Goal: Information Seeking & Learning: Check status

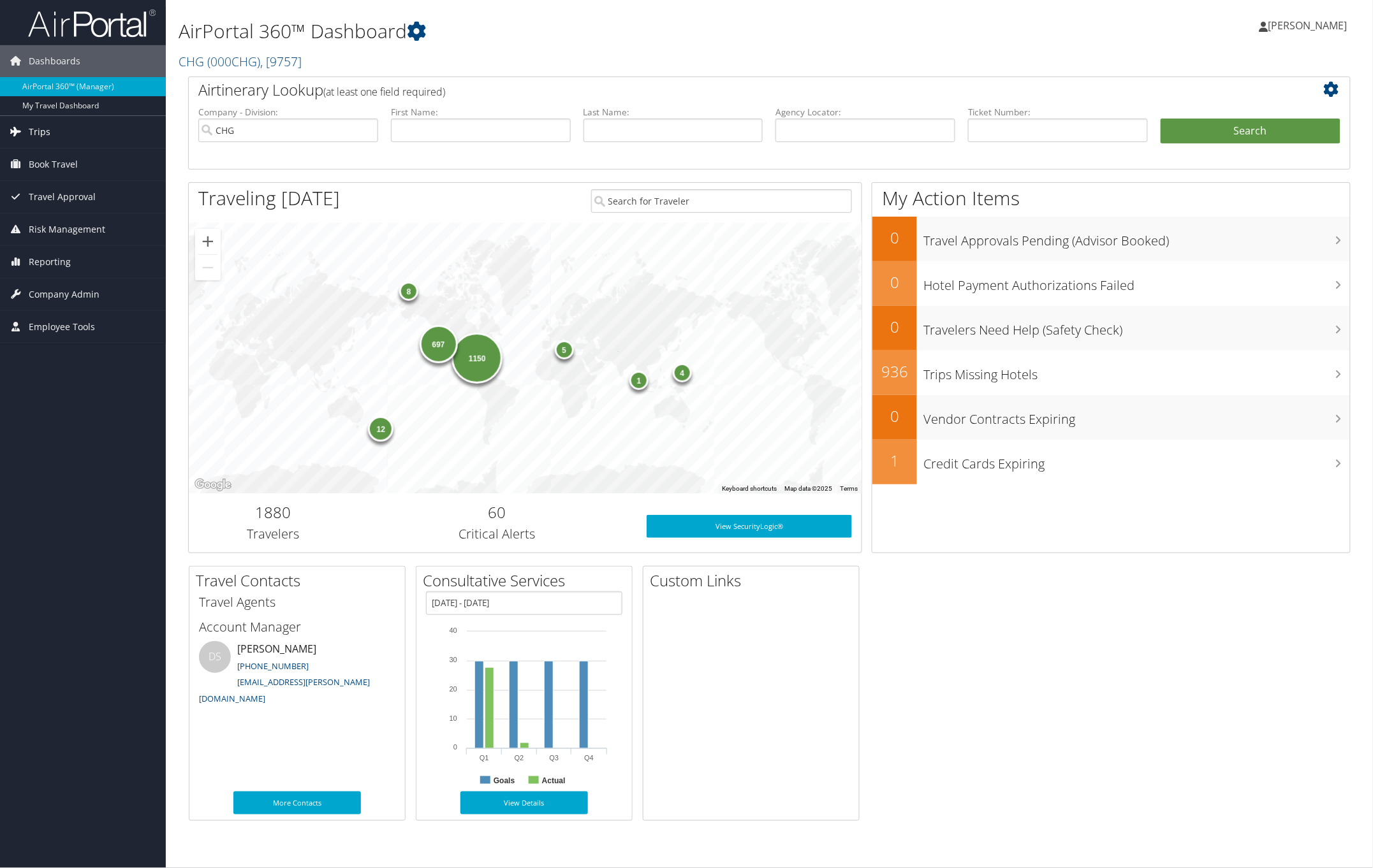
click at [46, 130] on span "Trips" at bounding box center [40, 132] width 22 height 32
click at [56, 155] on link "Airtinerary® Lookup" at bounding box center [82, 157] width 166 height 19
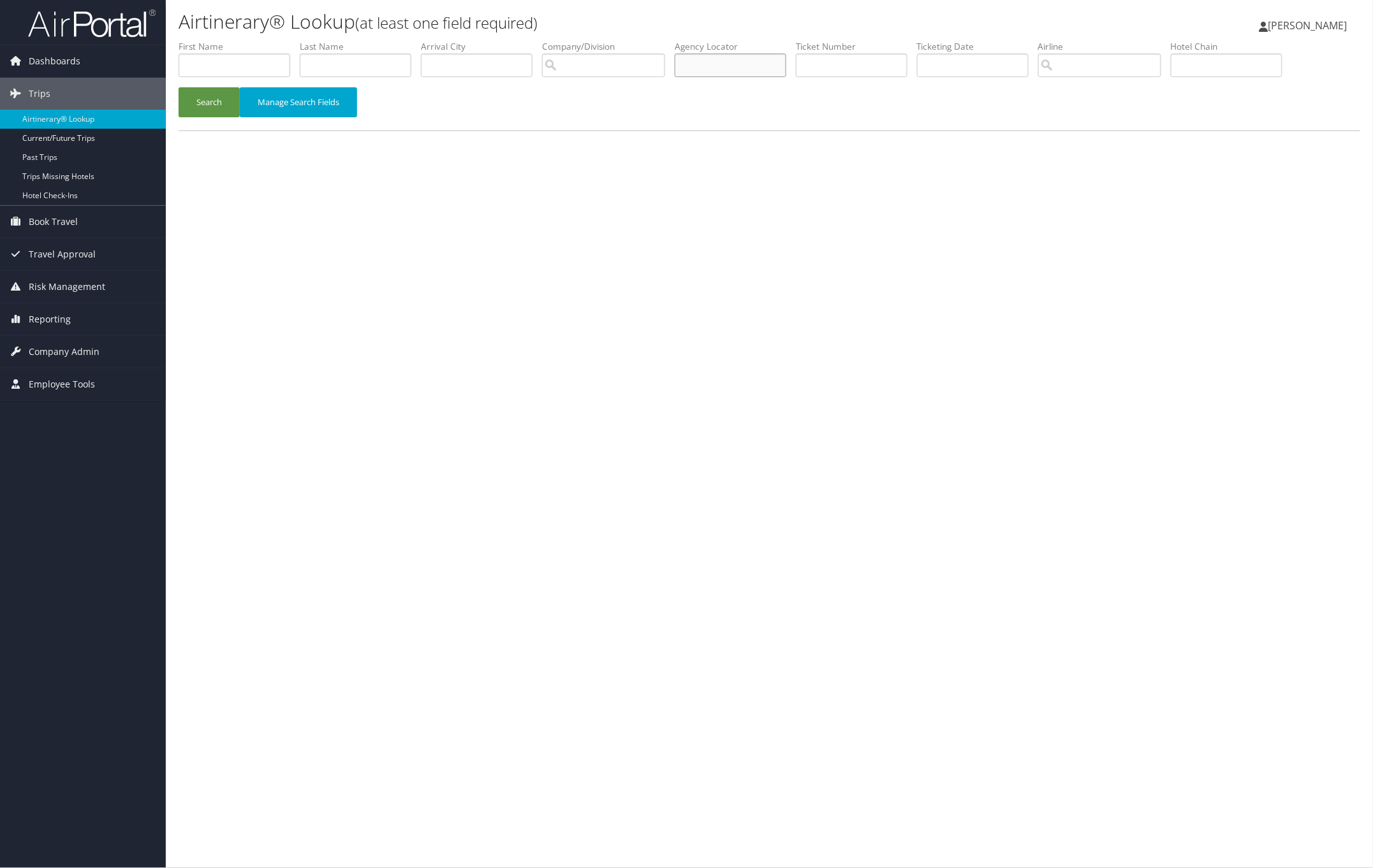
click at [727, 69] on input "text" at bounding box center [730, 66] width 112 height 24
paste input "AJTZIA"
type input "AJTZIA"
click at [215, 99] on button "Search" at bounding box center [209, 103] width 61 height 30
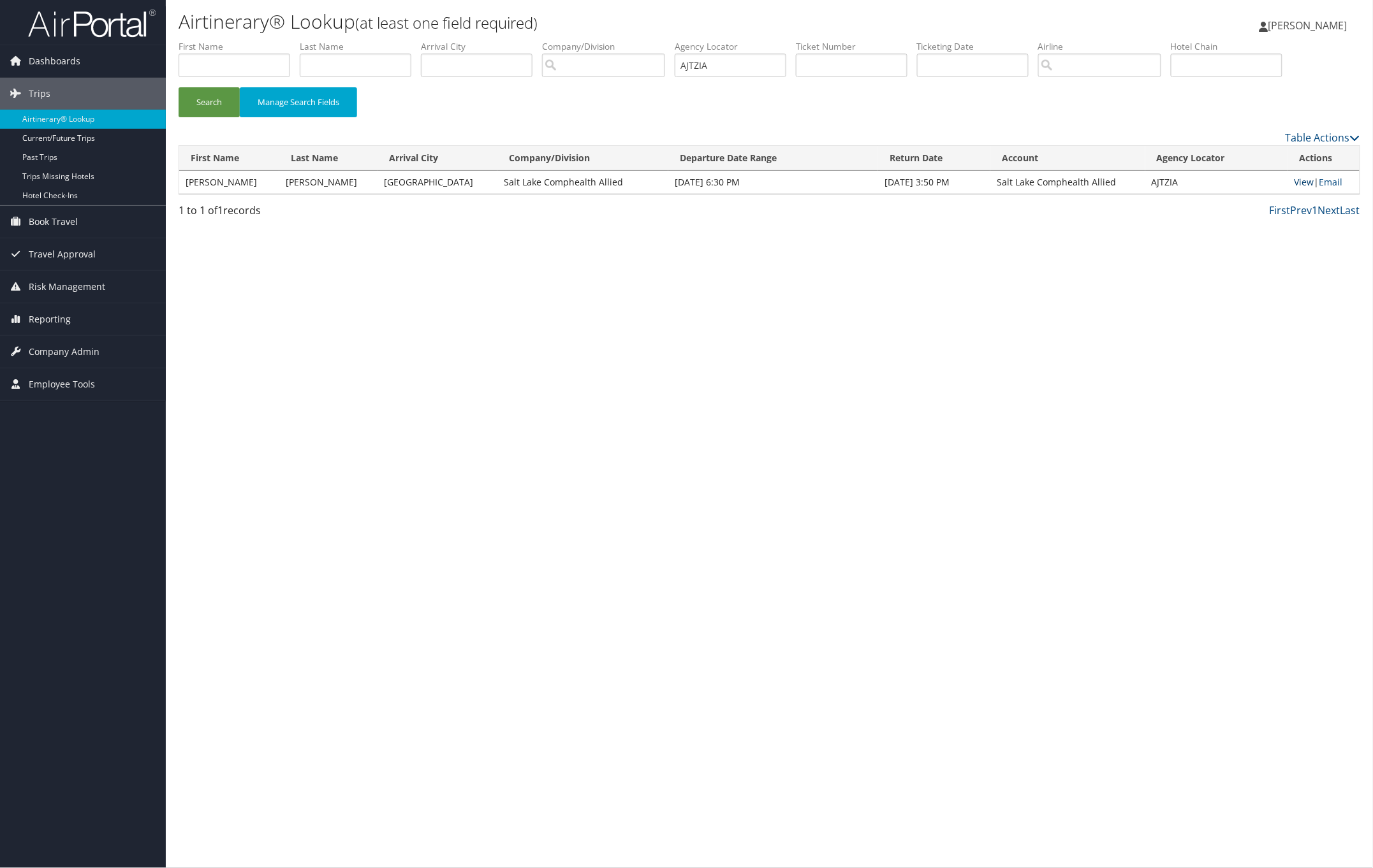
click at [1301, 183] on link "View" at bounding box center [1303, 182] width 19 height 12
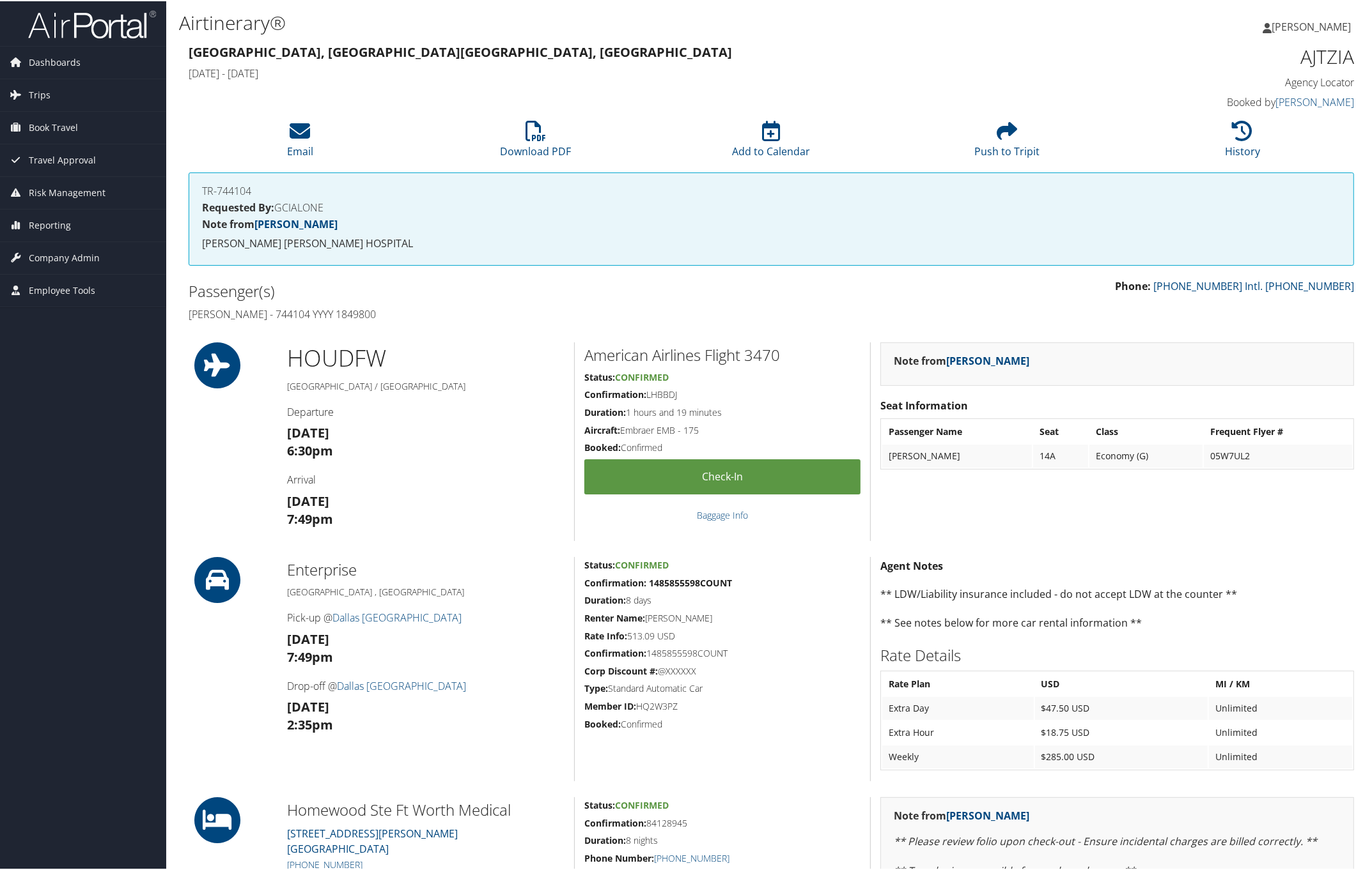
drag, startPoint x: 187, startPoint y: 310, endPoint x: 437, endPoint y: 305, distance: 250.0
click at [437, 305] on div "Passenger(s) Charise Sullivan - 744104 YYYY 1849800" at bounding box center [475, 301] width 593 height 48
copy h4 "Charise Sullivan - 744104 YYYY 1849800"
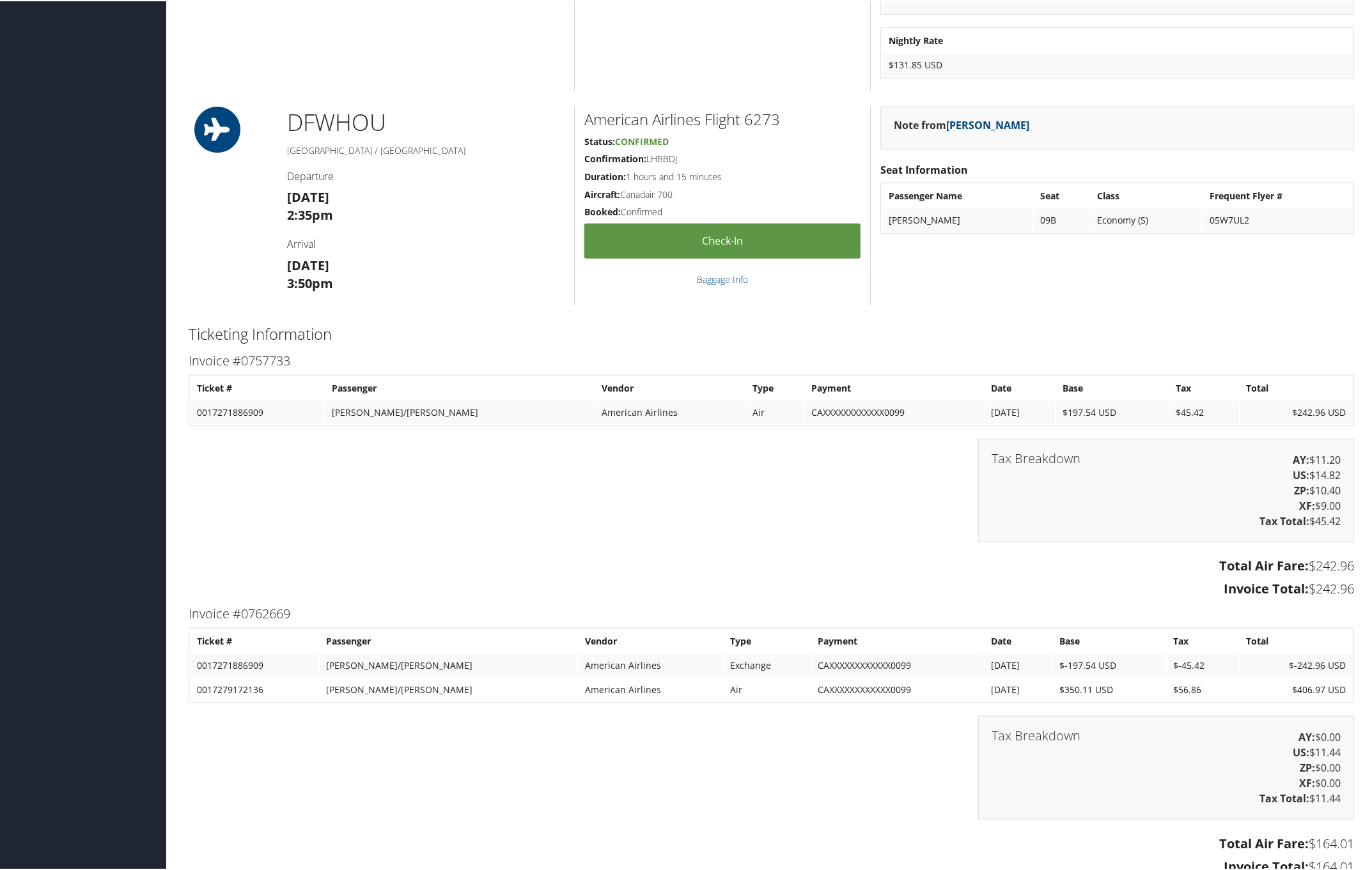
scroll to position [1757, 0]
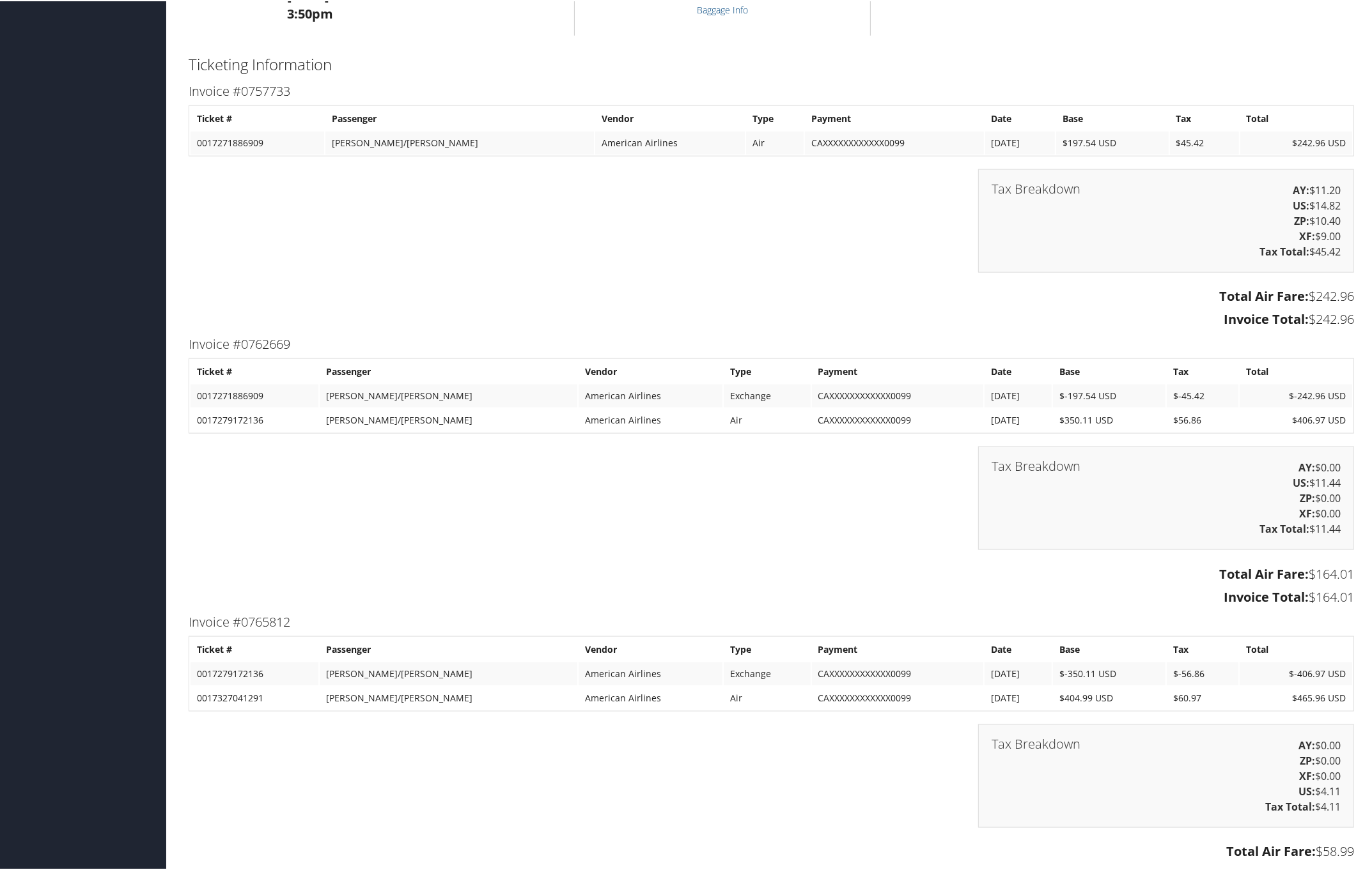
drag, startPoint x: 183, startPoint y: 340, endPoint x: 1353, endPoint y: 603, distance: 1199.2
click at [1353, 603] on div "Invoice #0762669 Ticket # Passenger Vendor Type Payment Date Base Tax Total 001…" at bounding box center [771, 470] width 1184 height 277
copy div "Invoice #0762669 Ticket # Passenger Vendor Type Payment Date Base Tax Total 001…"
click at [245, 489] on div "Tax Breakdown AY: $0.00 US: $11.44 ZP: $0.00 XF: $0.00 Tax Total: $11.44" at bounding box center [771, 503] width 1184 height 116
drag, startPoint x: 186, startPoint y: 336, endPoint x: 1348, endPoint y: 592, distance: 1189.9
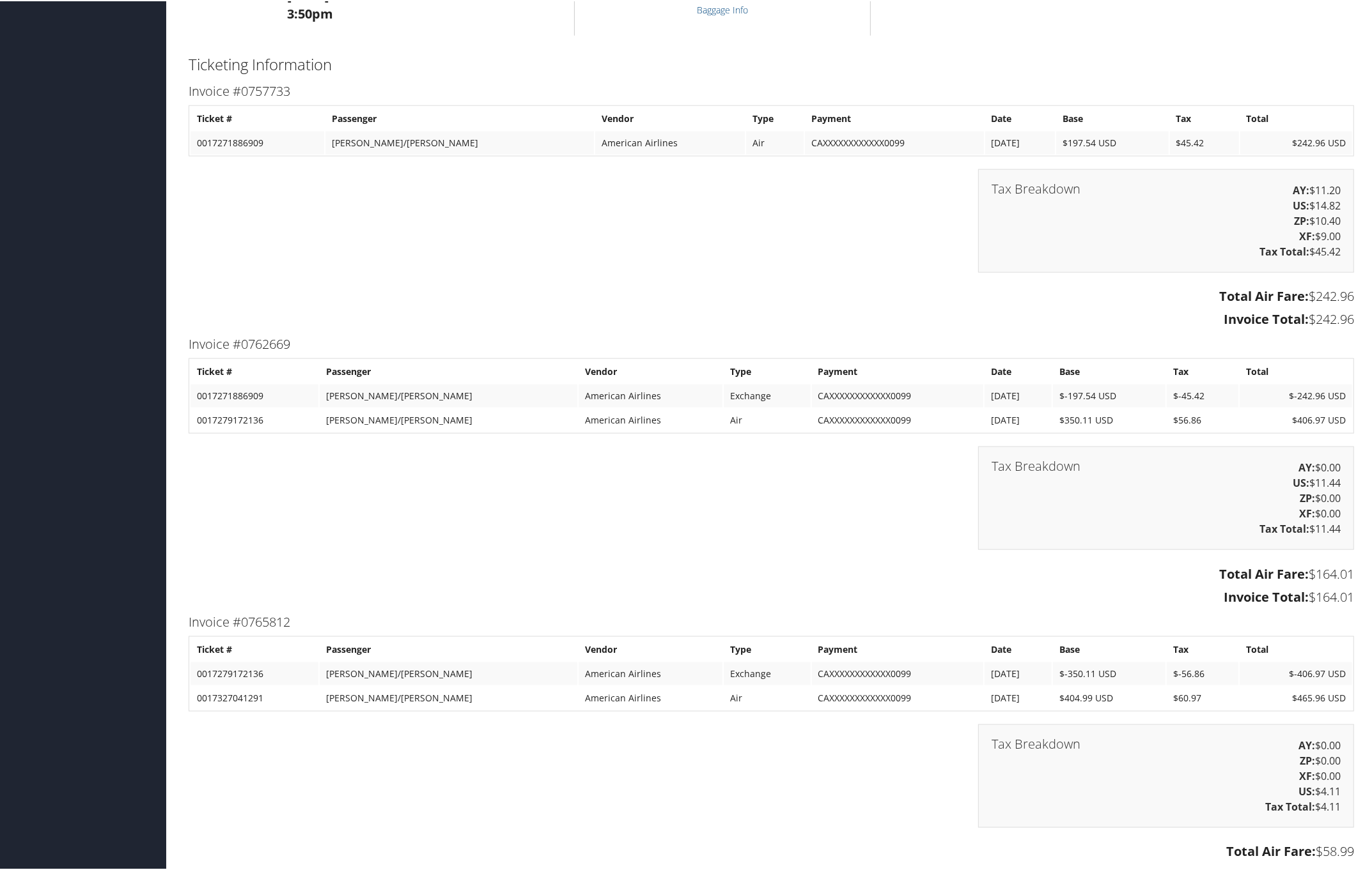
click at [1349, 596] on div "Invoice #0762669 Ticket # Passenger Vendor Type Payment Date Base Tax Total 001…" at bounding box center [771, 470] width 1184 height 277
copy div "Invoice #0762669 Ticket # Passenger Vendor Type Payment Date Base Tax Total 001…"
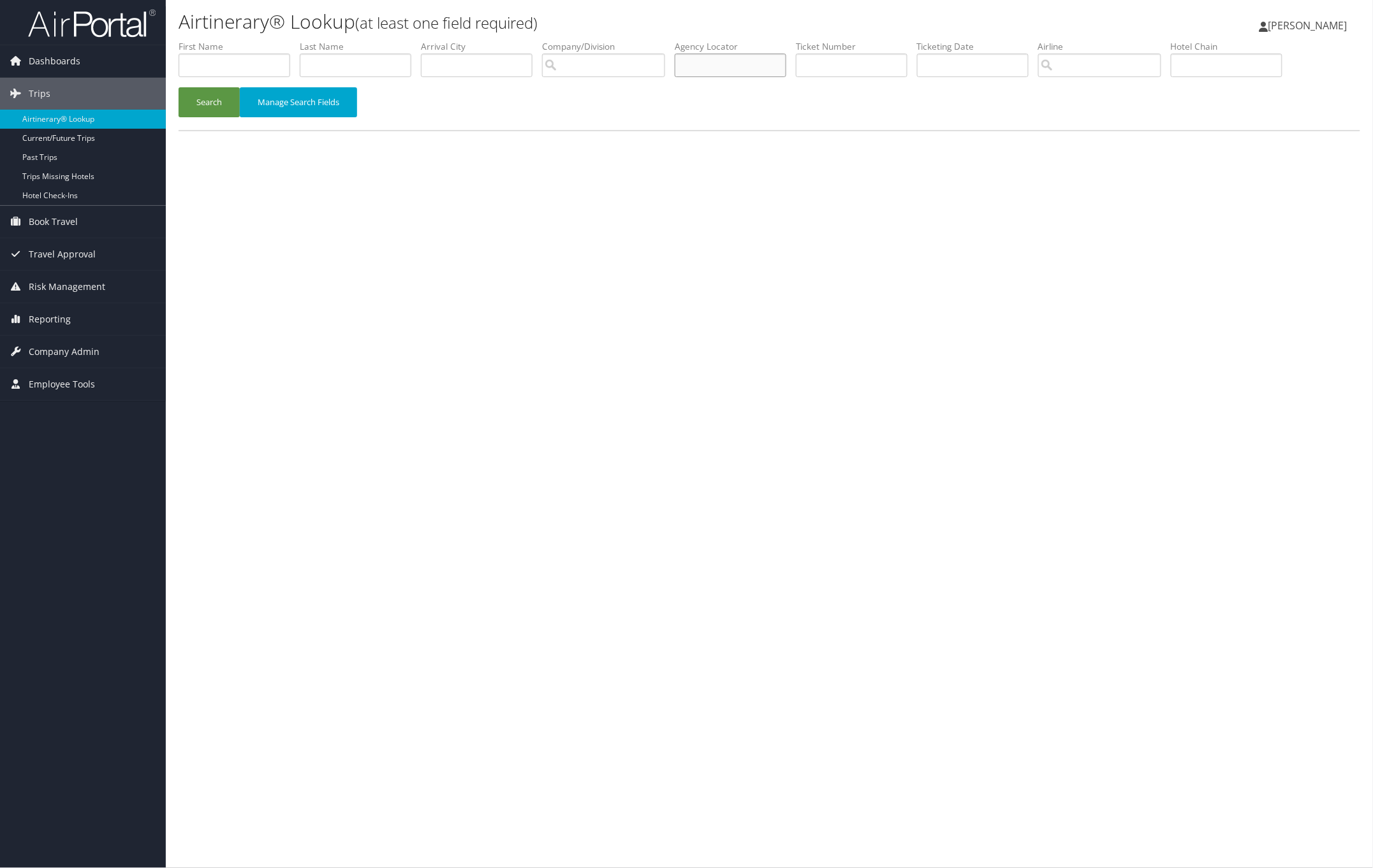
click at [776, 67] on input "text" at bounding box center [730, 66] width 112 height 24
paste input "KYNVWJ"
click at [219, 96] on button "Search" at bounding box center [209, 103] width 61 height 30
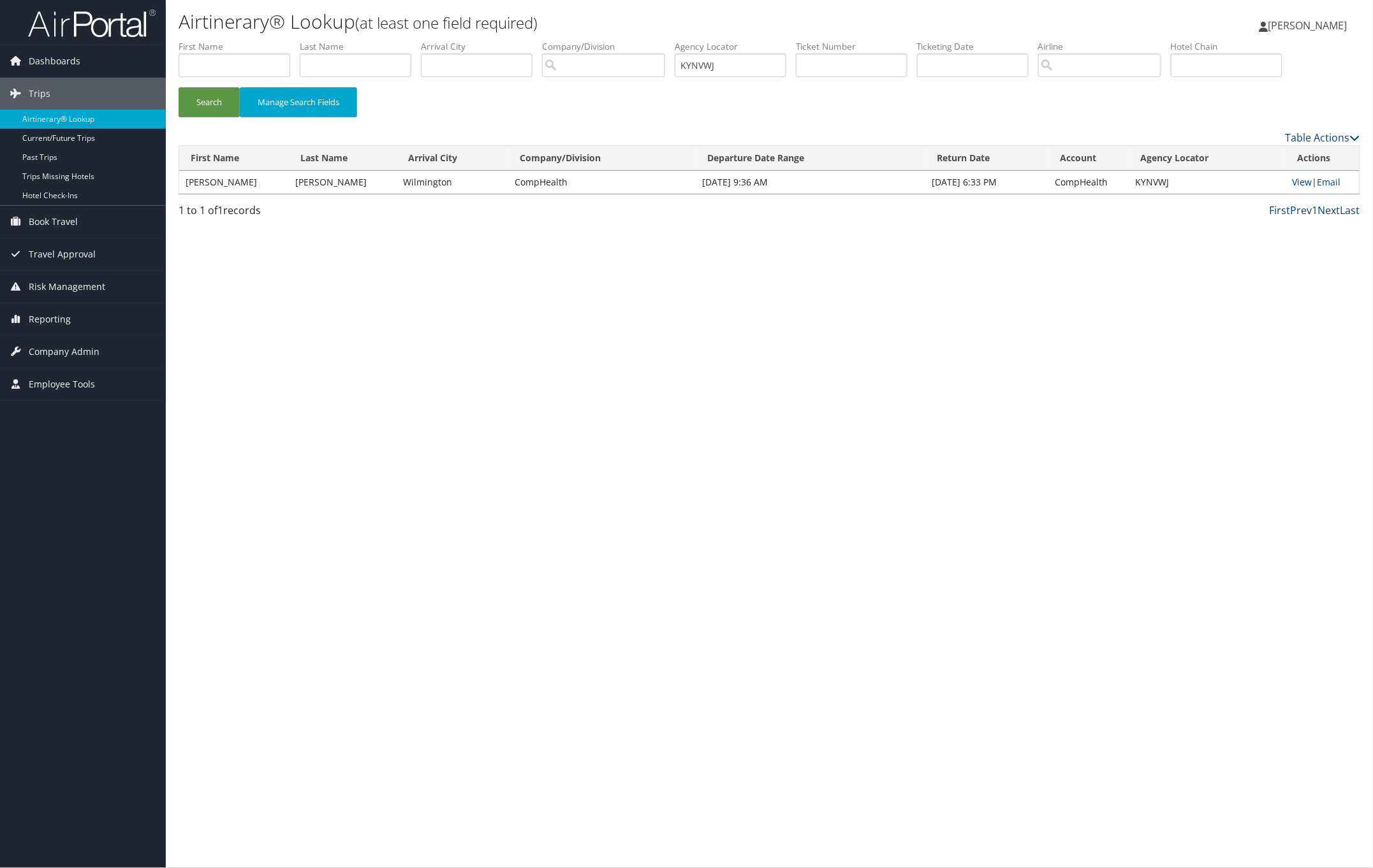
click at [1296, 183] on link "View" at bounding box center [1301, 182] width 19 height 12
drag, startPoint x: 741, startPoint y: 62, endPoint x: 606, endPoint y: 52, distance: 135.4
click at [607, 40] on ul "First Name Last Name Departure City Arrival City Company/Division Airport/City …" at bounding box center [769, 40] width 1181 height 0
paste input "IRODKE"
click at [212, 93] on button "Search" at bounding box center [209, 103] width 61 height 30
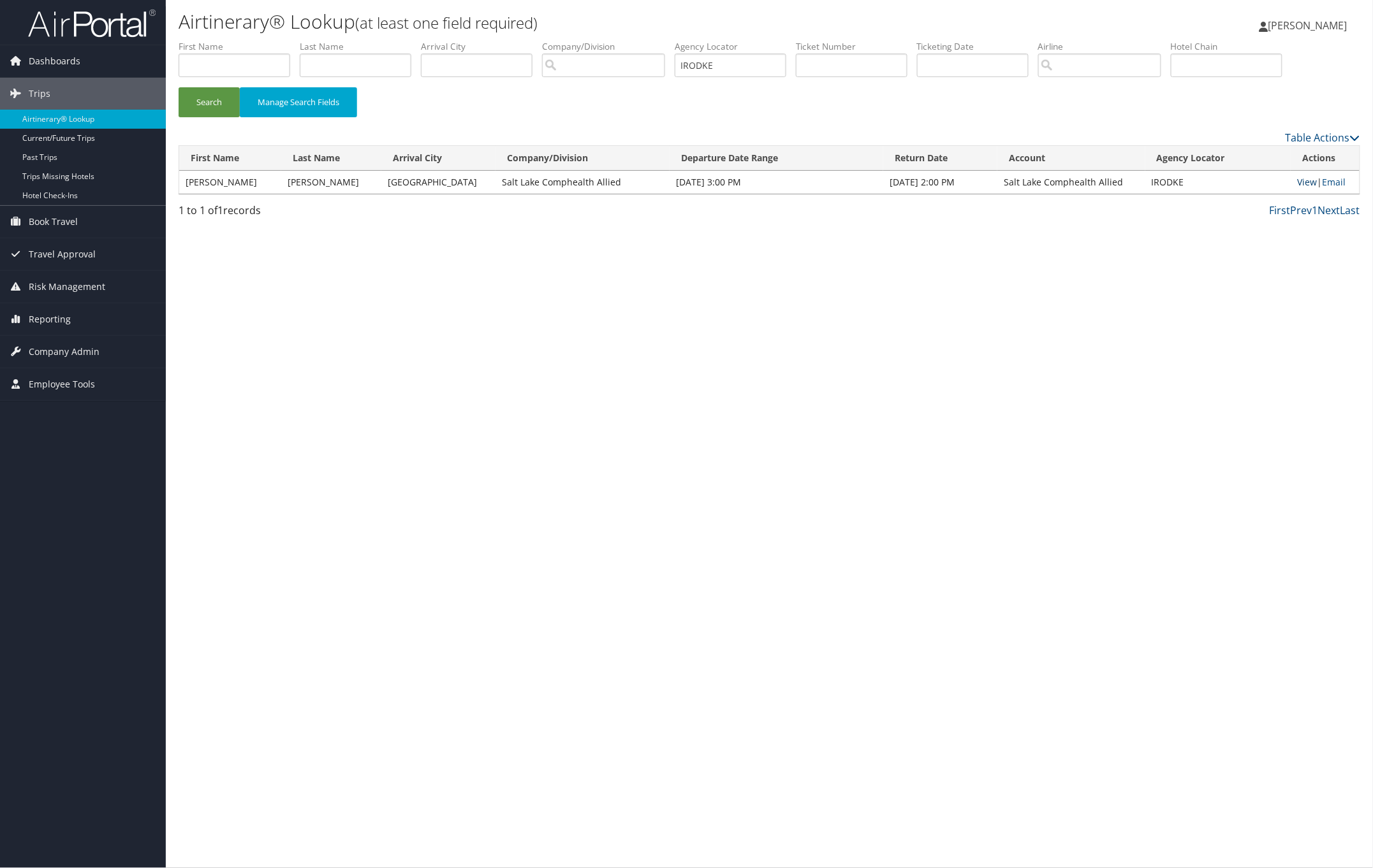
click at [1298, 183] on link "View" at bounding box center [1307, 182] width 19 height 12
paste input "HIKPIS"
drag, startPoint x: 735, startPoint y: 64, endPoint x: 444, endPoint y: 73, distance: 291.1
click at [531, 40] on ul "First Name Last Name Departure City Arrival City Company/Division Airport/City …" at bounding box center [769, 40] width 1181 height 0
click at [233, 98] on button "Search" at bounding box center [209, 103] width 61 height 30
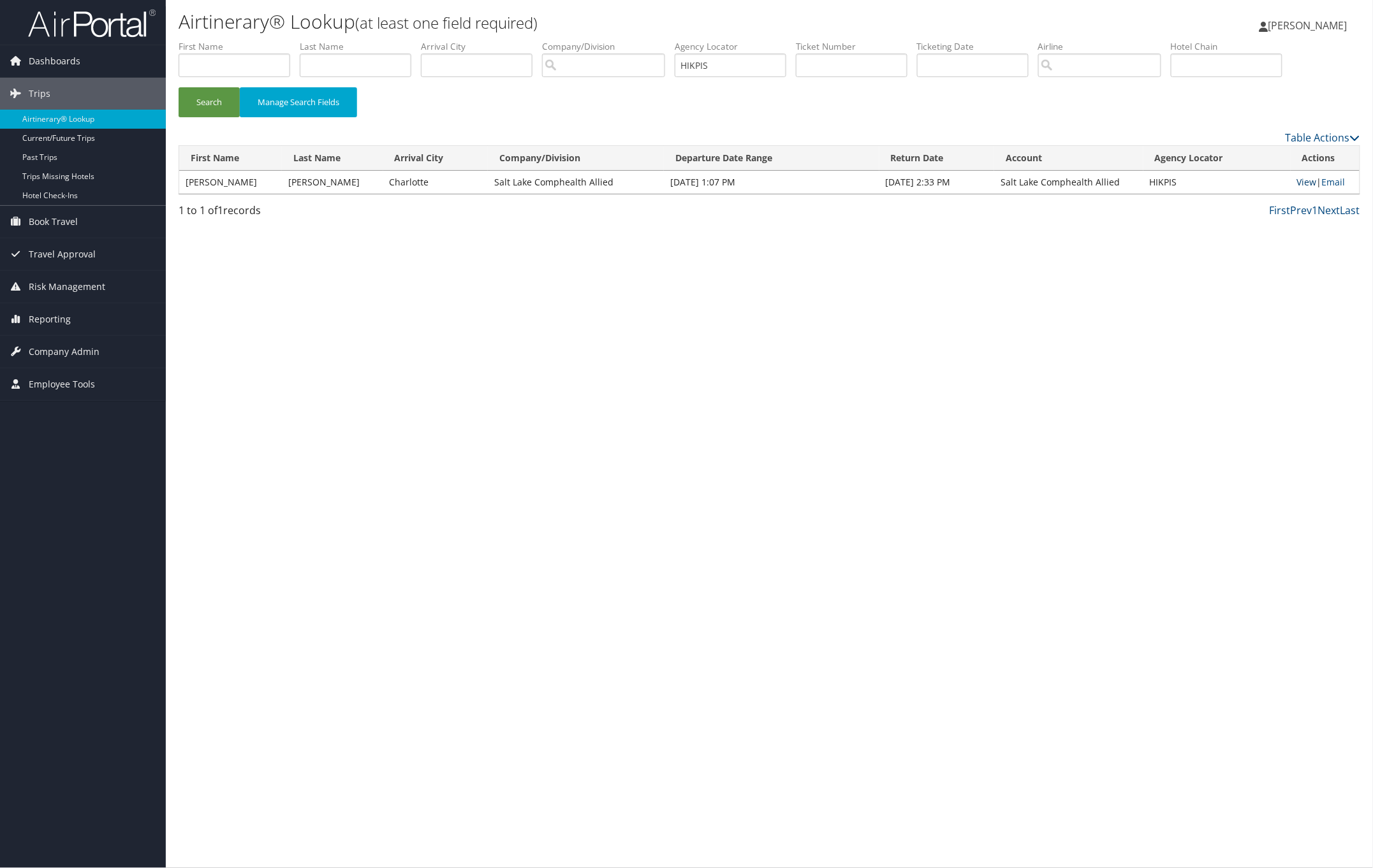
click at [1302, 183] on link "View" at bounding box center [1307, 182] width 19 height 12
paste input "CEZNUT"
click at [217, 103] on button "Search" at bounding box center [209, 103] width 61 height 30
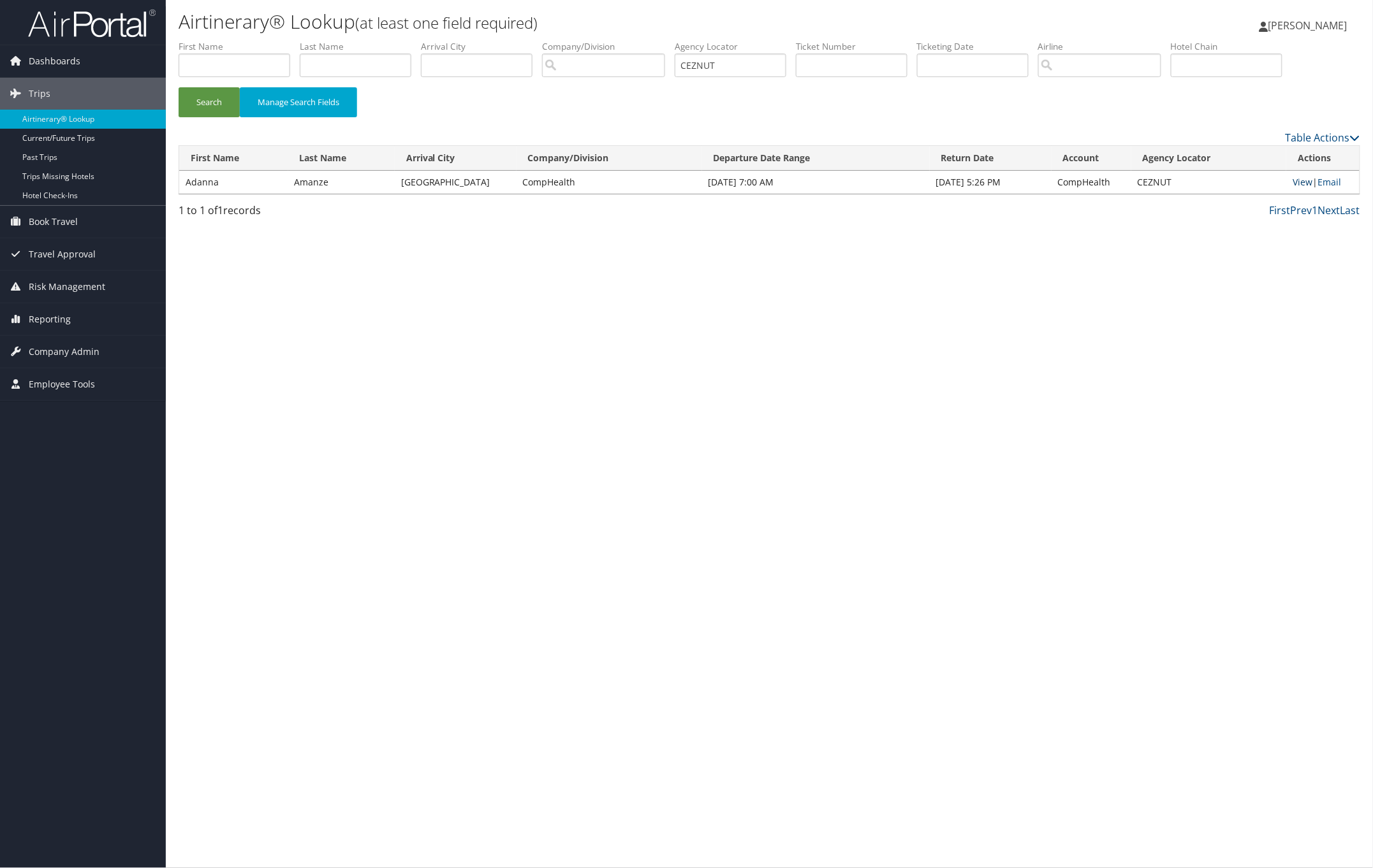
click at [1295, 183] on link "View" at bounding box center [1301, 182] width 19 height 12
drag, startPoint x: 734, startPoint y: 64, endPoint x: 671, endPoint y: 64, distance: 63.0
click at [671, 40] on ul "First Name Last Name Departure City Arrival City Company/Division Airport/City …" at bounding box center [769, 40] width 1181 height 0
paste input "QWOWN"
click at [223, 96] on button "Search" at bounding box center [209, 103] width 61 height 30
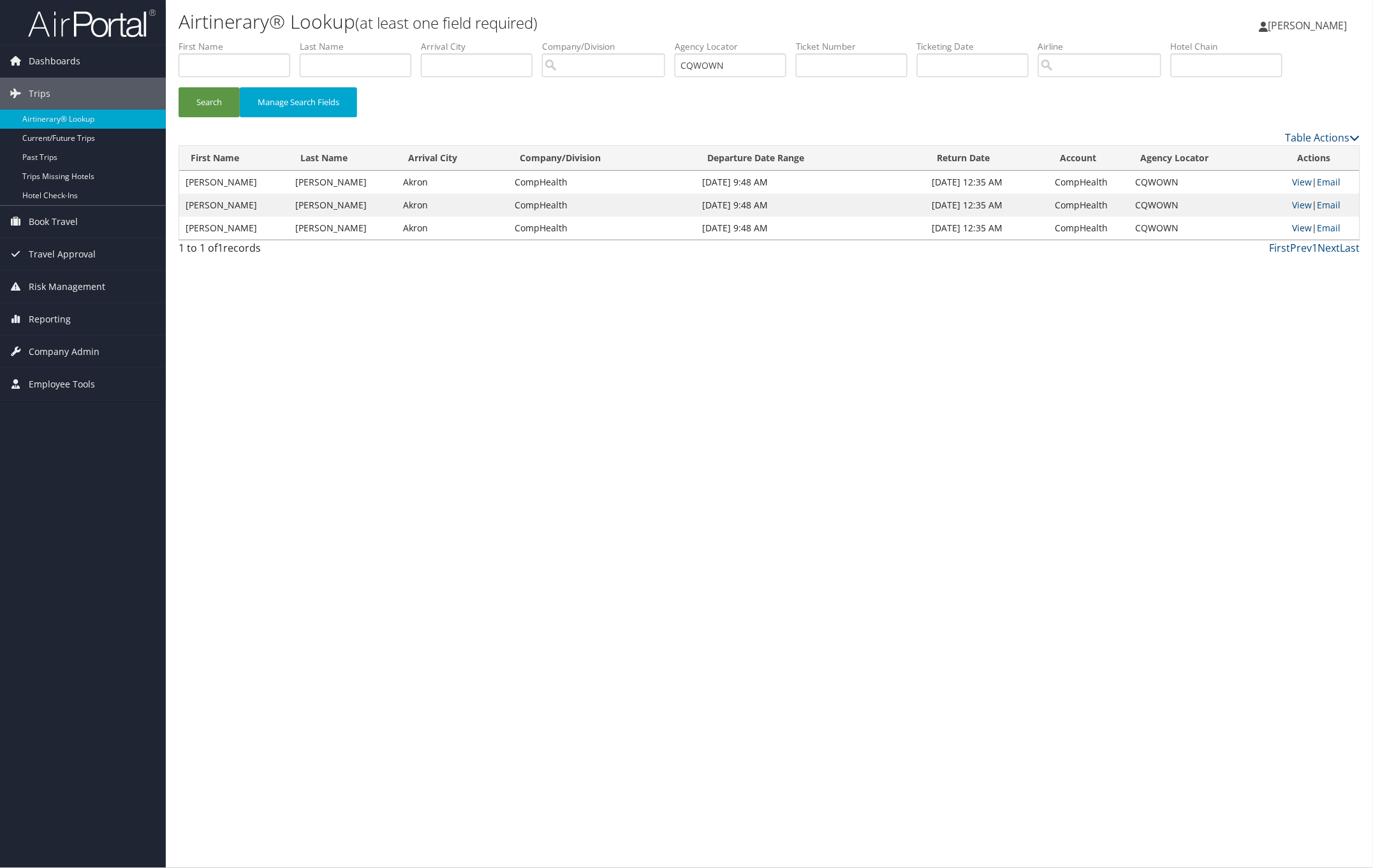
click at [1296, 228] on link "View" at bounding box center [1301, 228] width 19 height 12
paste input "LRHNGV"
drag, startPoint x: 747, startPoint y: 65, endPoint x: 486, endPoint y: 65, distance: 261.0
click at [562, 40] on ul "First Name Last Name Departure City Arrival City Company/Division Airport/City …" at bounding box center [769, 40] width 1181 height 0
click at [215, 106] on button "Search" at bounding box center [209, 103] width 61 height 30
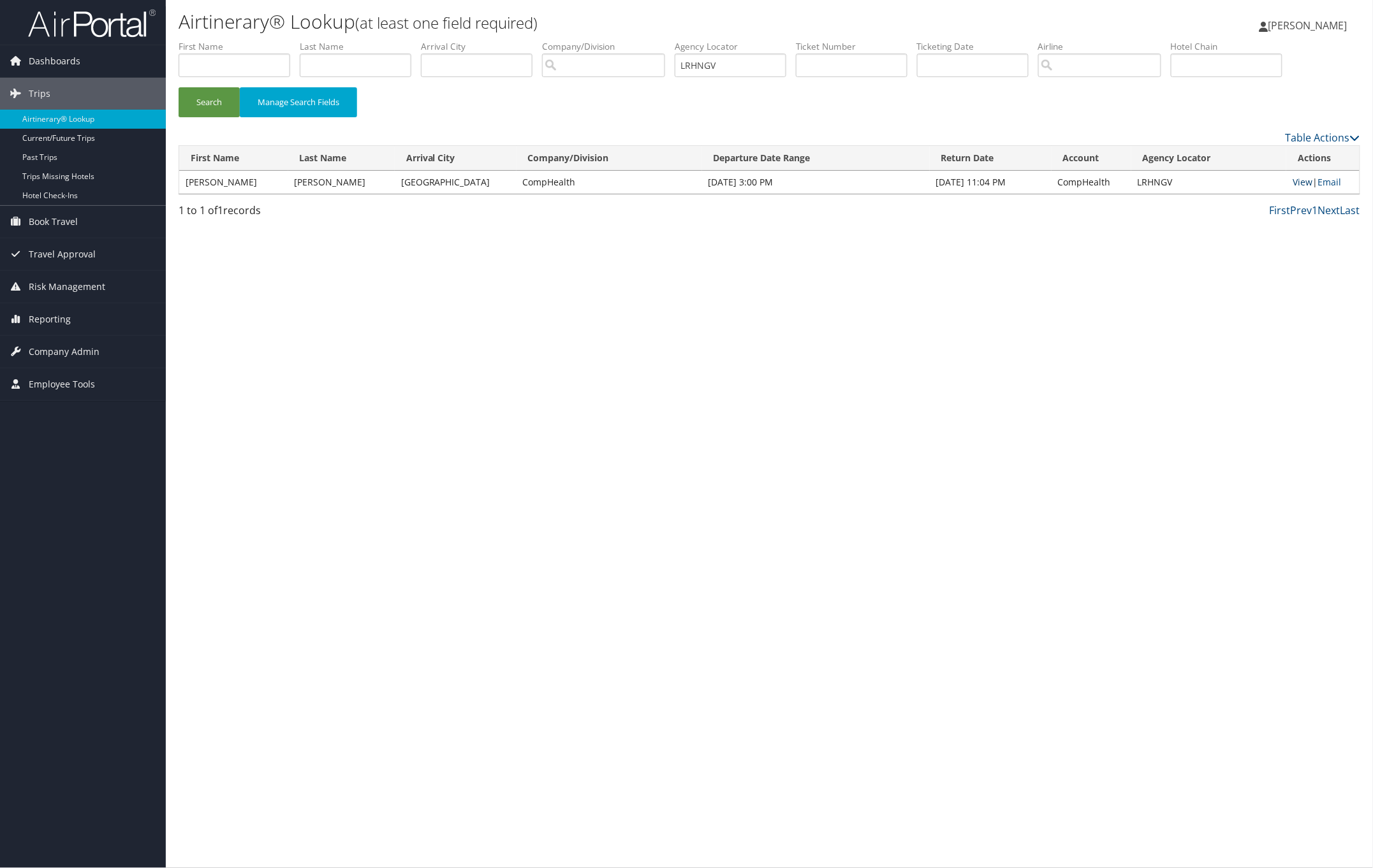
click at [1302, 183] on link "View" at bounding box center [1301, 182] width 19 height 12
paste input "JHLCZH"
click at [220, 96] on button "Search" at bounding box center [209, 103] width 61 height 30
click at [1301, 183] on link "View" at bounding box center [1301, 182] width 19 height 12
drag, startPoint x: 739, startPoint y: 67, endPoint x: 620, endPoint y: 62, distance: 119.1
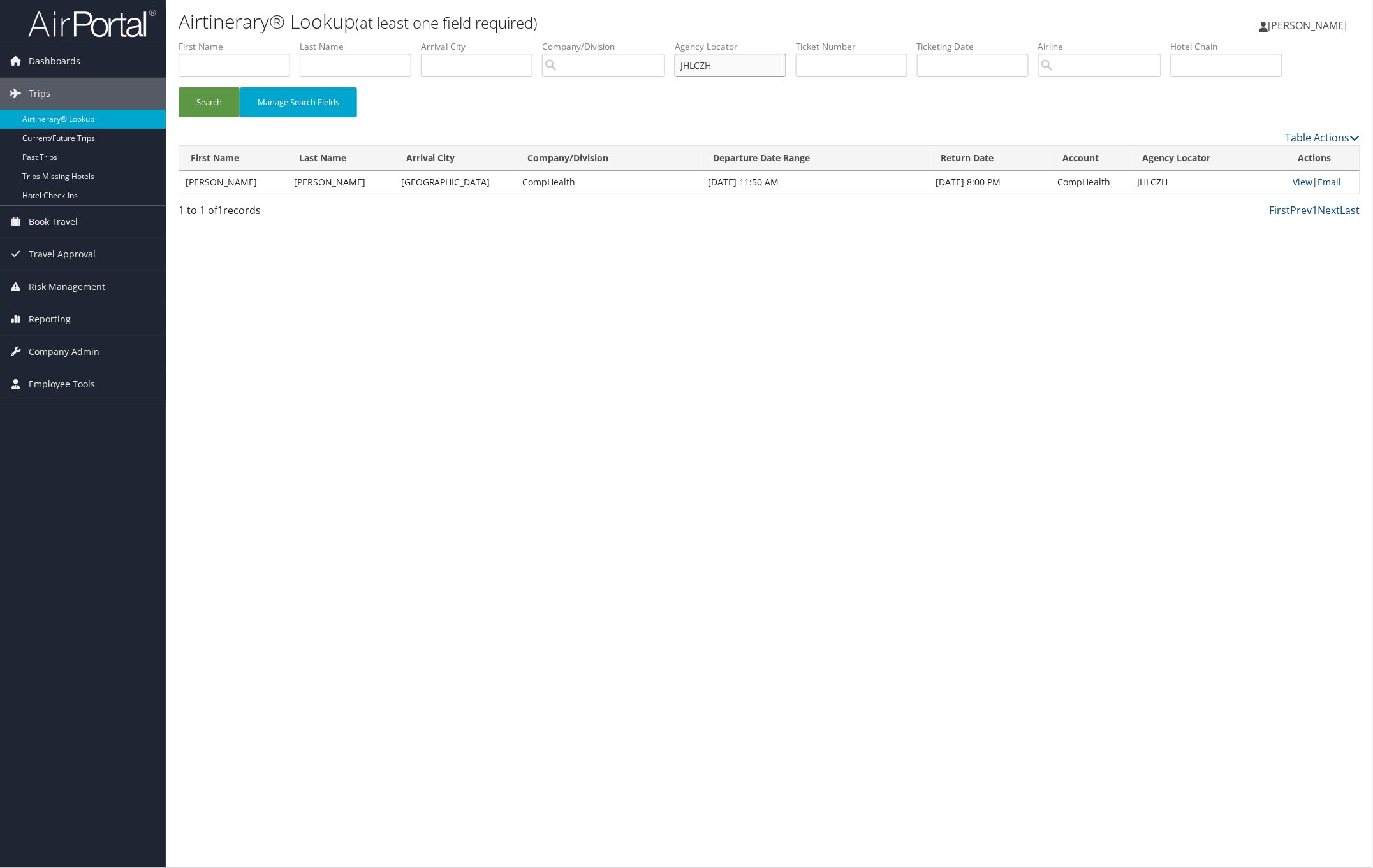
click at [630, 40] on ul "First Name Last Name Departure City Arrival City Company/Division Airport/City …" at bounding box center [769, 40] width 1181 height 0
paste input "LRHNGV"
click at [223, 97] on button "Search" at bounding box center [209, 103] width 61 height 30
click at [1296, 185] on link "View" at bounding box center [1301, 182] width 19 height 12
paste input "DHISOR"
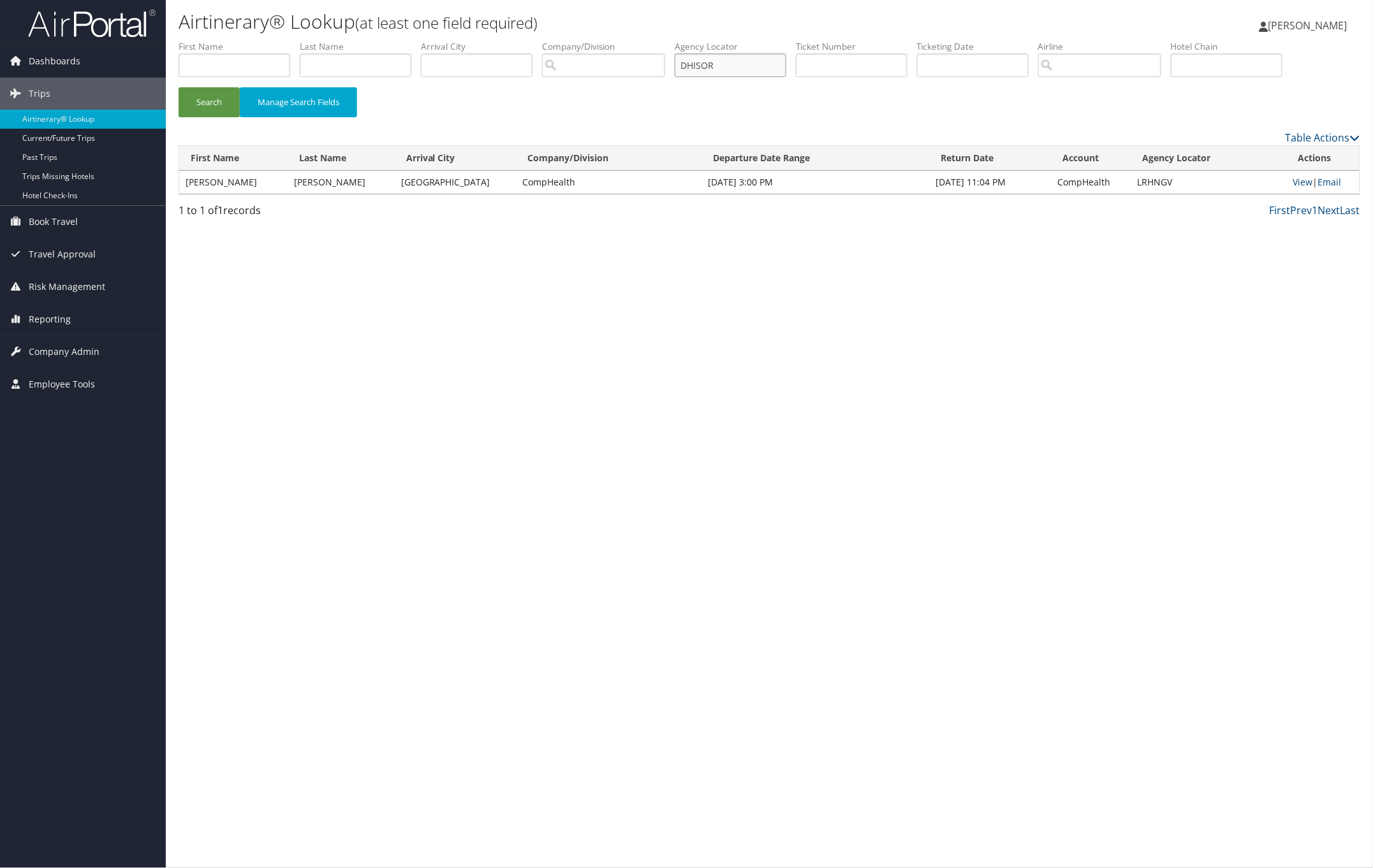
drag, startPoint x: 747, startPoint y: 66, endPoint x: 542, endPoint y: 65, distance: 205.0
click at [557, 40] on ul "First Name Last Name Departure City Arrival City Company/Division Airport/City …" at bounding box center [769, 40] width 1181 height 0
type input "DHISOR"
drag, startPoint x: 209, startPoint y: 108, endPoint x: 326, endPoint y: 105, distance: 117.0
click at [209, 108] on button "Search" at bounding box center [209, 103] width 61 height 30
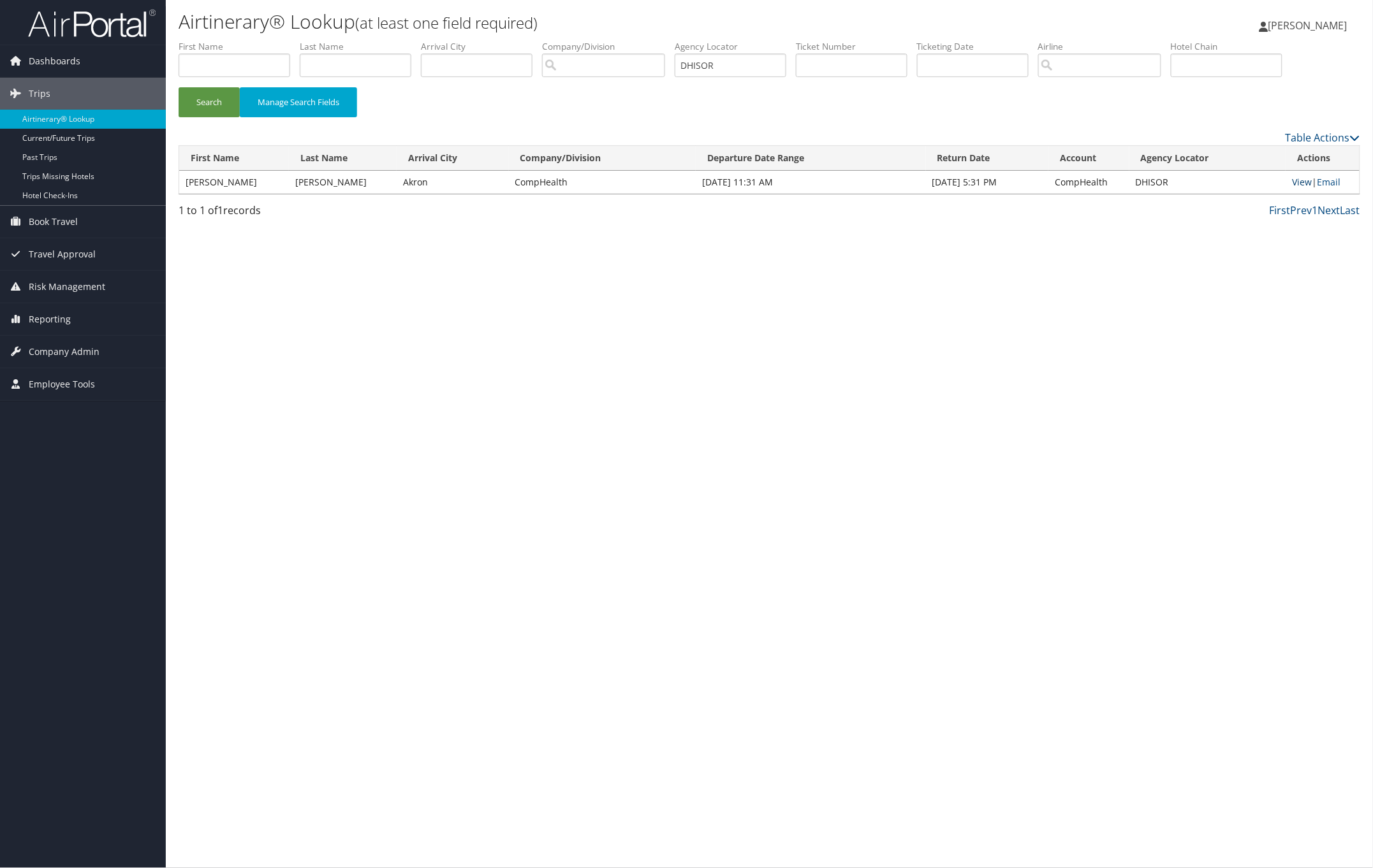
click at [1296, 183] on link "View" at bounding box center [1301, 182] width 19 height 12
type input "DHISOR"
click at [728, 62] on input "text" at bounding box center [730, 66] width 112 height 24
paste input "OZCFAB"
type input "OZCFAB"
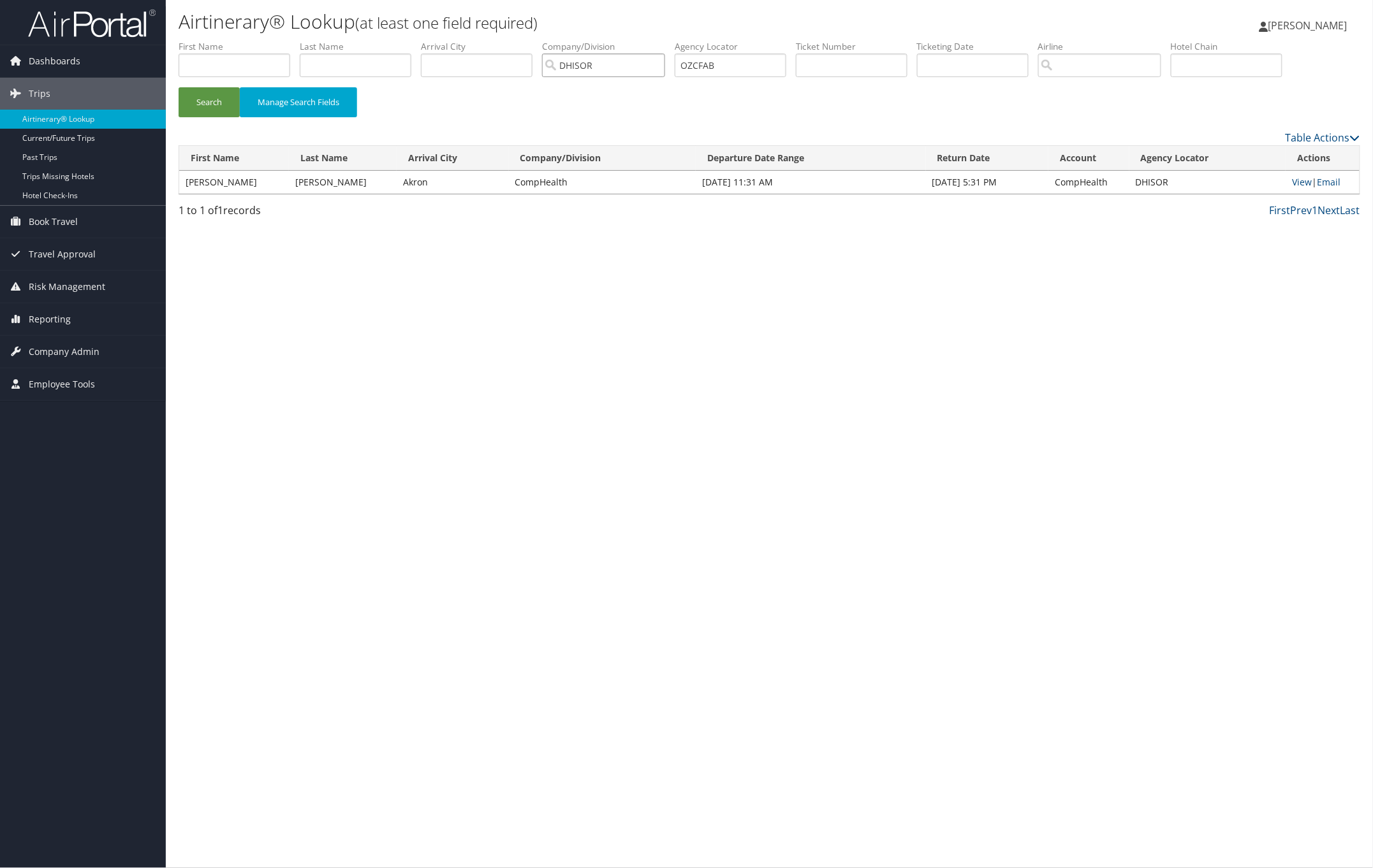
drag, startPoint x: 607, startPoint y: 65, endPoint x: 448, endPoint y: 49, distance: 159.8
click at [448, 40] on ul "First Name Last Name Departure City Arrival City Company/Division DHISOR Airpor…" at bounding box center [769, 40] width 1181 height 0
drag, startPoint x: 196, startPoint y: 106, endPoint x: 220, endPoint y: 103, distance: 24.2
click at [198, 106] on button "Search" at bounding box center [209, 103] width 61 height 30
click at [1300, 185] on link "View" at bounding box center [1301, 182] width 19 height 12
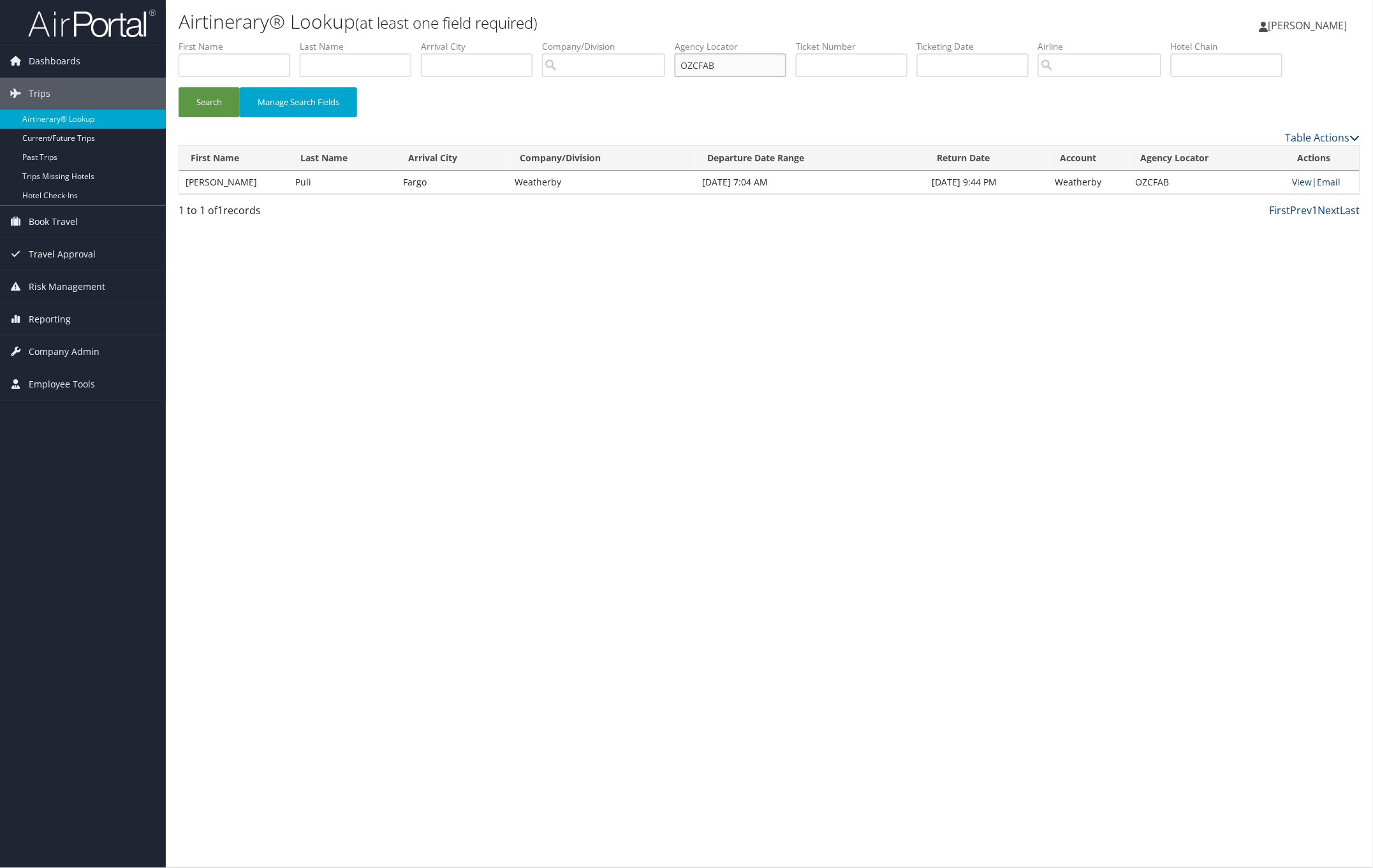
drag, startPoint x: 747, startPoint y: 69, endPoint x: 584, endPoint y: 67, distance: 163.0
click at [622, 40] on ul "First Name Last Name Departure City Arrival City Company/Division Airport/City …" at bounding box center [769, 40] width 1181 height 0
paste input "FEXKQX"
drag, startPoint x: 209, startPoint y: 96, endPoint x: 374, endPoint y: 56, distance: 169.8
click at [209, 96] on button "Search" at bounding box center [209, 103] width 61 height 30
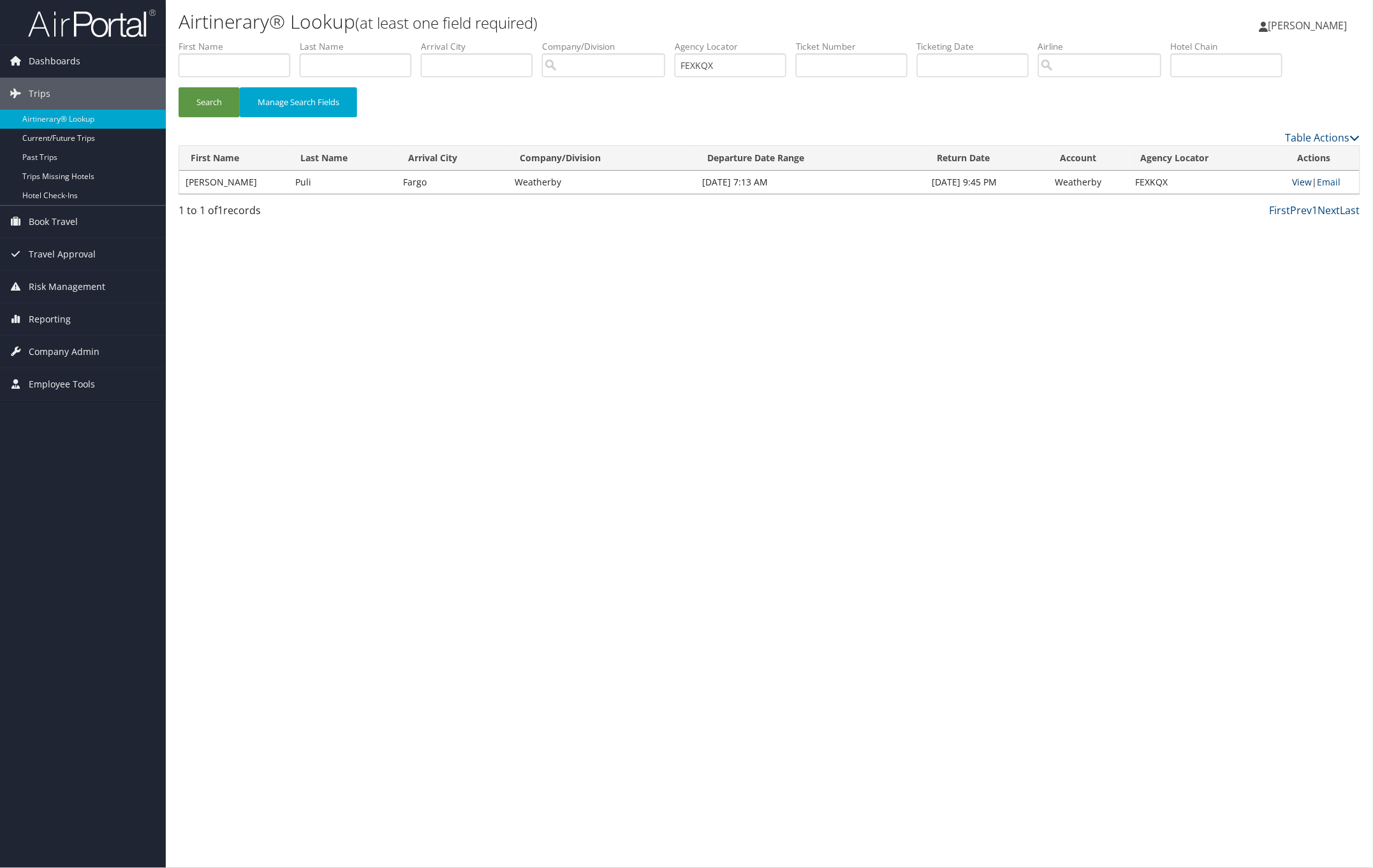
click at [1293, 183] on link "View" at bounding box center [1301, 182] width 19 height 12
drag, startPoint x: 723, startPoint y: 59, endPoint x: 636, endPoint y: 62, distance: 87.1
click at [654, 40] on ul "First Name Last Name Departure City Arrival City Company/Division Airport/City …" at bounding box center [769, 40] width 1181 height 0
paste input "LSEDUY"
type input "LSEDUY"
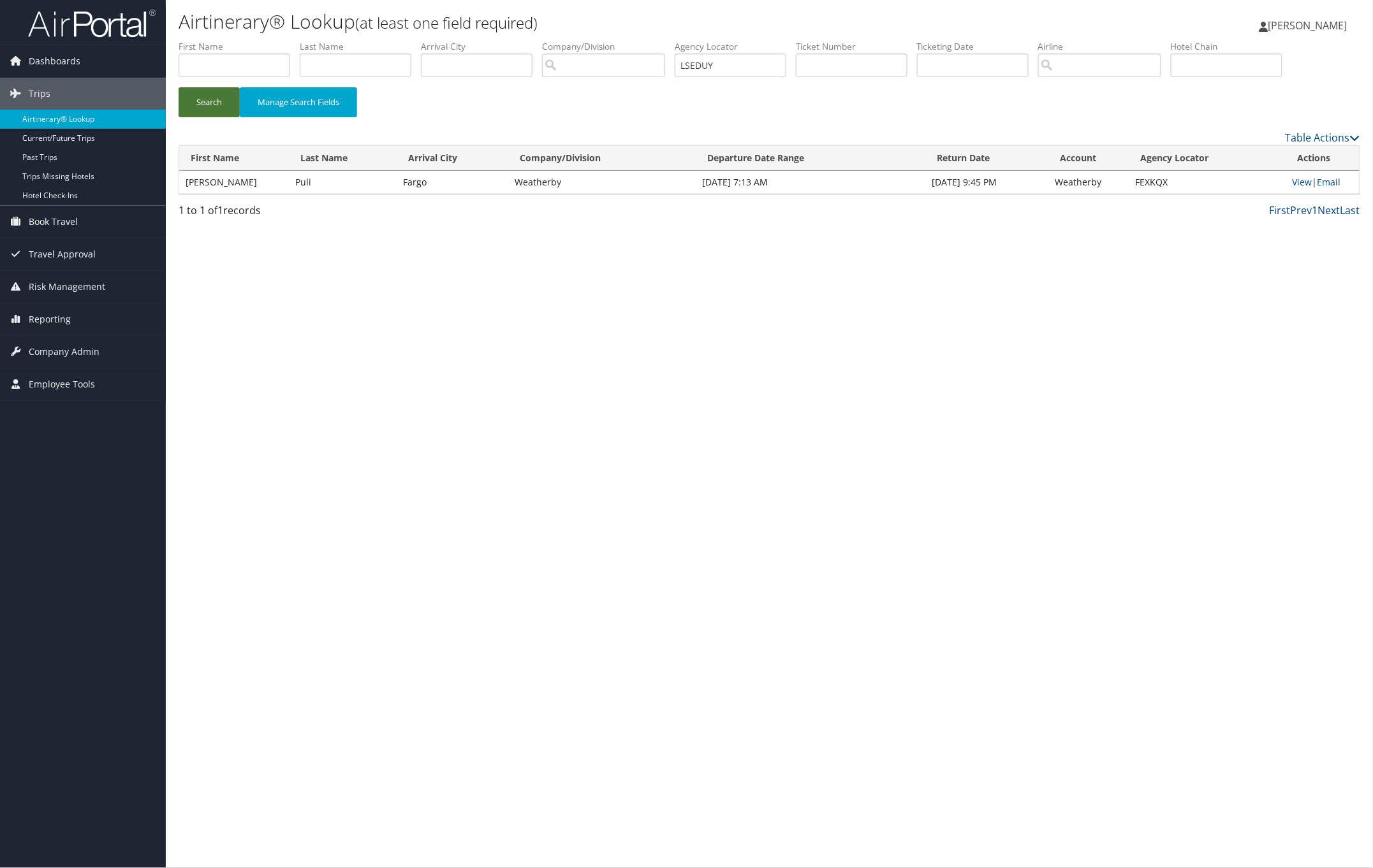
click at [223, 98] on button "Search" at bounding box center [209, 103] width 61 height 30
click at [1292, 182] on link "View" at bounding box center [1301, 182] width 19 height 12
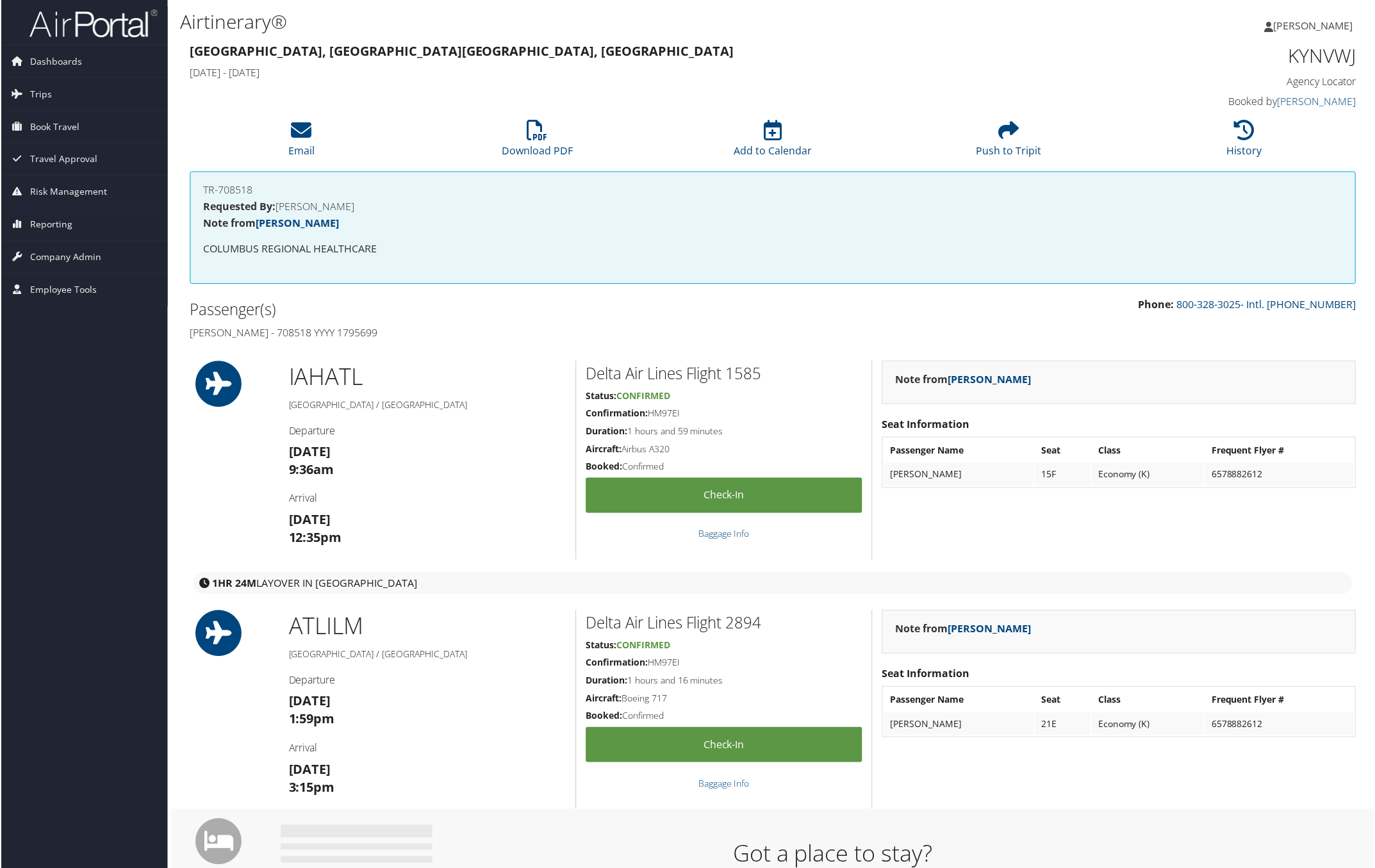
drag, startPoint x: 177, startPoint y: 332, endPoint x: 449, endPoint y: 337, distance: 272.0
copy h4 "[PERSON_NAME] - 708518 YYYY 1795699"
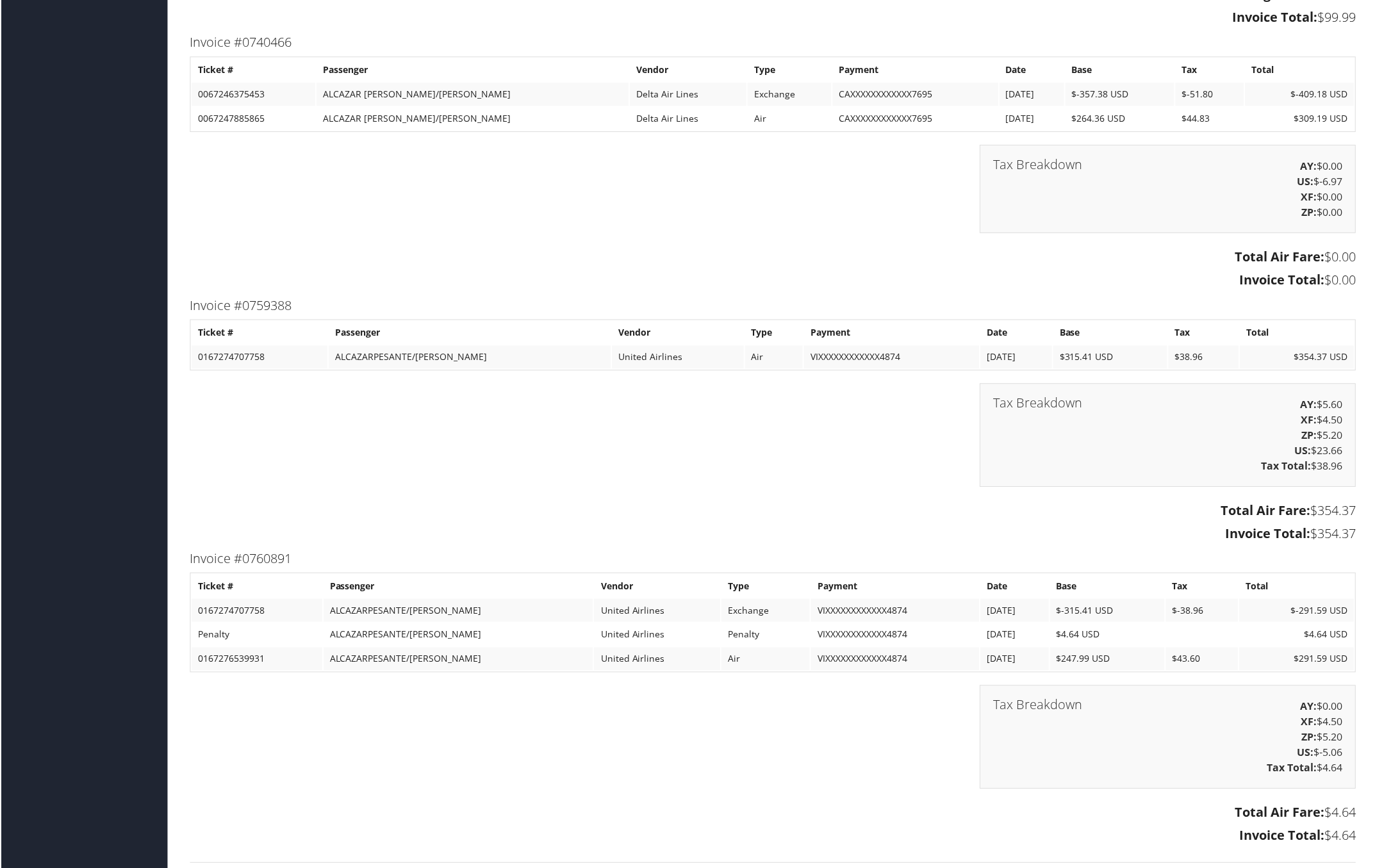
scroll to position [2402, 0]
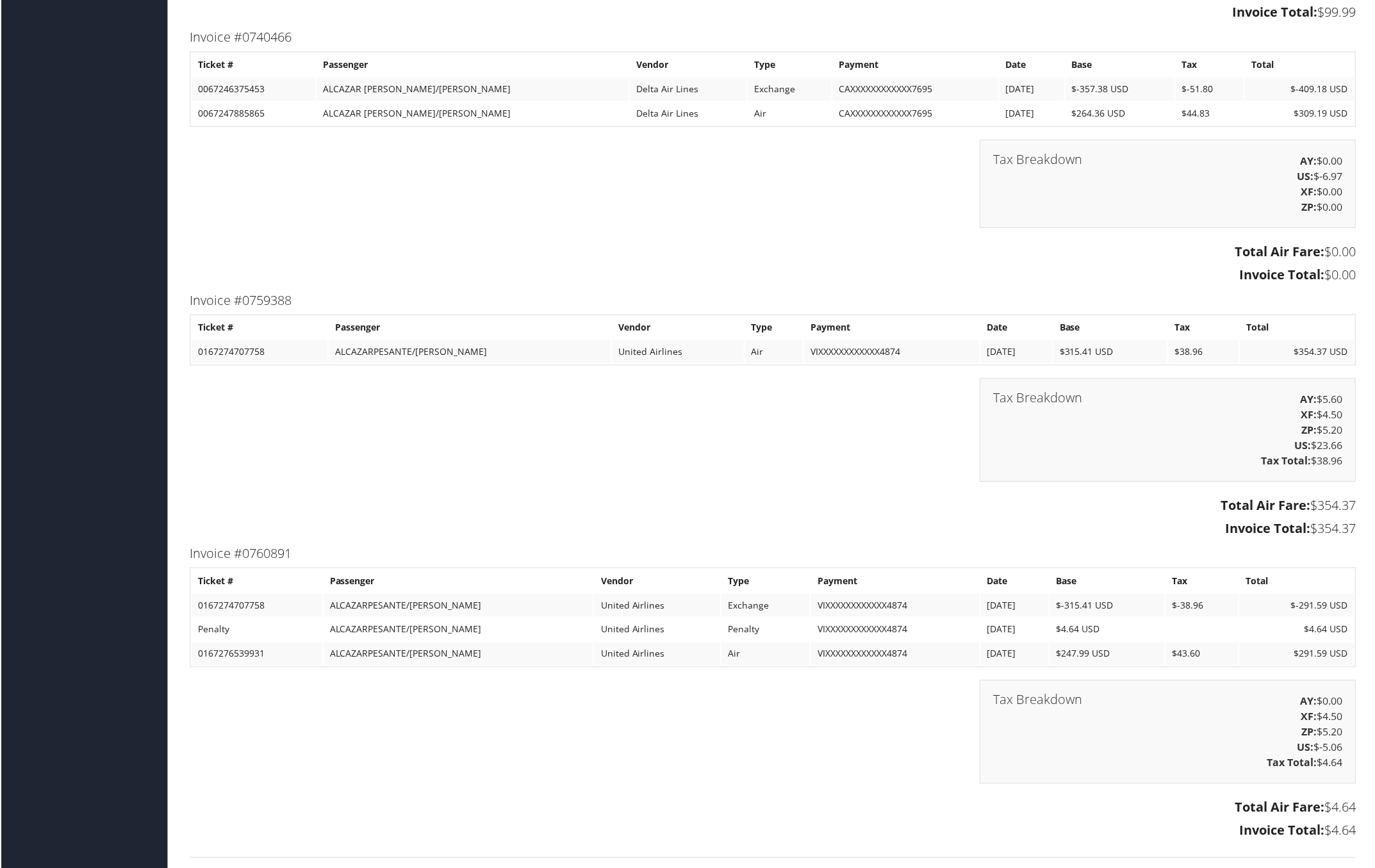
drag, startPoint x: 183, startPoint y: 543, endPoint x: 1351, endPoint y: 822, distance: 1200.9
click at [1350, 822] on div "Invoice #0760891 Ticket # Passenger Vendor Type Payment Date Base Tax Total 016…" at bounding box center [772, 695] width 1187 height 303
copy div "Invoice #0760891 Ticket # Passenger Vendor Type Payment Date Base Tax Total 016…"
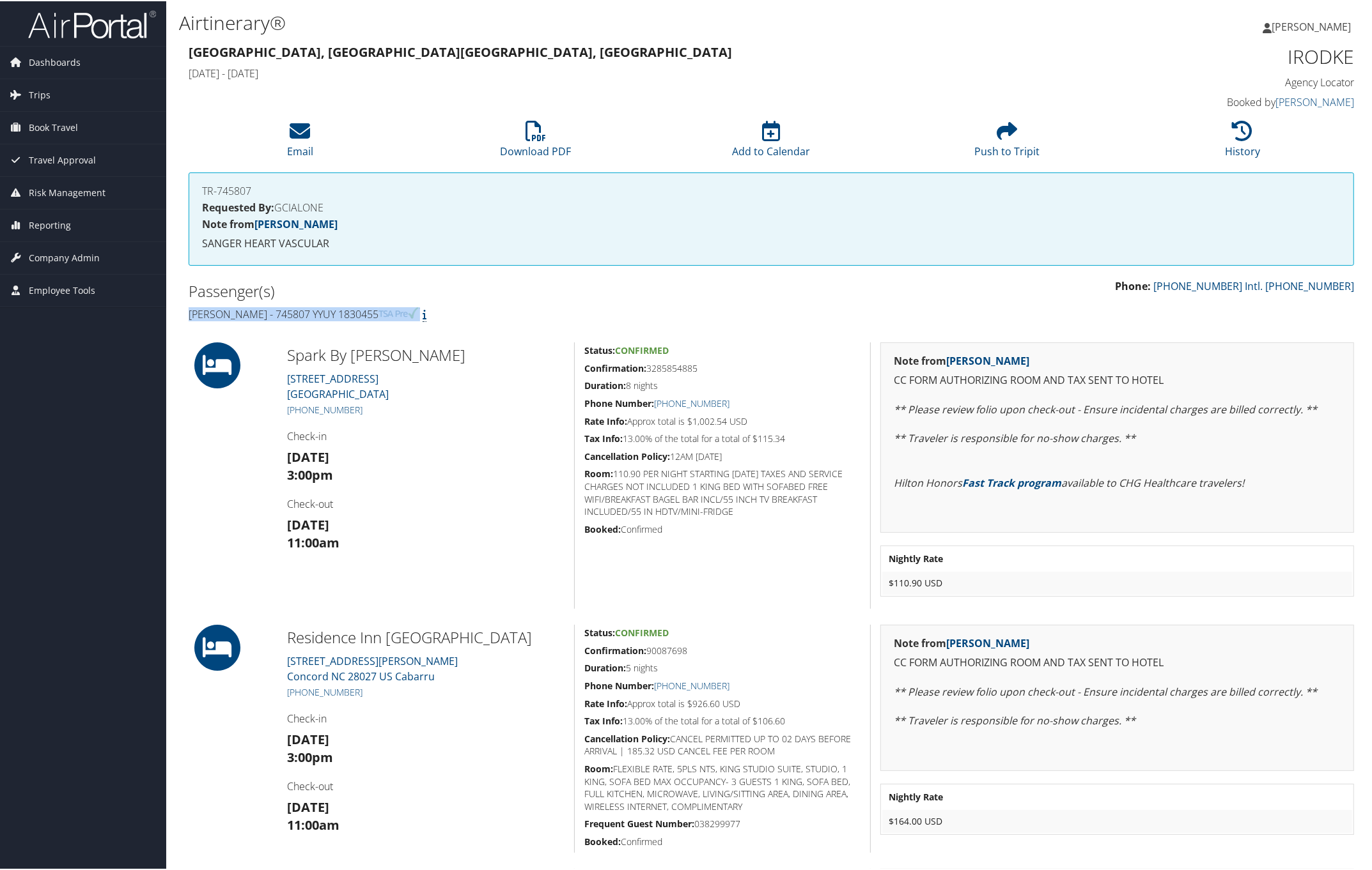
drag, startPoint x: 186, startPoint y: 310, endPoint x: 420, endPoint y: 317, distance: 234.1
click at [414, 317] on div "Passenger(s) Megan Rivera - 745807 YYUY 1830455" at bounding box center [475, 301] width 593 height 48
copy h4 "Megan Rivera - 745807 YYUY 1830455"
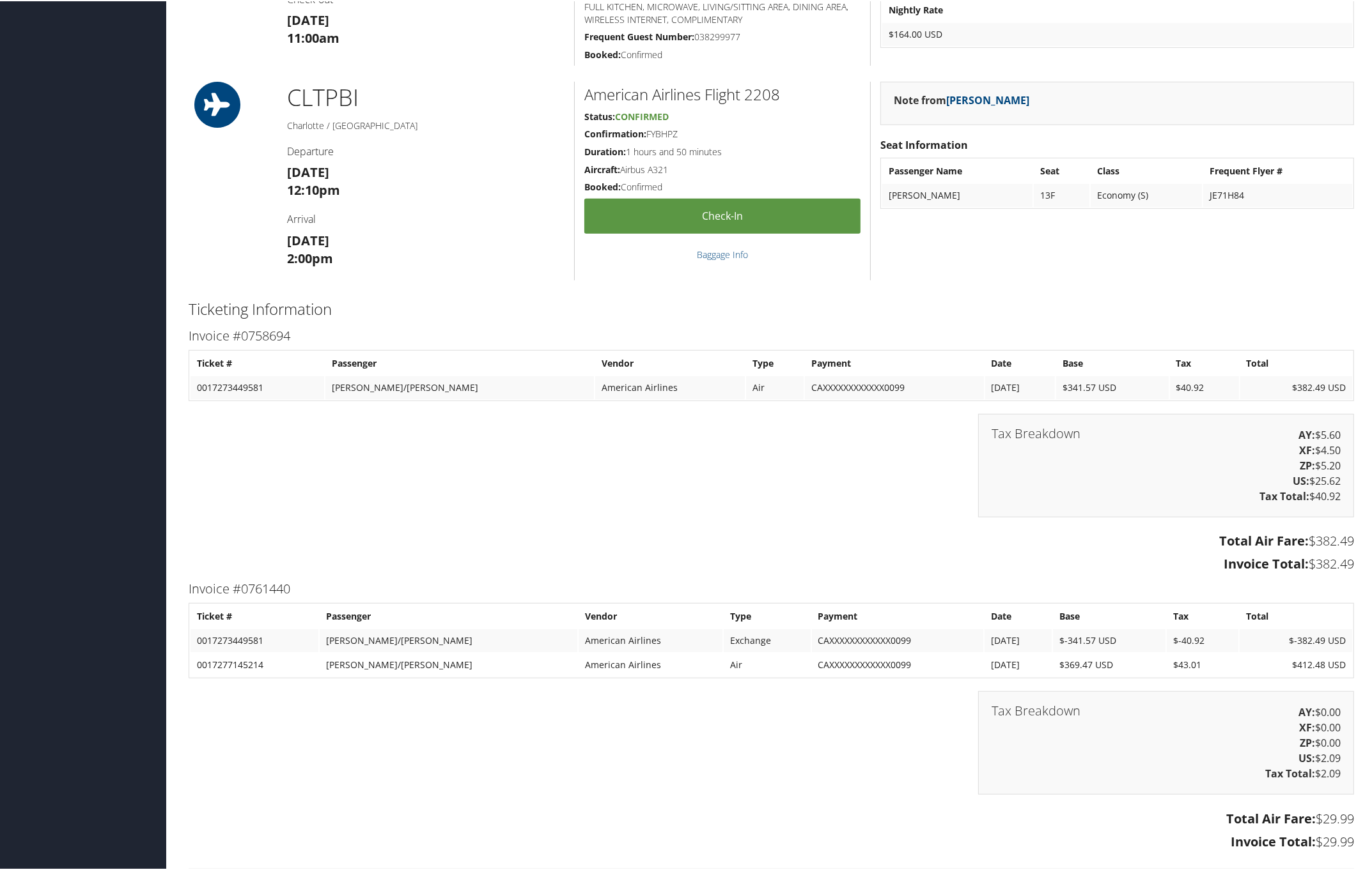
scroll to position [910, 0]
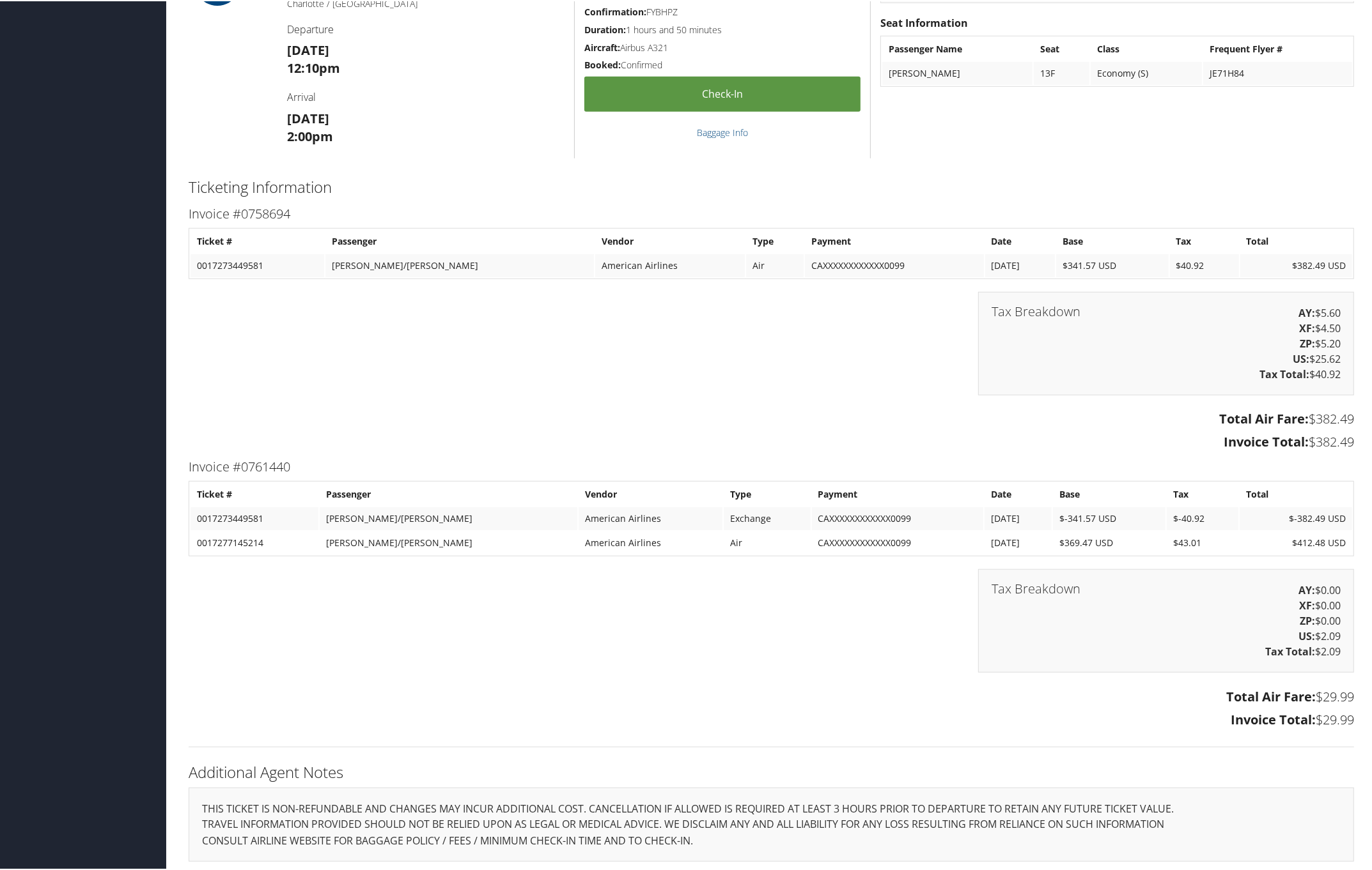
drag, startPoint x: 180, startPoint y: 459, endPoint x: 1356, endPoint y: 712, distance: 1202.9
click at [1356, 712] on div "Invoice #0761440 Ticket # Passenger Vendor Type Payment Date Base Tax Total 001…" at bounding box center [771, 593] width 1184 height 277
copy div "Invoice #0761440 Ticket # Passenger Vendor Type Payment Date Base Tax Total 001…"
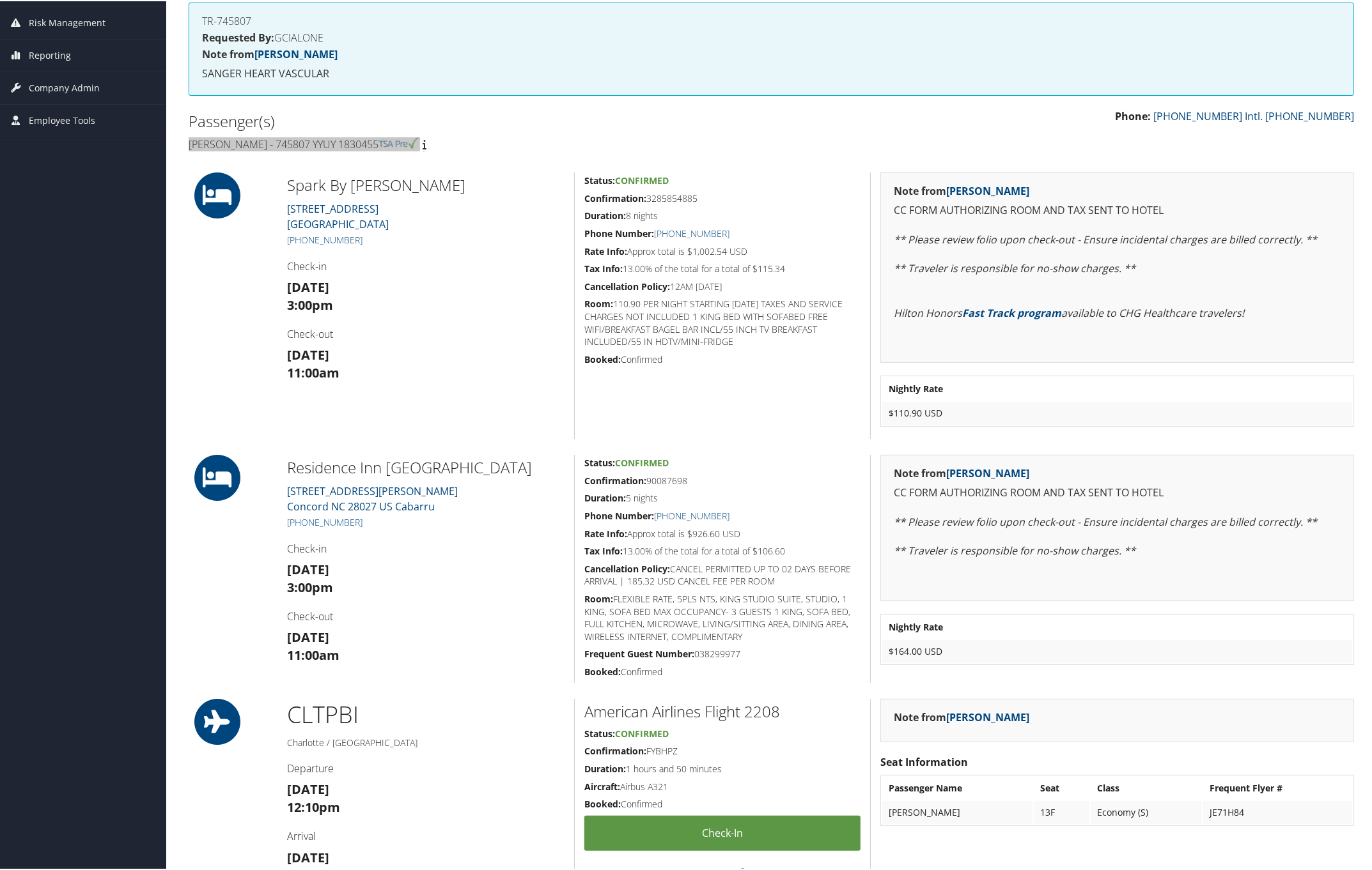
scroll to position [0, 0]
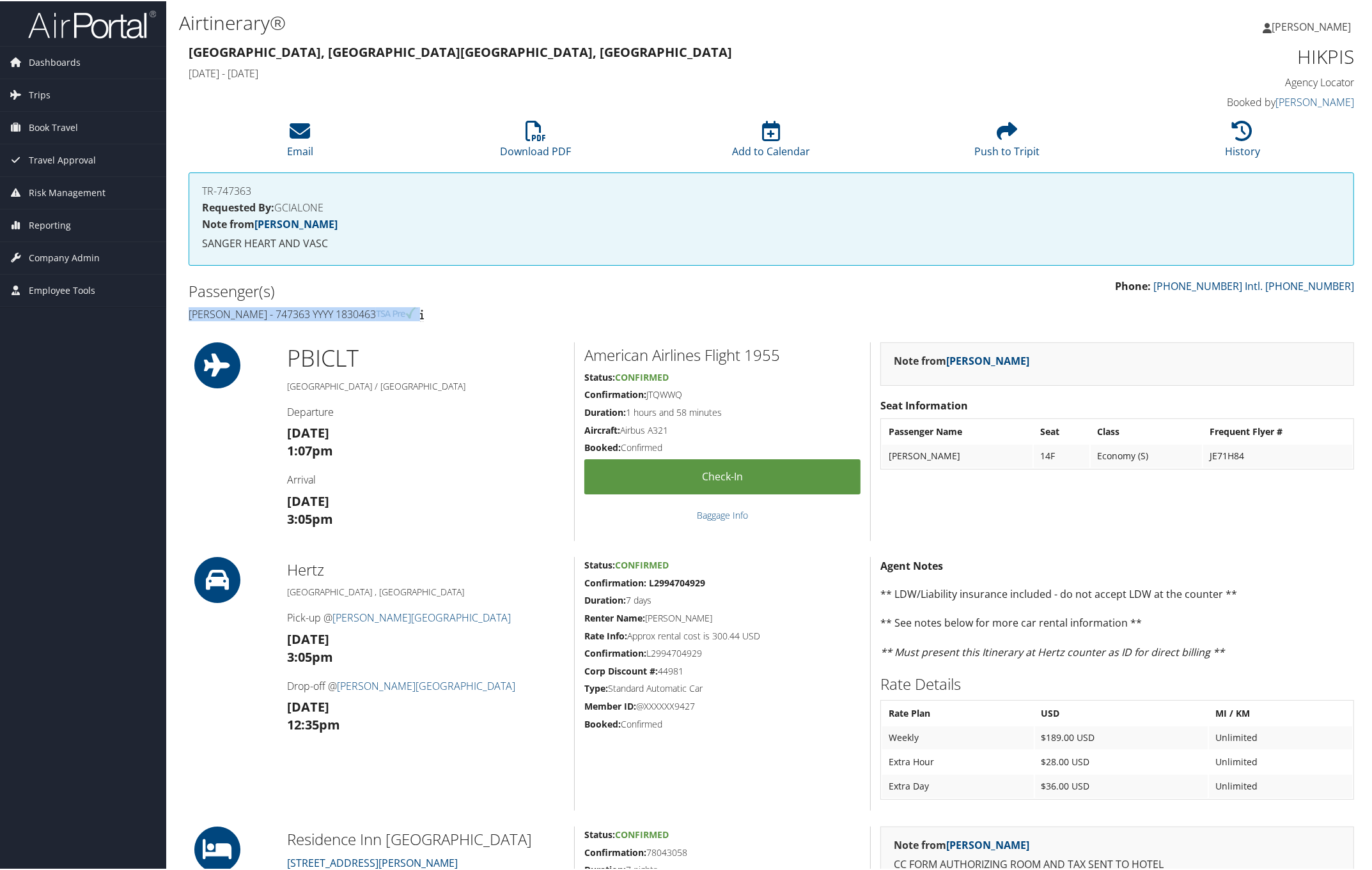
drag, startPoint x: 186, startPoint y: 308, endPoint x: 500, endPoint y: 302, distance: 314.1
click at [433, 312] on div "Passenger(s) [PERSON_NAME] - 747363 YYYY 1830463" at bounding box center [475, 301] width 593 height 48
copy h4 "Megan Rivera - 747363 YYYY 1830463"
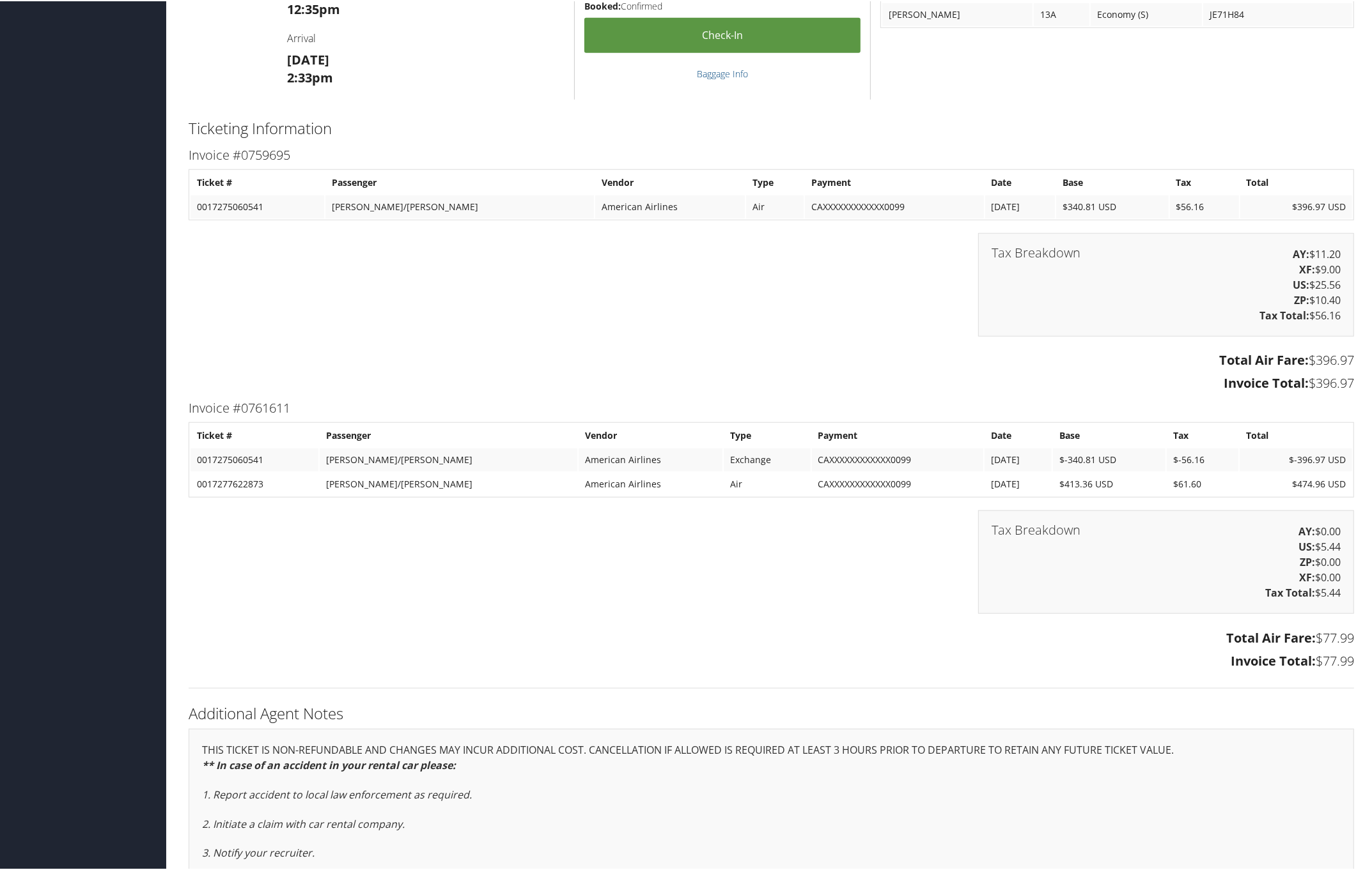
scroll to position [1401, 0]
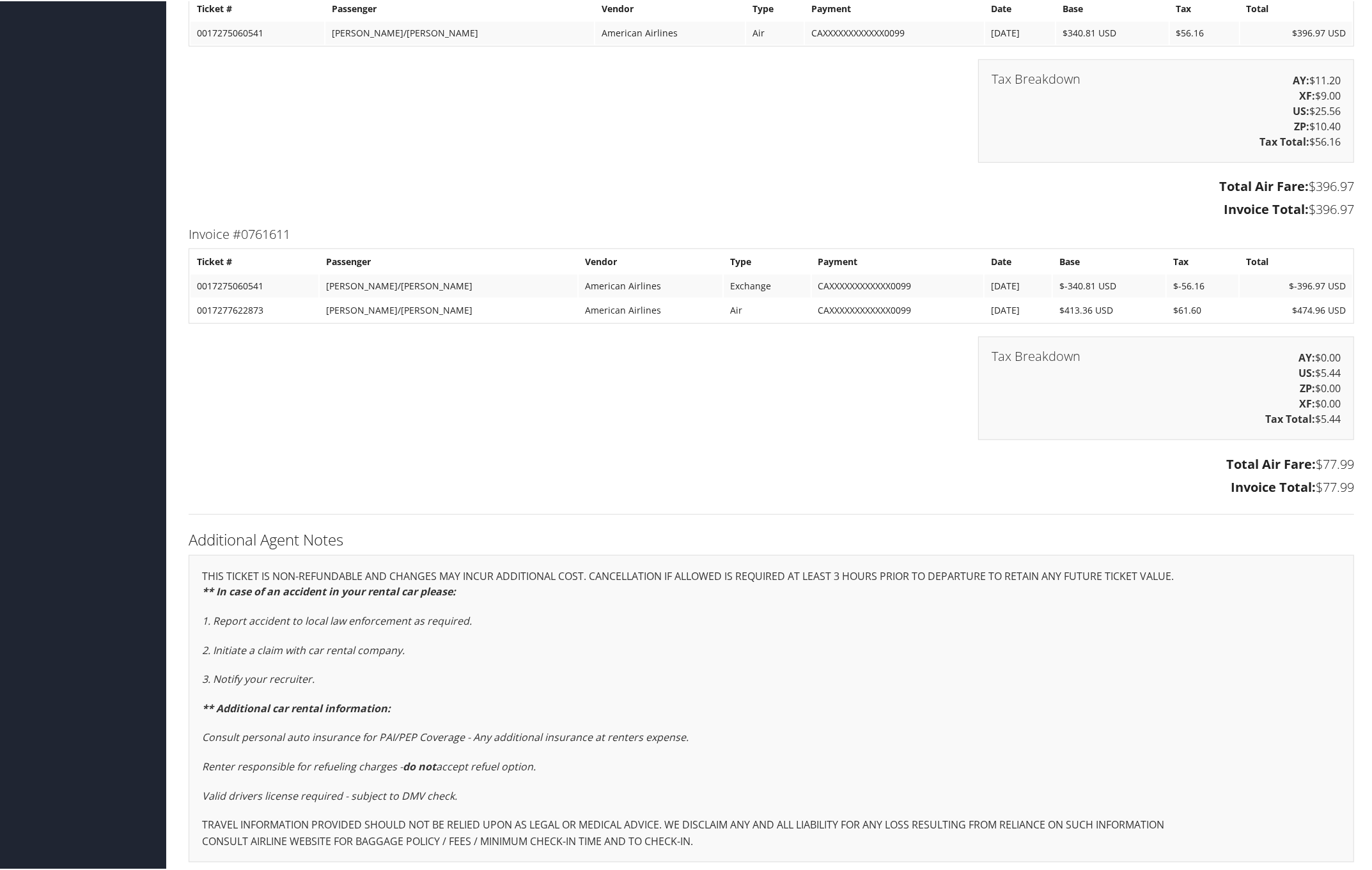
drag, startPoint x: 180, startPoint y: 223, endPoint x: 1359, endPoint y: 490, distance: 1208.9
click at [1359, 490] on div "Invoice #0761611 Ticket # Passenger Vendor Type Payment Date Base Tax Total 001…" at bounding box center [771, 361] width 1184 height 277
copy div "Invoice #0761611 Ticket # Passenger Vendor Type Payment Date Base Tax Total 001…"
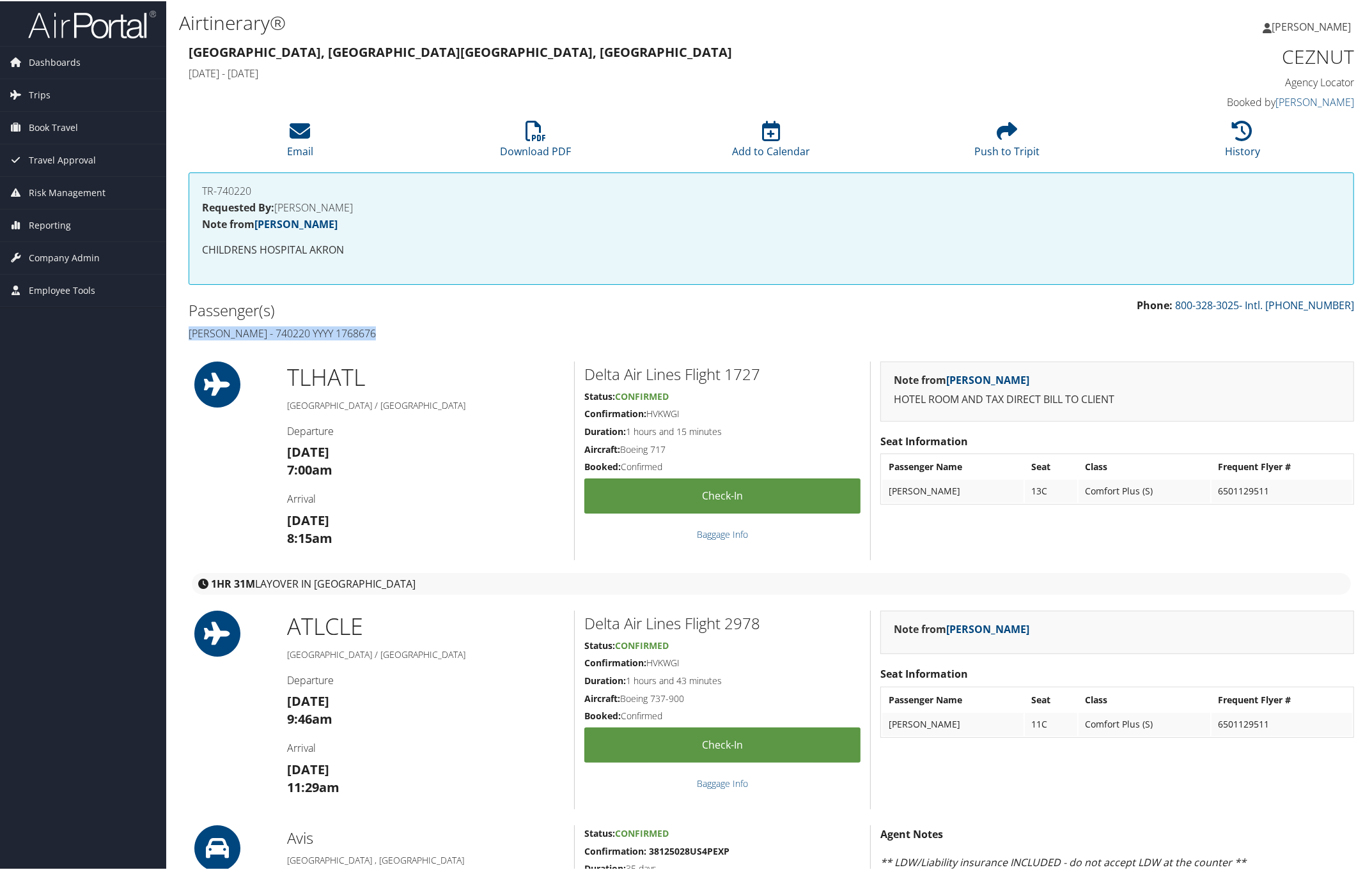
drag, startPoint x: 180, startPoint y: 324, endPoint x: 413, endPoint y: 326, distance: 233.0
click at [413, 326] on div "Passenger(s) [PERSON_NAME] - 740220 YYYY 1768676" at bounding box center [475, 320] width 593 height 48
copy h4 "[PERSON_NAME] - 740220 YYYY 1768676"
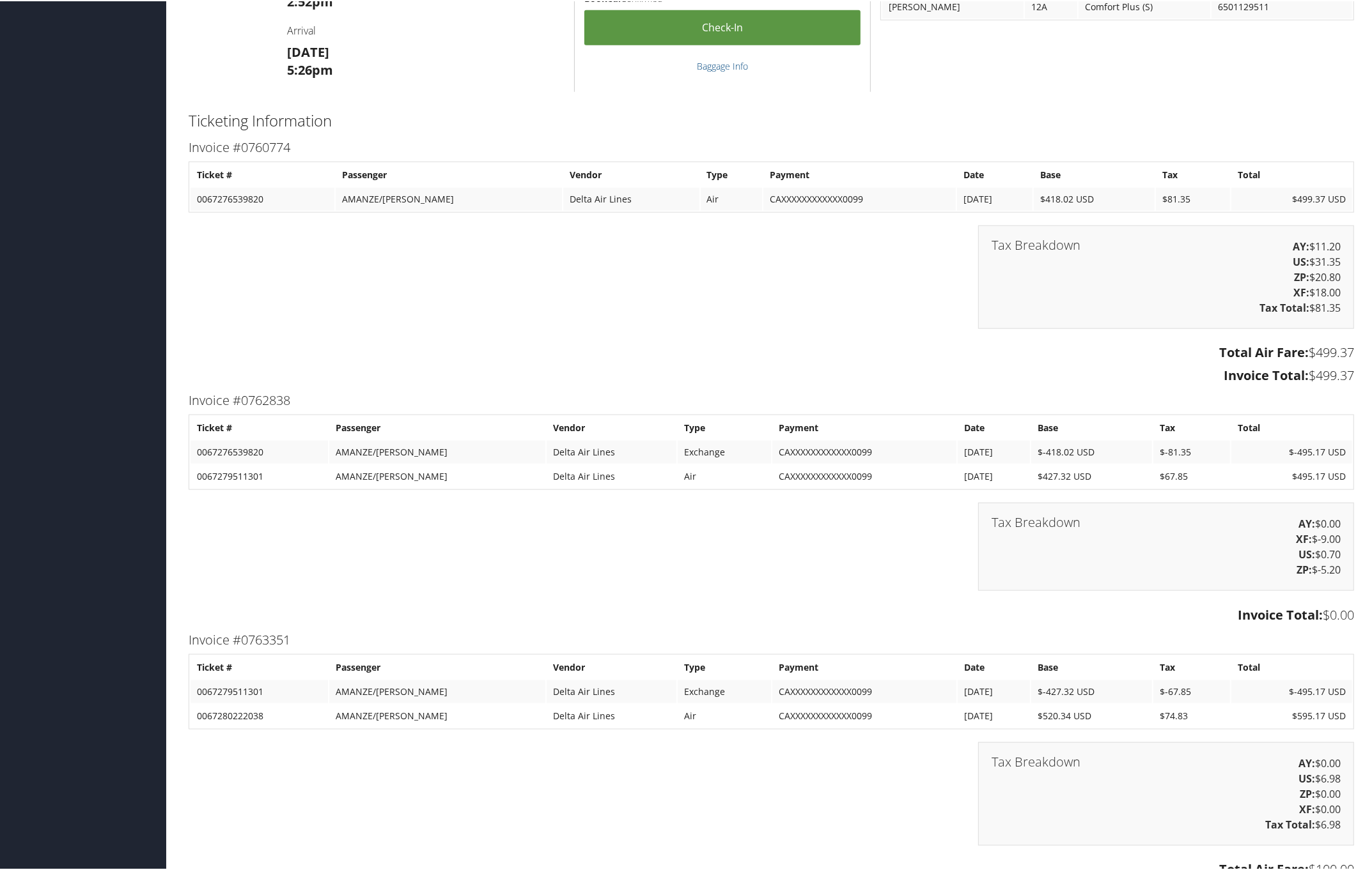
scroll to position [1757, 0]
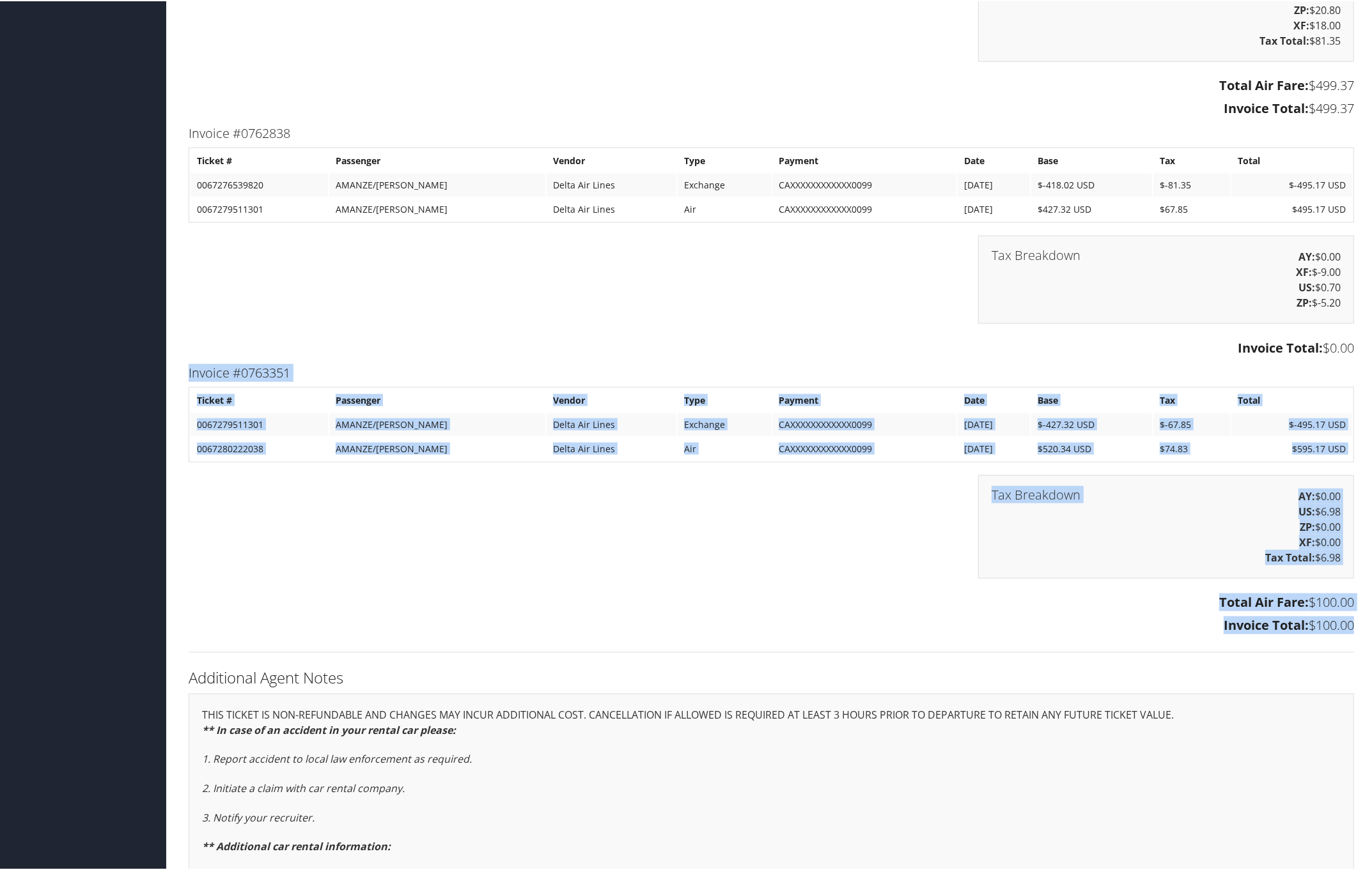
drag, startPoint x: 178, startPoint y: 368, endPoint x: 1343, endPoint y: 634, distance: 1195.0
copy div "Invoice #0763351 Ticket # Passenger Vendor Type Payment Date Base Tax Total 006…"
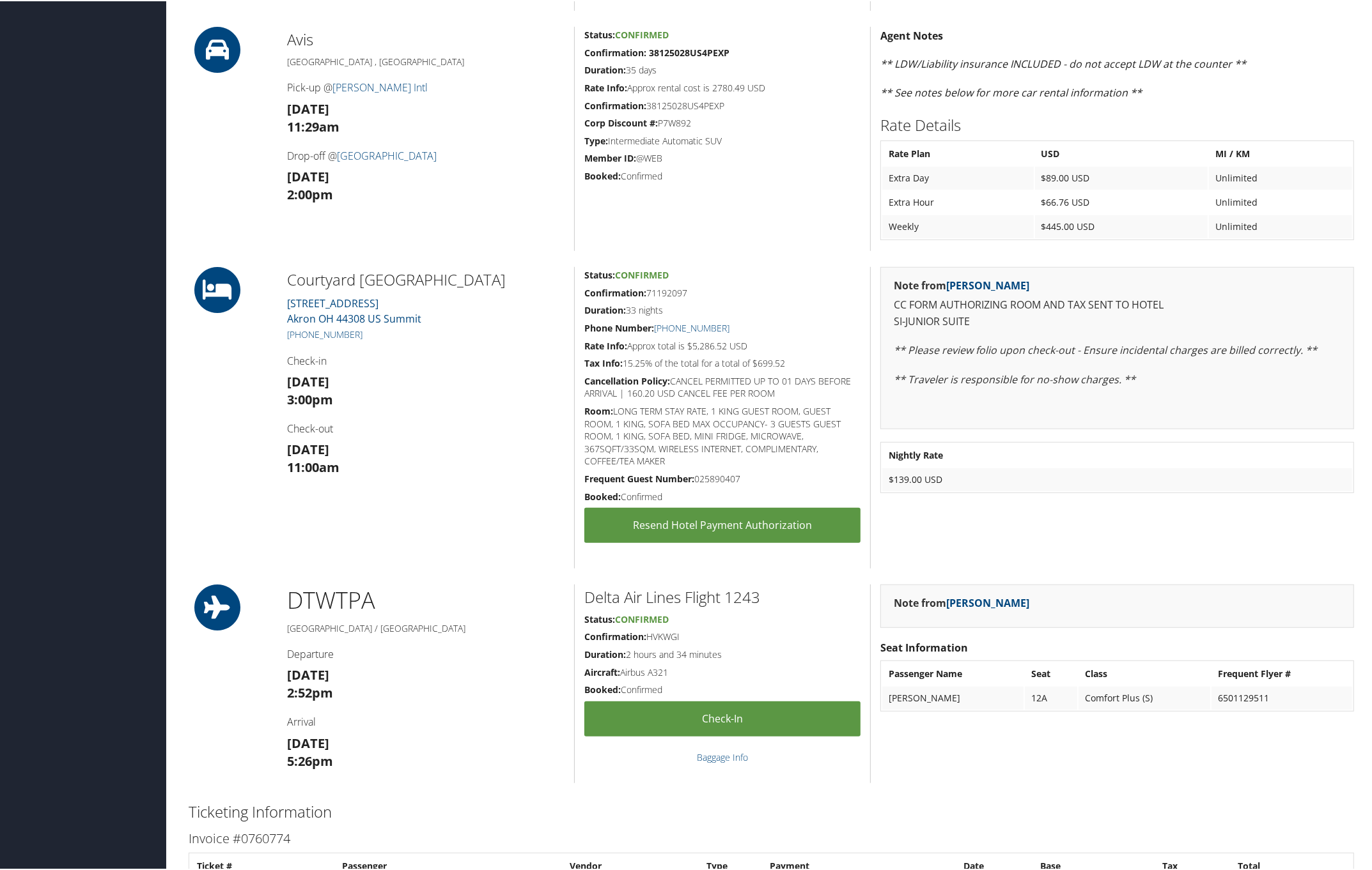
scroll to position [878, 0]
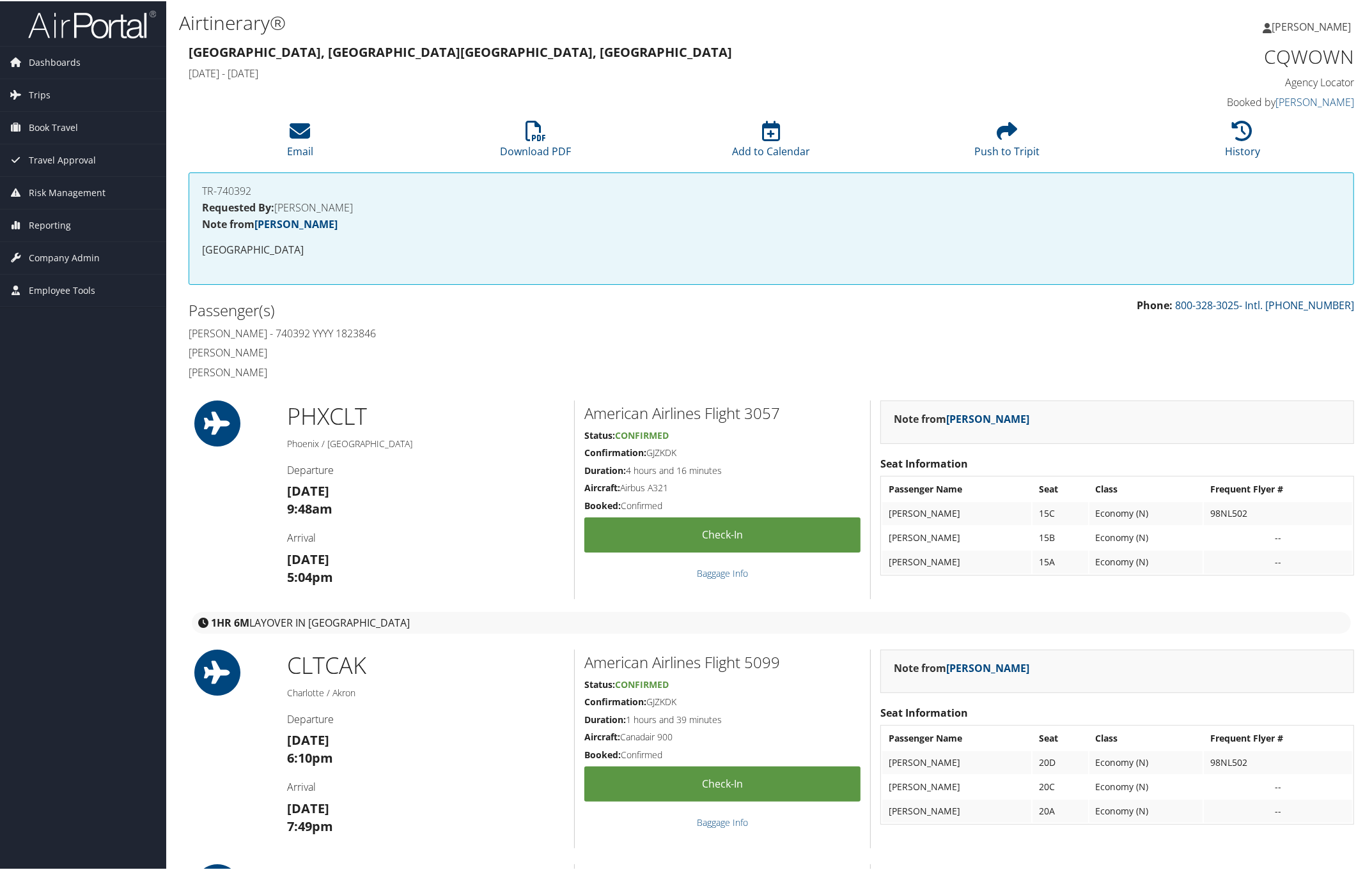
drag, startPoint x: 178, startPoint y: 331, endPoint x: 523, endPoint y: 329, distance: 345.0
copy h4 "[PERSON_NAME] - 740392 YYYY 1823846"
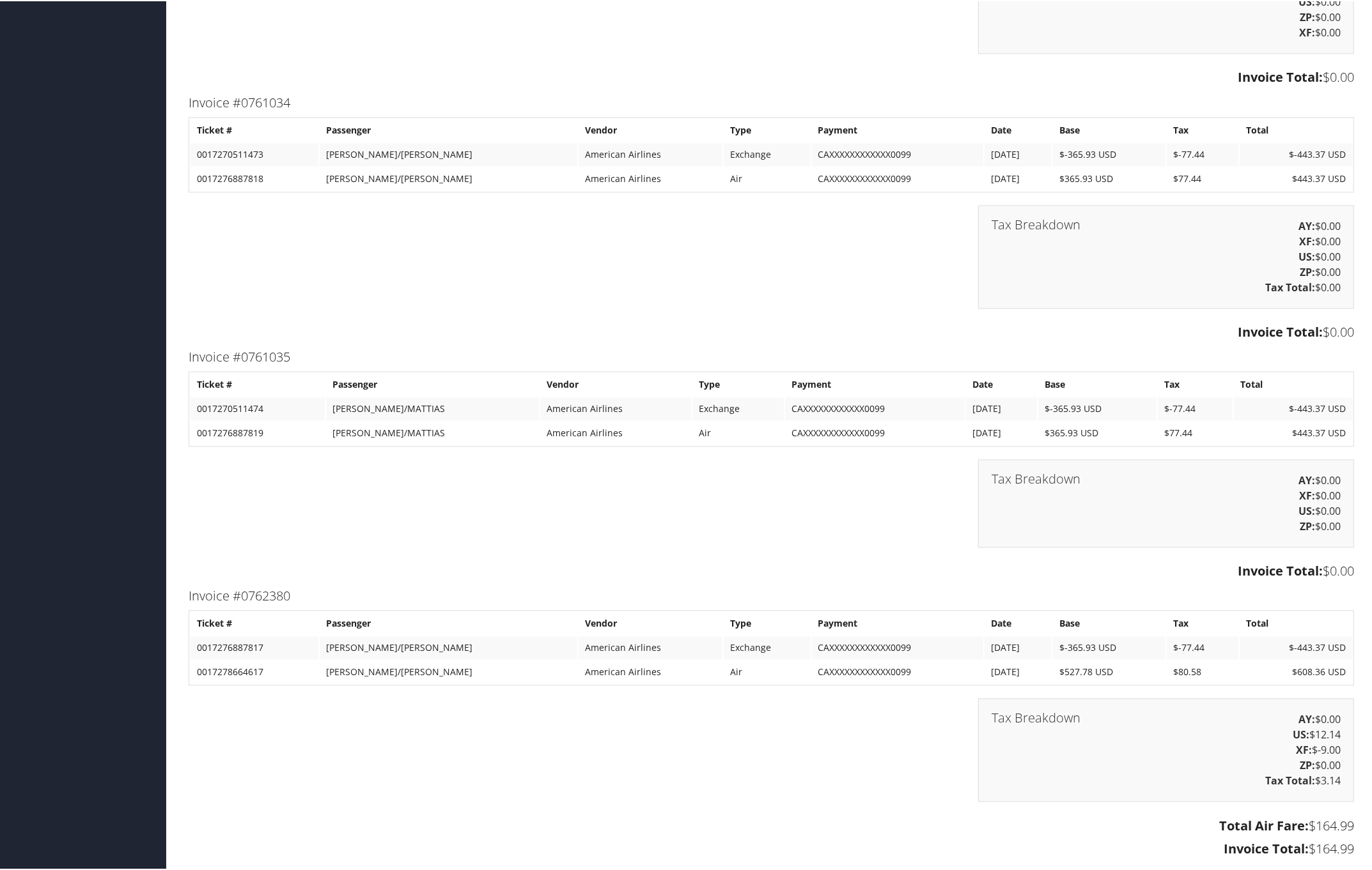
scroll to position [3115, 0]
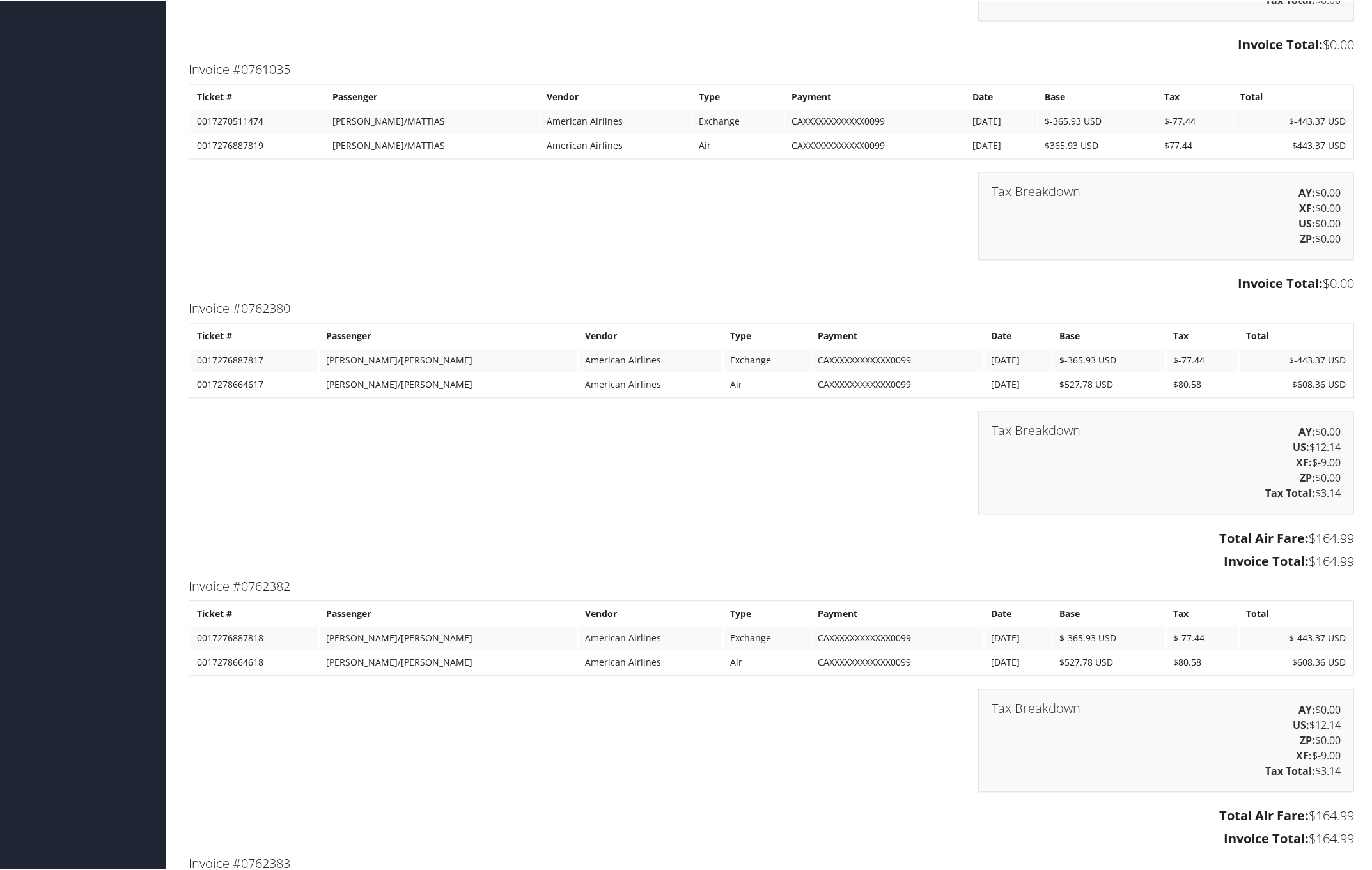
click at [186, 298] on div "Invoice #0762380 Ticket # Passenger Vendor Type Payment Date Base Tax Total 001…" at bounding box center [771, 435] width 1184 height 277
drag, startPoint x: 184, startPoint y: 299, endPoint x: 1353, endPoint y: 544, distance: 1194.4
copy div "Invoice #0762380 Ticket # Passenger Vendor Type Payment Date Base Tax Total 001…"
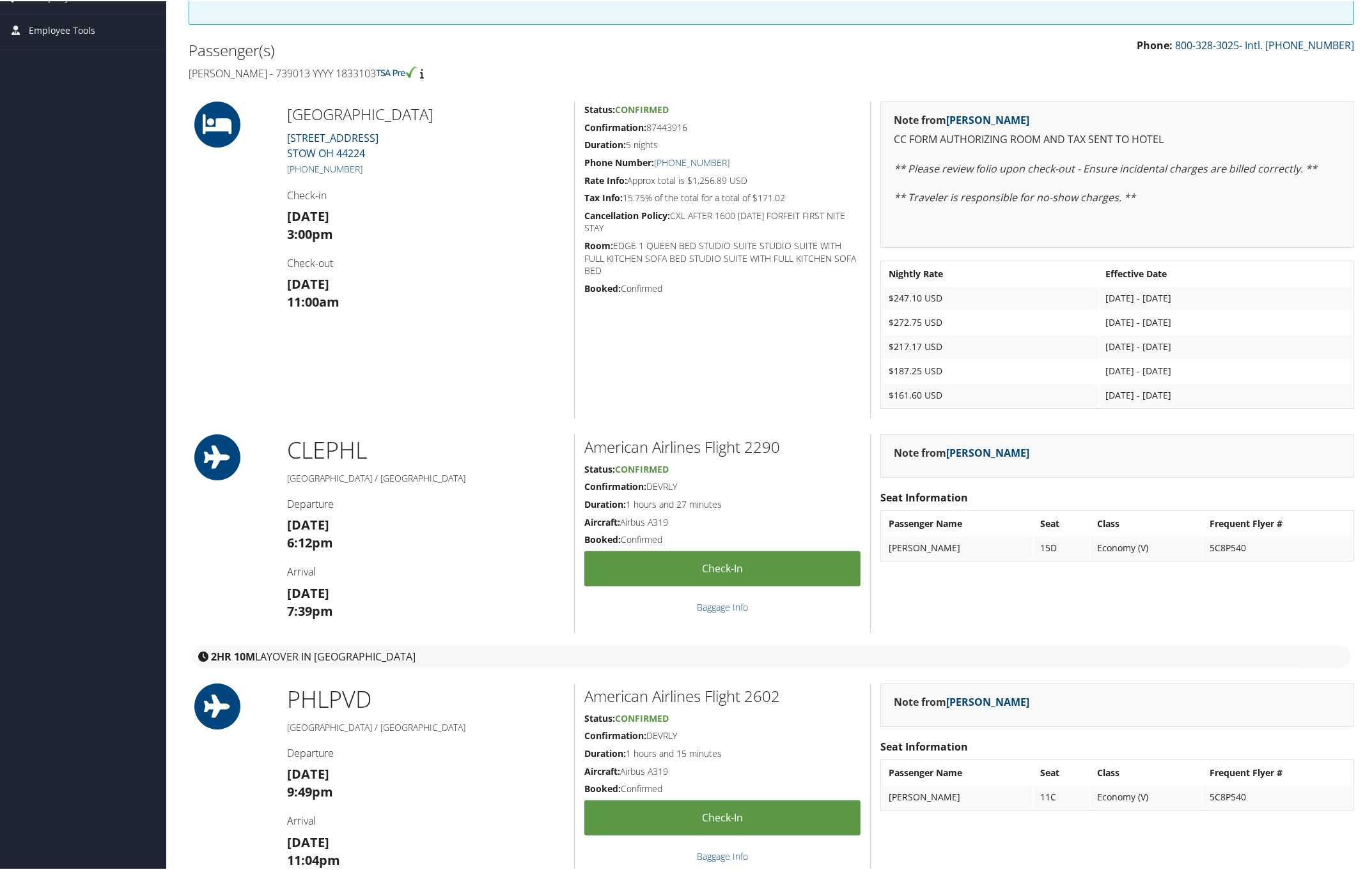
scroll to position [20, 0]
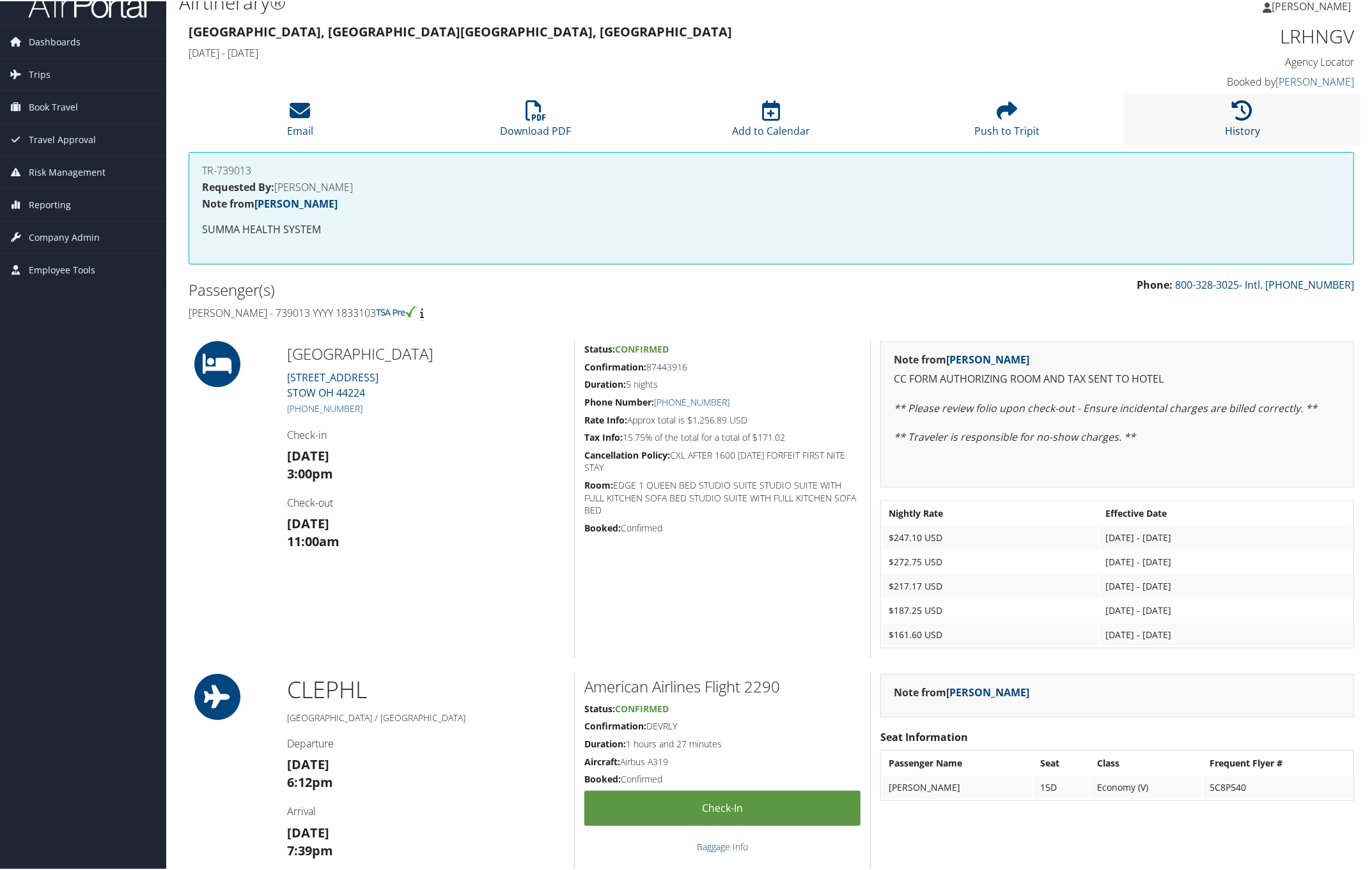
click at [1242, 119] on icon at bounding box center [1242, 109] width 20 height 20
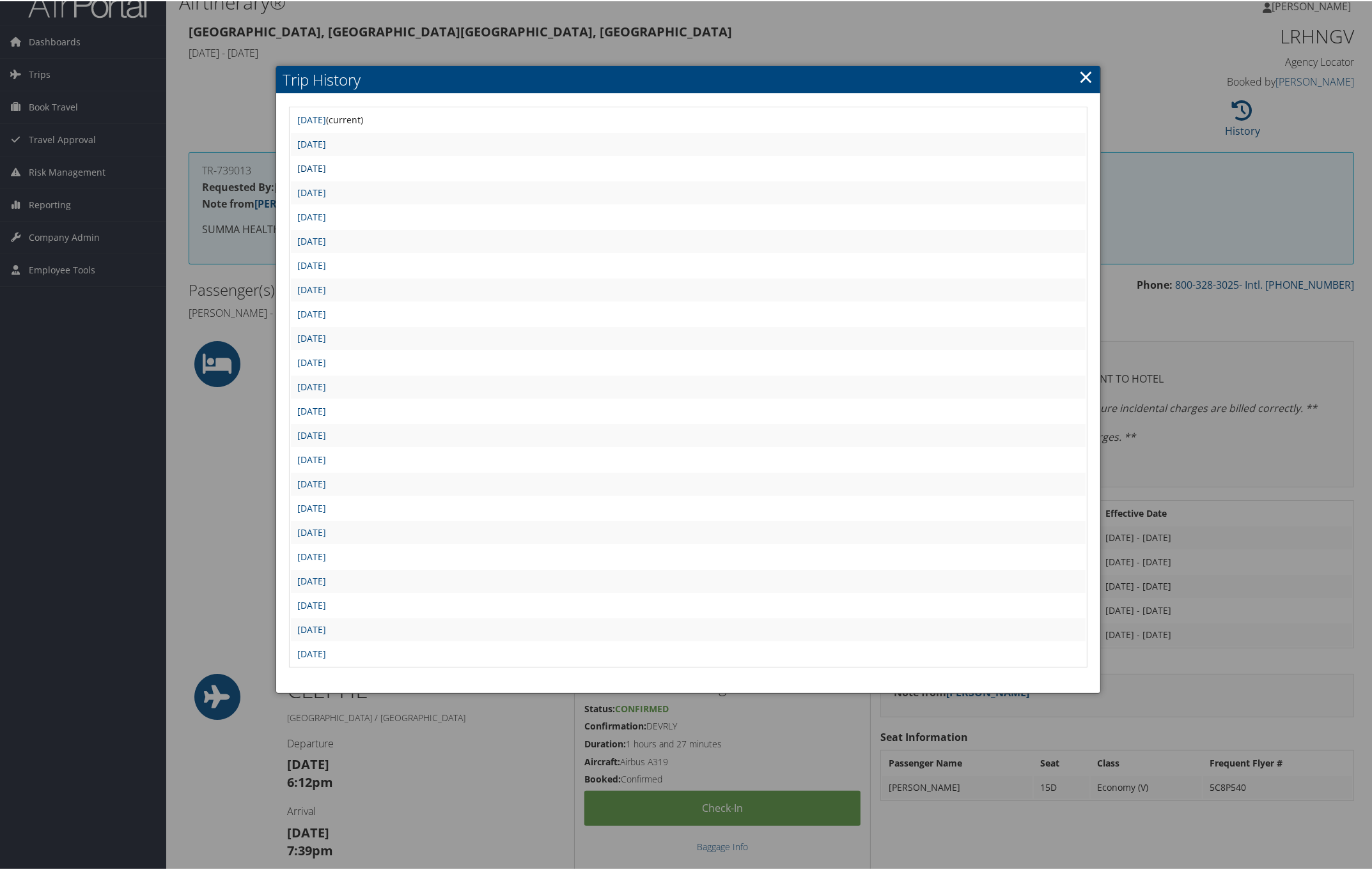
click at [326, 162] on link "[DATE]" at bounding box center [311, 167] width 29 height 12
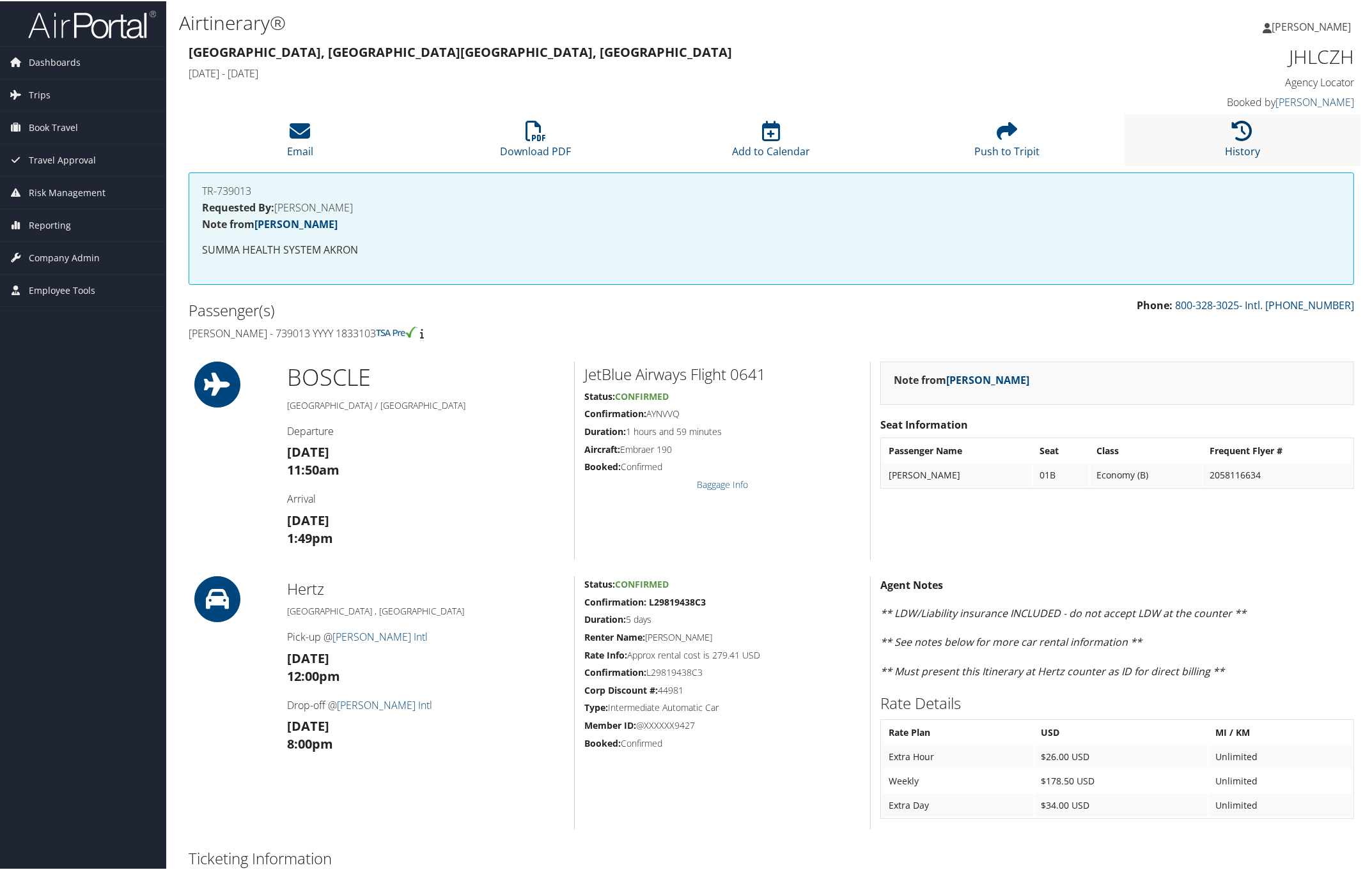
click at [1237, 142] on link "History" at bounding box center [1242, 142] width 35 height 30
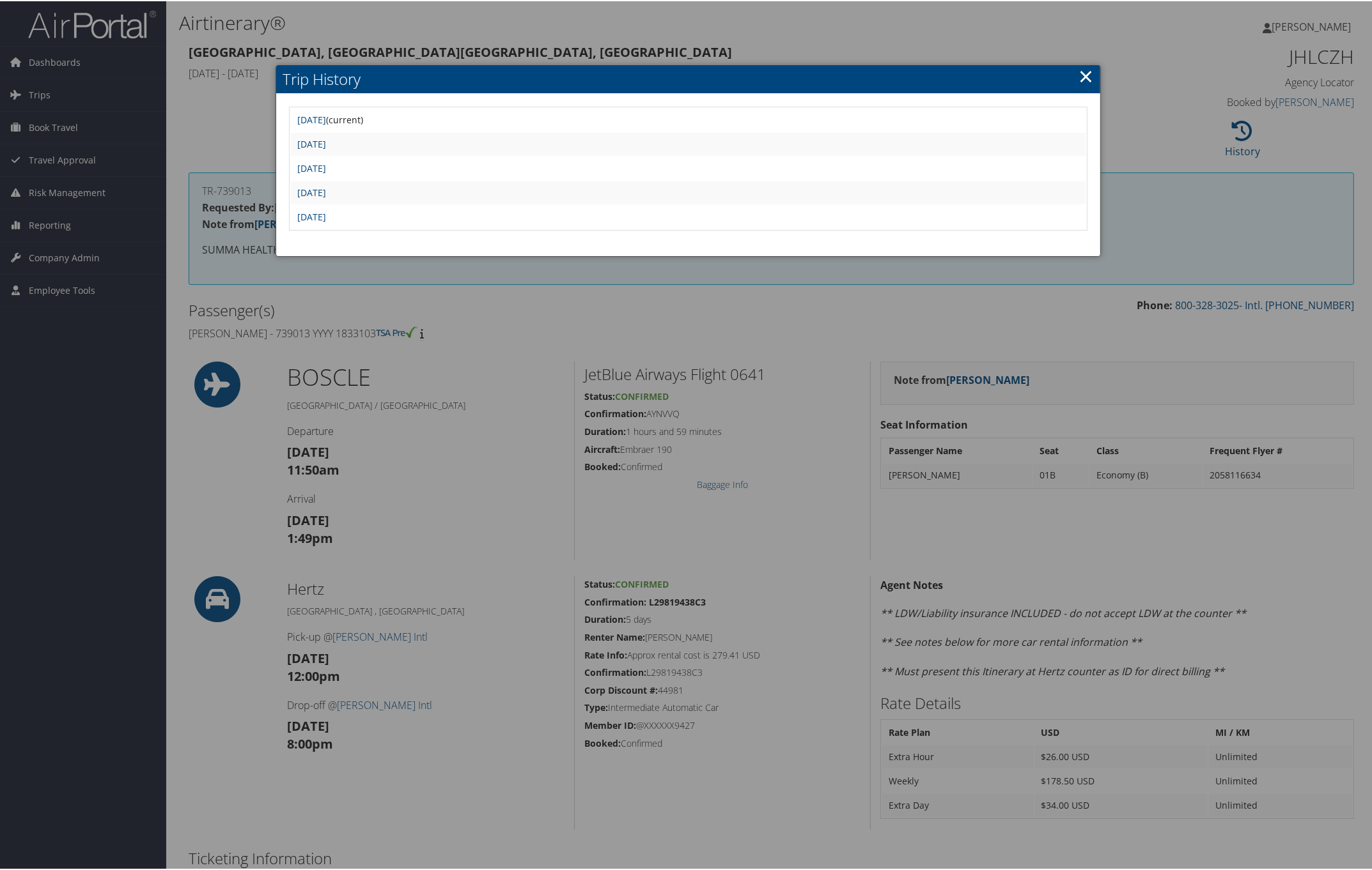
click at [1079, 77] on link "×" at bounding box center [1085, 75] width 14 height 25
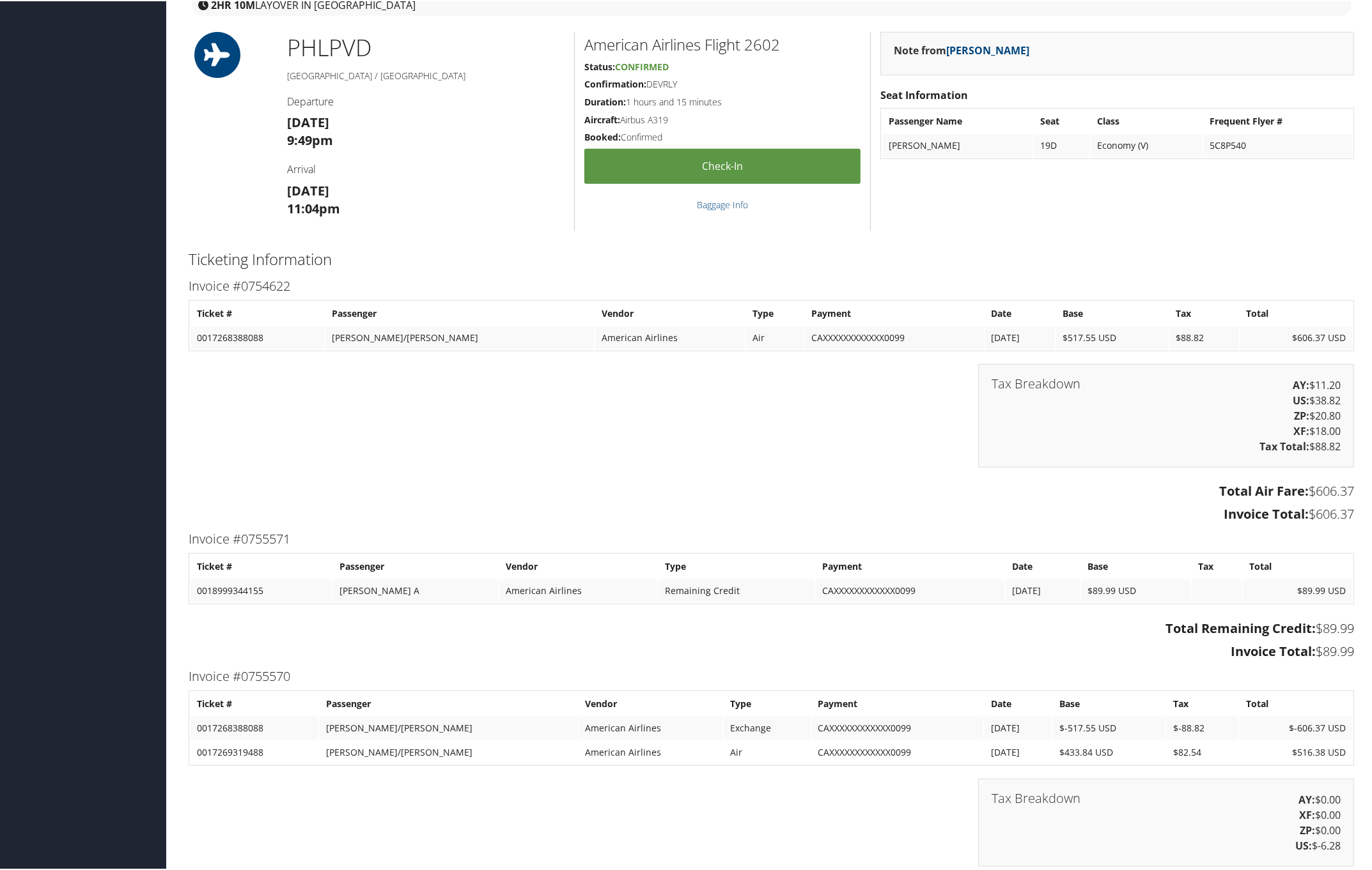
scroll to position [899, 0]
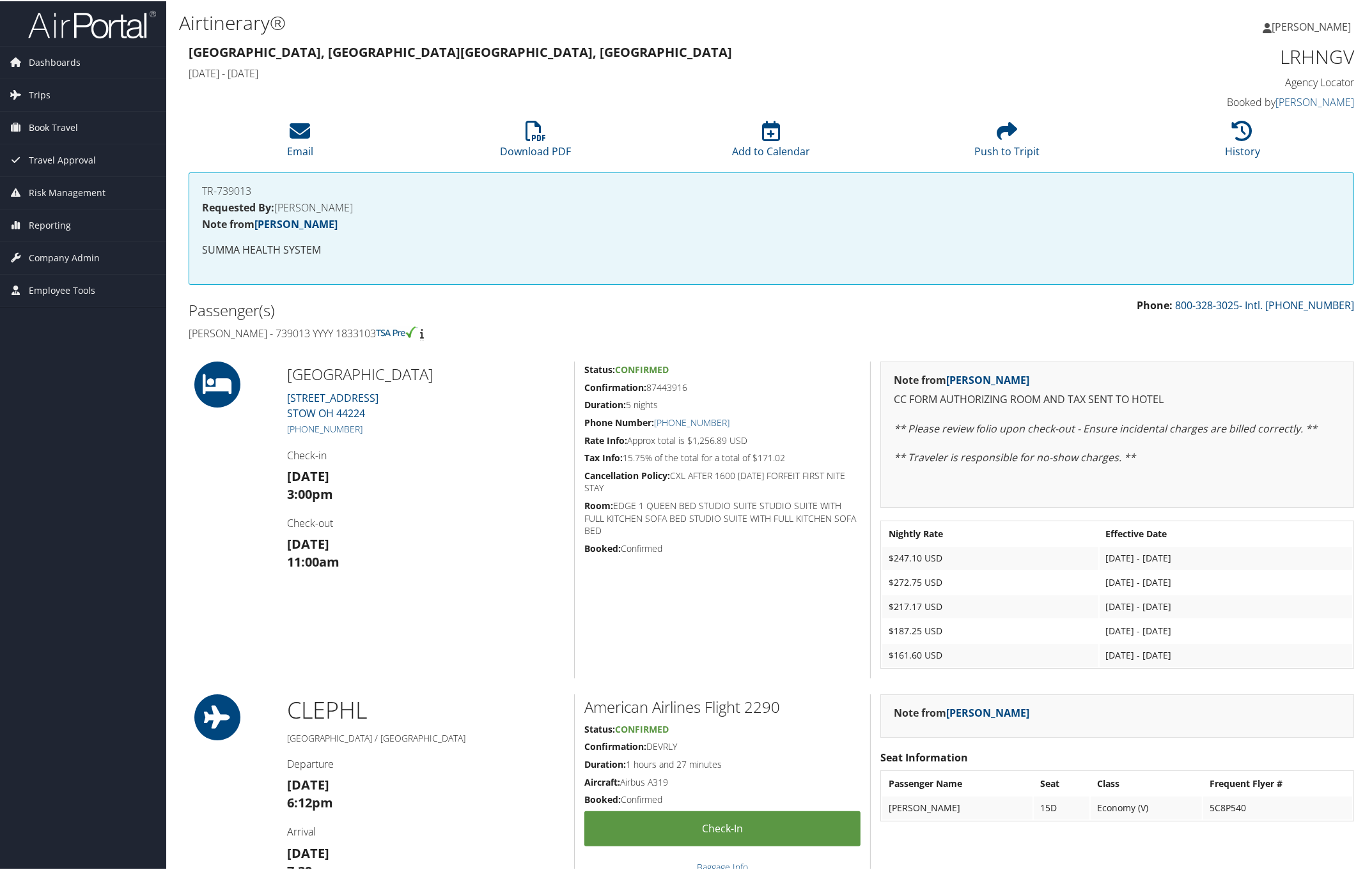
drag, startPoint x: 183, startPoint y: 326, endPoint x: 387, endPoint y: 323, distance: 204.0
click at [387, 323] on div "Passenger(s) [PERSON_NAME] - 739013 YYYY 1833103" at bounding box center [475, 320] width 593 height 48
copy h4 "[PERSON_NAME] - 739013 YYYY 1833103"
click at [1235, 142] on link "History" at bounding box center [1242, 142] width 35 height 30
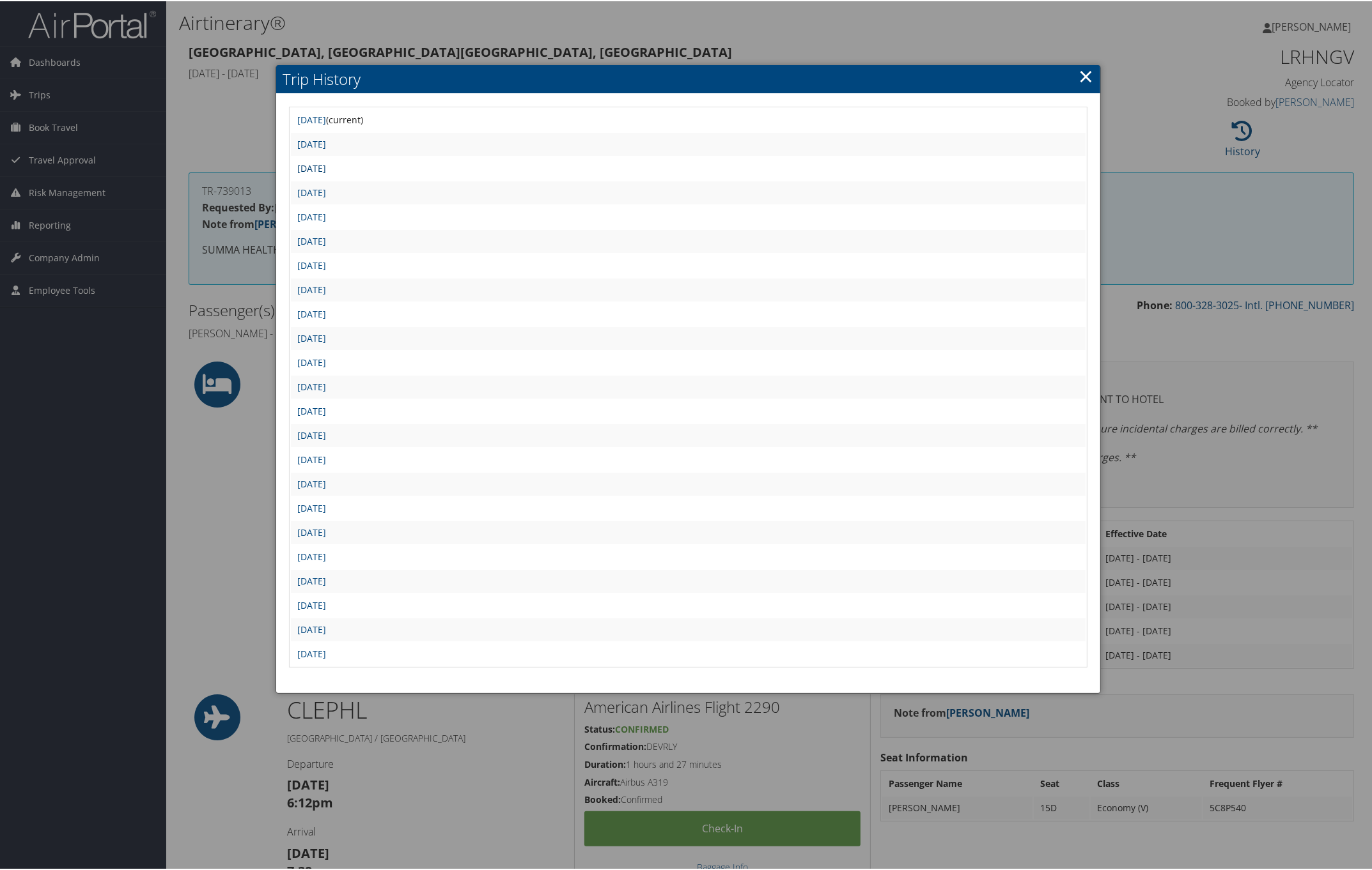
click at [326, 162] on link "Mon Aug 4 10:48:10 MDT 2025" at bounding box center [311, 167] width 29 height 12
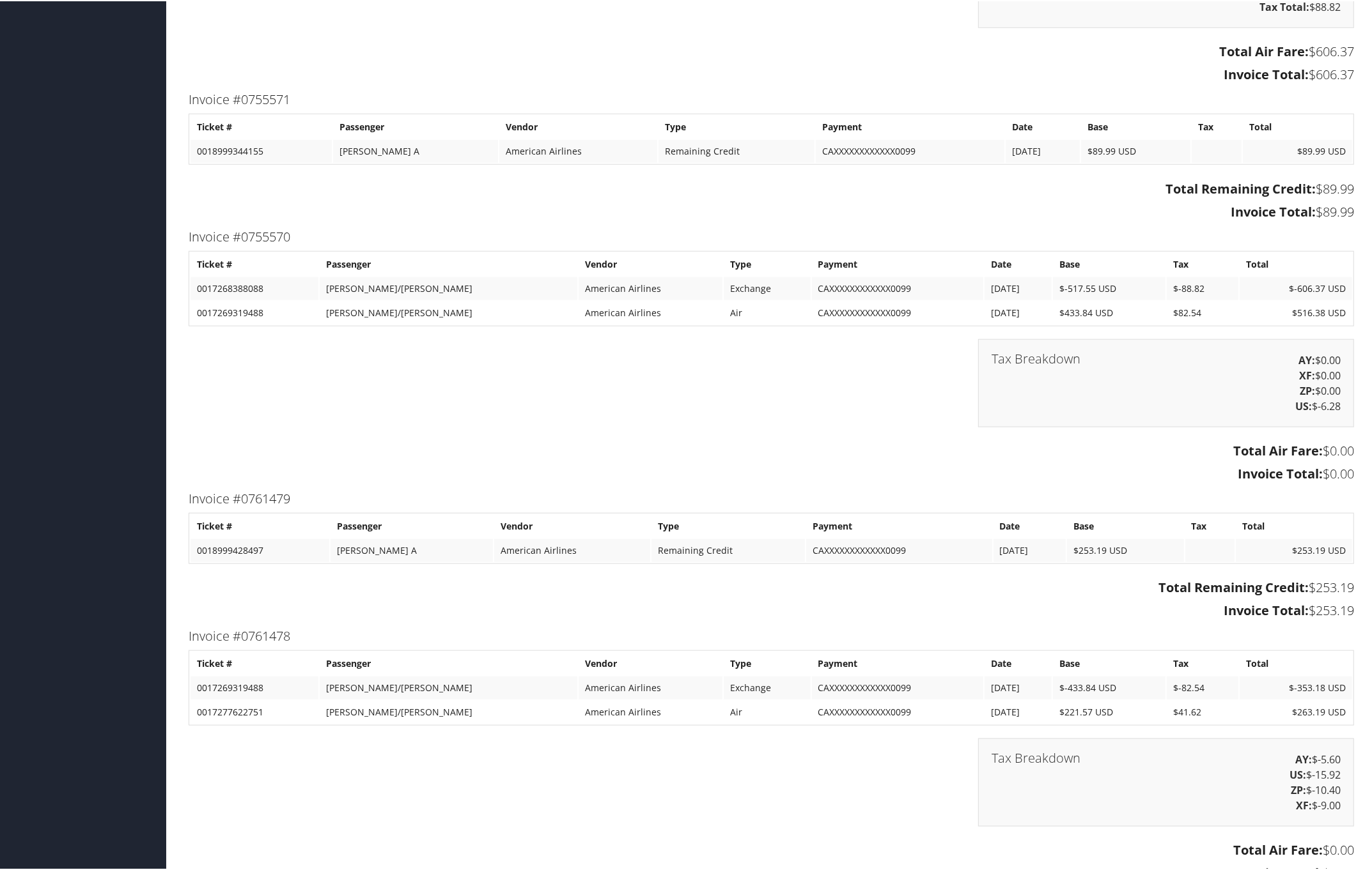
scroll to position [1358, 0]
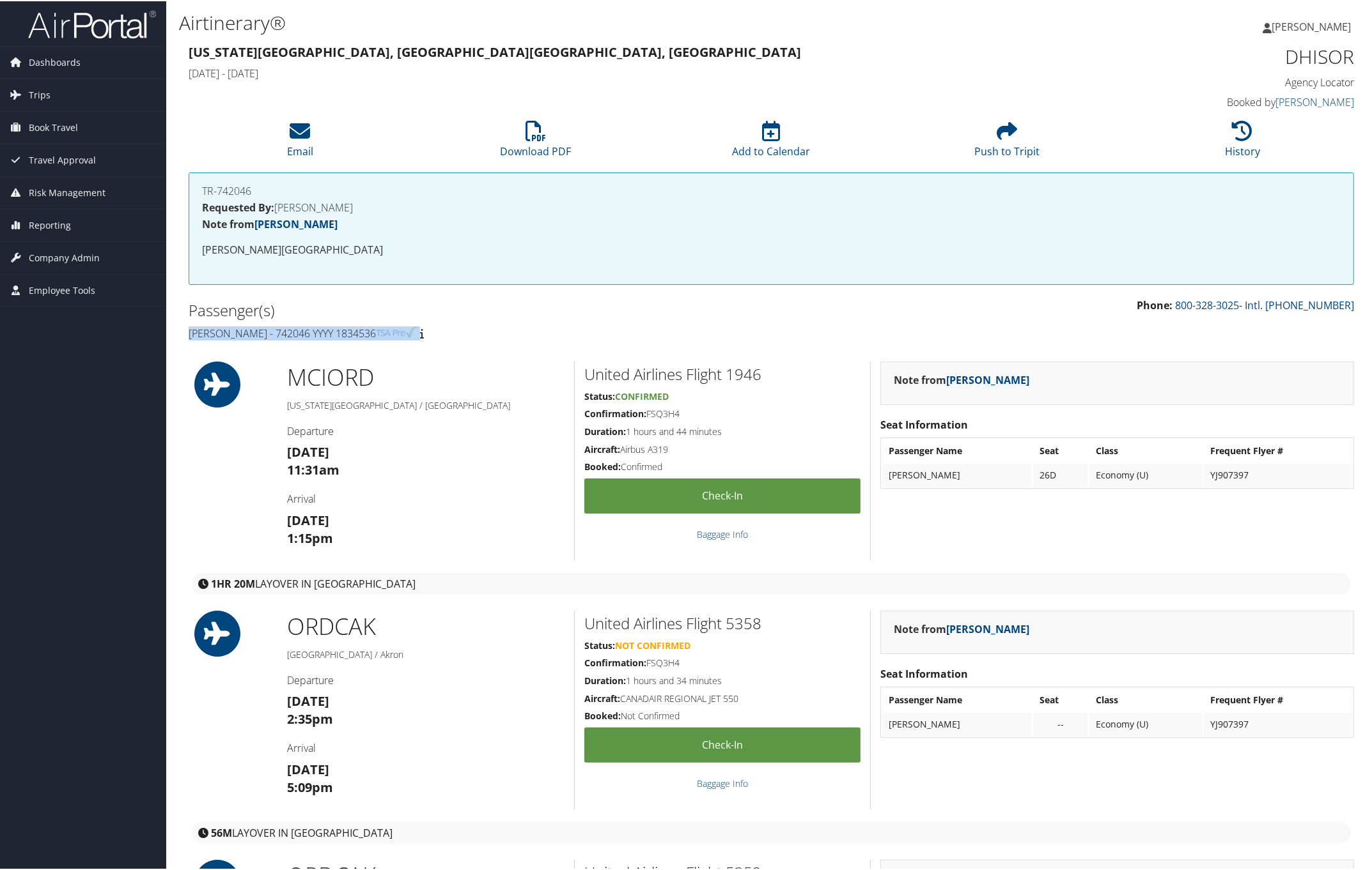
drag, startPoint x: 182, startPoint y: 326, endPoint x: 532, endPoint y: 321, distance: 350.0
click at [471, 328] on div "Passenger(s) Christopher Nitkin - 742046 YYYY 1834536" at bounding box center [475, 320] width 593 height 48
copy h4 "Christopher Nitkin - 742046 YYYY 1834536"
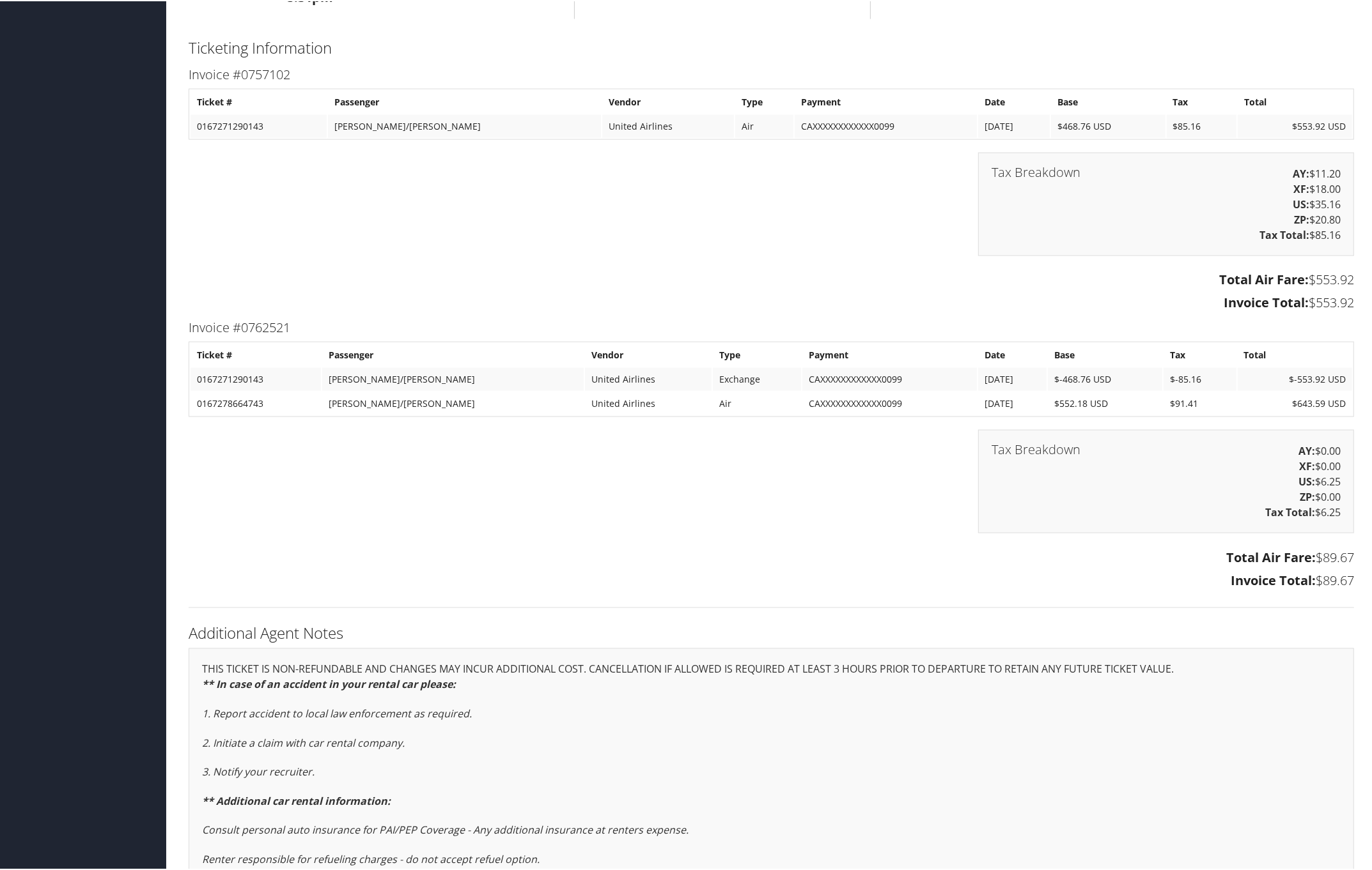
scroll to position [2156, 0]
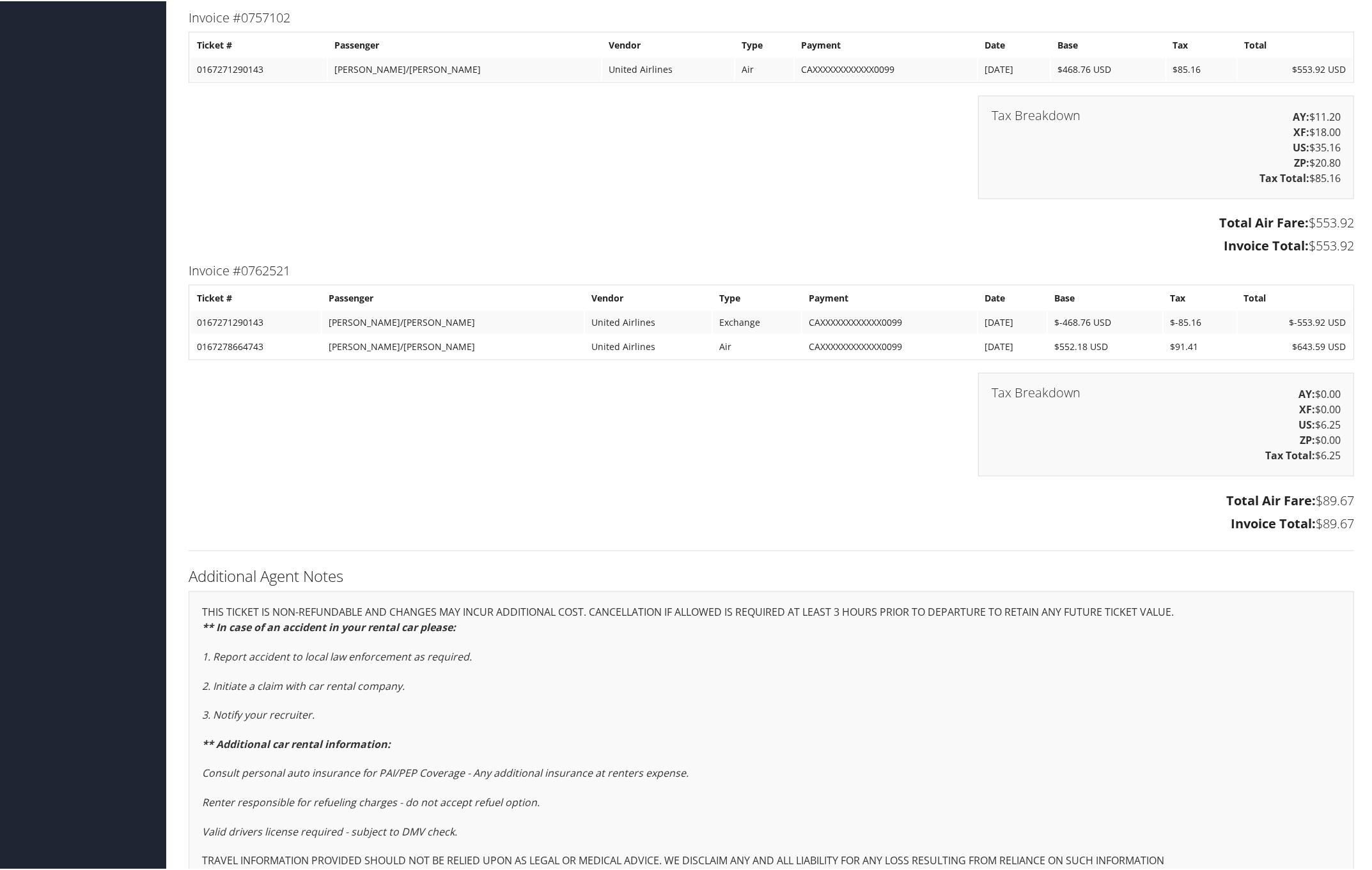
drag, startPoint x: 180, startPoint y: 263, endPoint x: 1349, endPoint y: 523, distance: 1197.6
click at [1349, 523] on div "Invoice #0762521 Ticket # Passenger Vendor Type Payment Date Base Tax Total 016…" at bounding box center [771, 397] width 1184 height 277
copy div "Invoice #0762521 Ticket # Passenger Vendor Type Payment Date Base Tax Total 016…"
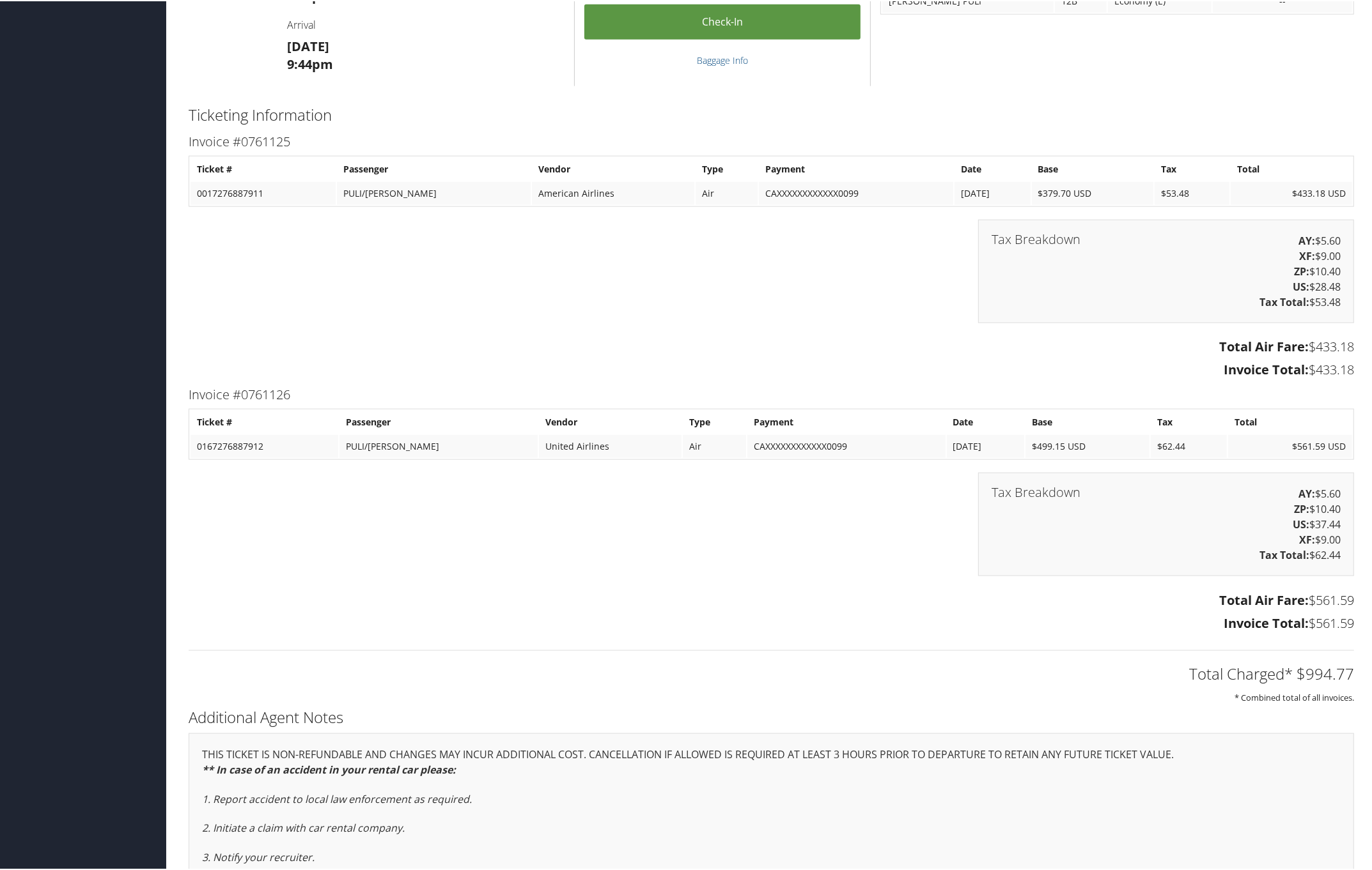
scroll to position [1678, 0]
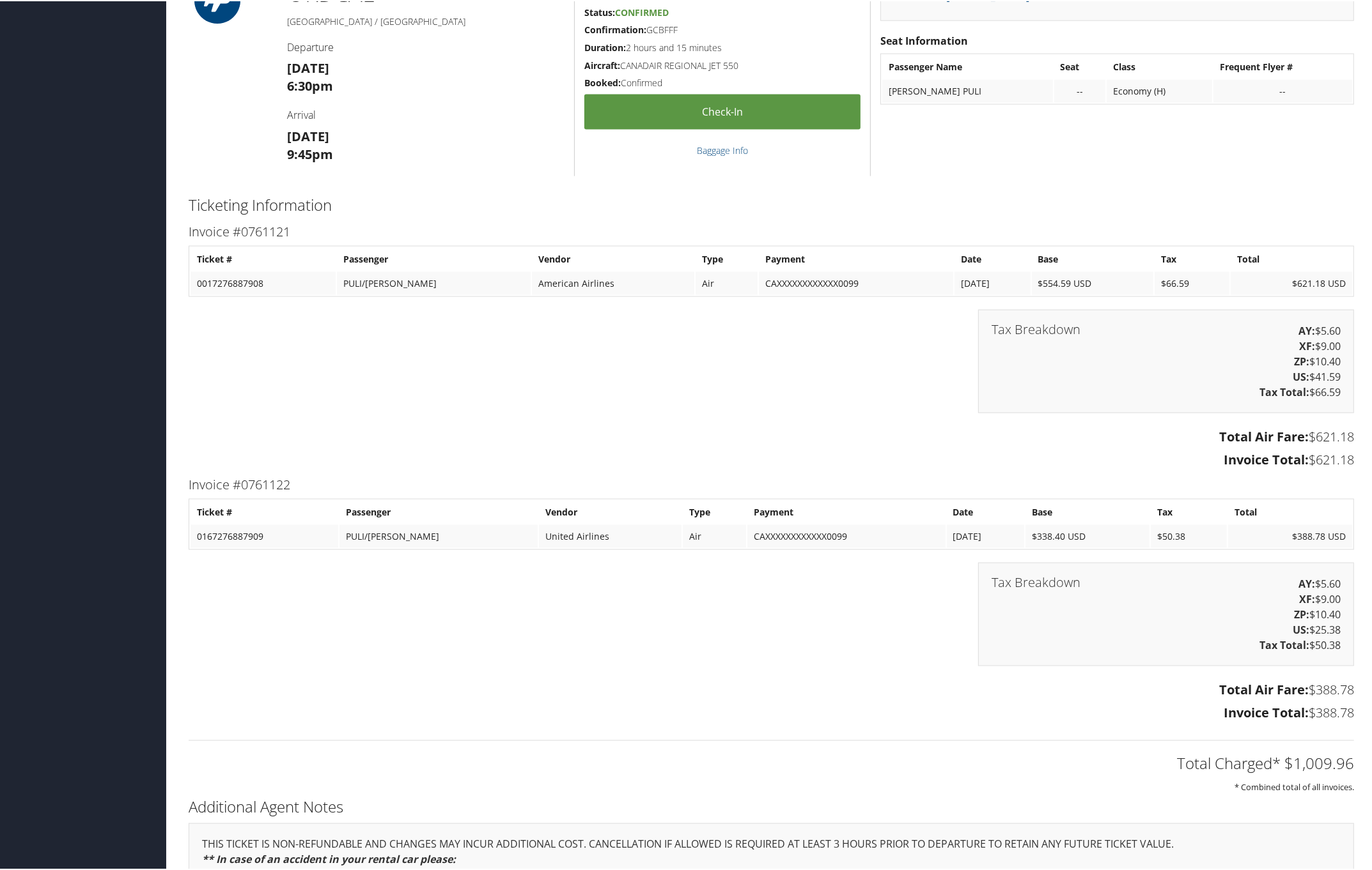
scroll to position [2076, 0]
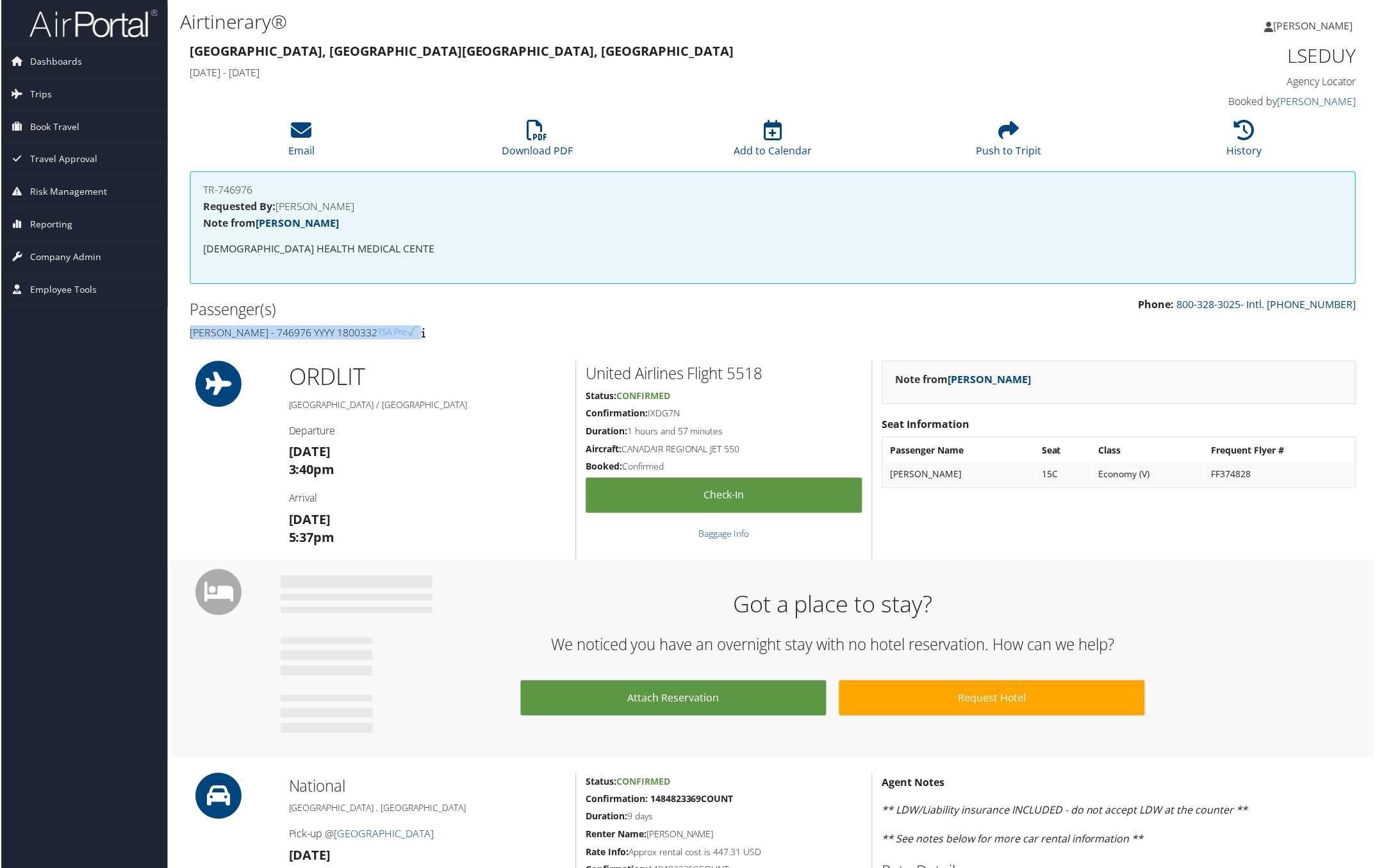
drag, startPoint x: 181, startPoint y: 325, endPoint x: 452, endPoint y: 333, distance: 271.1
click at [451, 333] on div "Passenger(s) Neeraj Mangla - 746976 YYYY 1800332" at bounding box center [476, 321] width 594 height 48
copy h4 "Neeraj Mangla - 746976 YYYY 1800332"
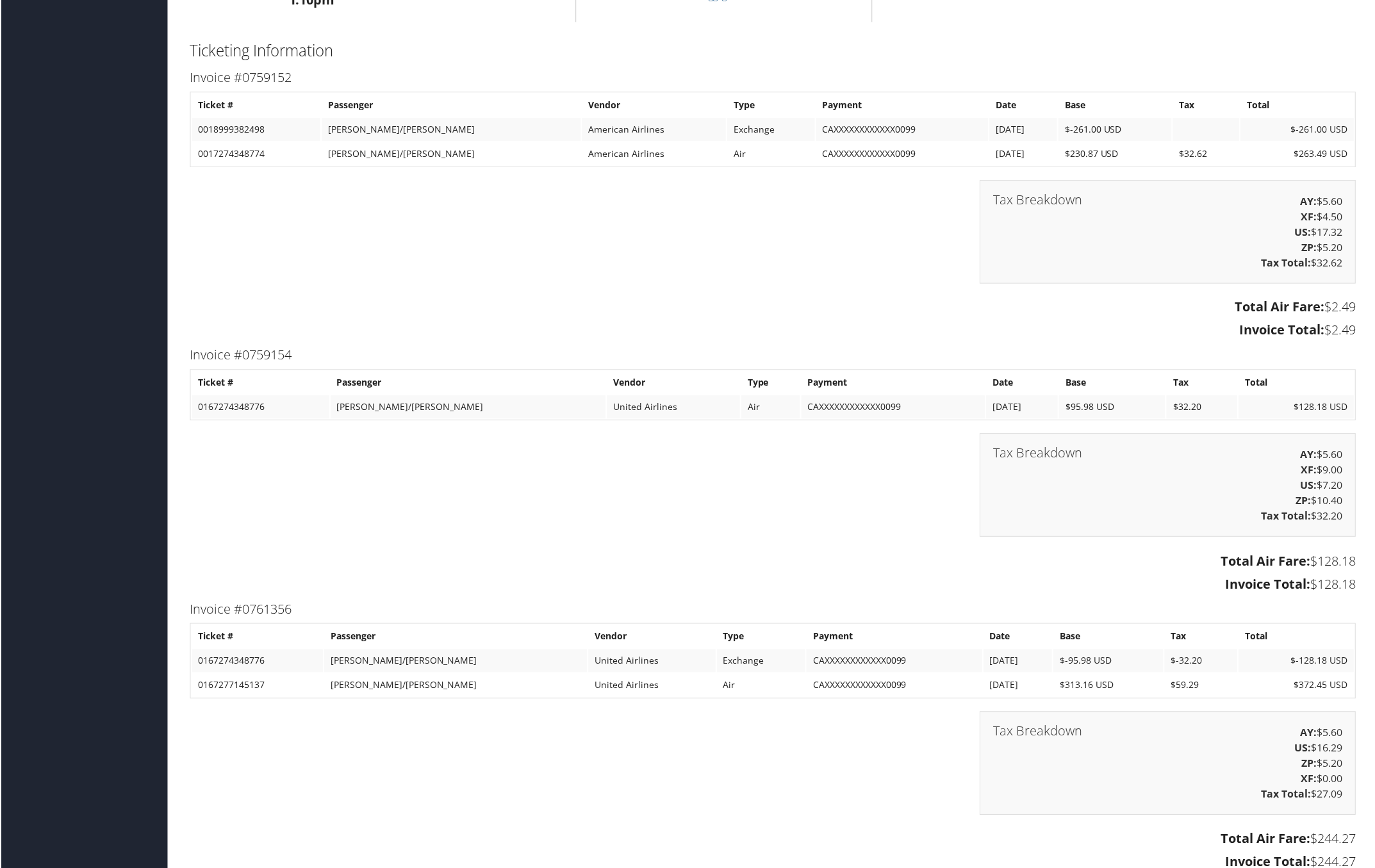
scroll to position [1682, 0]
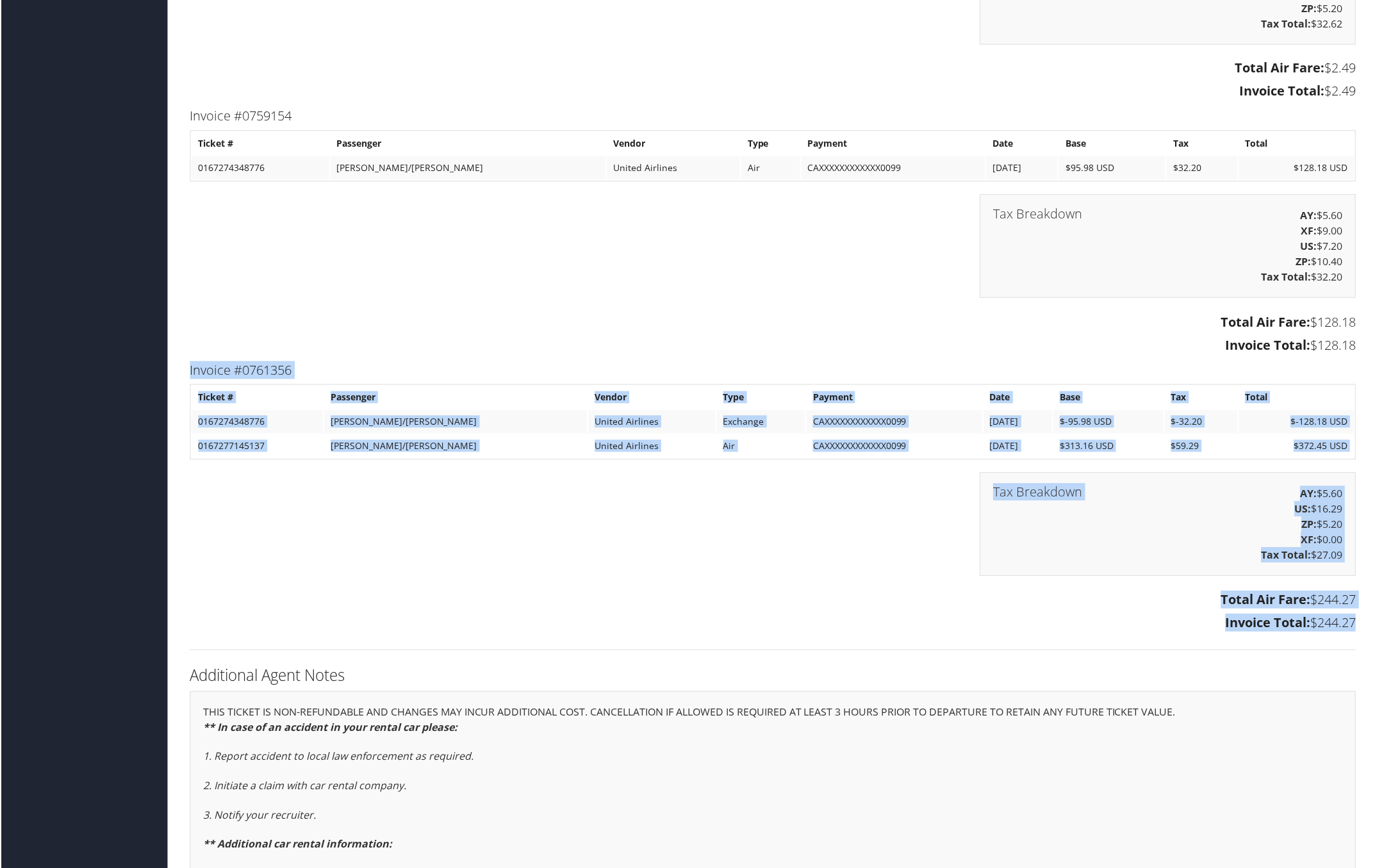
drag, startPoint x: 178, startPoint y: 368, endPoint x: 1353, endPoint y: 637, distance: 1205.4
copy div "Invoice #0761356 Ticket # Passenger Vendor Type Payment Date Base Tax Total 016…"
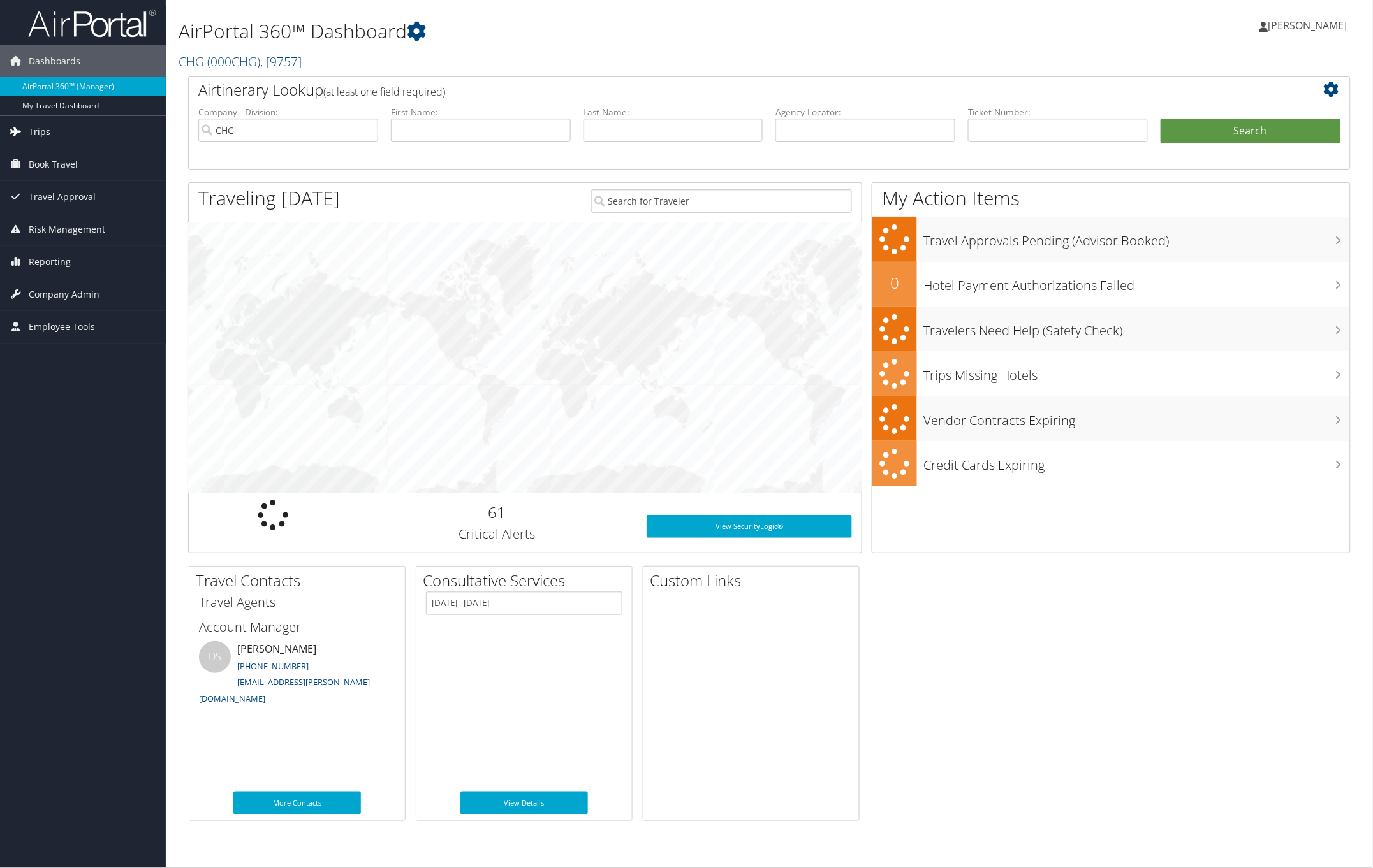
click at [35, 135] on span "Trips" at bounding box center [40, 132] width 22 height 32
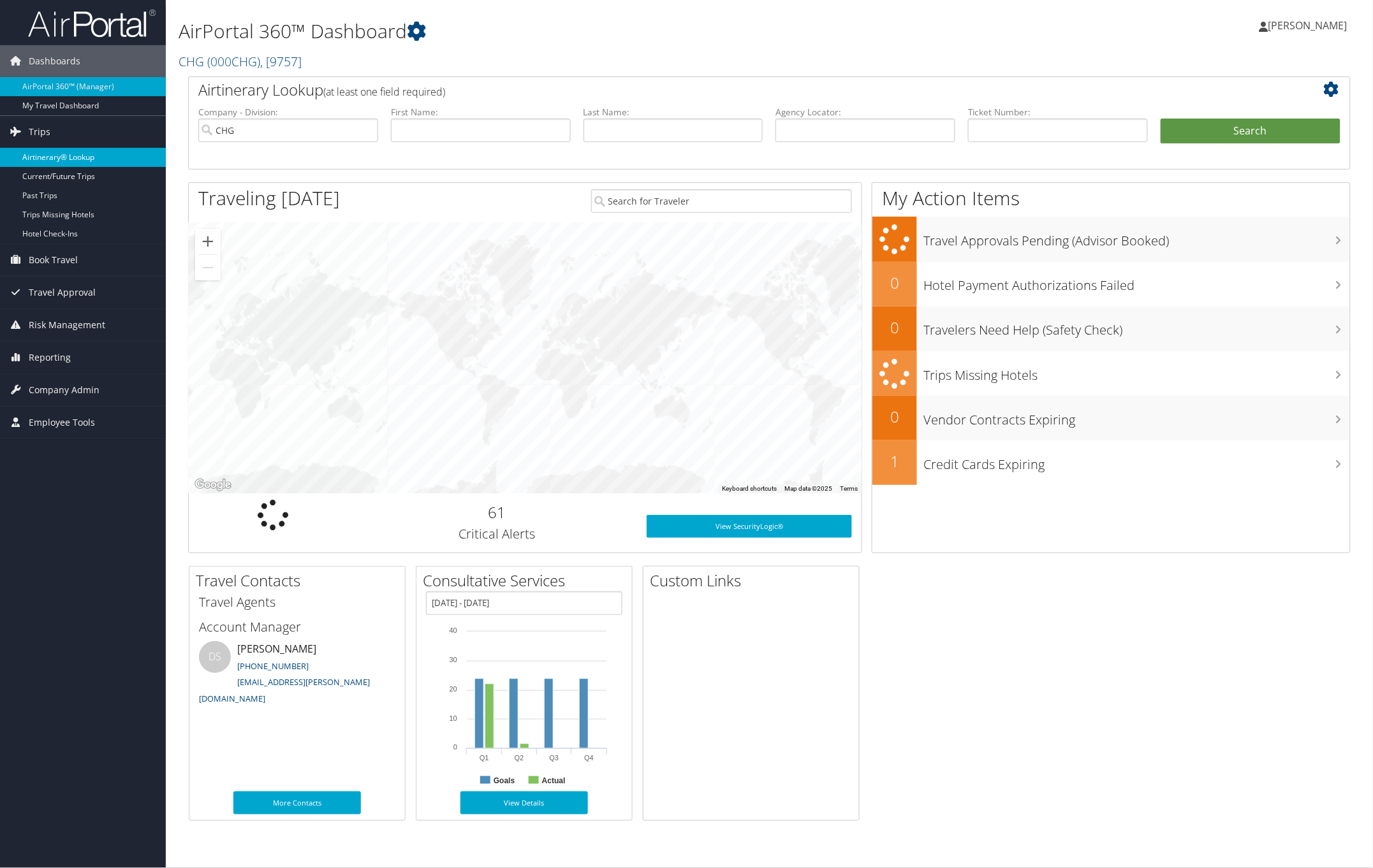
drag, startPoint x: 54, startPoint y: 154, endPoint x: 128, endPoint y: 154, distance: 74.0
click at [55, 154] on link "Airtinerary® Lookup" at bounding box center [82, 157] width 166 height 19
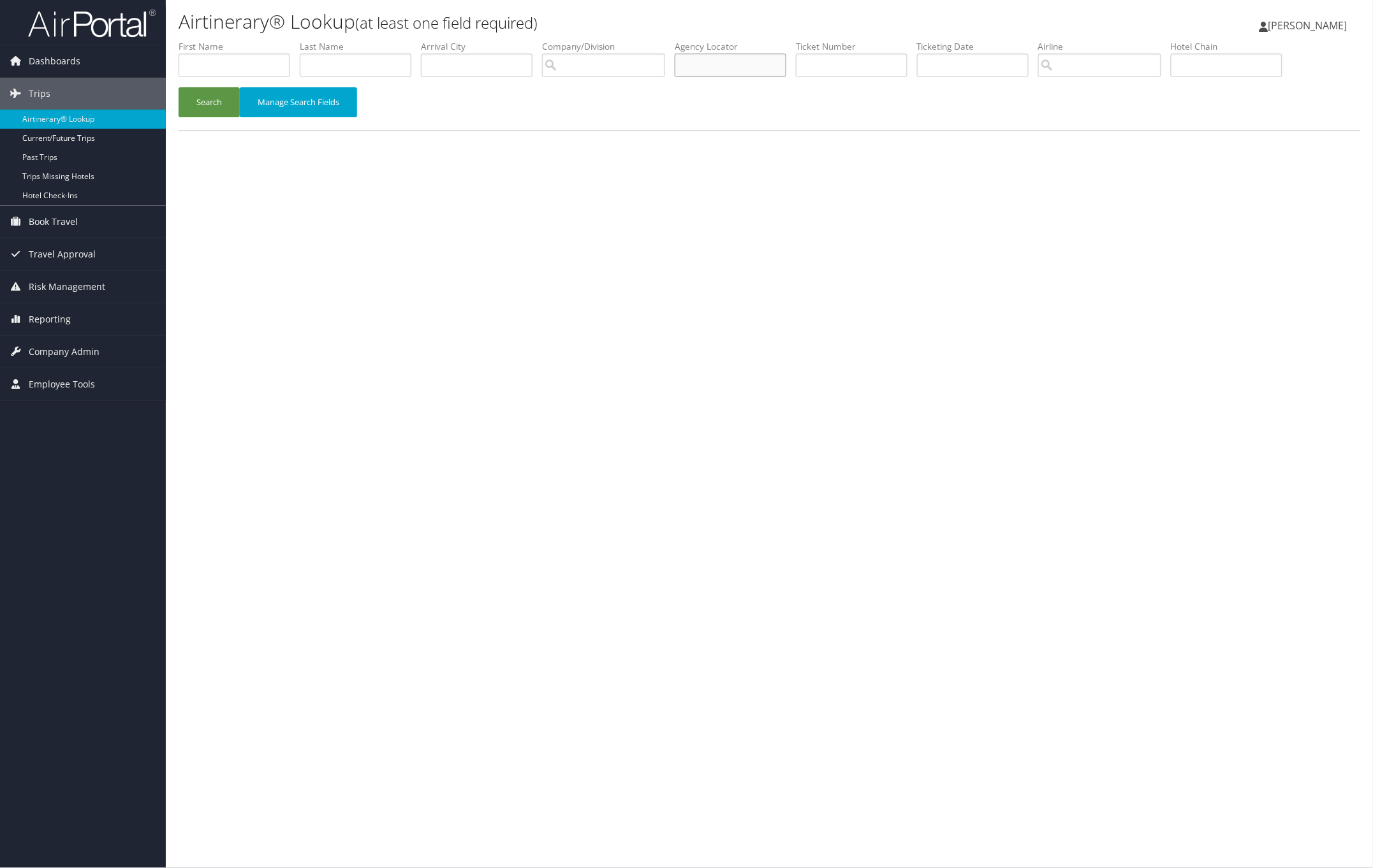
click at [724, 58] on input "text" at bounding box center [730, 66] width 112 height 24
paste input "EWHWMA"
type input "EWHWMA"
drag, startPoint x: 211, startPoint y: 93, endPoint x: 215, endPoint y: 105, distance: 12.6
click at [210, 93] on button "Search" at bounding box center [209, 103] width 61 height 30
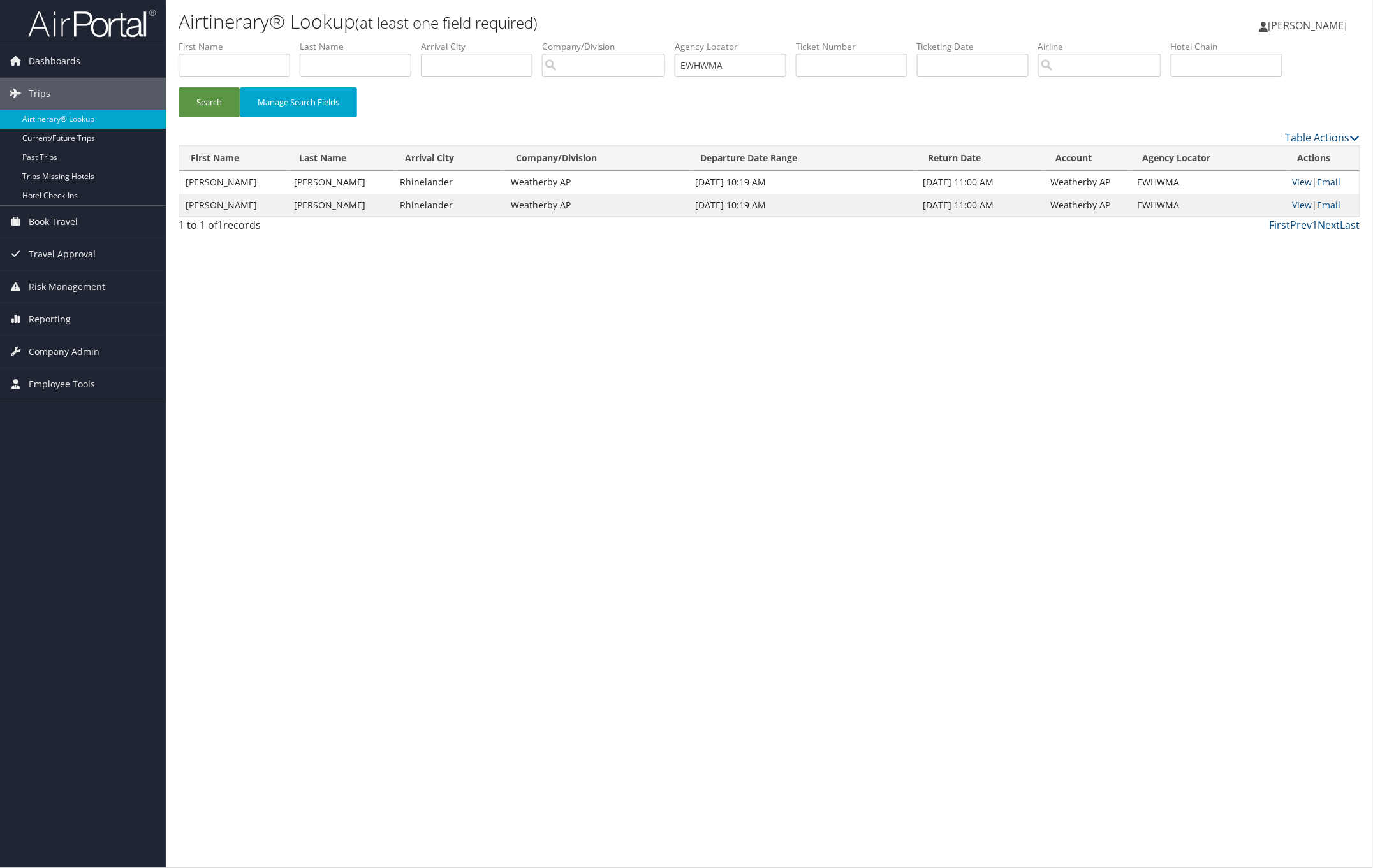
click at [1296, 183] on link "View" at bounding box center [1301, 182] width 19 height 12
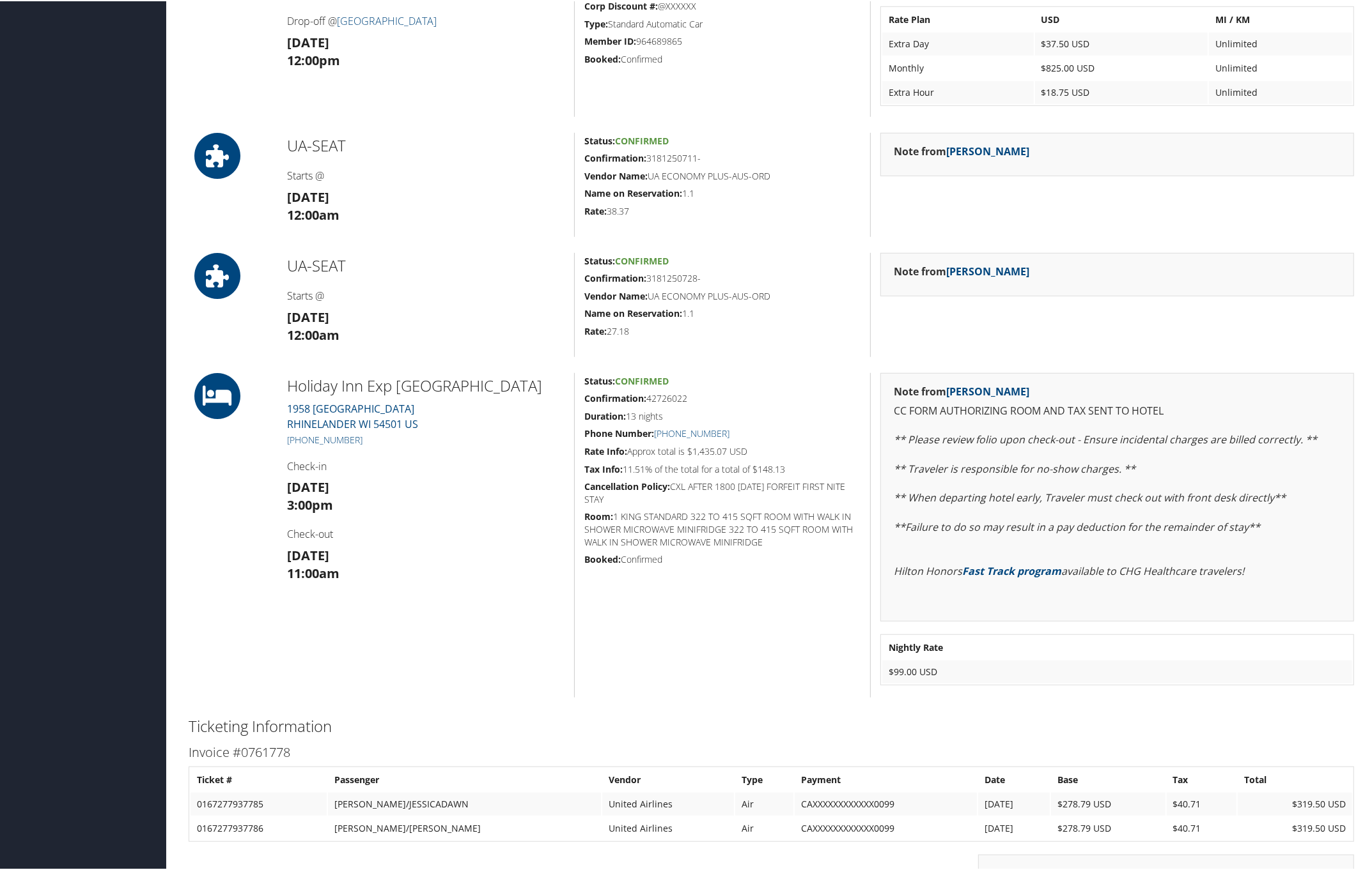
scroll to position [959, 0]
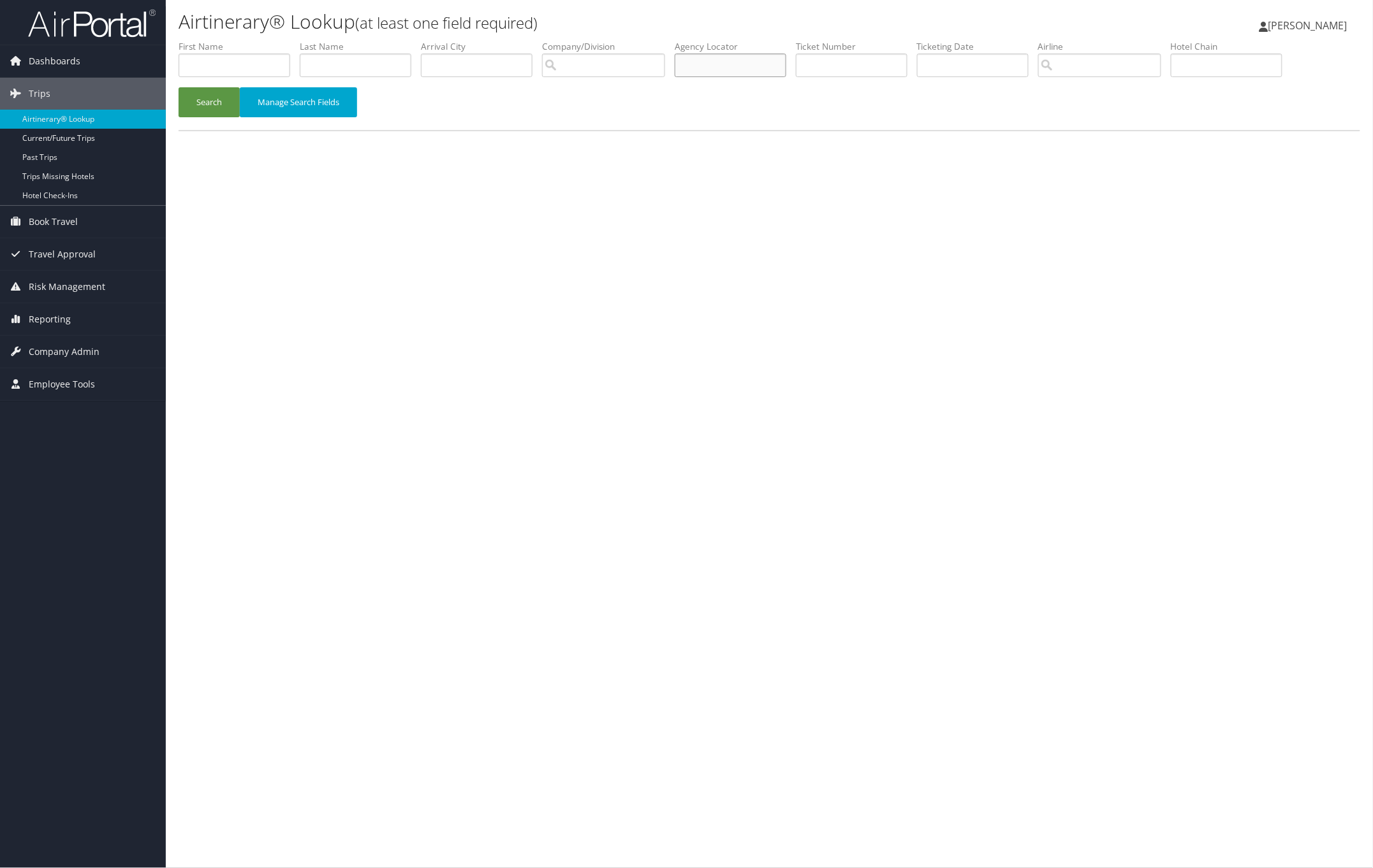
click at [724, 69] on input "text" at bounding box center [730, 66] width 112 height 24
paste input "EGLWDV"
click at [231, 101] on button "Search" at bounding box center [209, 103] width 61 height 30
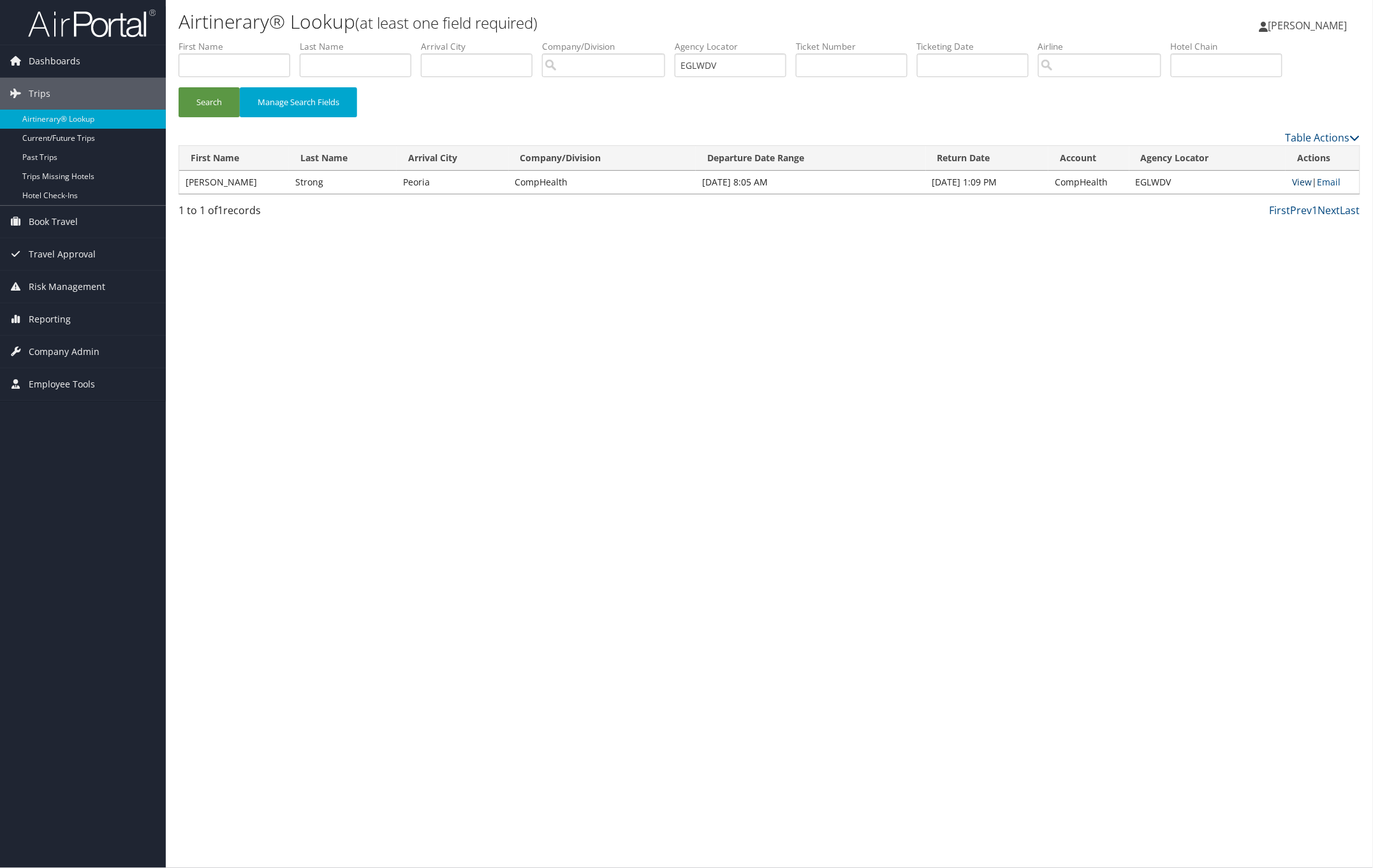
click at [1298, 177] on link "View" at bounding box center [1301, 182] width 19 height 12
drag, startPoint x: 731, startPoint y: 64, endPoint x: 570, endPoint y: 69, distance: 161.1
click at [600, 40] on ul "First Name Last Name Departure City Arrival City Company/Division Airport/City …" at bounding box center [769, 40] width 1181 height 0
click at [185, 94] on button "Search" at bounding box center [209, 103] width 61 height 30
click at [1297, 185] on link "View" at bounding box center [1301, 182] width 19 height 12
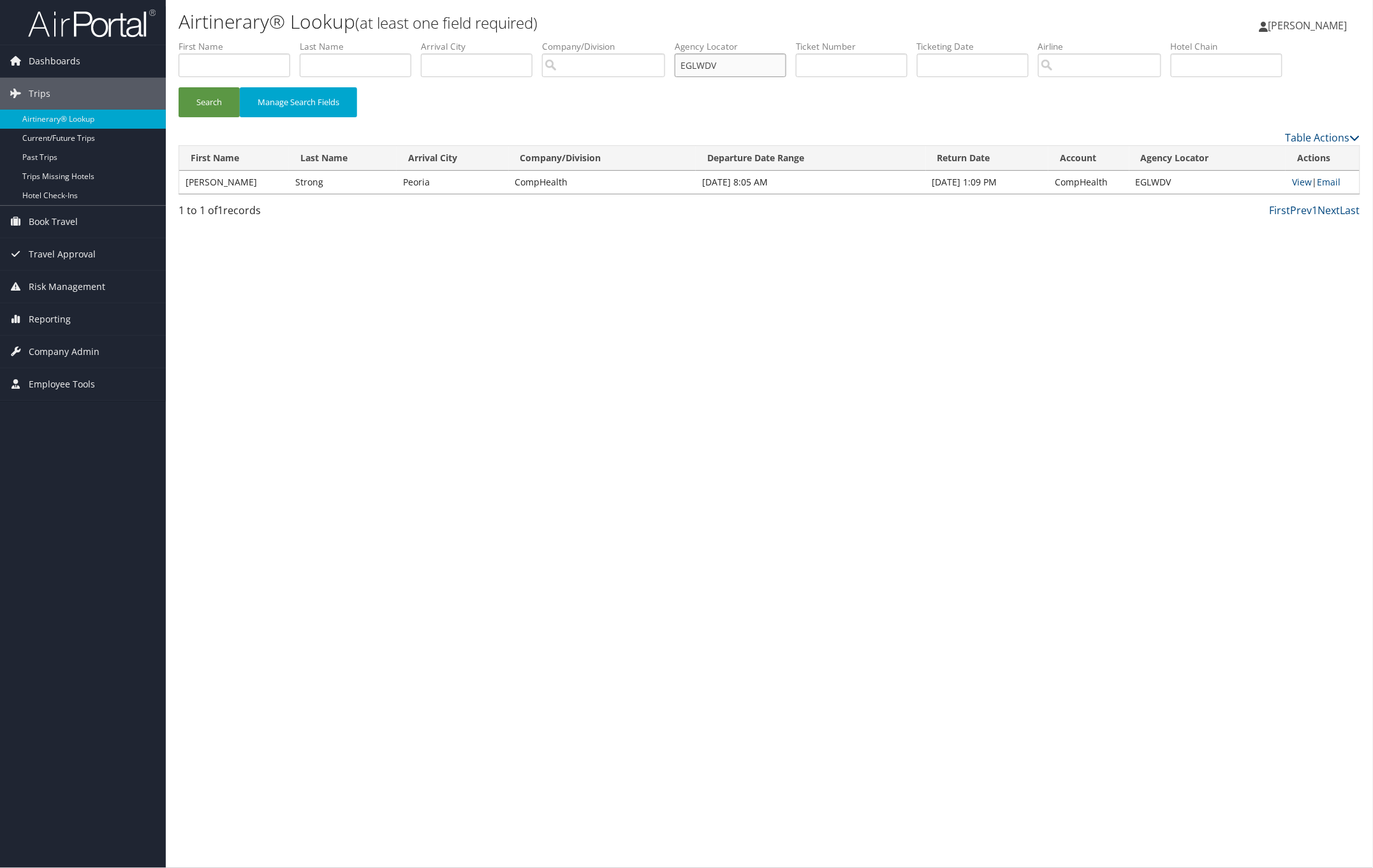
drag, startPoint x: 753, startPoint y: 64, endPoint x: 507, endPoint y: 89, distance: 247.3
click at [632, 40] on ul "First Name Last Name Departure City Arrival City Company/Division Airport/City …" at bounding box center [769, 40] width 1181 height 0
paste input "KUGEGC"
click at [212, 105] on button "Search" at bounding box center [209, 103] width 61 height 30
click at [1300, 183] on link "View" at bounding box center [1307, 182] width 19 height 12
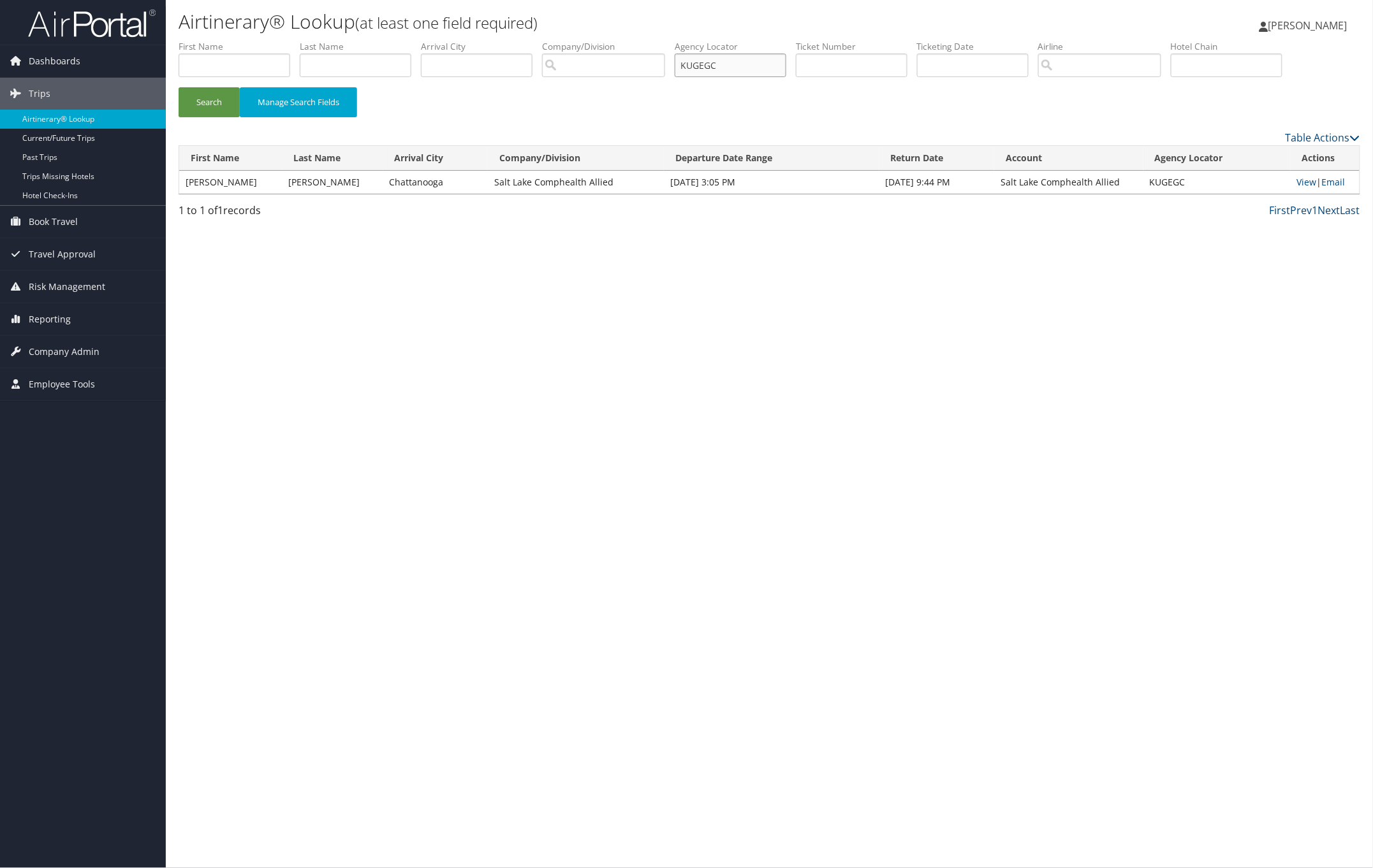
drag, startPoint x: 778, startPoint y: 65, endPoint x: 655, endPoint y: 68, distance: 123.0
click at [655, 40] on ul "First Name Last Name Departure City Arrival City Company/Division Airport/City …" at bounding box center [769, 40] width 1181 height 0
paste input "NKHNGA"
click at [209, 105] on button "Search" at bounding box center [209, 103] width 61 height 30
click at [1296, 183] on link "View" at bounding box center [1301, 182] width 19 height 12
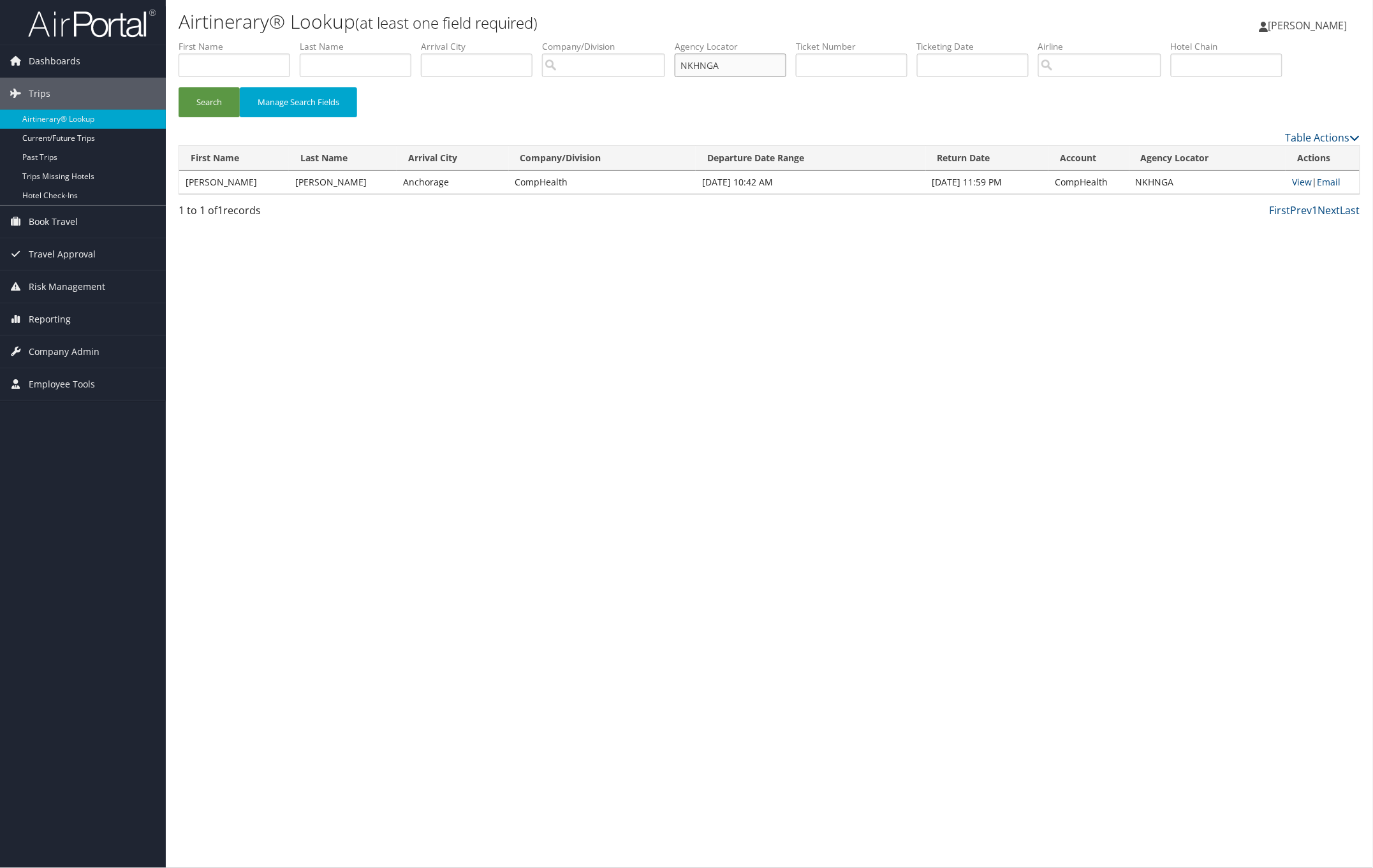
paste input "UKPOTF"
drag, startPoint x: 741, startPoint y: 67, endPoint x: 489, endPoint y: 87, distance: 252.8
click at [594, 40] on ul "First Name Last Name Departure City Arrival City Company/Division Airport/City …" at bounding box center [769, 40] width 1181 height 0
click at [209, 99] on button "Search" at bounding box center [209, 103] width 61 height 30
click at [1299, 183] on link "View" at bounding box center [1301, 182] width 19 height 12
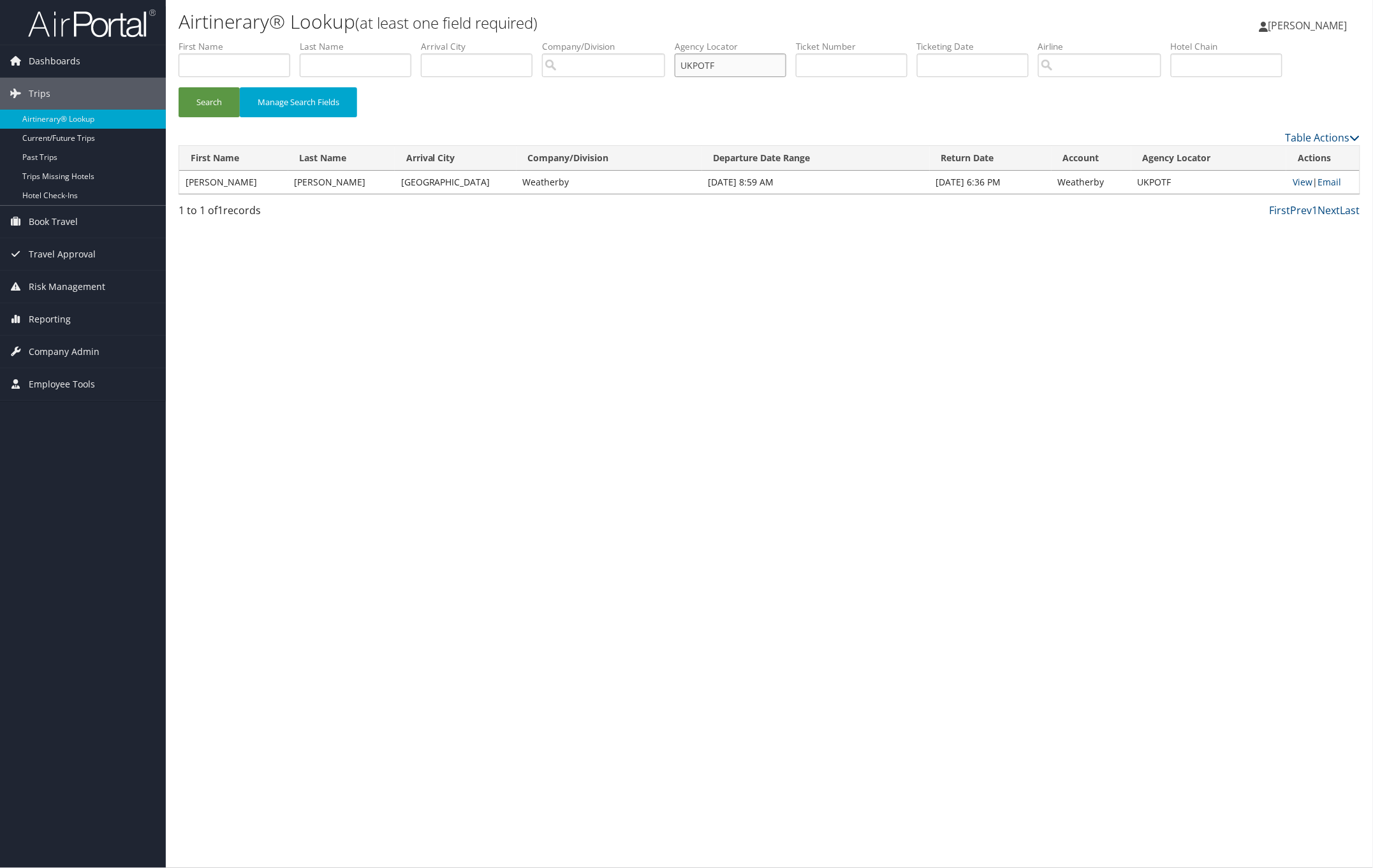
paste input "YMEJ"
click at [218, 93] on button "Search" at bounding box center [209, 103] width 61 height 30
click at [1302, 183] on link "View" at bounding box center [1301, 182] width 19 height 12
drag, startPoint x: 735, startPoint y: 65, endPoint x: 574, endPoint y: 71, distance: 161.1
click at [654, 40] on ul "First Name Last Name Departure City Arrival City Company/Division Airport/City …" at bounding box center [769, 40] width 1181 height 0
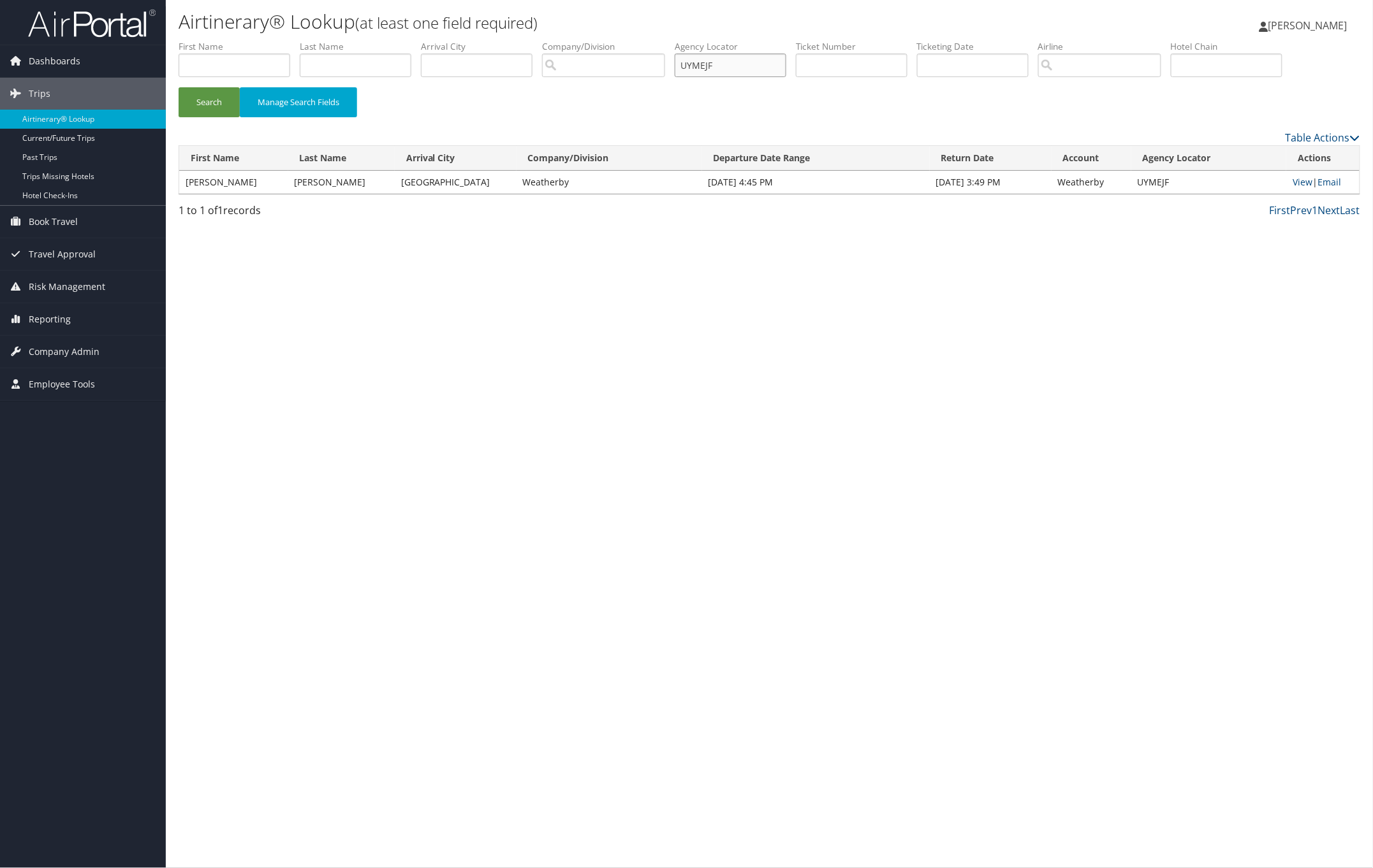
paste input "AYNMJA"
click at [217, 96] on button "Search" at bounding box center [209, 103] width 61 height 30
click at [1301, 186] on link "View" at bounding box center [1301, 182] width 19 height 12
click at [199, 100] on button "Search" at bounding box center [209, 103] width 61 height 30
drag, startPoint x: 734, startPoint y: 65, endPoint x: 635, endPoint y: 59, distance: 99.2
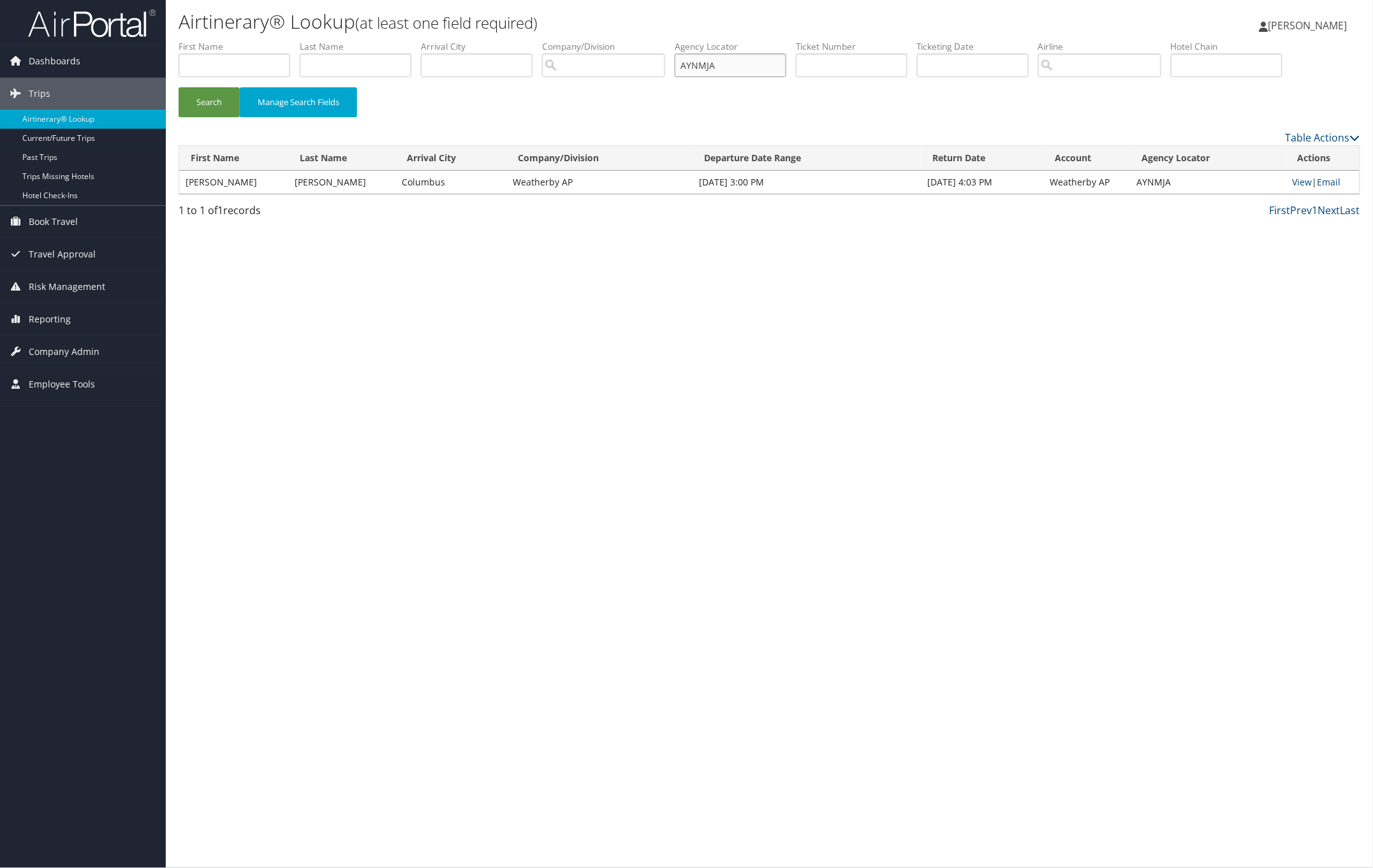
click at [636, 40] on ul "First Name Last Name Departure City Arrival City Company/Division Airport/City …" at bounding box center [769, 40] width 1181 height 0
paste input "EQHZNC"
click at [212, 103] on button "Search" at bounding box center [209, 103] width 61 height 30
click at [1292, 183] on link "View" at bounding box center [1301, 182] width 19 height 12
paste input "HELWVK"
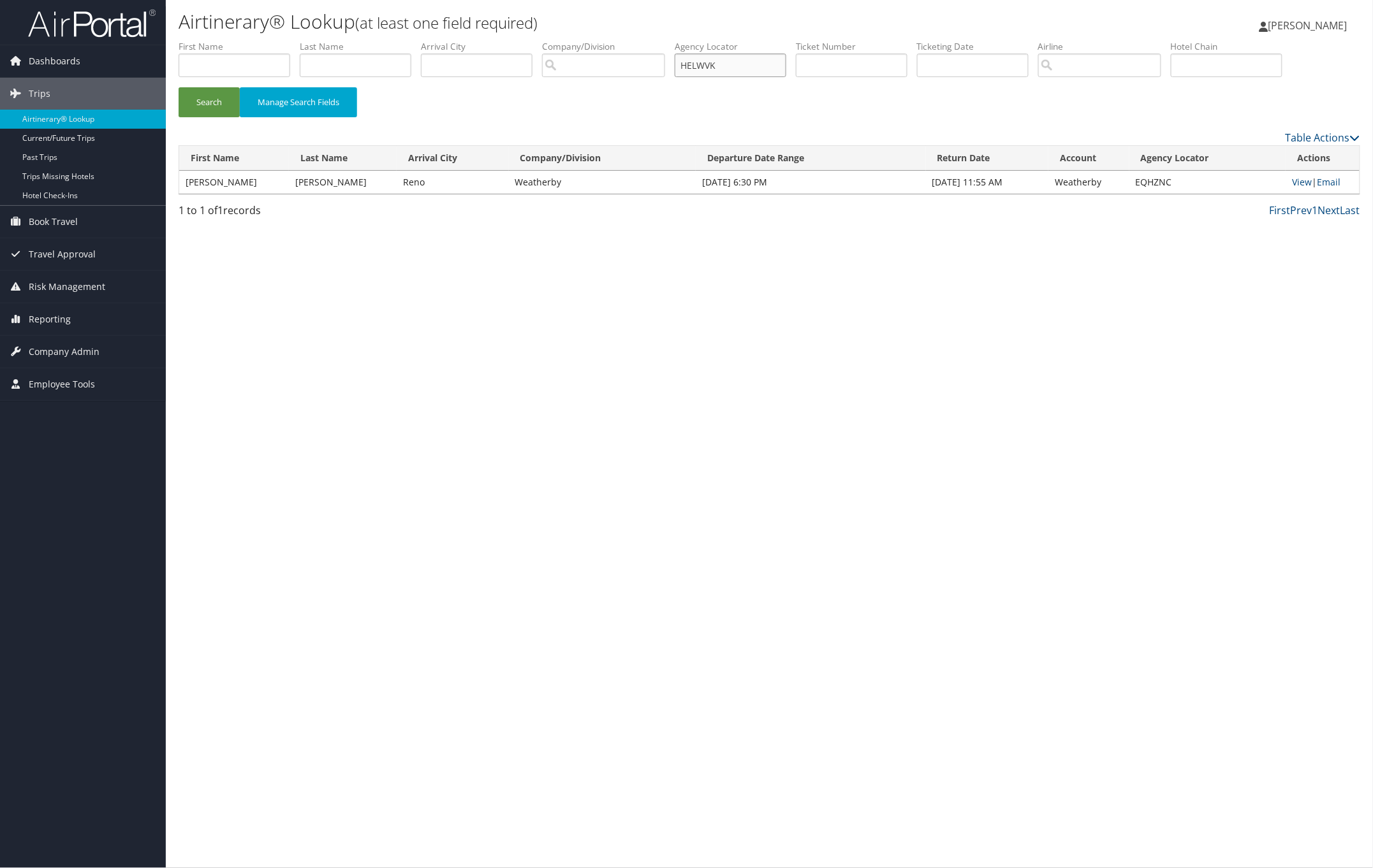
drag, startPoint x: 740, startPoint y: 64, endPoint x: 547, endPoint y: 68, distance: 193.0
click at [554, 40] on ul "First Name Last Name Departure City Arrival City Company/Division Airport/City …" at bounding box center [769, 40] width 1181 height 0
drag, startPoint x: 220, startPoint y: 93, endPoint x: 265, endPoint y: 107, distance: 47.1
click at [220, 93] on button "Search" at bounding box center [209, 103] width 61 height 30
click at [1299, 183] on link "View" at bounding box center [1301, 182] width 19 height 12
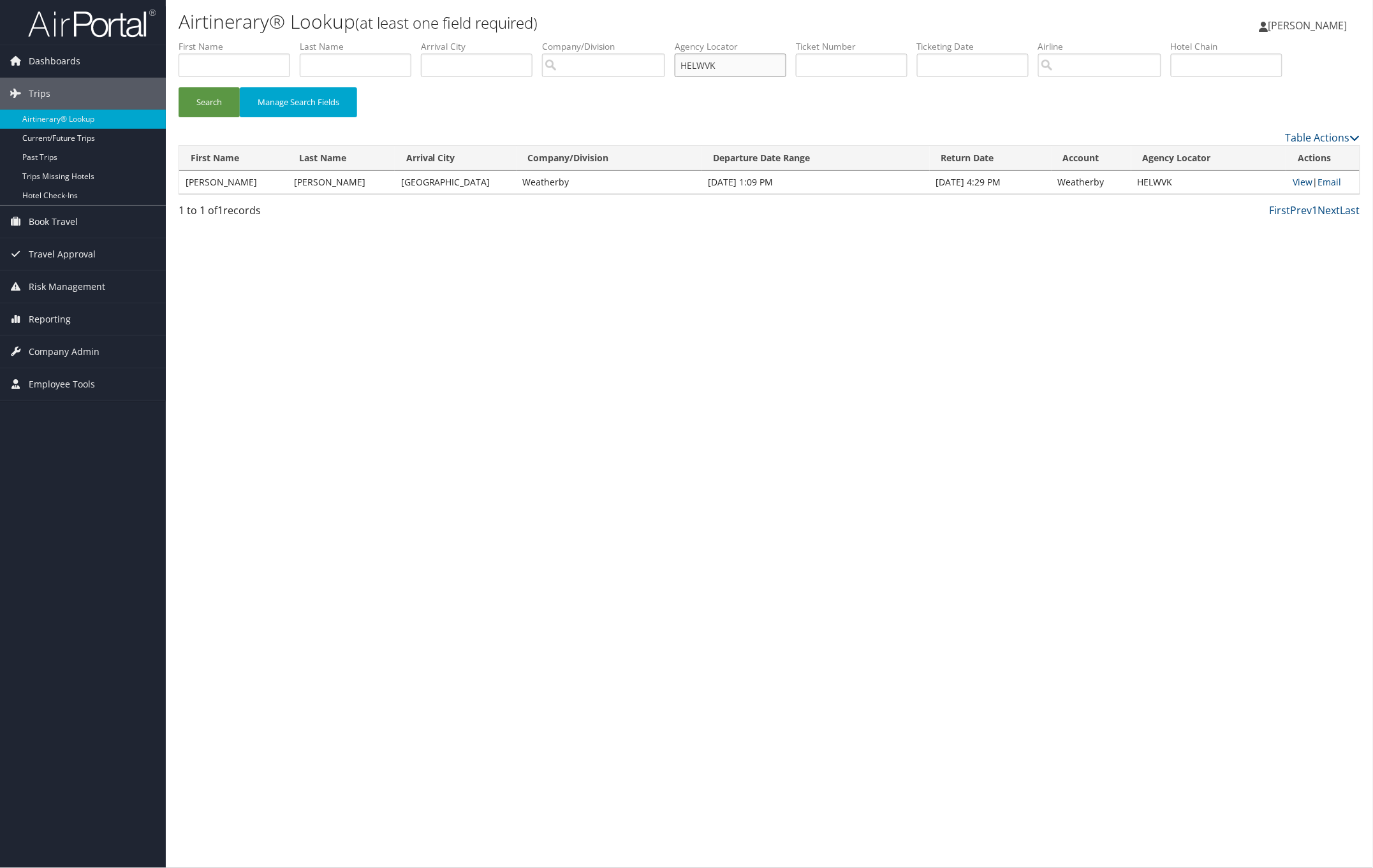
paste input "QYDCDH"
click at [210, 106] on button "Search" at bounding box center [209, 103] width 61 height 30
click at [1299, 178] on link "View" at bounding box center [1301, 182] width 19 height 12
paste input "MQQNSK"
drag, startPoint x: 743, startPoint y: 64, endPoint x: 377, endPoint y: 81, distance: 366.4
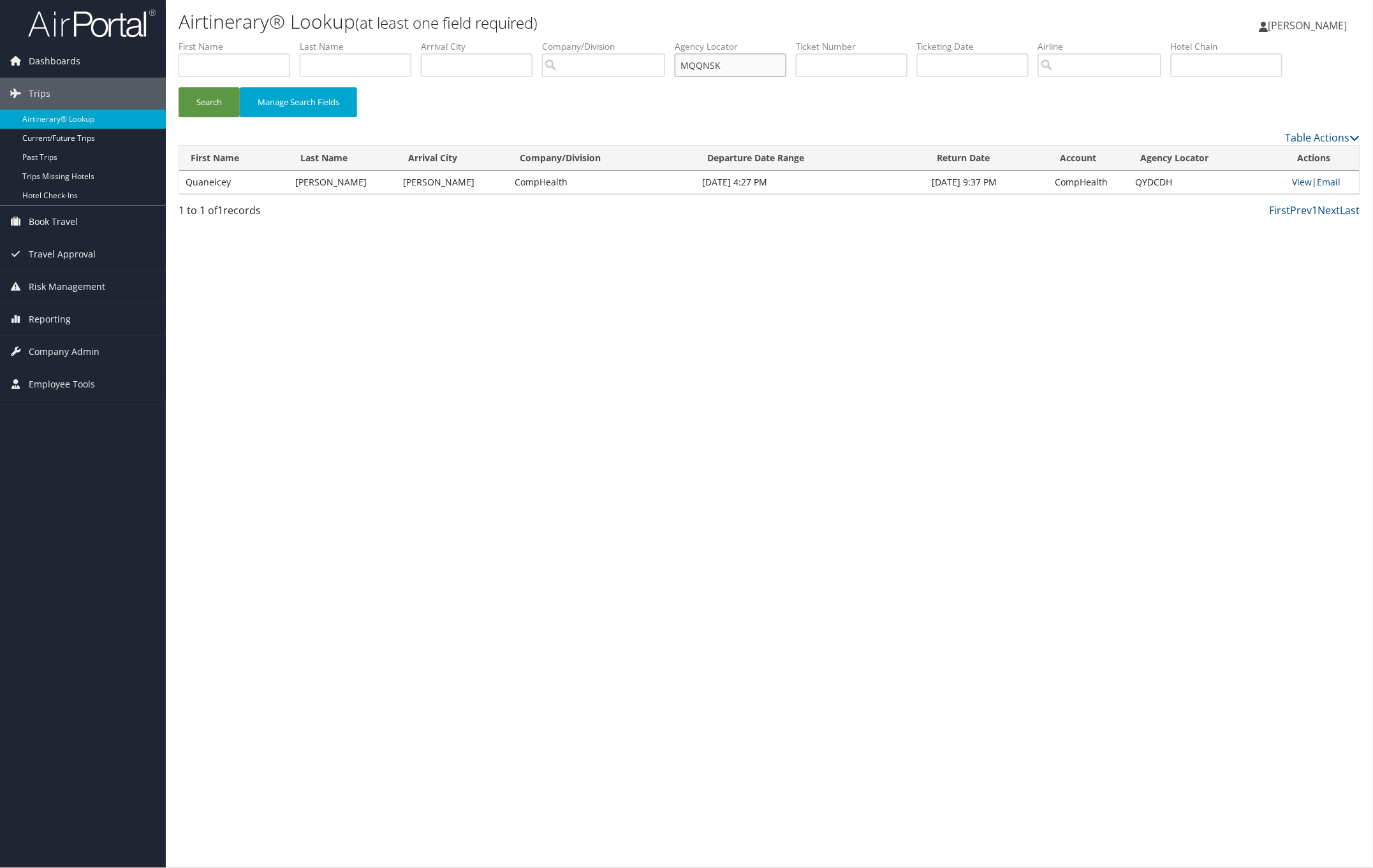
click at [412, 40] on ul "First Name Last Name Departure City Arrival City Company/Division Airport/City …" at bounding box center [769, 40] width 1181 height 0
type input "MQQNSK"
click at [220, 103] on button "Search" at bounding box center [209, 103] width 61 height 30
click at [1296, 183] on link "View" at bounding box center [1301, 182] width 19 height 12
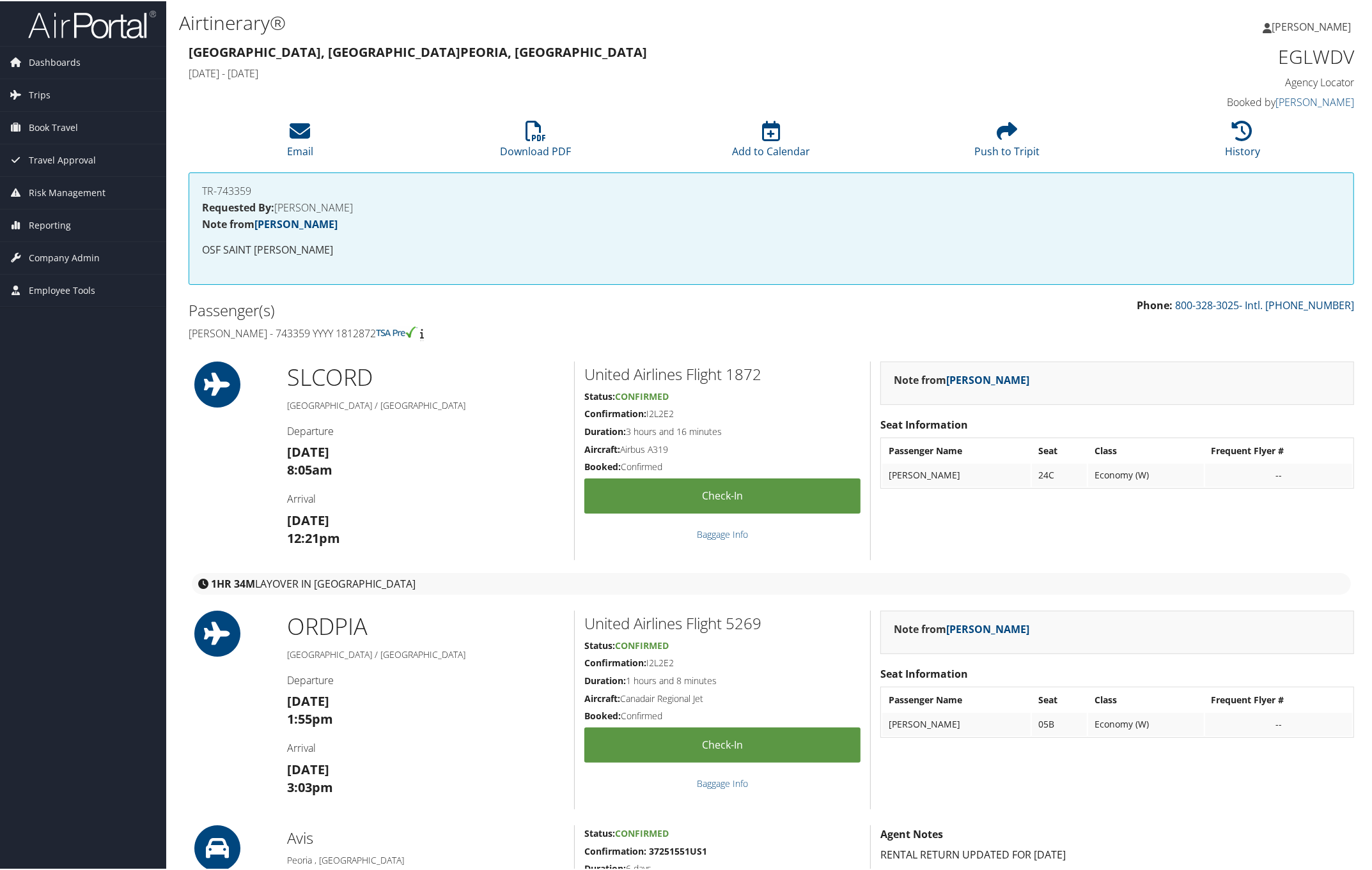
drag, startPoint x: 184, startPoint y: 325, endPoint x: 413, endPoint y: 323, distance: 229.0
click at [413, 323] on div "Passenger(s) [PERSON_NAME] - 743359 YYYY 1812872" at bounding box center [475, 320] width 593 height 48
copy h4 "[PERSON_NAME] - 743359 YYYY 1812872"
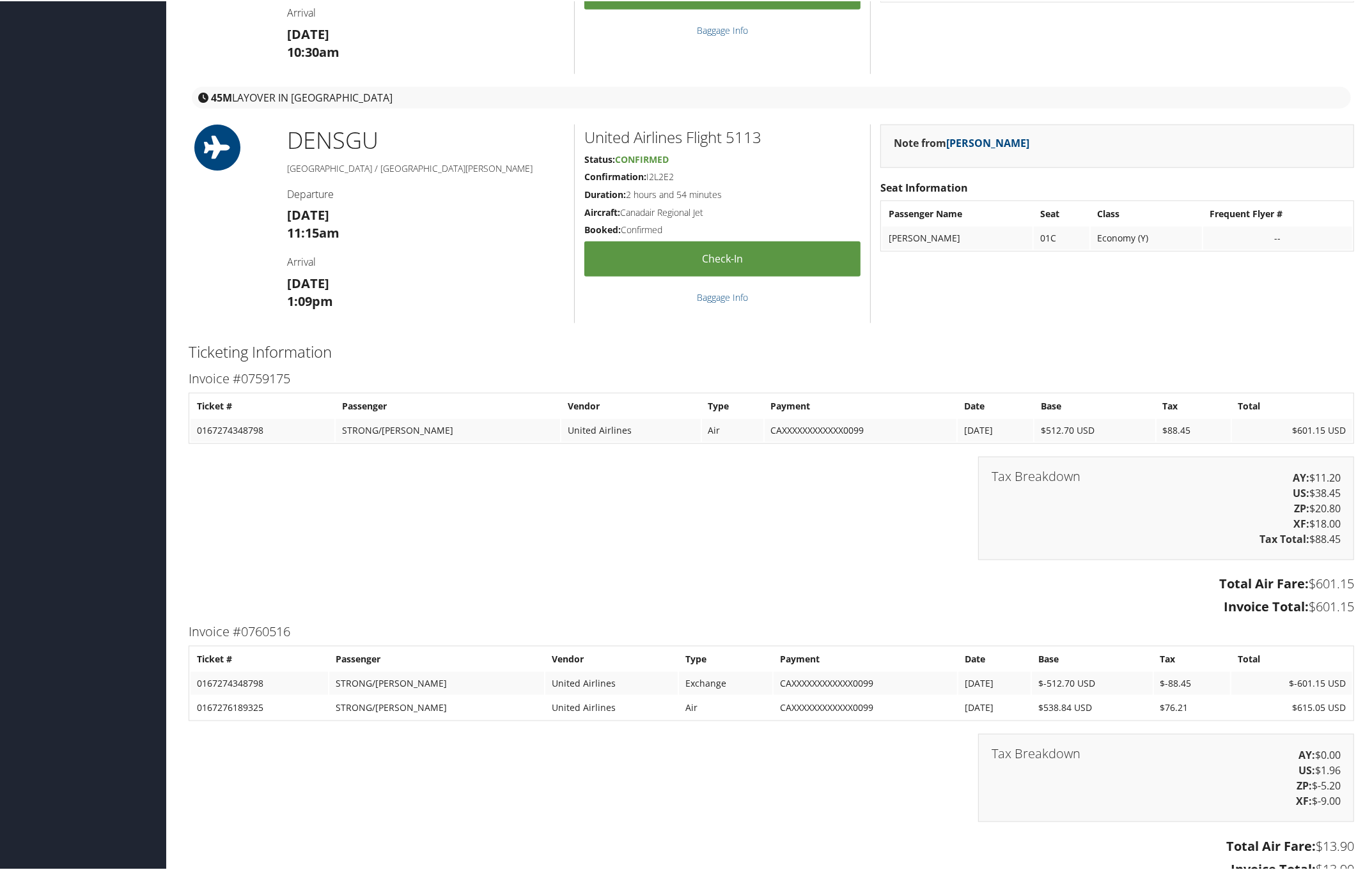
scroll to position [1917, 0]
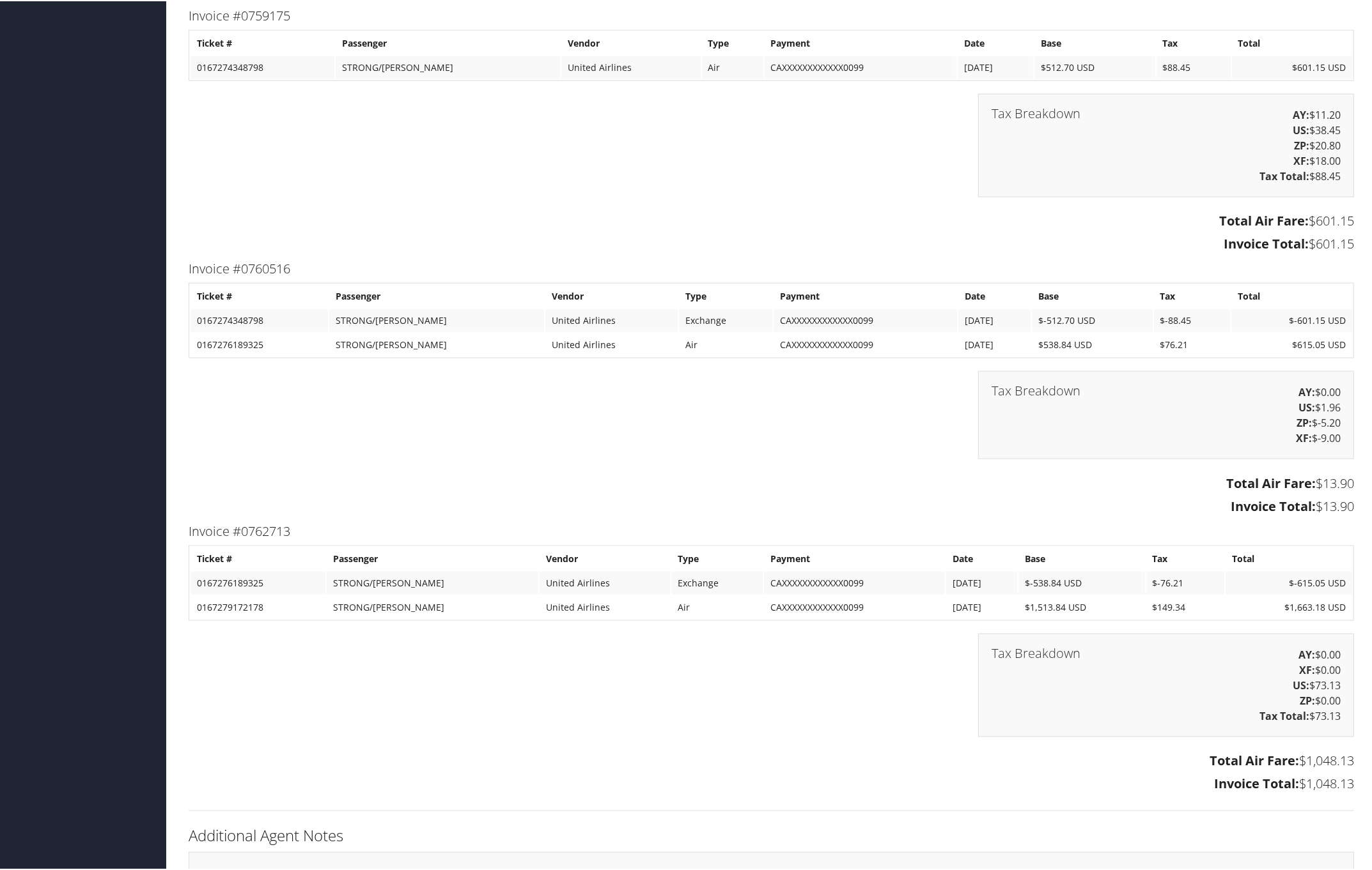
drag, startPoint x: 183, startPoint y: 262, endPoint x: 1364, endPoint y: 500, distance: 1204.7
copy div "Invoice #0760516 Ticket # Passenger Vendor Type Payment Date Base Tax Total 016…"
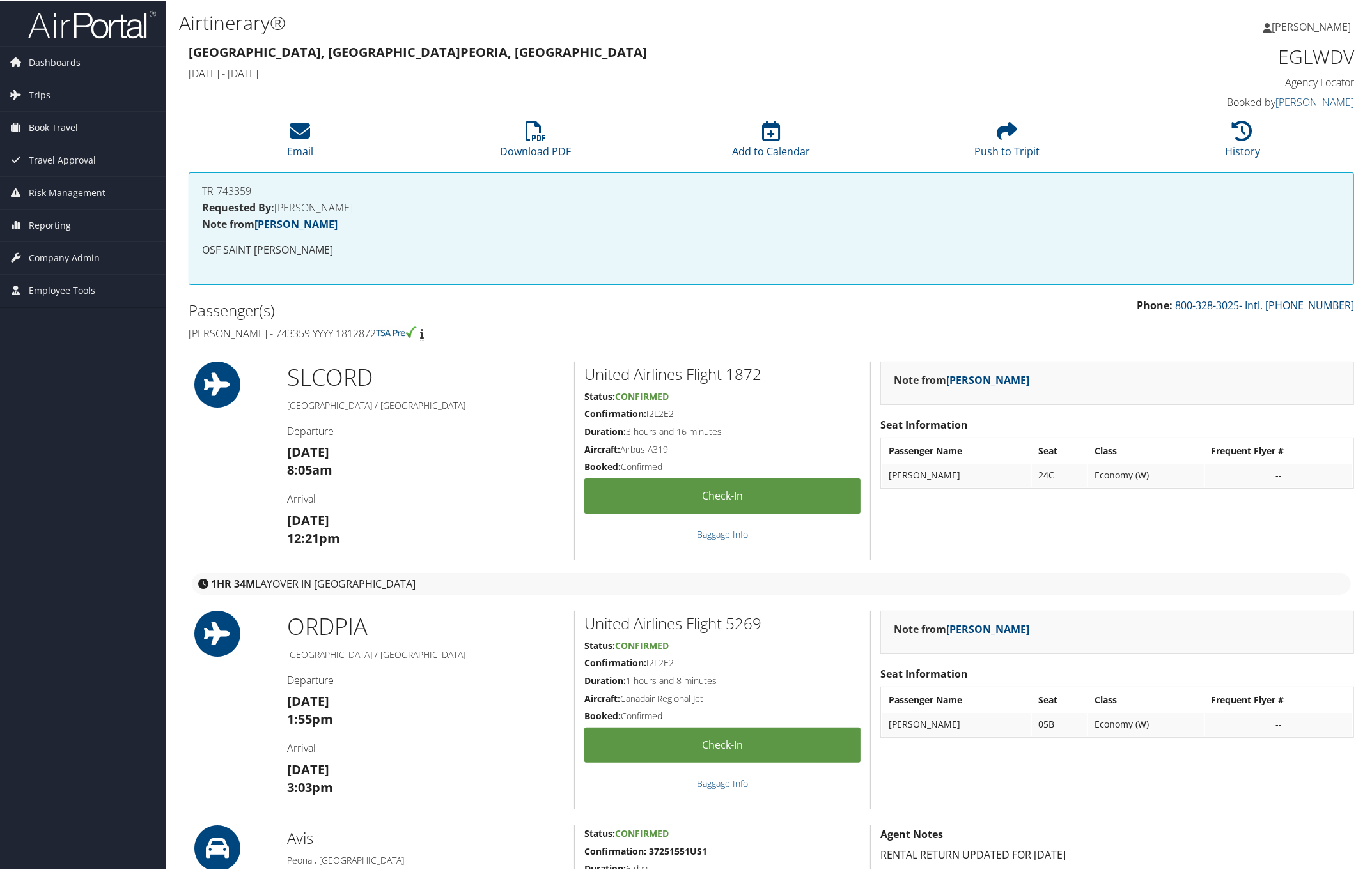
drag, startPoint x: 186, startPoint y: 331, endPoint x: 404, endPoint y: 336, distance: 218.1
copy h4 "[PERSON_NAME] - 743359 YYYY 1812872"
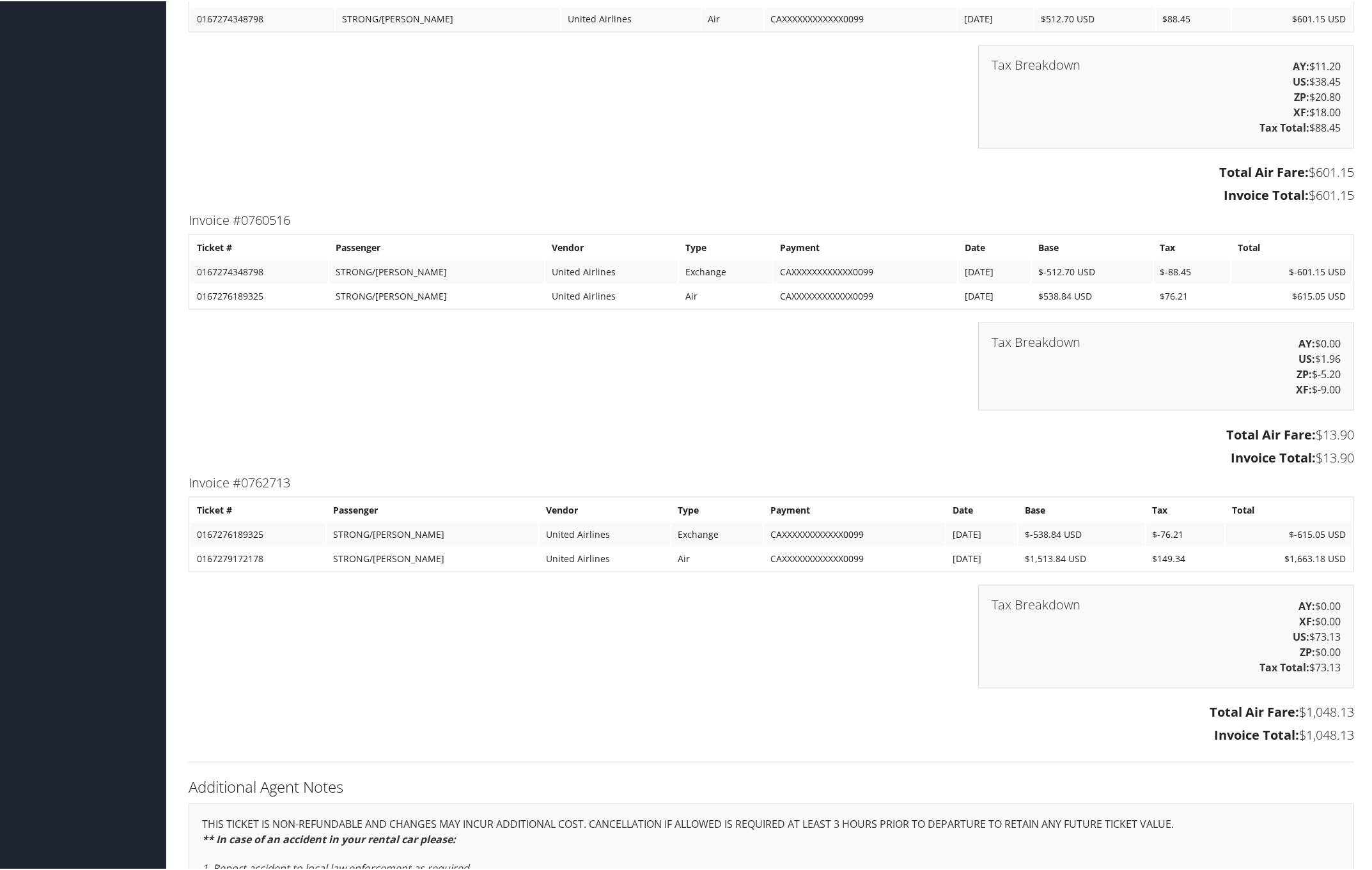
scroll to position [2156, 0]
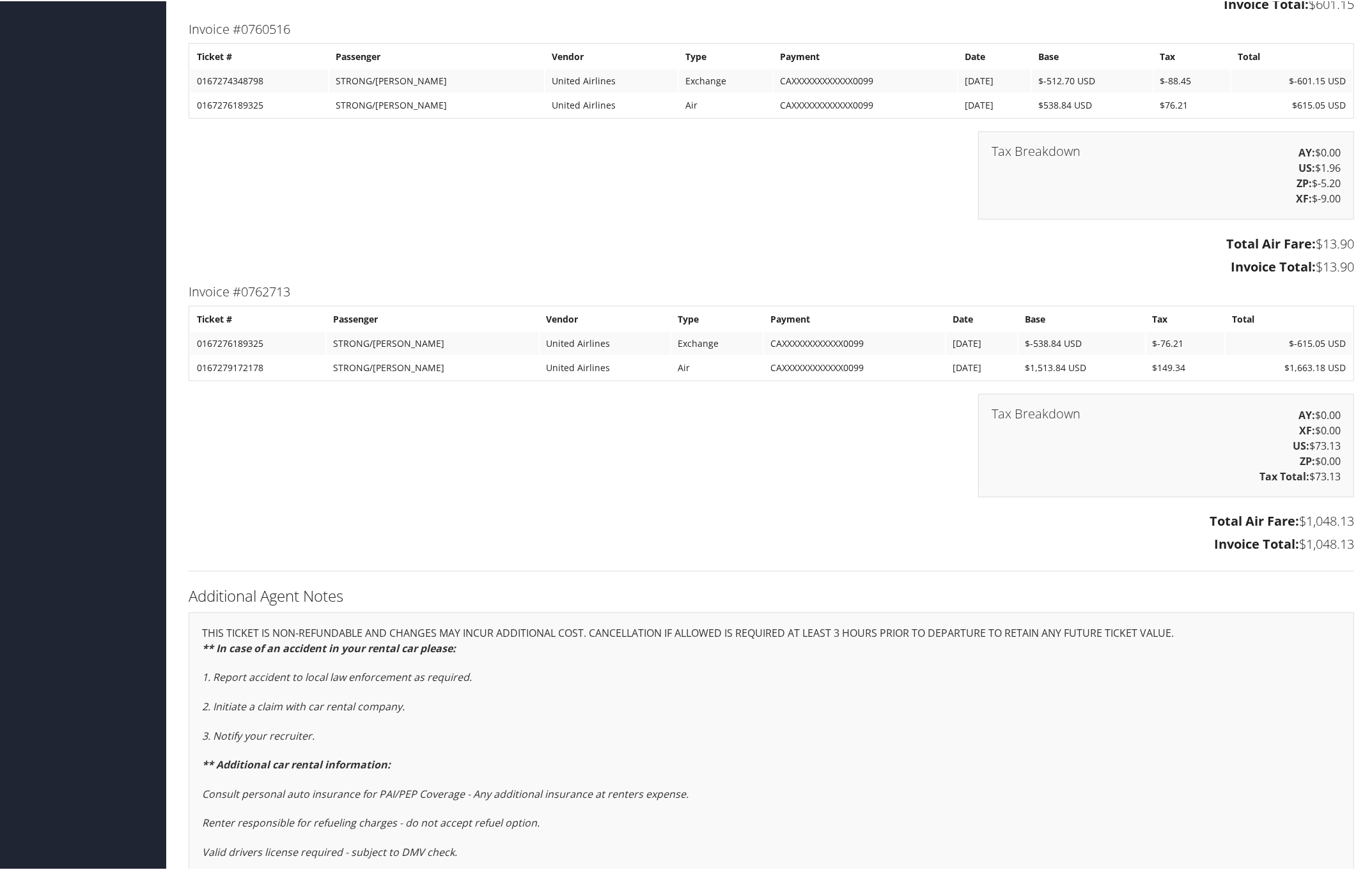
drag, startPoint x: 180, startPoint y: 287, endPoint x: 1355, endPoint y: 545, distance: 1203.0
click at [1356, 548] on div "Invoice #0762713 Ticket # Passenger Vendor Type Payment Date Base Tax Total 016…" at bounding box center [771, 418] width 1184 height 277
copy div "Invoice #0762713 Ticket # Passenger Vendor Type Payment Date Base Tax Total 016…"
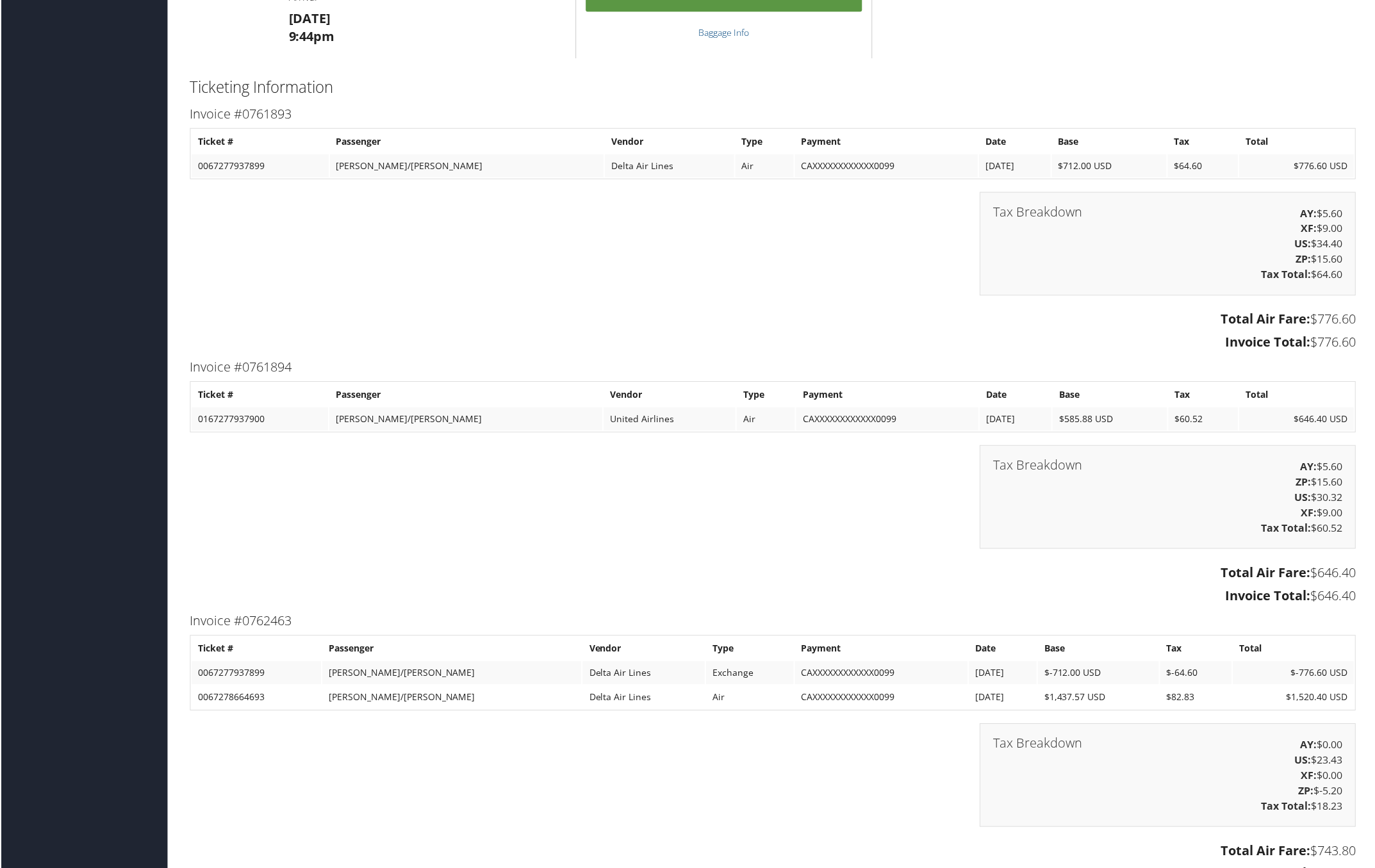
scroll to position [2162, 0]
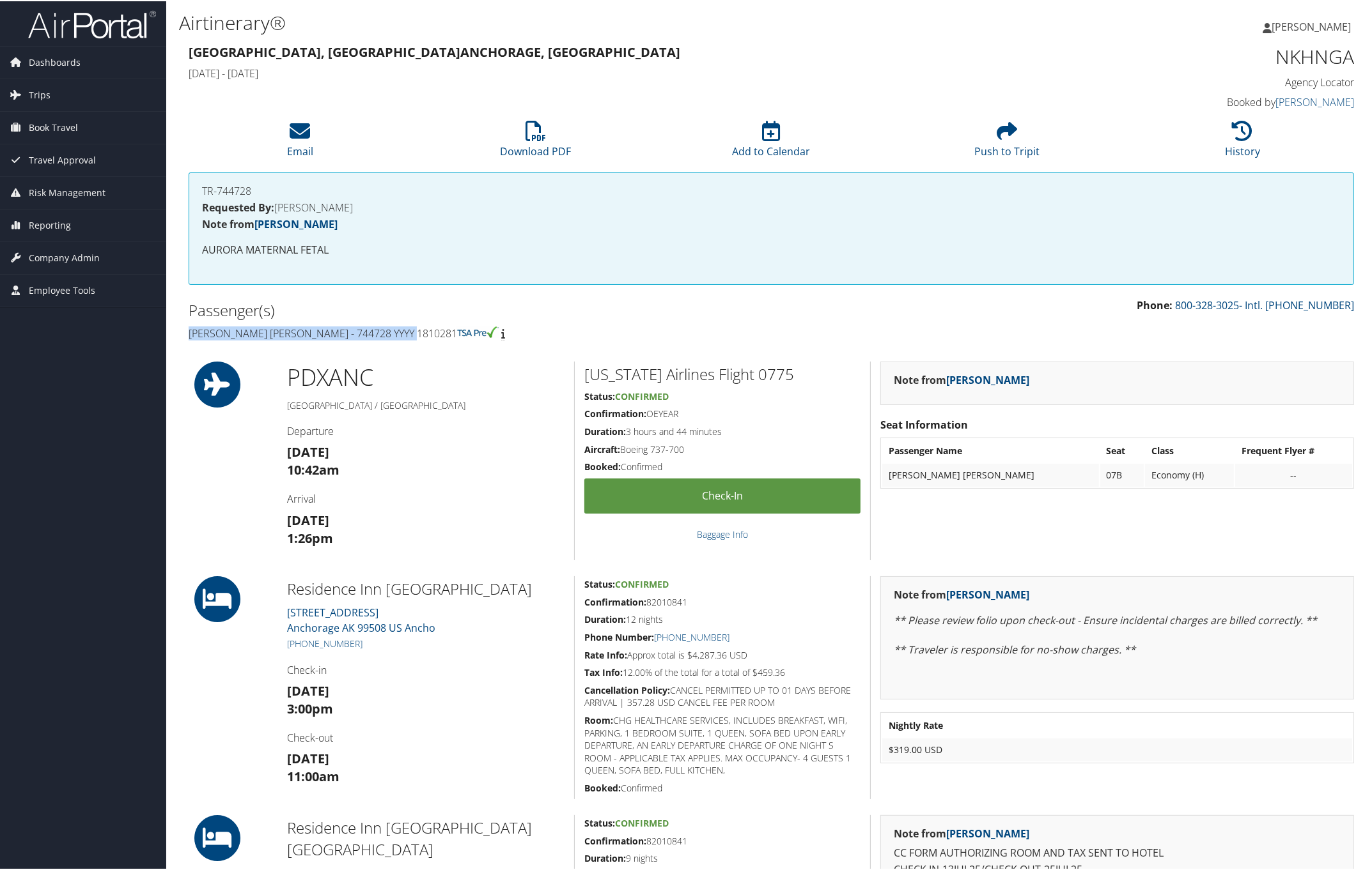
drag, startPoint x: 186, startPoint y: 326, endPoint x: 439, endPoint y: 326, distance: 253.0
click at [439, 326] on div "Passenger(s) Fred Hughes Coleman - 744728 YYYY 1810281" at bounding box center [475, 320] width 593 height 48
copy h4 "Fred Hughes Coleman - 744728 YYYY 1810281"
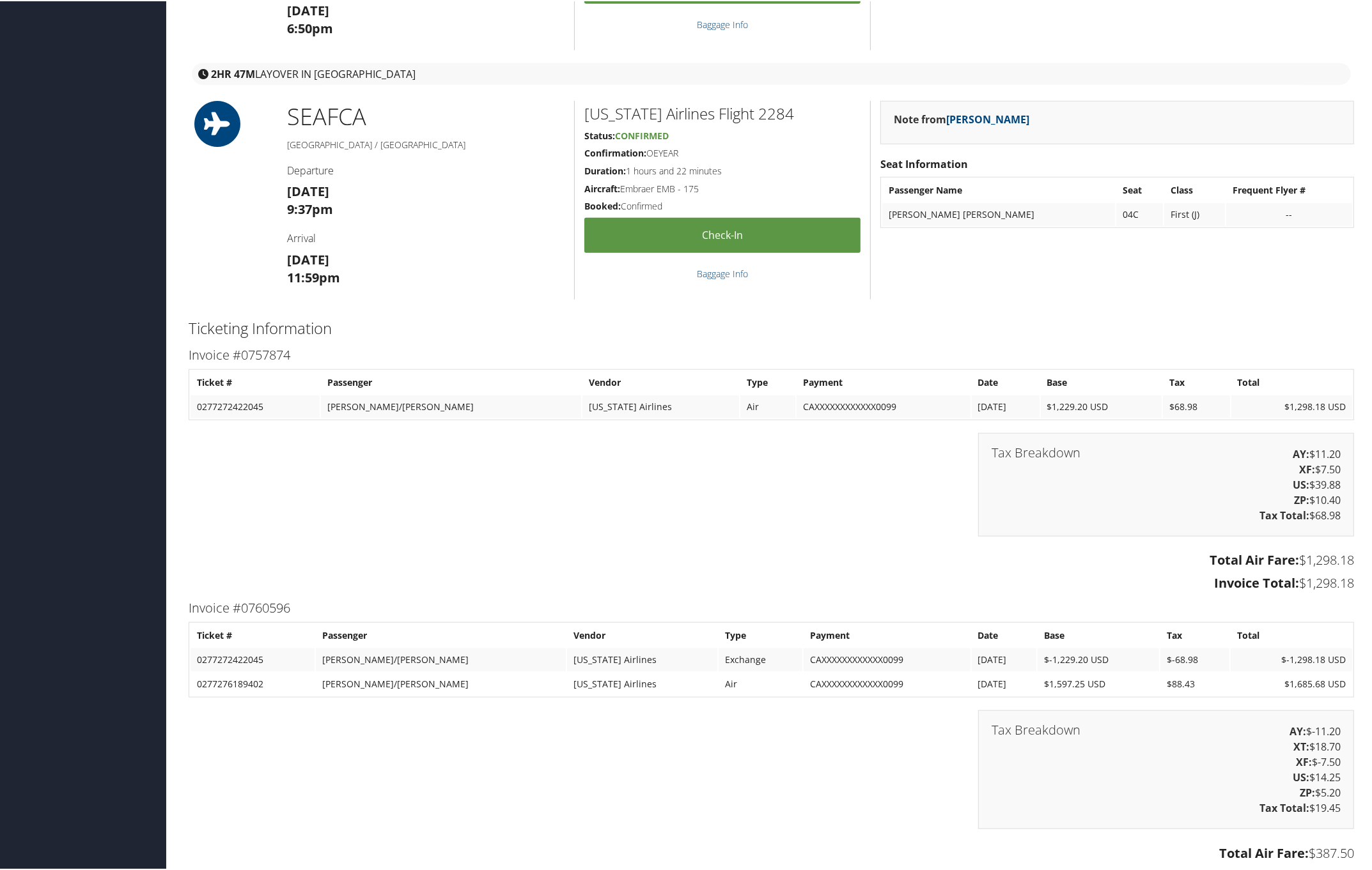
scroll to position [1424, 0]
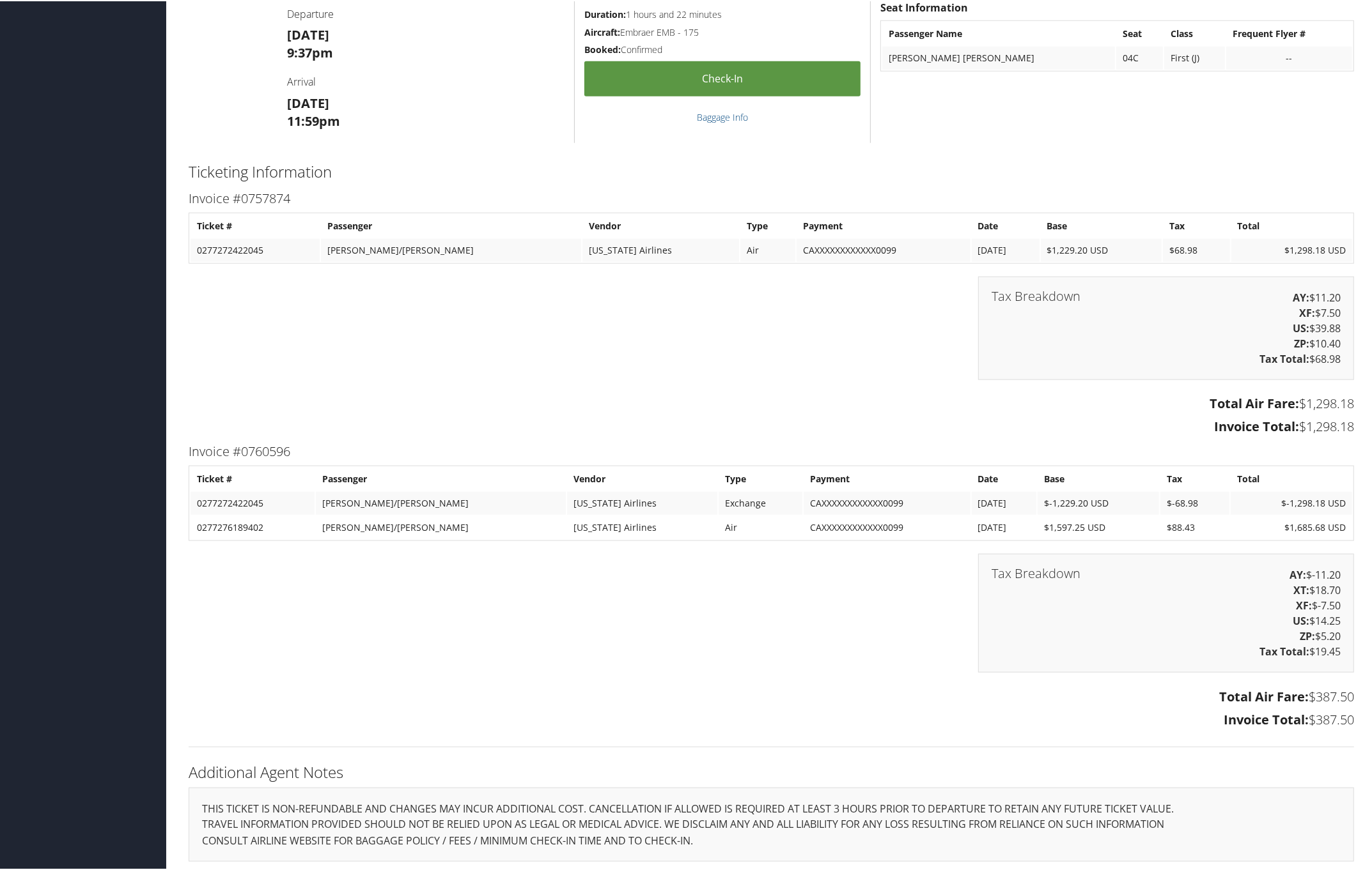
drag, startPoint x: 184, startPoint y: 448, endPoint x: 1352, endPoint y: 706, distance: 1196.2
click at [1352, 706] on div "Invoice #0760596 Ticket # Passenger Vendor Type Payment Date Base Tax Total 027…" at bounding box center [771, 585] width 1184 height 293
copy div "Invoice #0760596 Ticket # Passenger Vendor Type Payment Date Base Tax Total 027…"
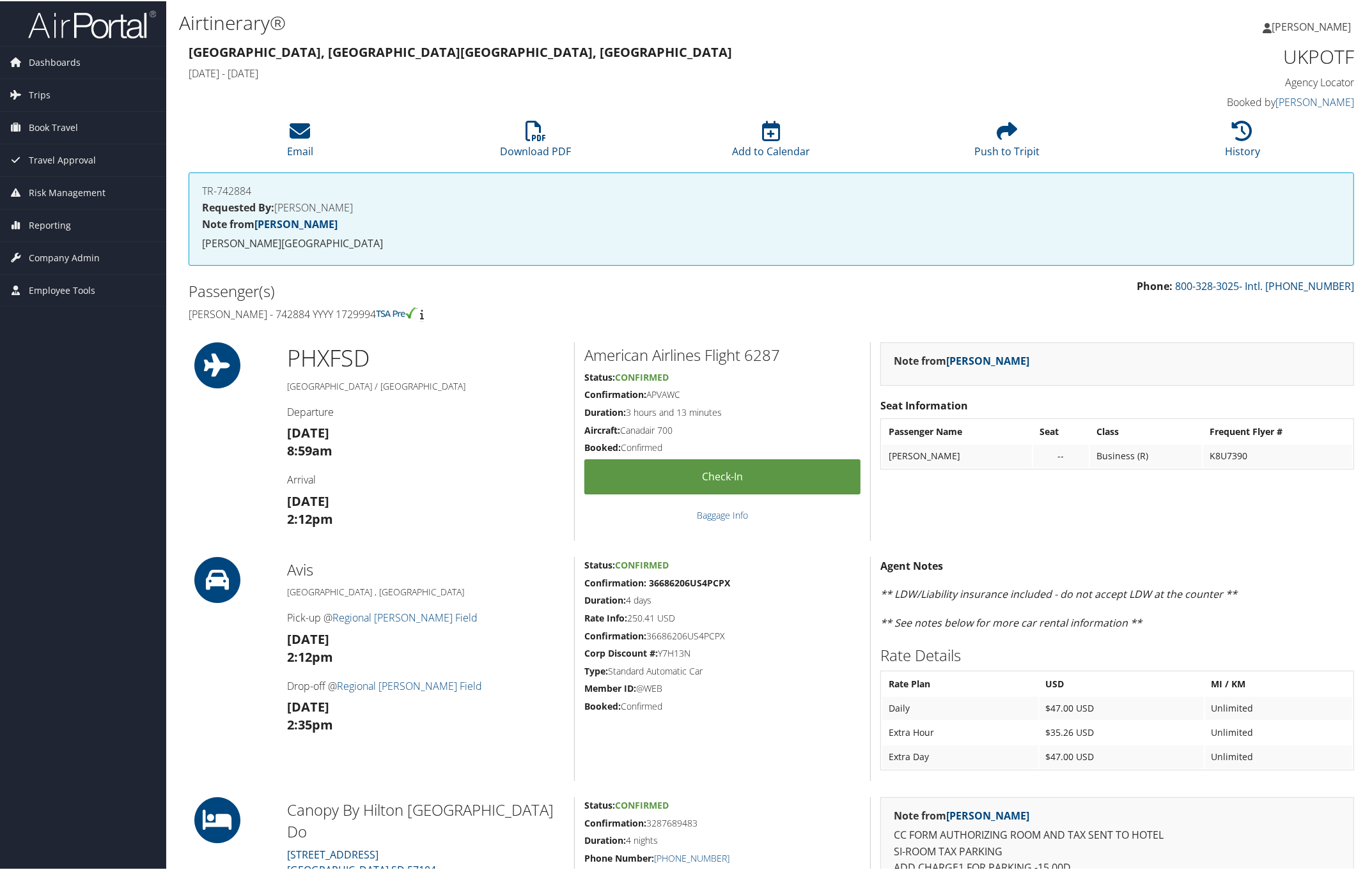
drag, startPoint x: 184, startPoint y: 308, endPoint x: 395, endPoint y: 313, distance: 211.1
click at [395, 313] on div "Passenger(s) [PERSON_NAME] - 742884 YYYY 1729994" at bounding box center [475, 301] width 593 height 48
copy h4 "[PERSON_NAME] - 742884 YYYY 1729994"
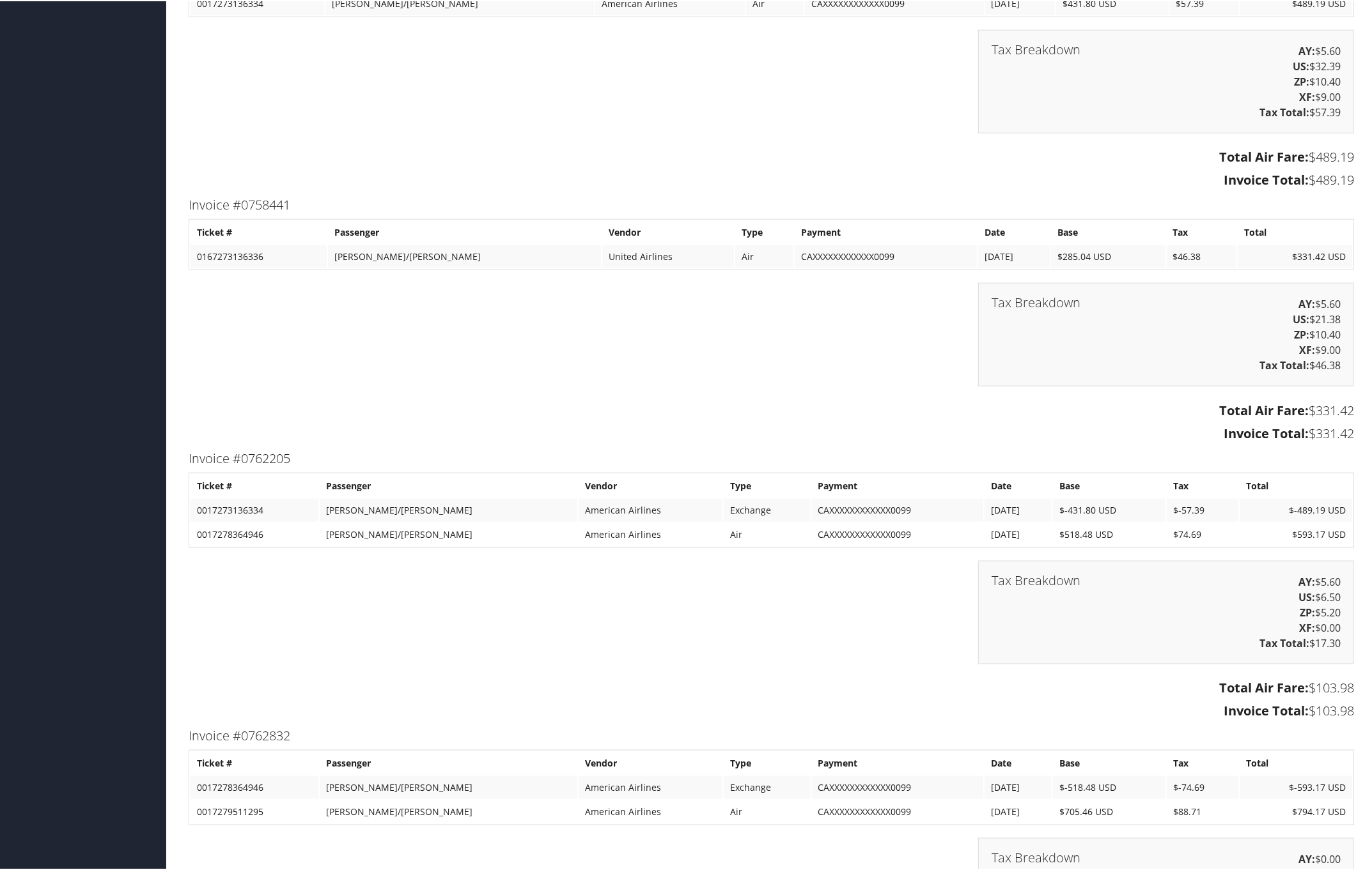
scroll to position [1837, 0]
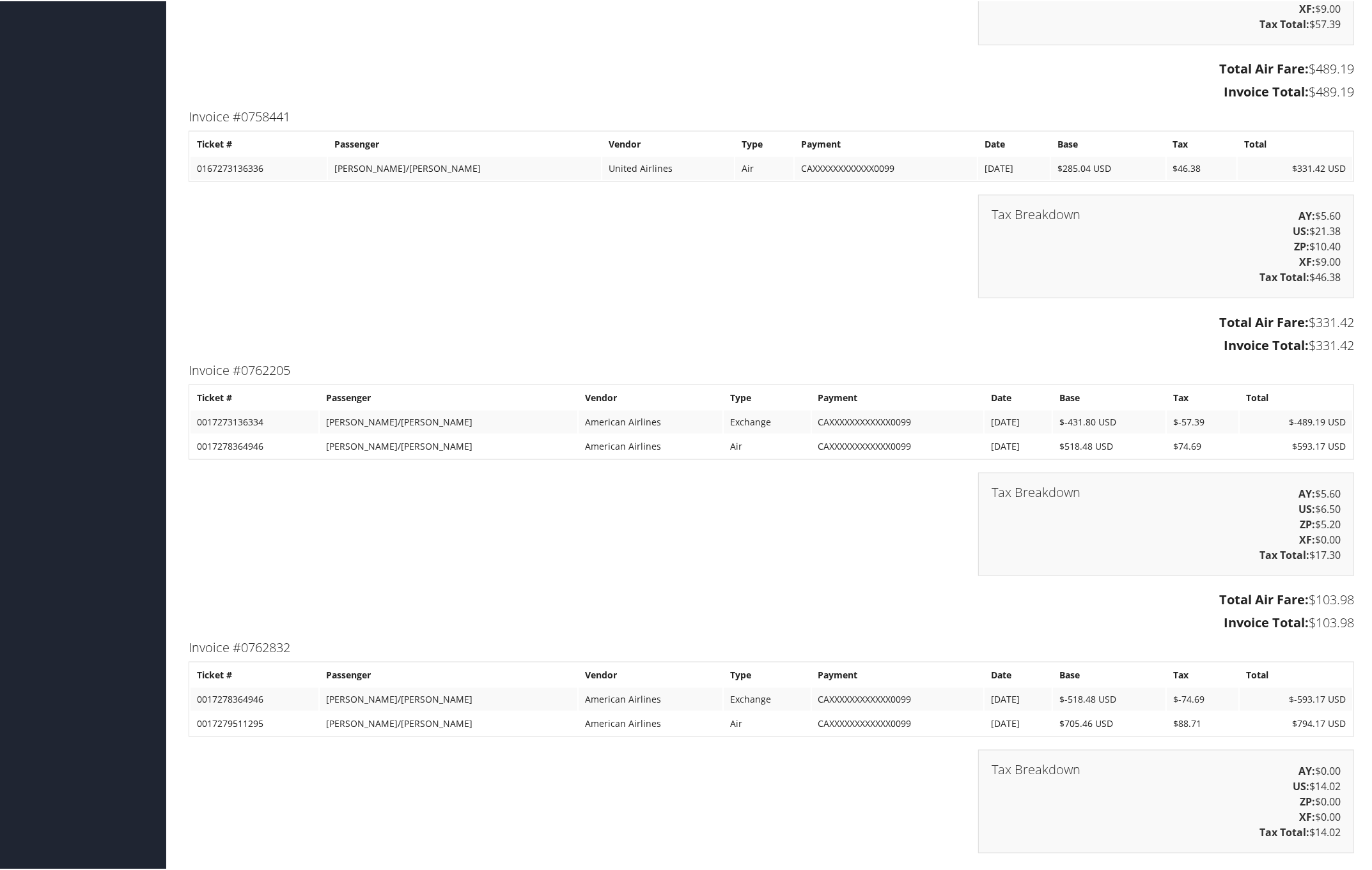
drag, startPoint x: 184, startPoint y: 363, endPoint x: 1353, endPoint y: 620, distance: 1196.9
click at [1353, 620] on div "Invoice #0762205 Ticket # Passenger Vendor Type Payment Date Base Tax Total 001…" at bounding box center [771, 497] width 1184 height 277
copy div "Invoice #0762205 Ticket # Passenger Vendor Type Payment Date Base Tax Total 001…"
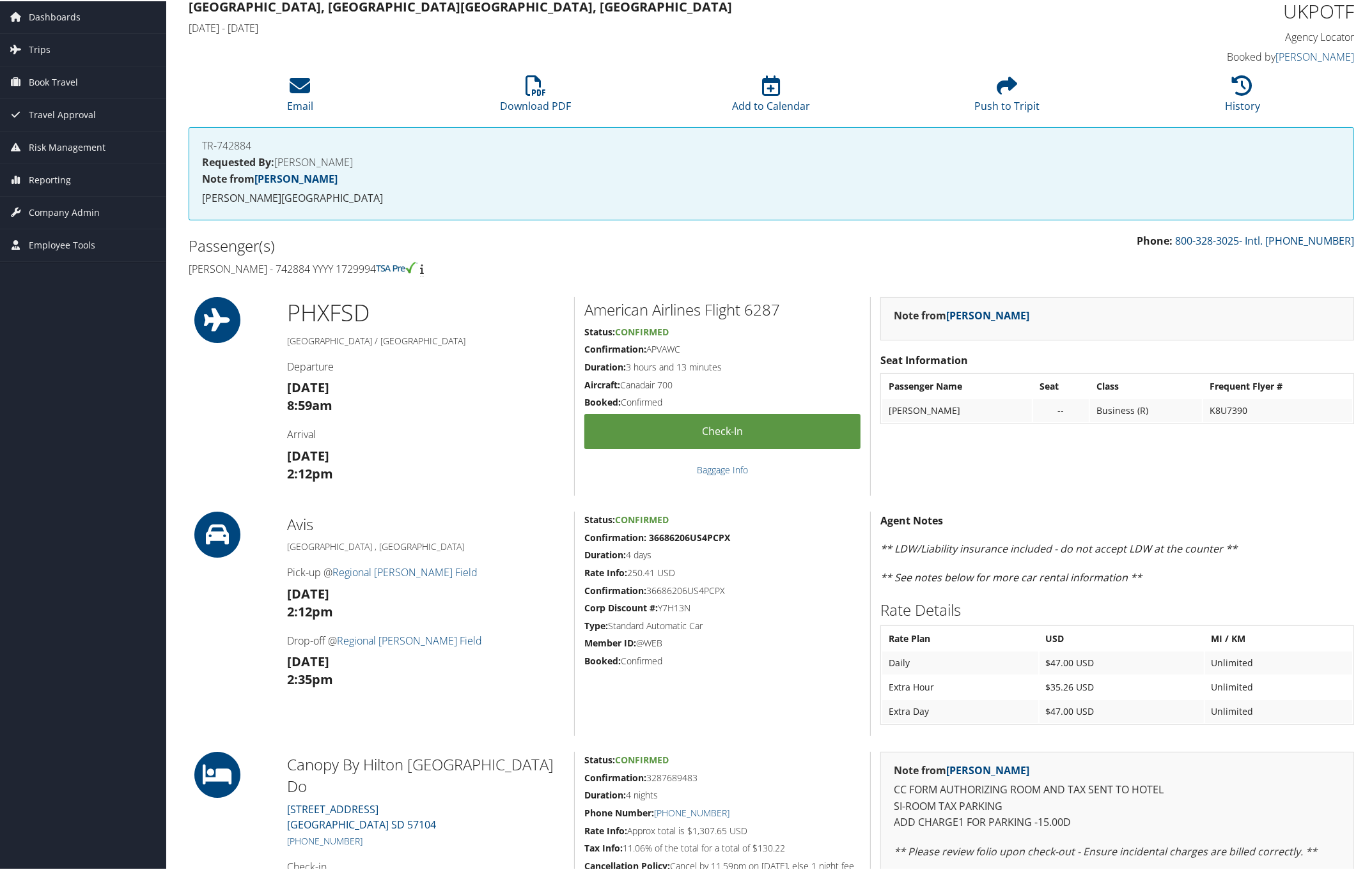
scroll to position [0, 0]
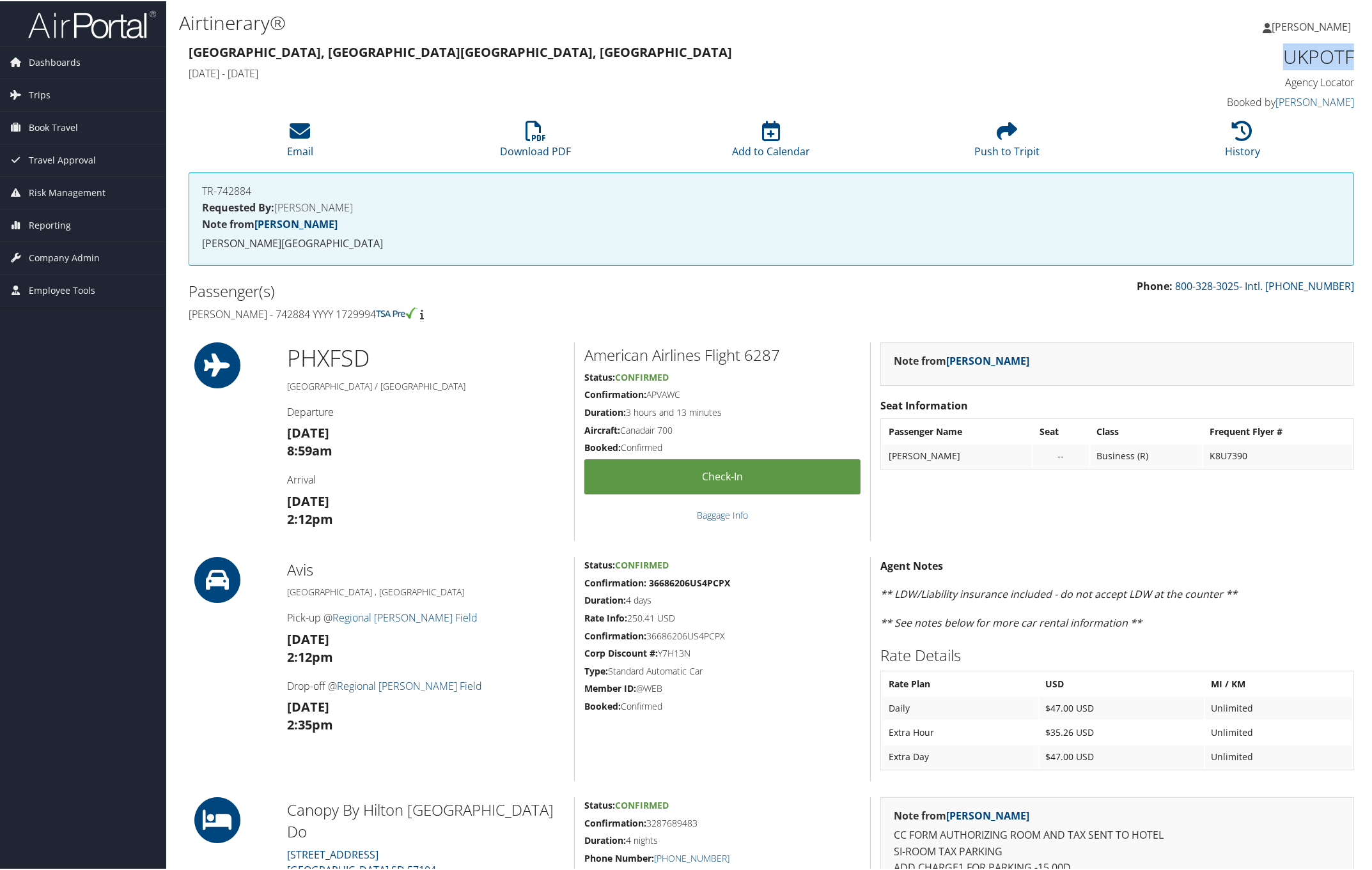
drag, startPoint x: 1282, startPoint y: 57, endPoint x: 1347, endPoint y: 58, distance: 65.0
click at [1347, 58] on h1 "UKPOTF" at bounding box center [1215, 56] width 277 height 27
copy h1 "UKPOTF"
drag, startPoint x: 186, startPoint y: 310, endPoint x: 379, endPoint y: 313, distance: 193.0
click at [379, 313] on div "Passenger(s) [PERSON_NAME] - 742884 YYYY 1729994" at bounding box center [475, 301] width 593 height 48
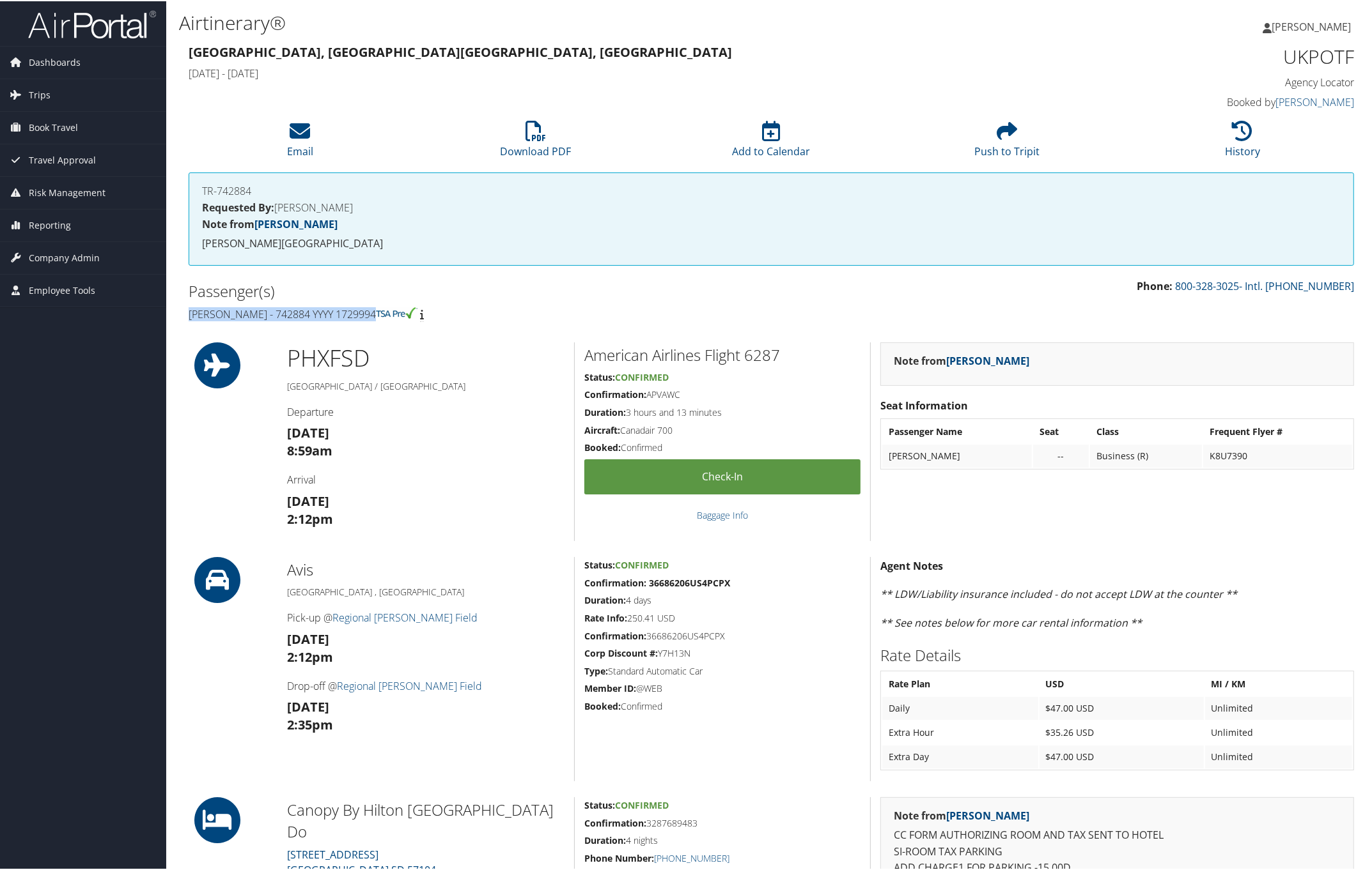
copy h4 "[PERSON_NAME] - 742884 YYYY 1729994"
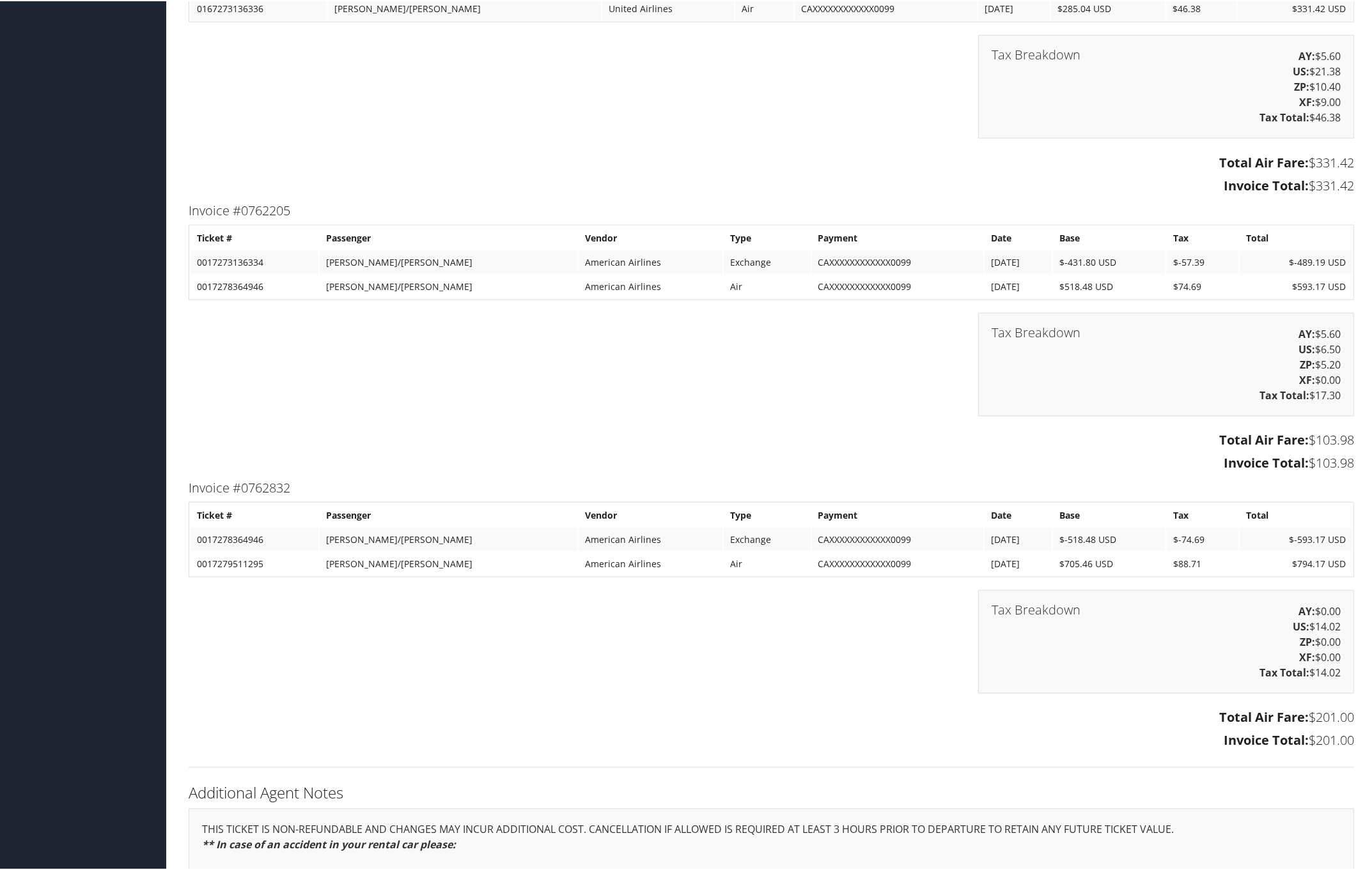
scroll to position [2156, 0]
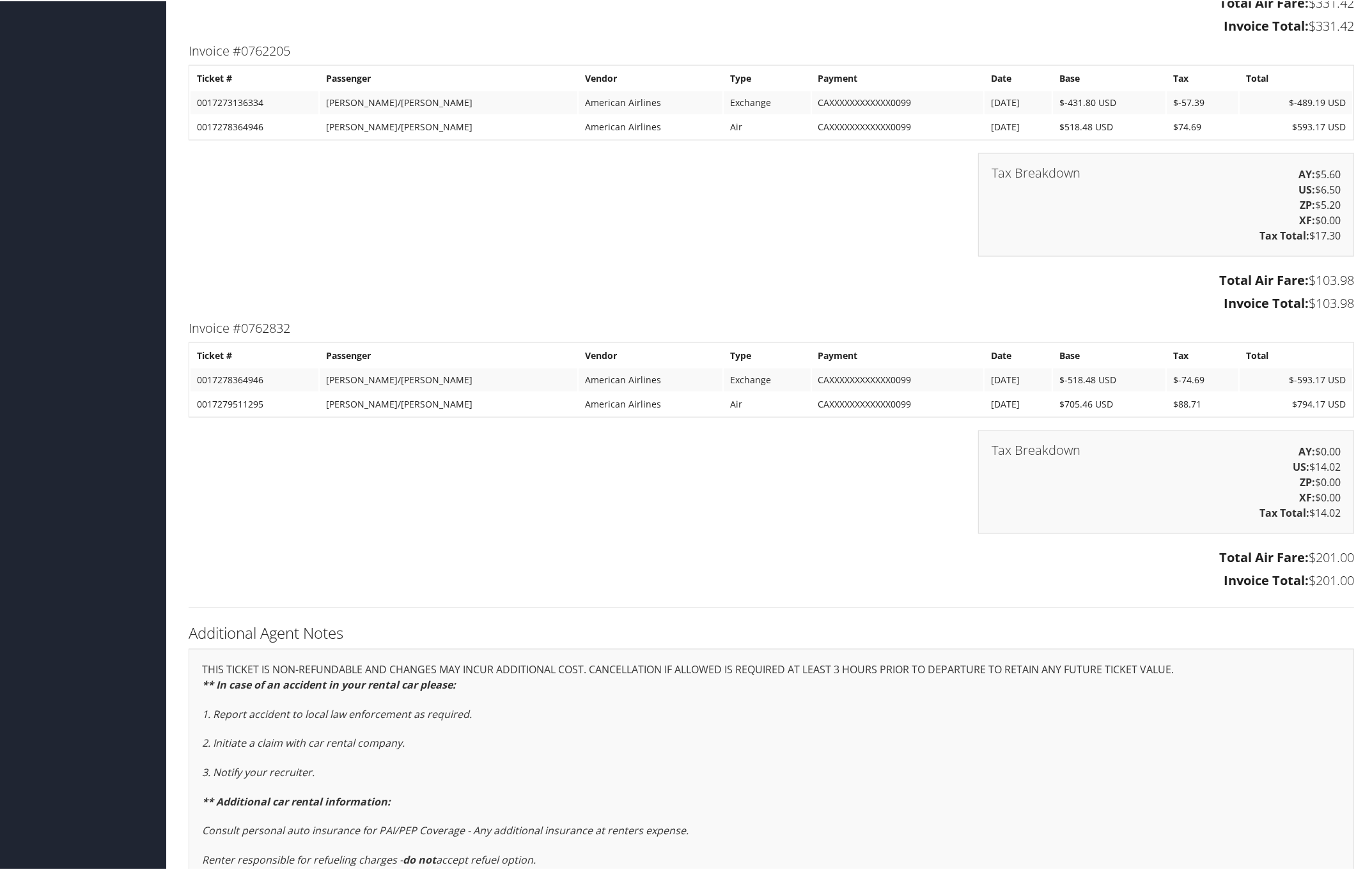
drag, startPoint x: 178, startPoint y: 325, endPoint x: 1349, endPoint y: 579, distance: 1198.2
copy div "Invoice #0762832 Ticket # Passenger Vendor Type Payment Date Base Tax Total 001…"
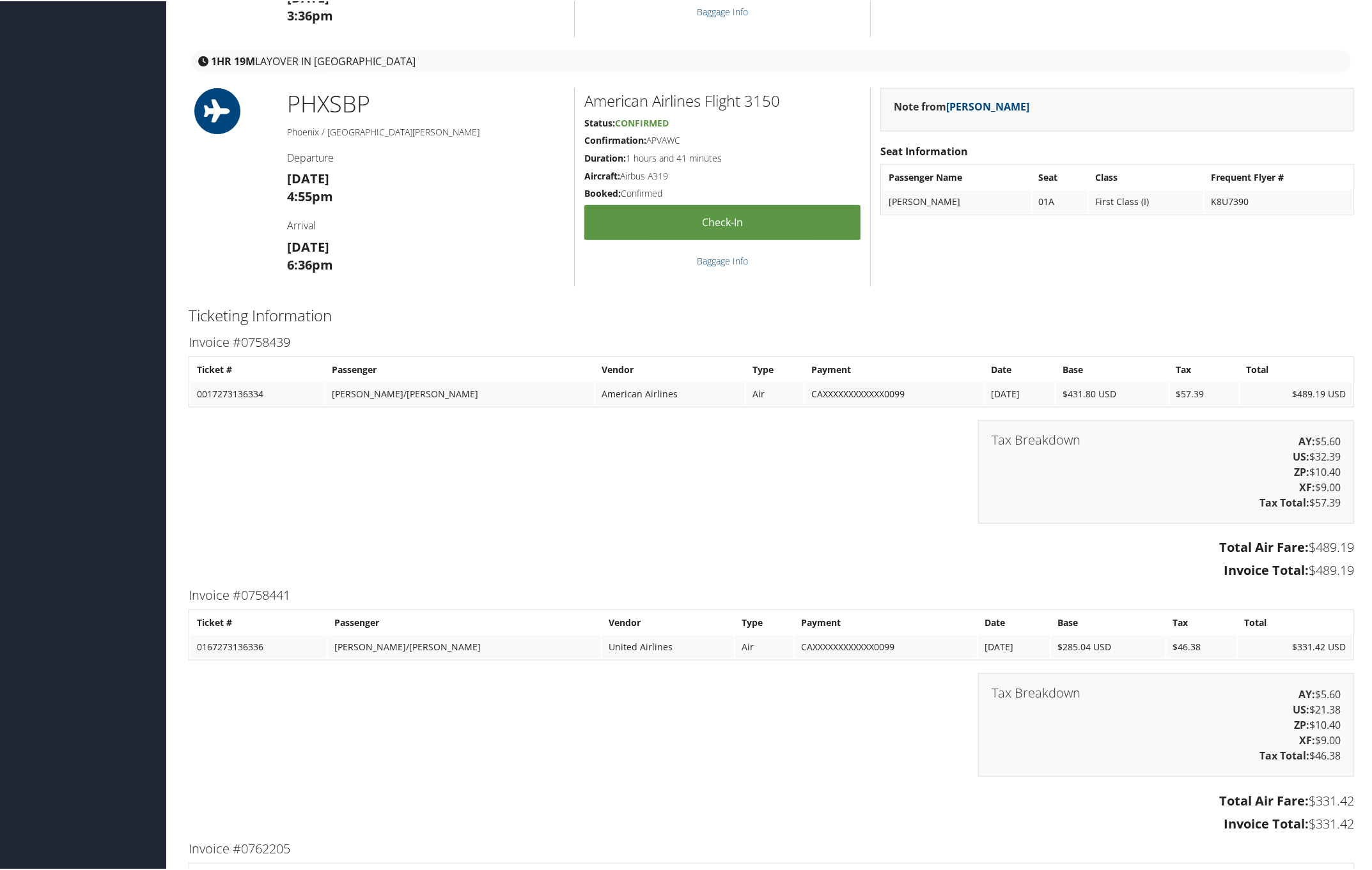
scroll to position [1358, 0]
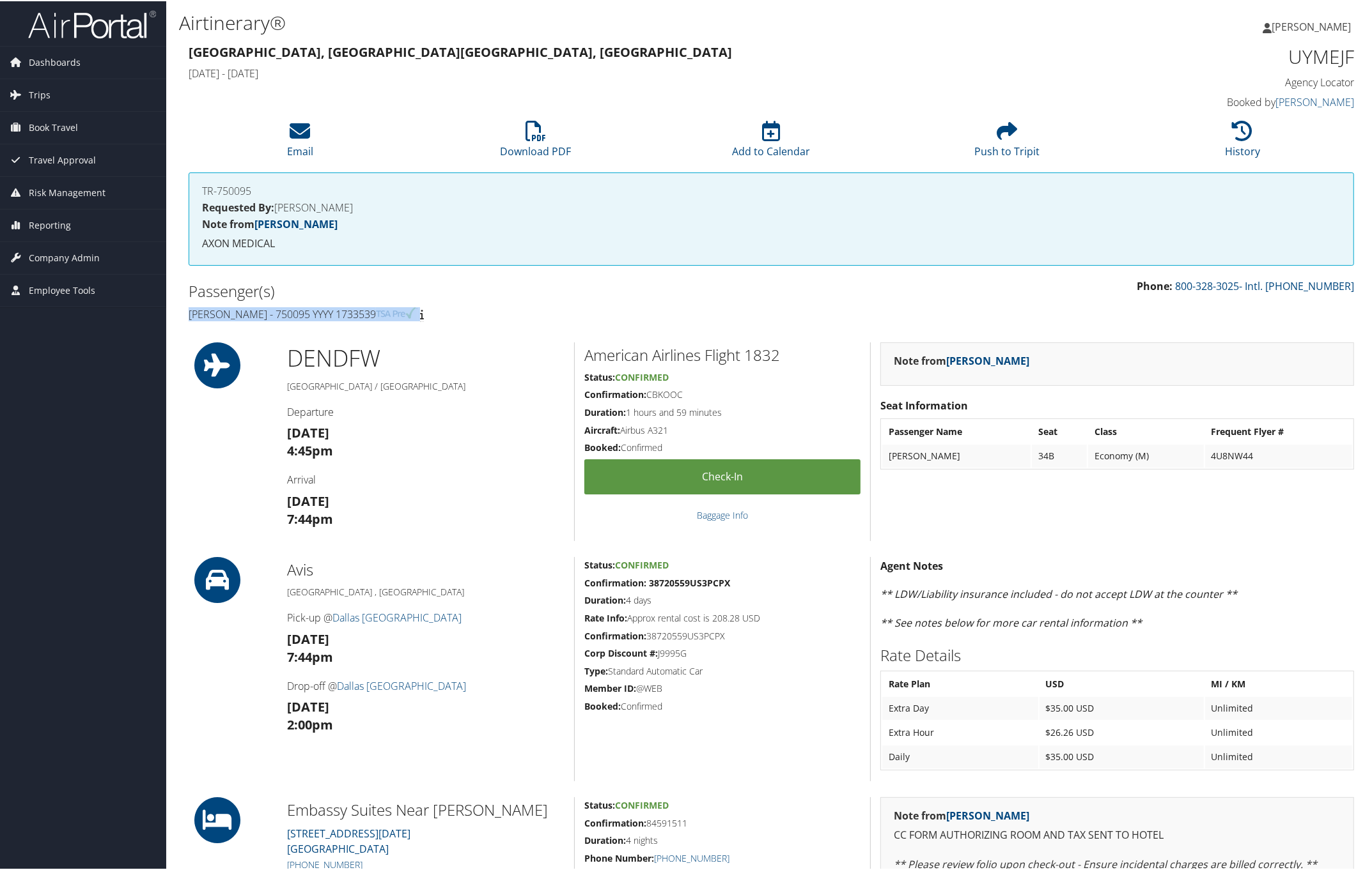
drag, startPoint x: 184, startPoint y: 305, endPoint x: 604, endPoint y: 310, distance: 420.0
click at [450, 307] on div "Passenger(s) [PERSON_NAME] - 750095 YYYY 1733539" at bounding box center [475, 301] width 593 height 48
copy h4 "Claude Fortin - 750095 YYYY 1733539"
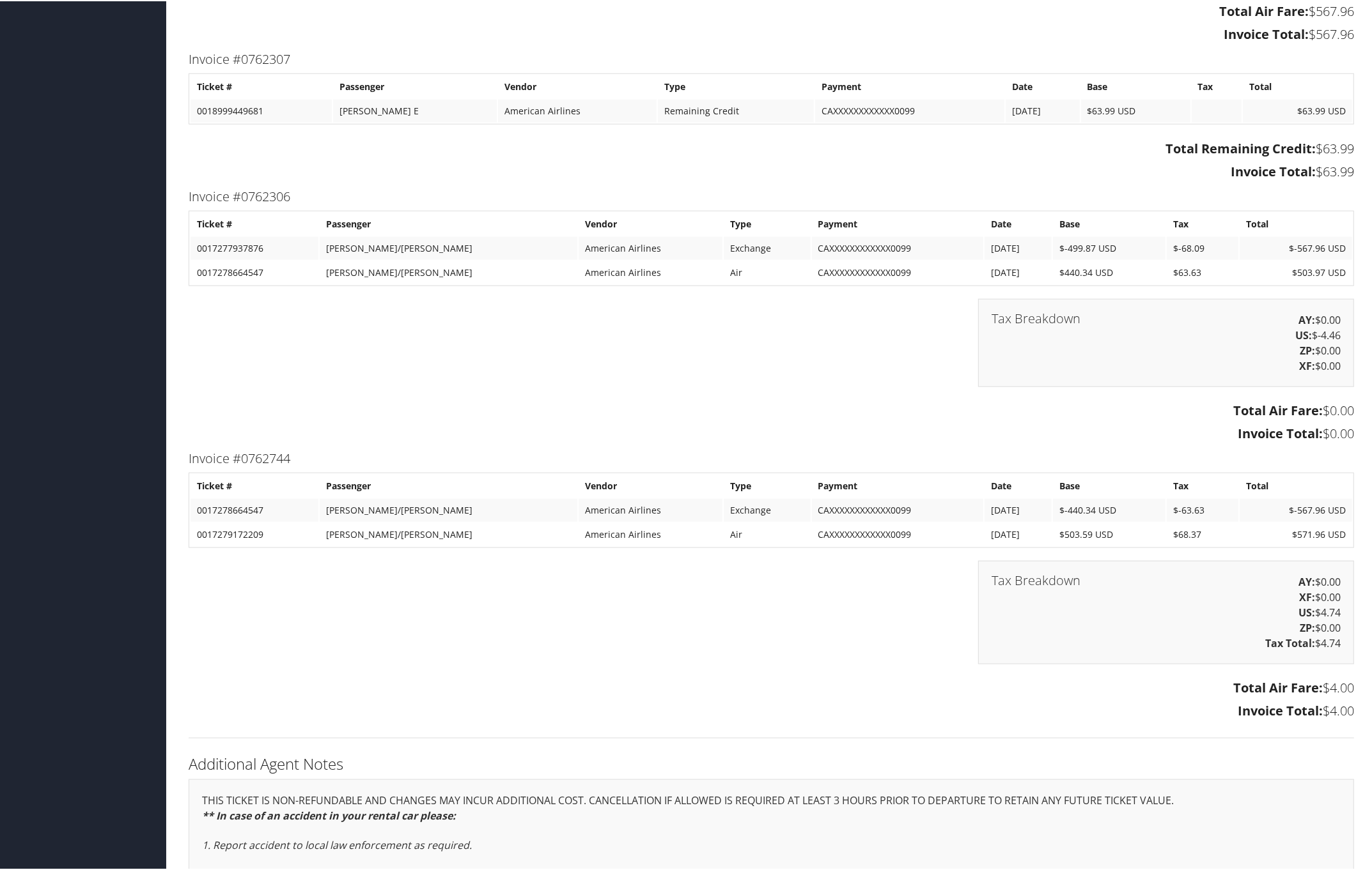
scroll to position [1598, 0]
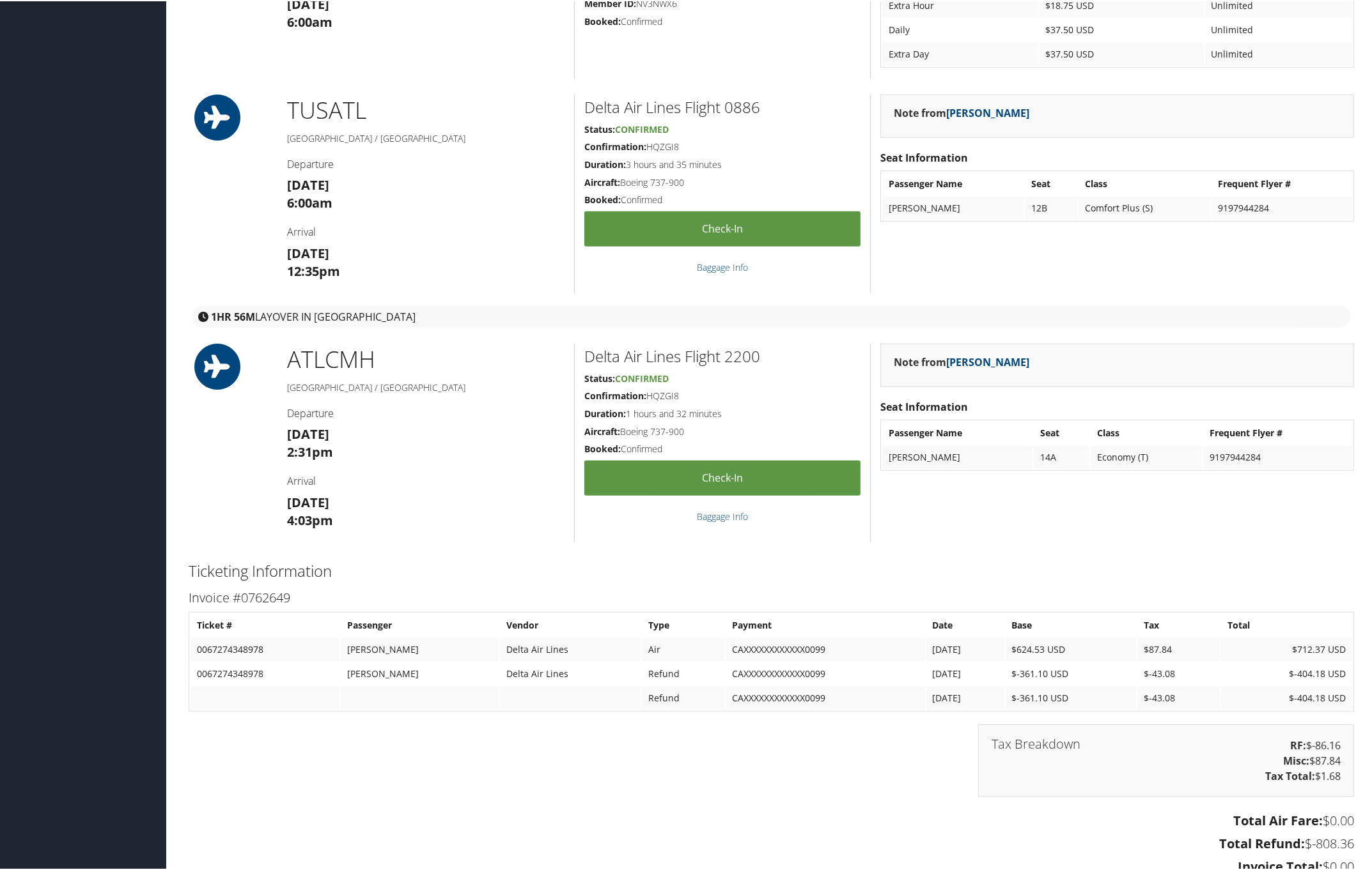
scroll to position [959, 0]
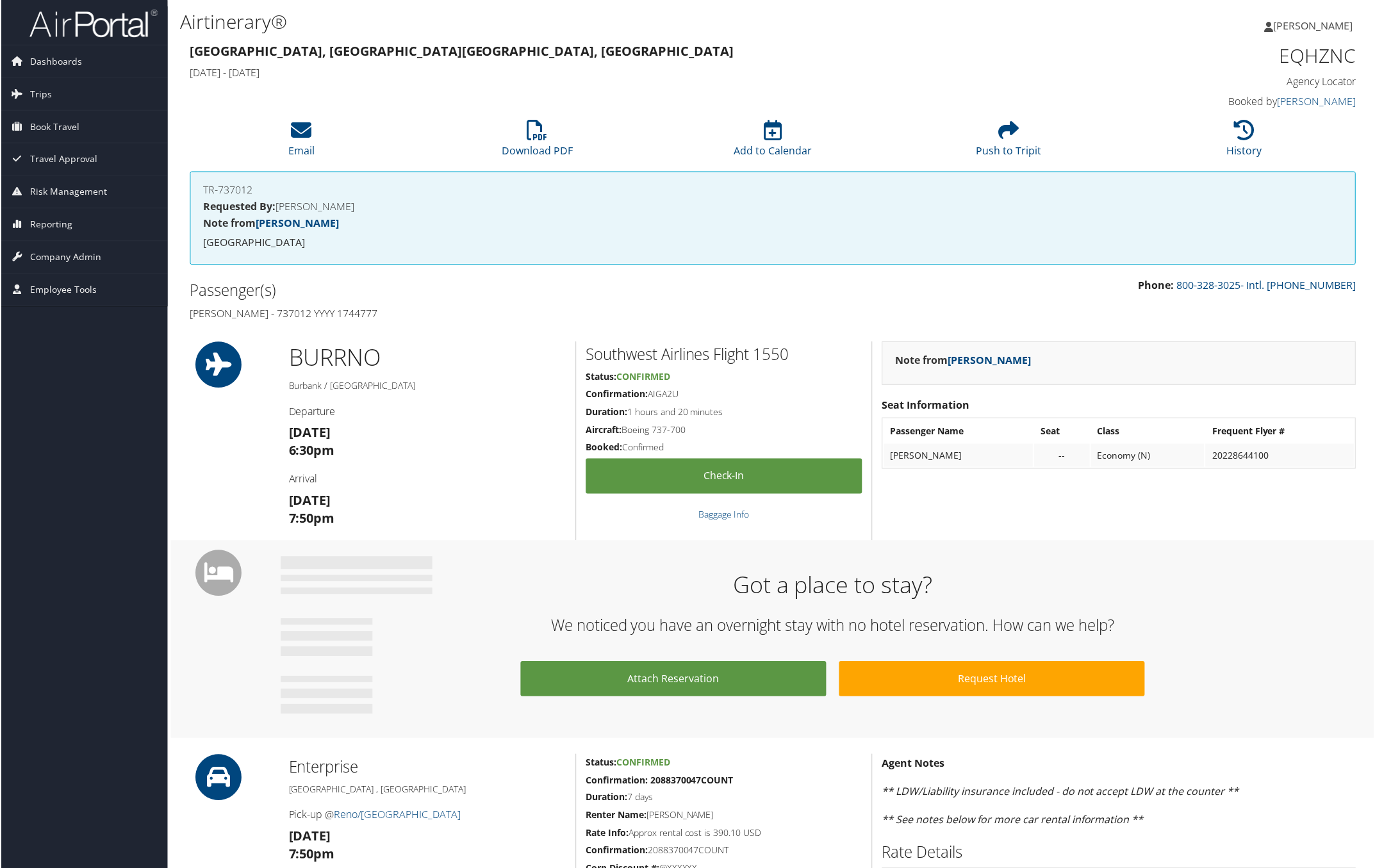
drag, startPoint x: 180, startPoint y: 308, endPoint x: 436, endPoint y: 311, distance: 256.0
click at [436, 311] on div "Passenger(s) [PERSON_NAME] - 737012 YYYY 1744777" at bounding box center [476, 302] width 594 height 48
copy h4 "[PERSON_NAME] - 737012 YYYY 1744777"
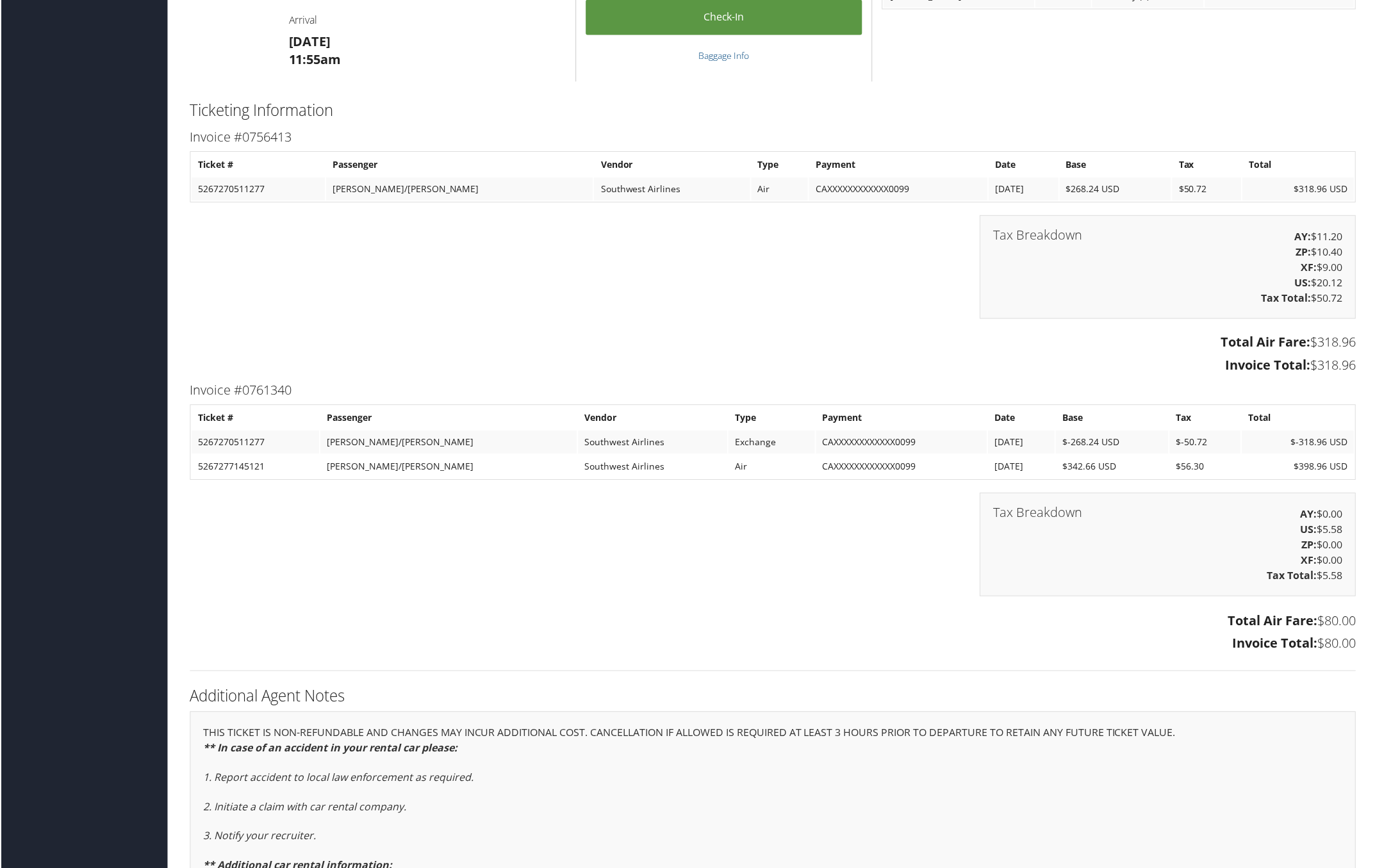
scroll to position [1116, 0]
drag, startPoint x: 183, startPoint y: 385, endPoint x: 1353, endPoint y: 642, distance: 1197.9
click at [1356, 644] on div "Invoice #0761340 Ticket # Passenger Vendor Type Payment Date Base Tax Total 526…" at bounding box center [772, 516] width 1187 height 278
copy div "Invoice #0761340 Ticket # Passenger Vendor Type Payment Date Base Tax Total 526…"
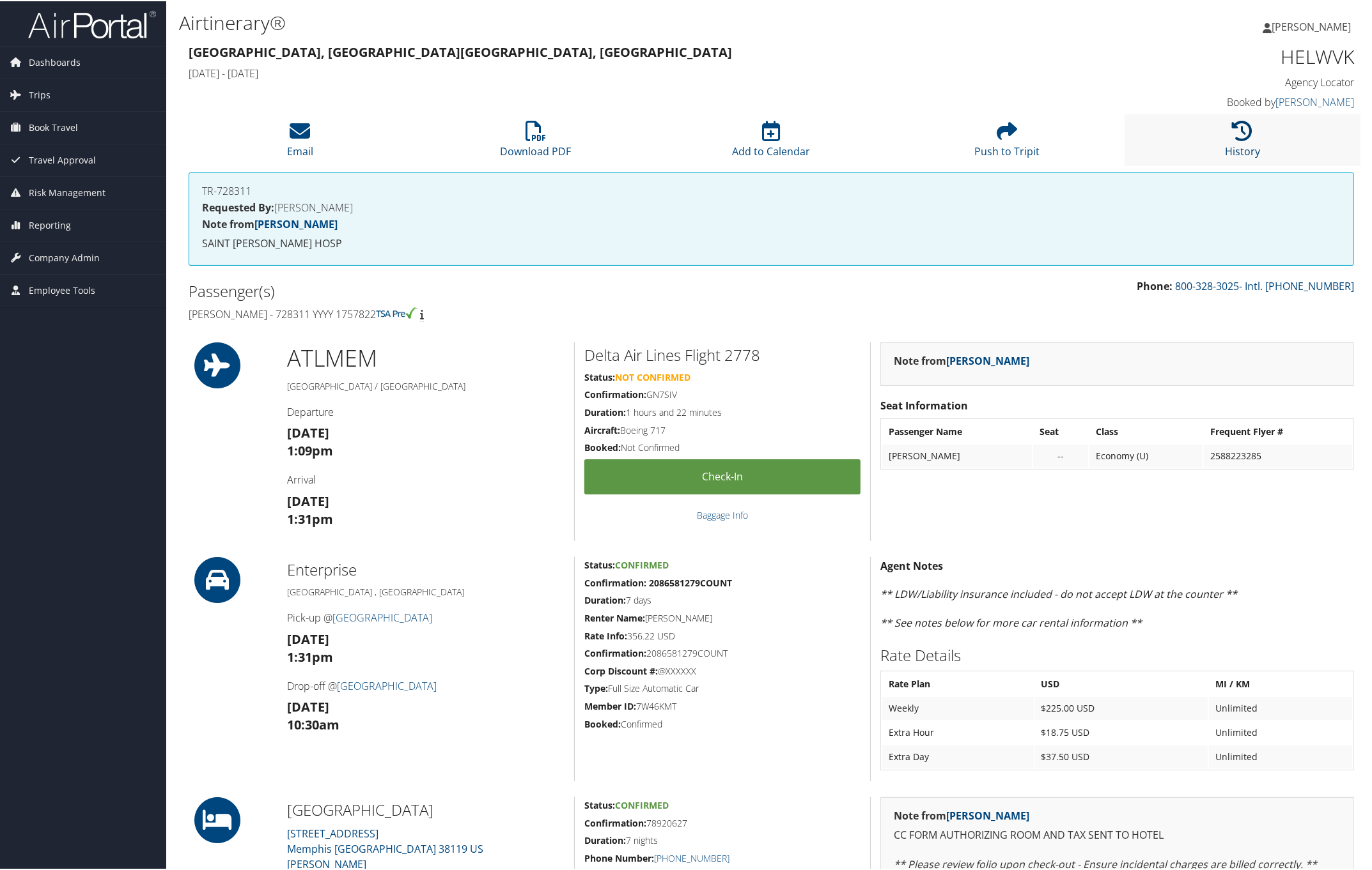
click at [1240, 136] on icon at bounding box center [1242, 130] width 20 height 20
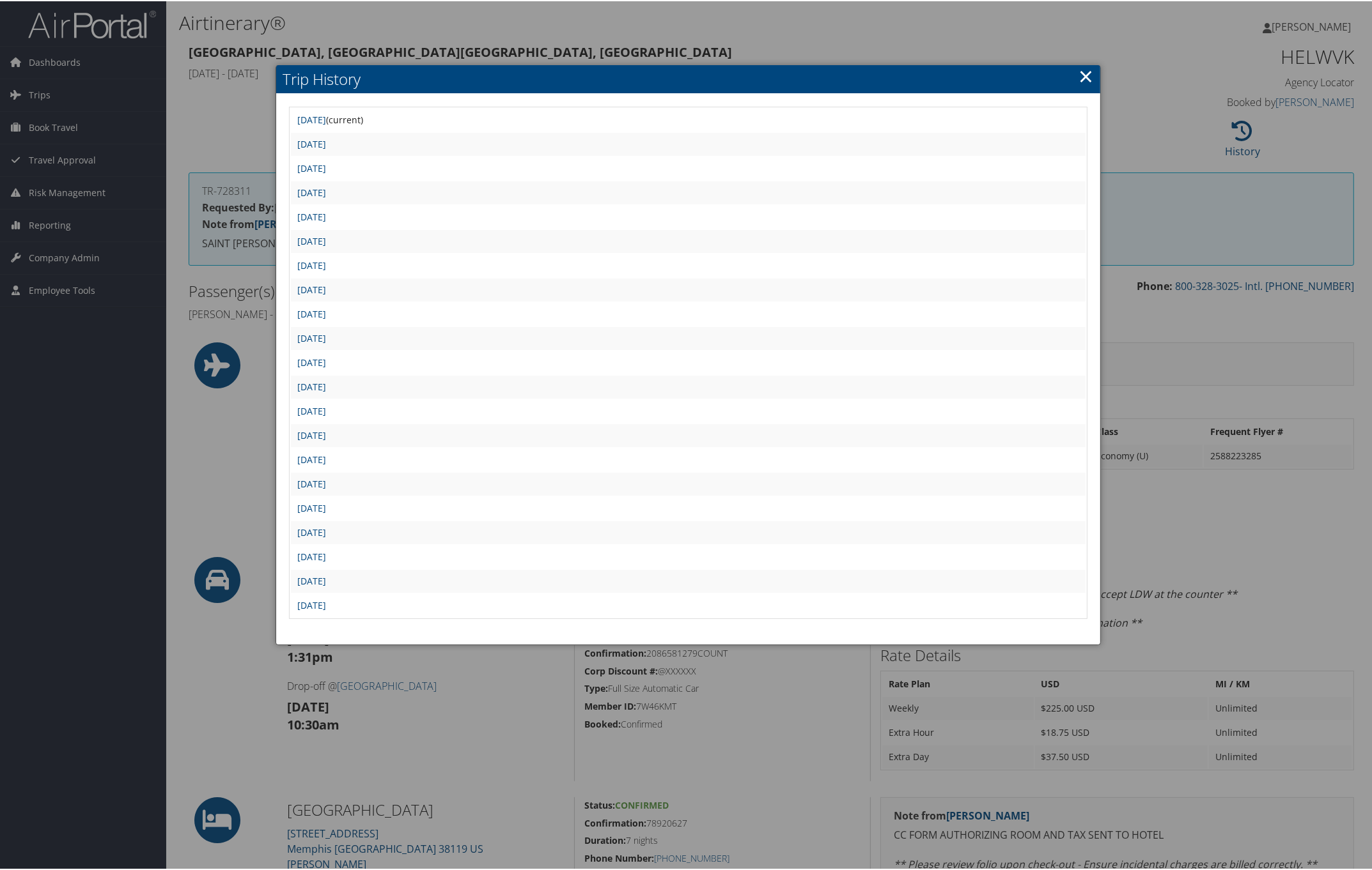
click at [1085, 75] on link "×" at bounding box center [1085, 75] width 14 height 25
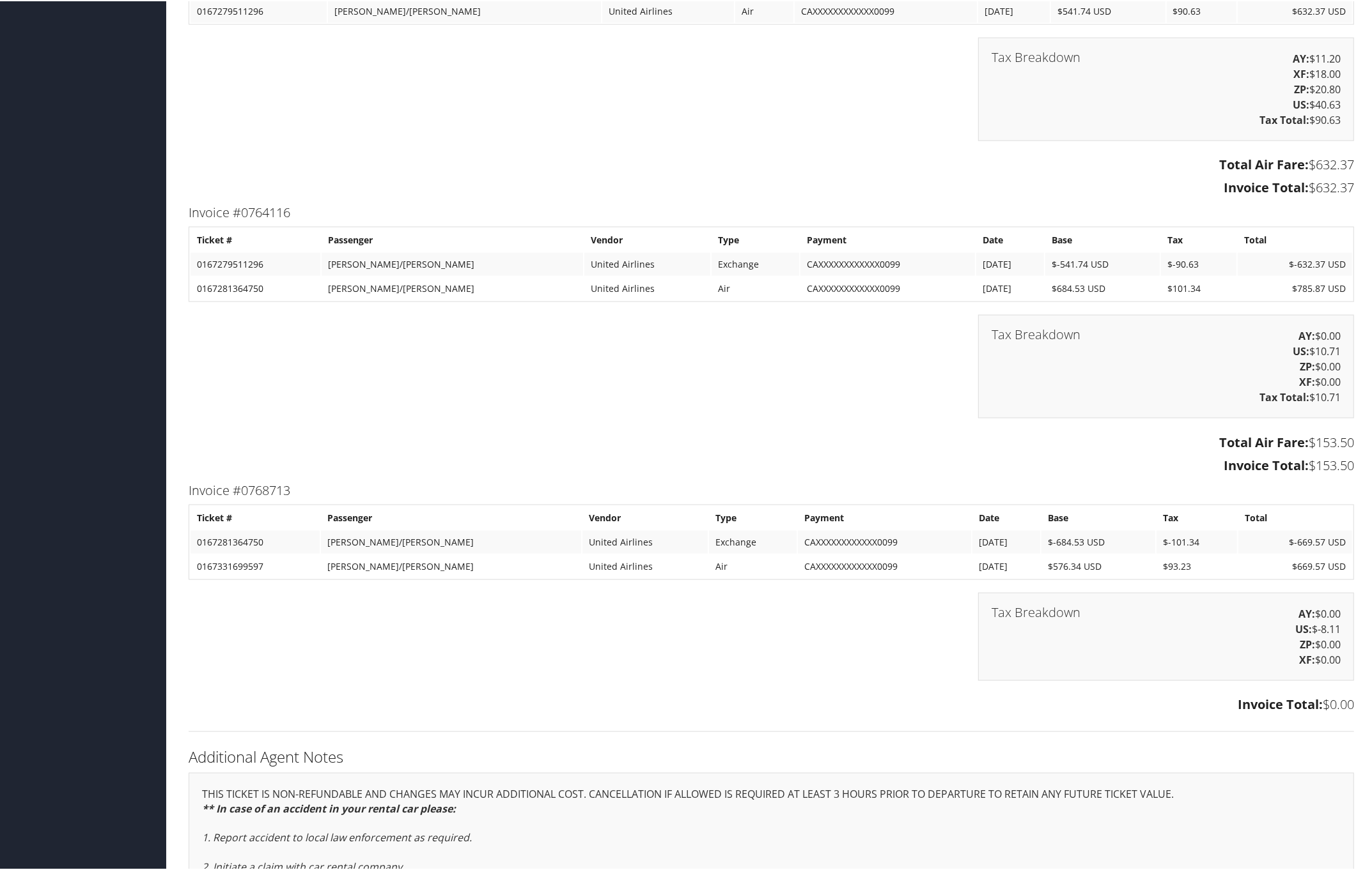
scroll to position [1917, 0]
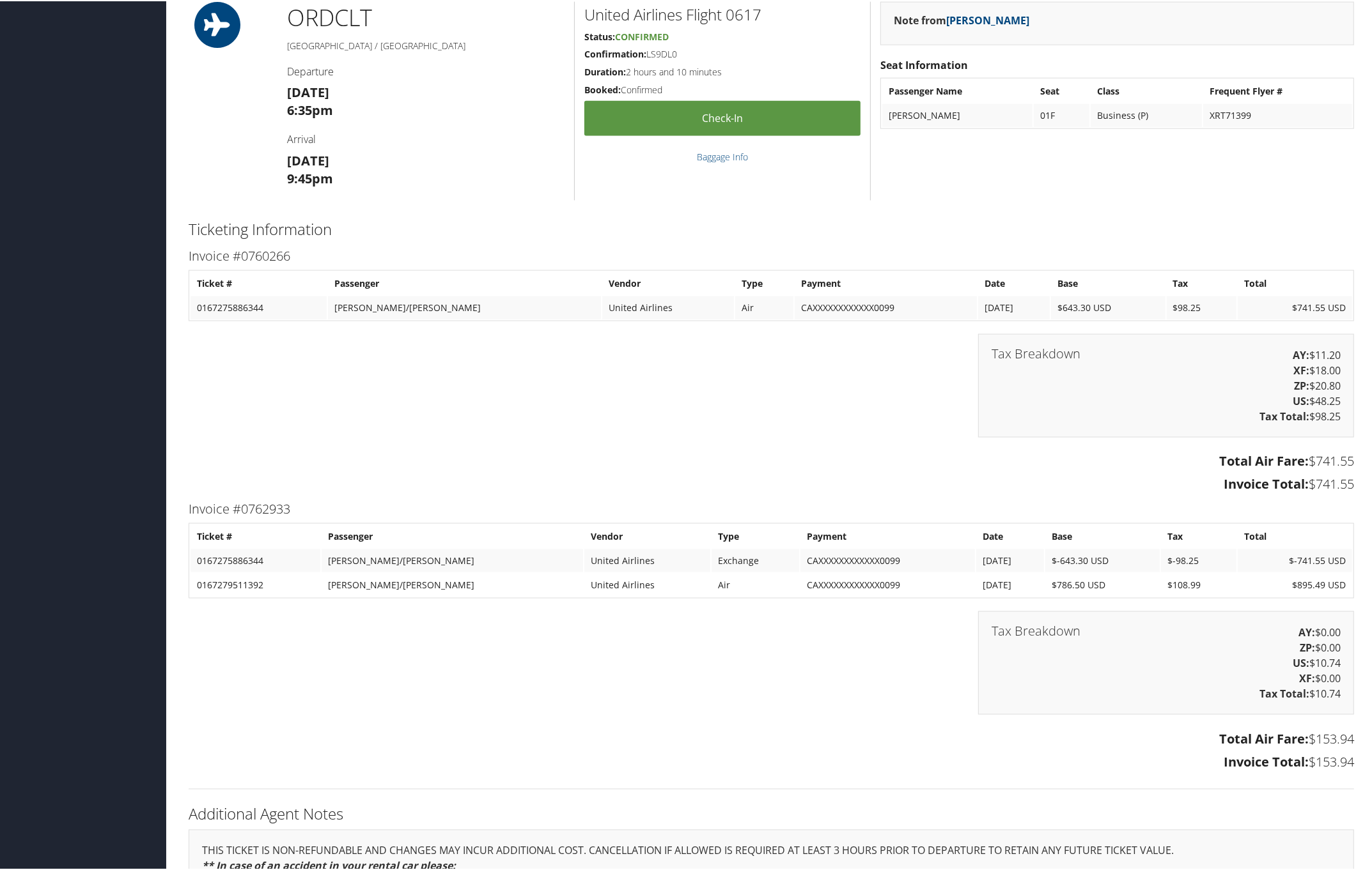
scroll to position [1917, 0]
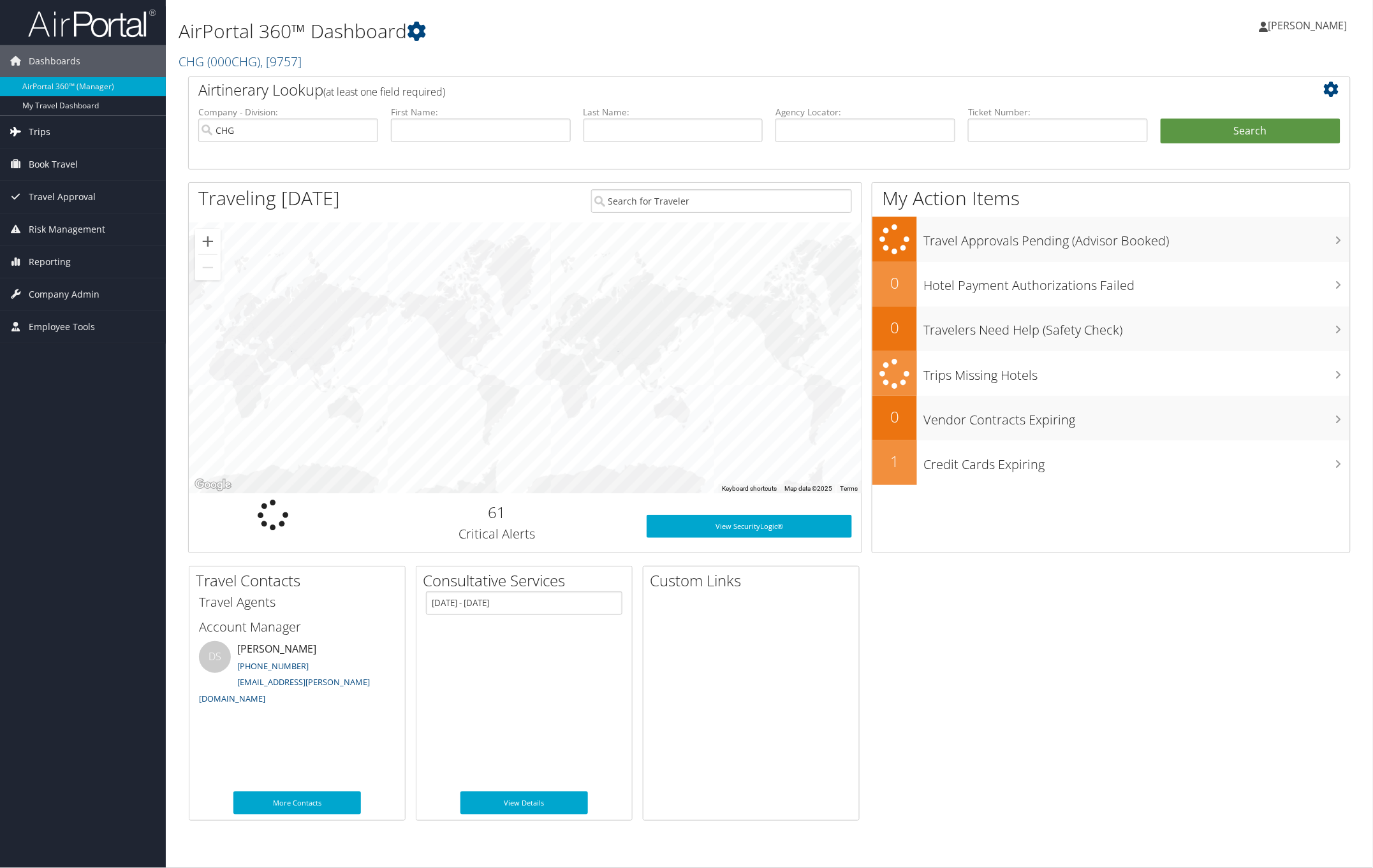
click at [42, 132] on span "Trips" at bounding box center [40, 132] width 22 height 32
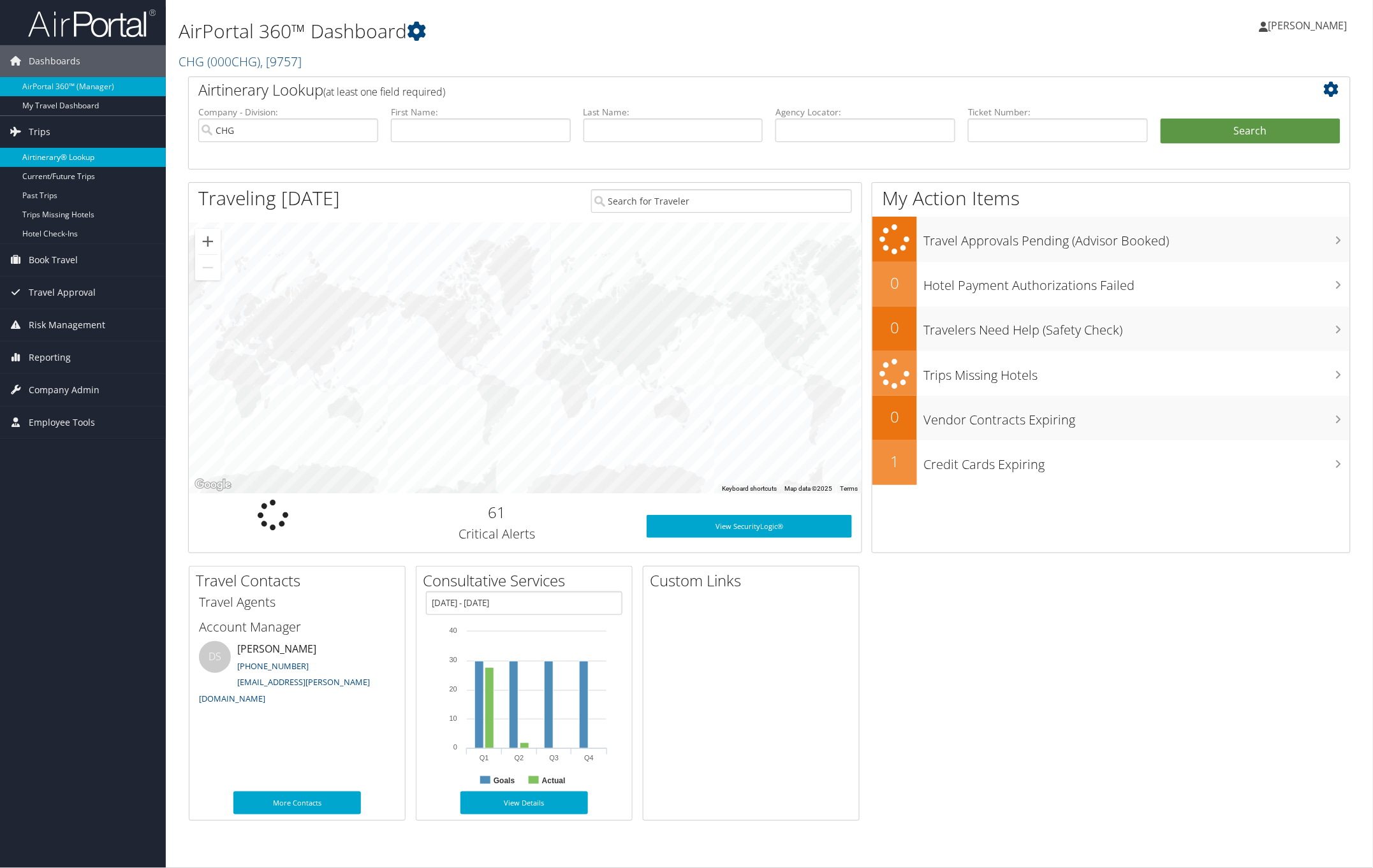
click at [65, 157] on link "Airtinerary® Lookup" at bounding box center [82, 157] width 166 height 19
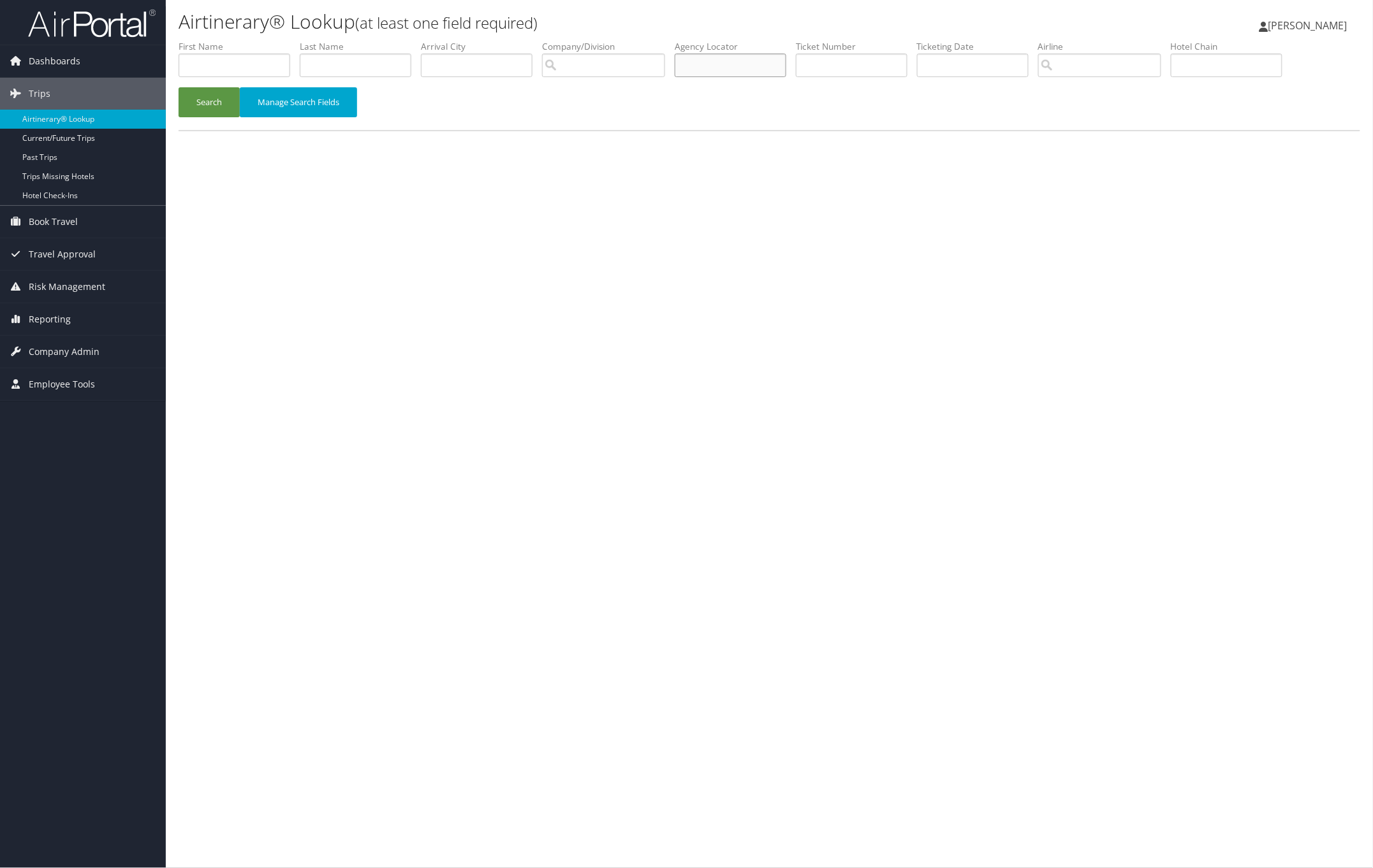
click at [713, 62] on input "text" at bounding box center [730, 66] width 112 height 24
paste input "JLGJZY"
drag, startPoint x: 215, startPoint y: 98, endPoint x: 236, endPoint y: 91, distance: 22.1
click at [220, 96] on button "Search" at bounding box center [209, 103] width 61 height 30
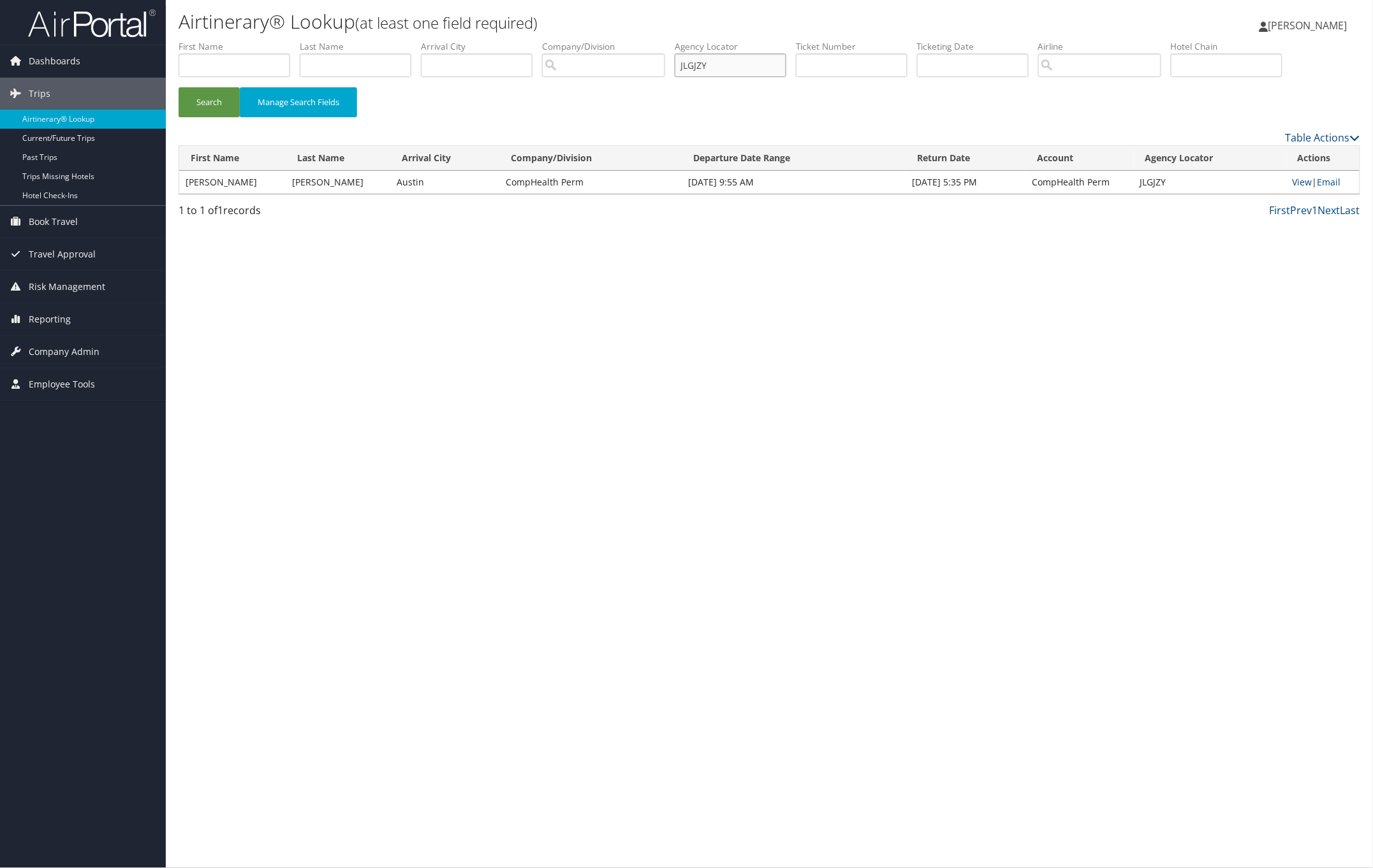
drag, startPoint x: 734, startPoint y: 65, endPoint x: 649, endPoint y: 59, distance: 85.2
click at [654, 40] on ul "First Name Last Name Departure City Arrival City Company/Division Airport/City …" at bounding box center [769, 40] width 1181 height 0
paste input "WZXWRB"
type input "WZXWRB"
click at [220, 98] on button "Search" at bounding box center [209, 103] width 61 height 30
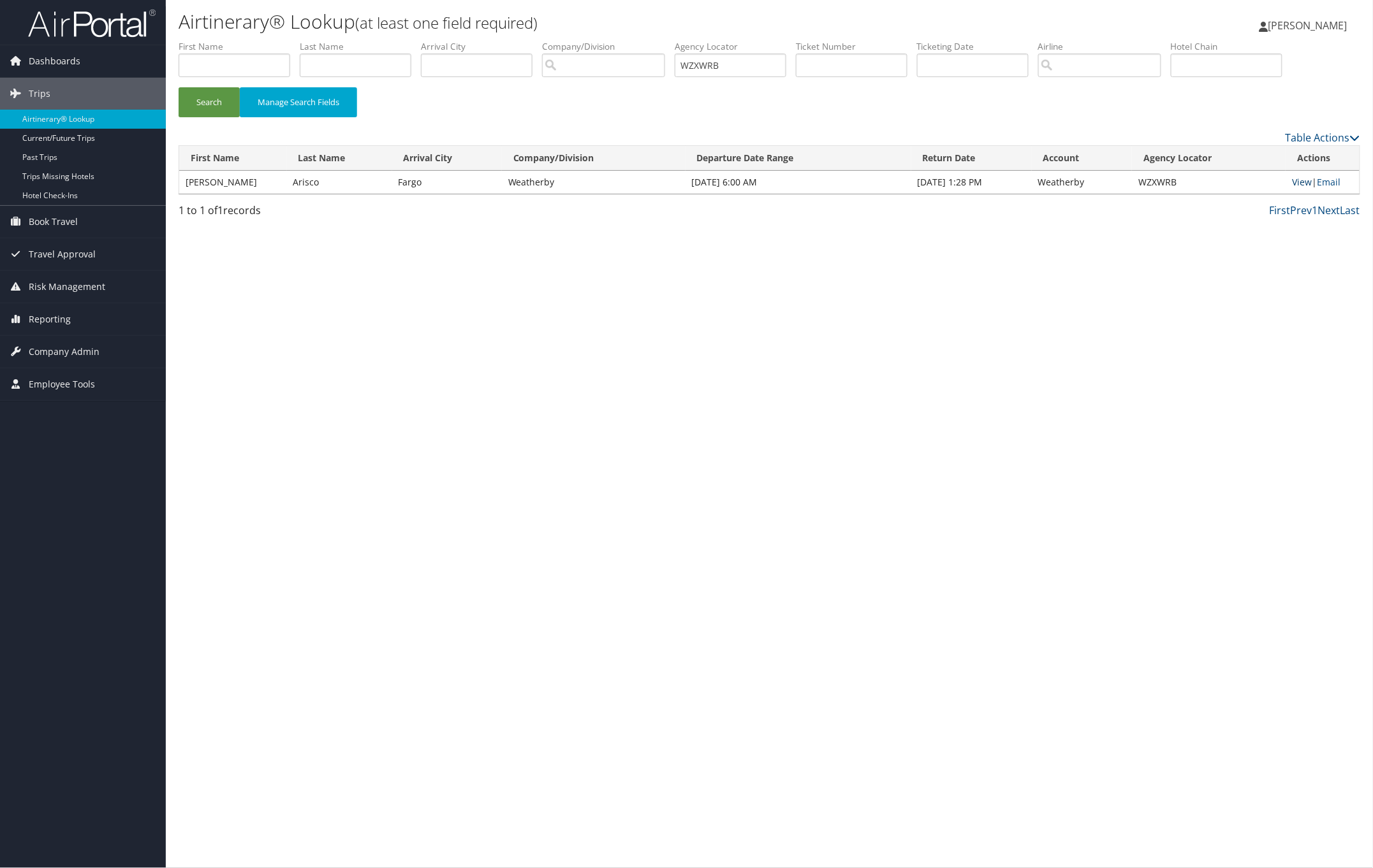
click at [1295, 185] on link "View" at bounding box center [1301, 182] width 19 height 12
drag, startPoint x: 748, startPoint y: 65, endPoint x: 363, endPoint y: 23, distance: 387.3
click at [363, 23] on div "Airtinerary® Lookup (at least one field required) Pamela Nielsen Pamela Nielsen…" at bounding box center [769, 434] width 1207 height 868
drag, startPoint x: 199, startPoint y: 55, endPoint x: 191, endPoint y: 56, distance: 8.1
click at [199, 56] on input "text" at bounding box center [234, 66] width 112 height 24
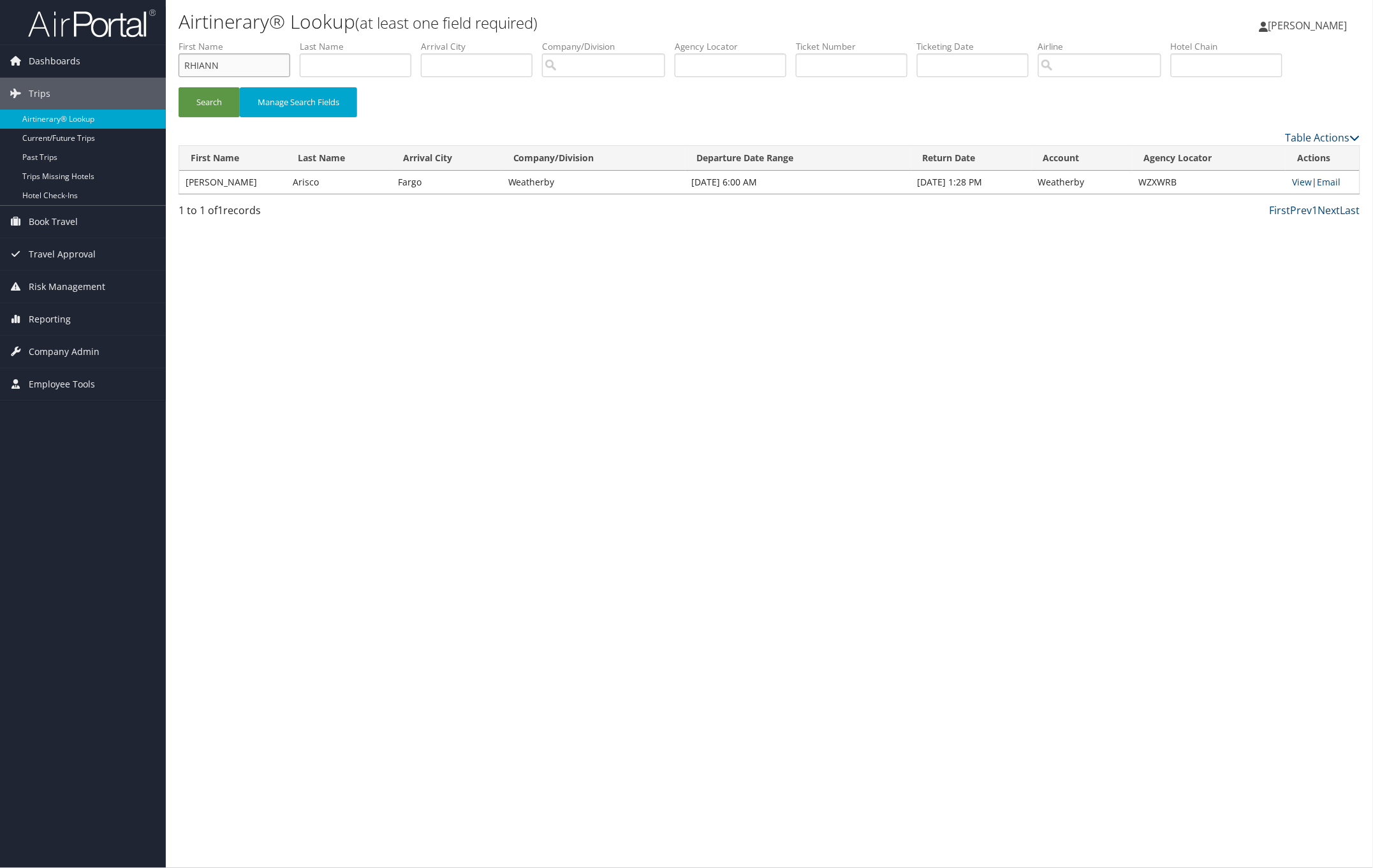
type input "RHIANN"
type input "ANDERSON"
click at [217, 107] on button "Search" at bounding box center [209, 103] width 61 height 30
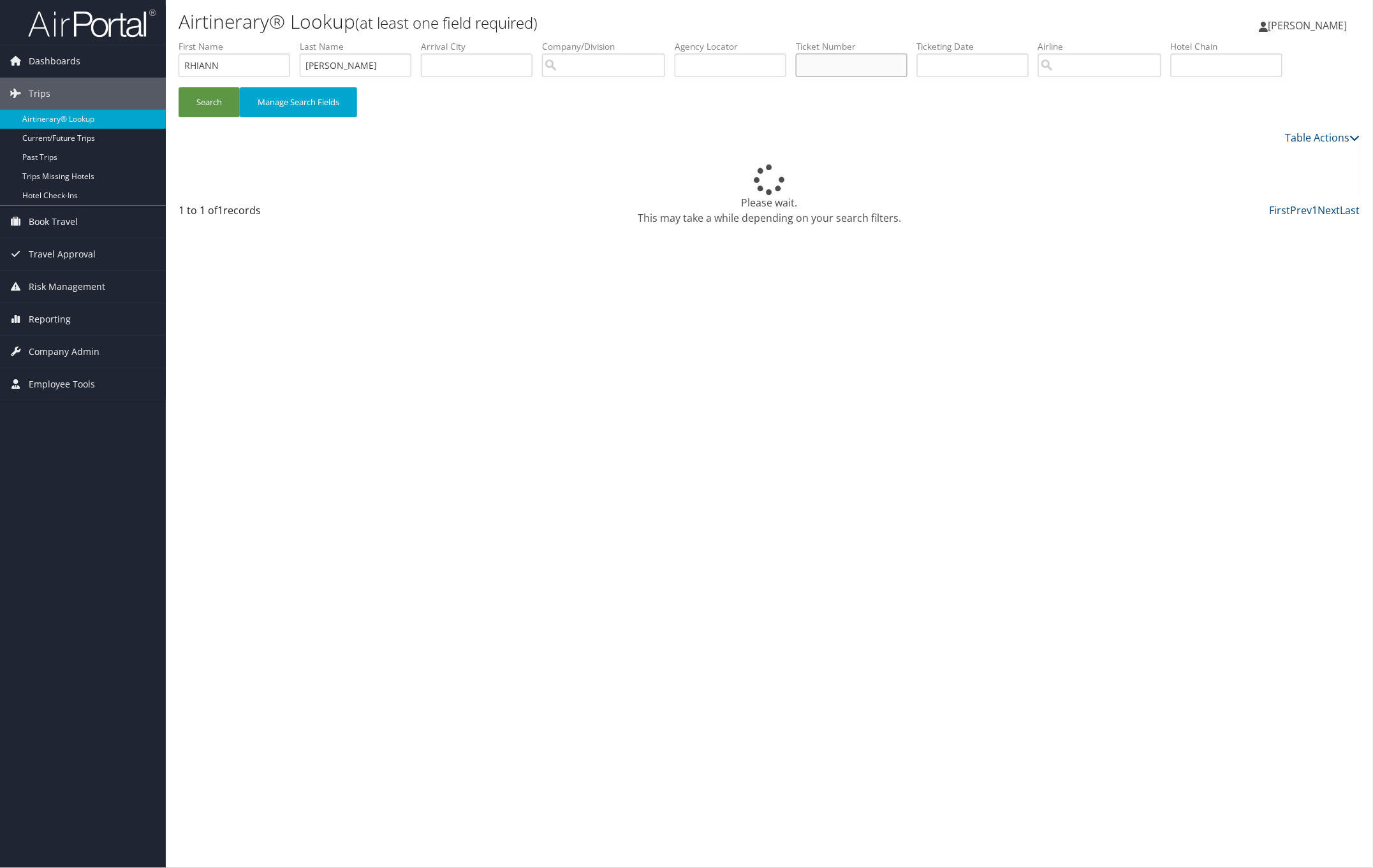
click at [891, 68] on input "text" at bounding box center [851, 66] width 112 height 24
paste input "00671621912142"
type input "00671621912142"
click at [209, 105] on button "Search" at bounding box center [209, 103] width 61 height 30
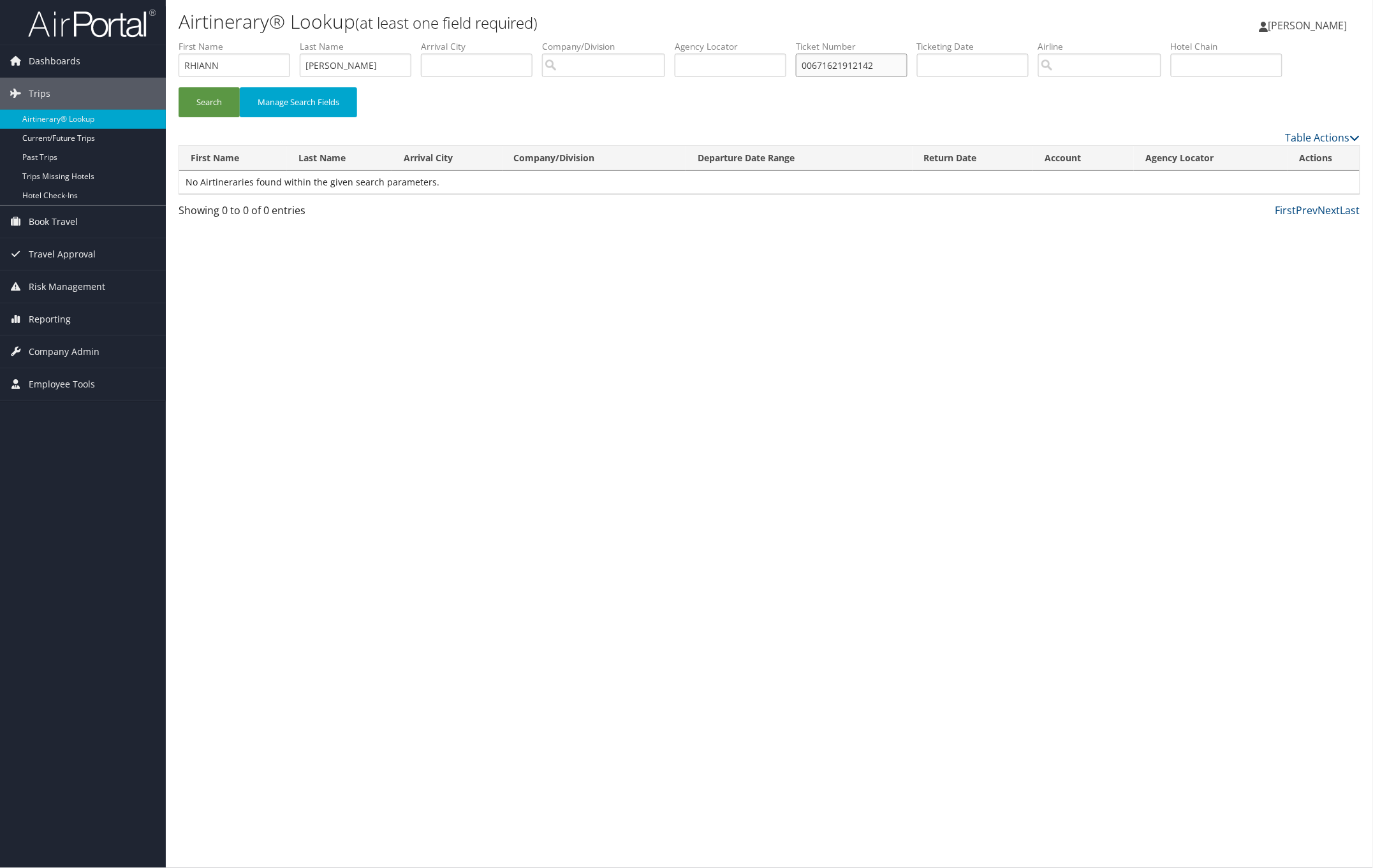
drag, startPoint x: 896, startPoint y: 64, endPoint x: 771, endPoint y: 56, distance: 125.3
click at [771, 40] on ul "First Name RHIANN Last Name ANDERSON Departure City Arrival City Company/Divisi…" at bounding box center [769, 40] width 1181 height 0
click at [215, 104] on button "Search" at bounding box center [209, 103] width 61 height 30
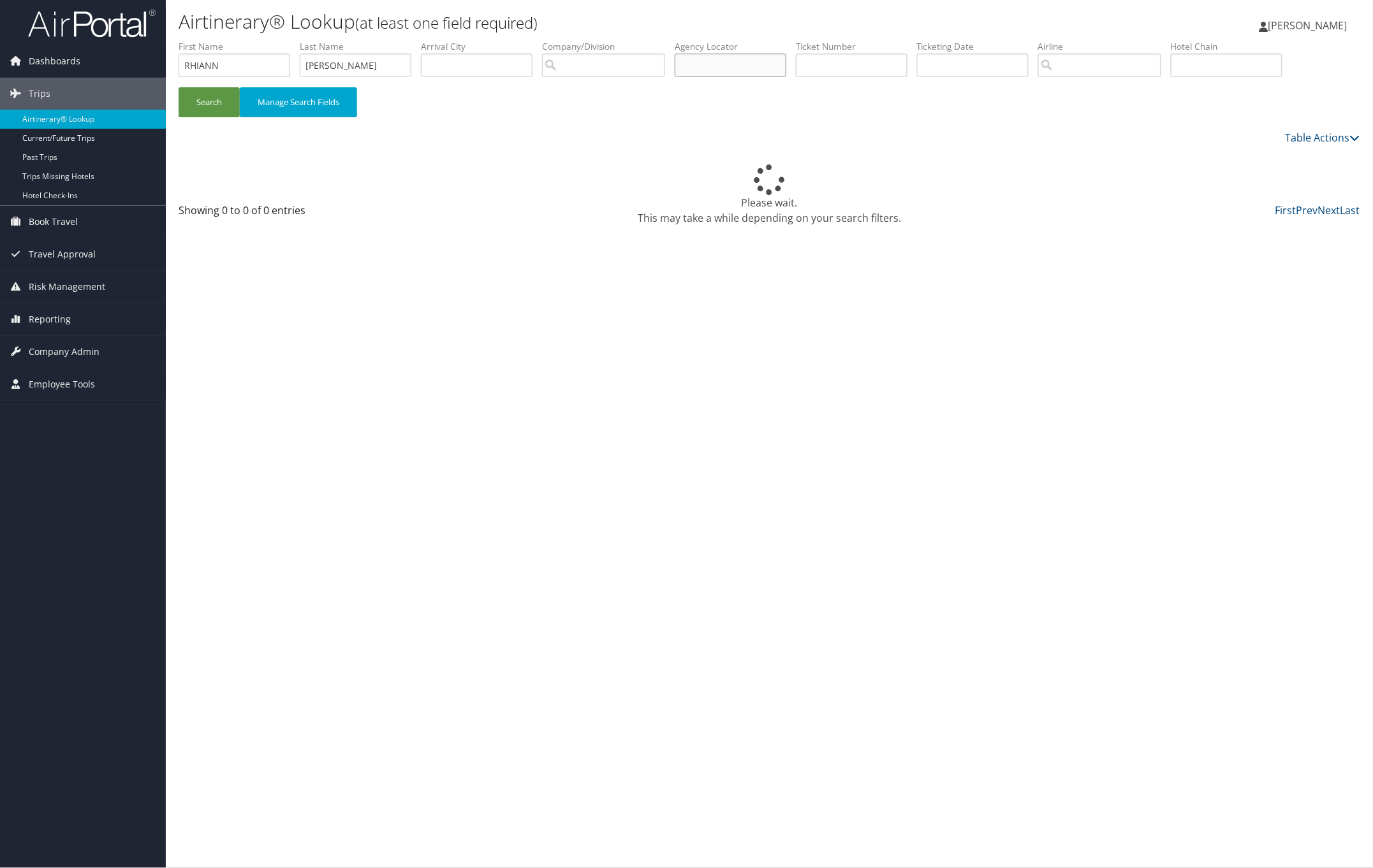
click at [746, 62] on input "text" at bounding box center [730, 66] width 112 height 24
paste input "WSSNIH"
type input "WSSNIH"
drag, startPoint x: 365, startPoint y: 67, endPoint x: 175, endPoint y: 43, distance: 191.5
click at [178, 43] on form "First Name RHIANN Last Name ANDERSON Departure City Arrival City Company/Divisi…" at bounding box center [769, 85] width 1181 height 89
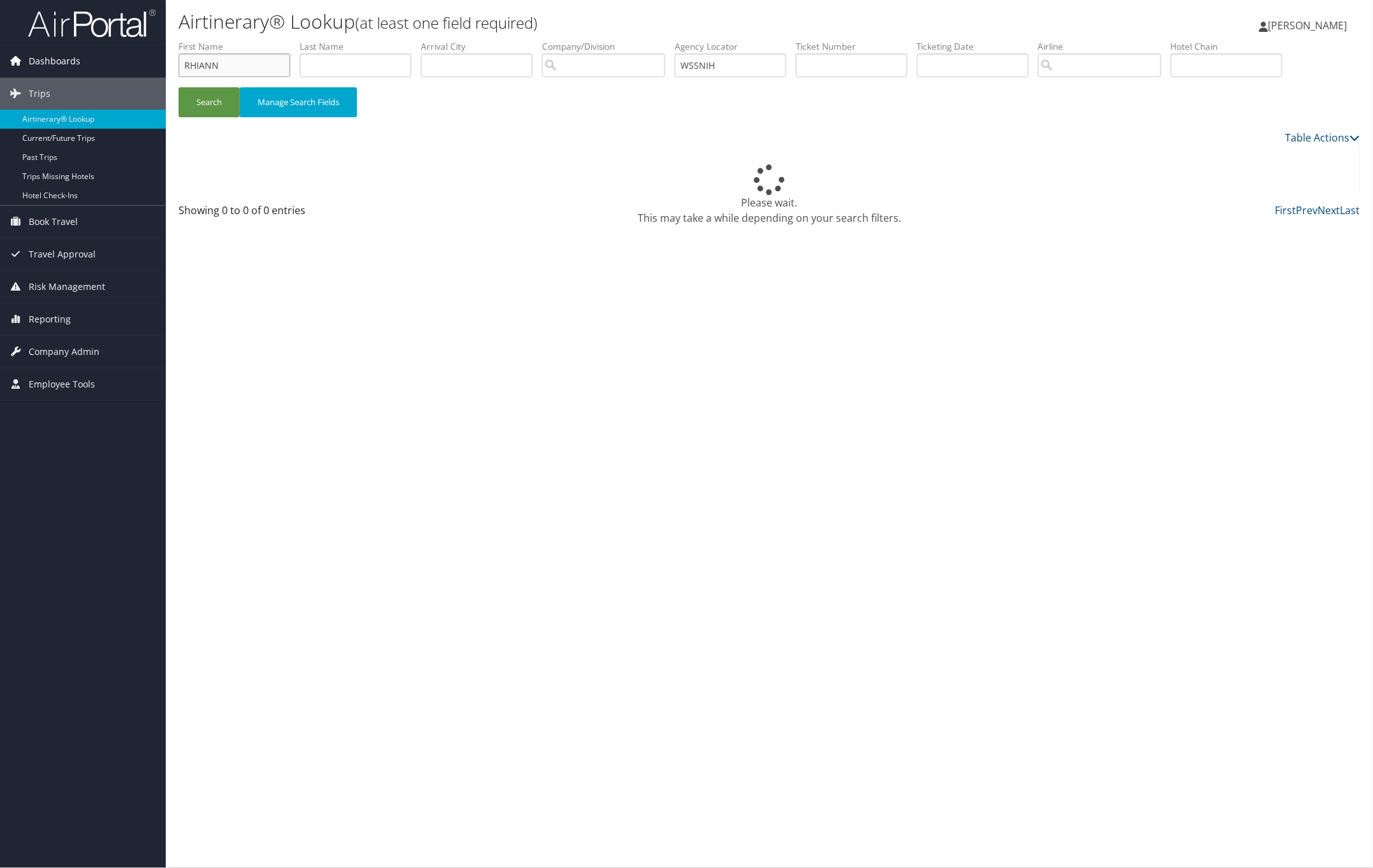
drag, startPoint x: 227, startPoint y: 64, endPoint x: 123, endPoint y: 50, distance: 104.9
click at [123, 50] on div "Dashboards AirPortal 360™ (Manager) My Travel Dashboard Trips Airtinerary® Look…" at bounding box center [686, 434] width 1373 height 868
click at [205, 96] on button "Search" at bounding box center [209, 103] width 61 height 30
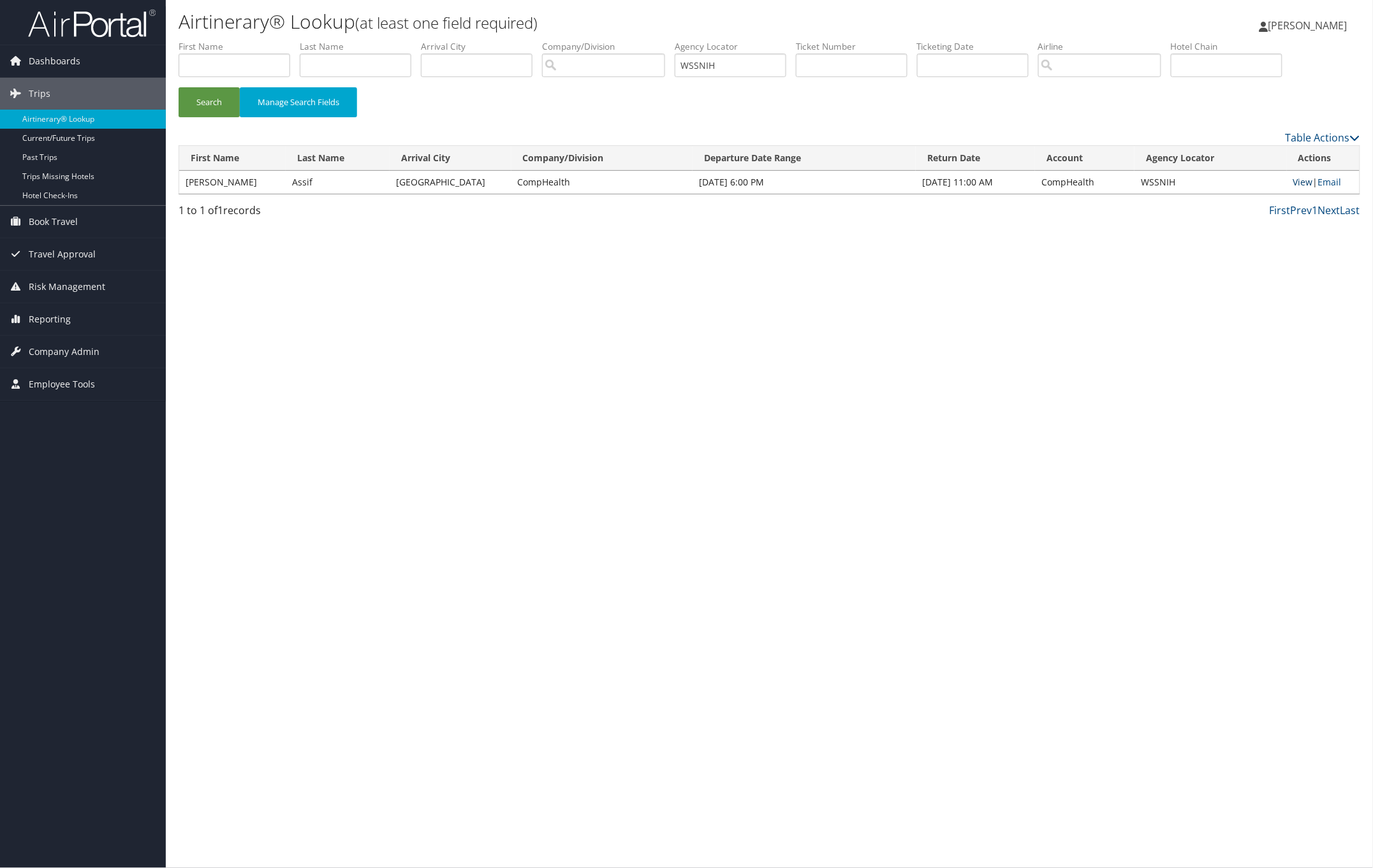
click at [1302, 180] on link "View" at bounding box center [1302, 182] width 19 height 12
click at [1295, 180] on link "View" at bounding box center [1302, 182] width 19 height 12
paste input "CISNGM"
drag, startPoint x: 731, startPoint y: 62, endPoint x: 331, endPoint y: 91, distance: 401.0
click at [483, 40] on ul "First Name Last Name Departure City Arrival City Company/Division Airport/City …" at bounding box center [769, 40] width 1181 height 0
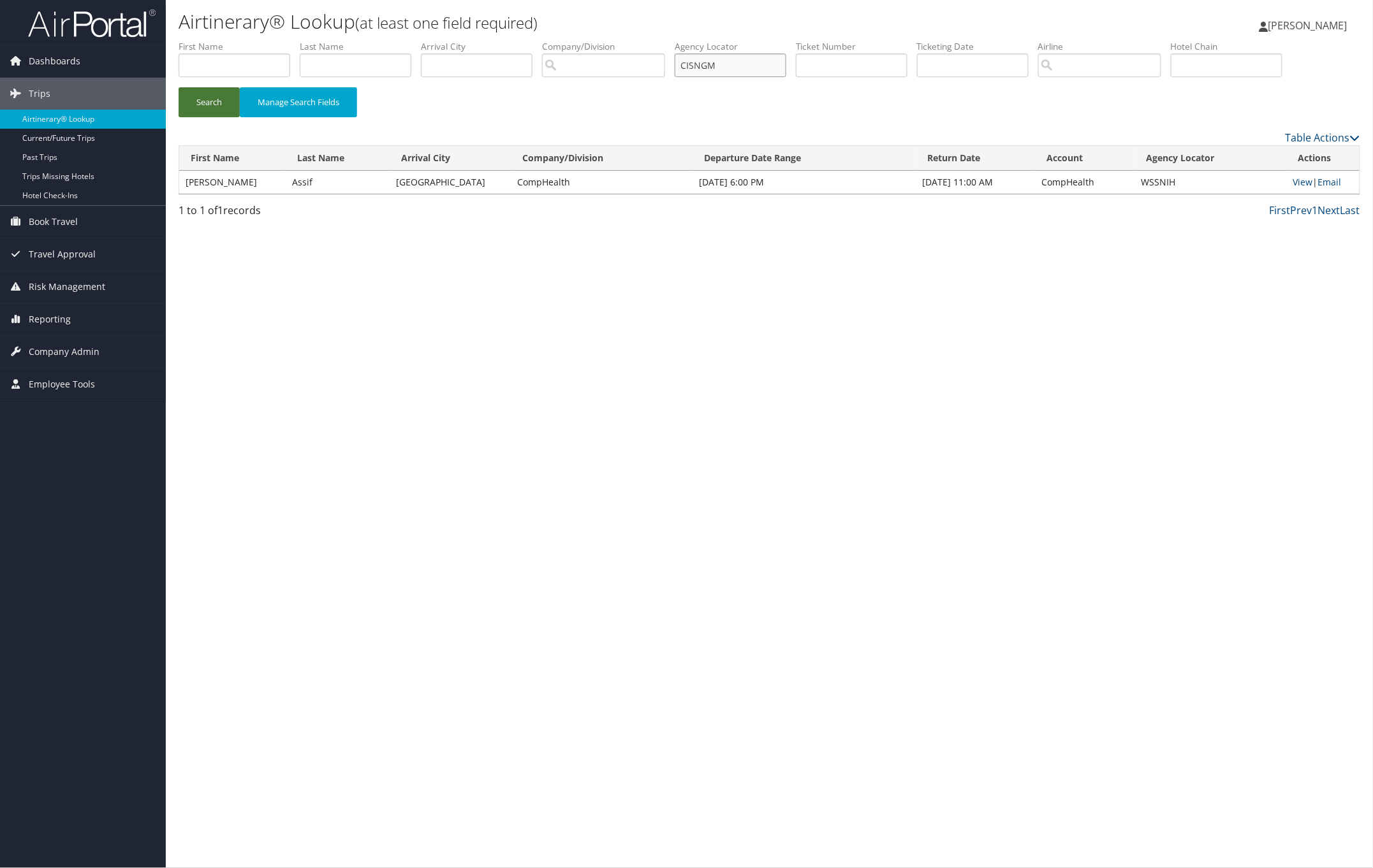
type input "CISNGM"
click at [202, 104] on button "Search" at bounding box center [209, 103] width 61 height 30
click at [1292, 180] on link "View" at bounding box center [1301, 182] width 19 height 12
paste input "JWHNEB"
type input "JWHNEB"
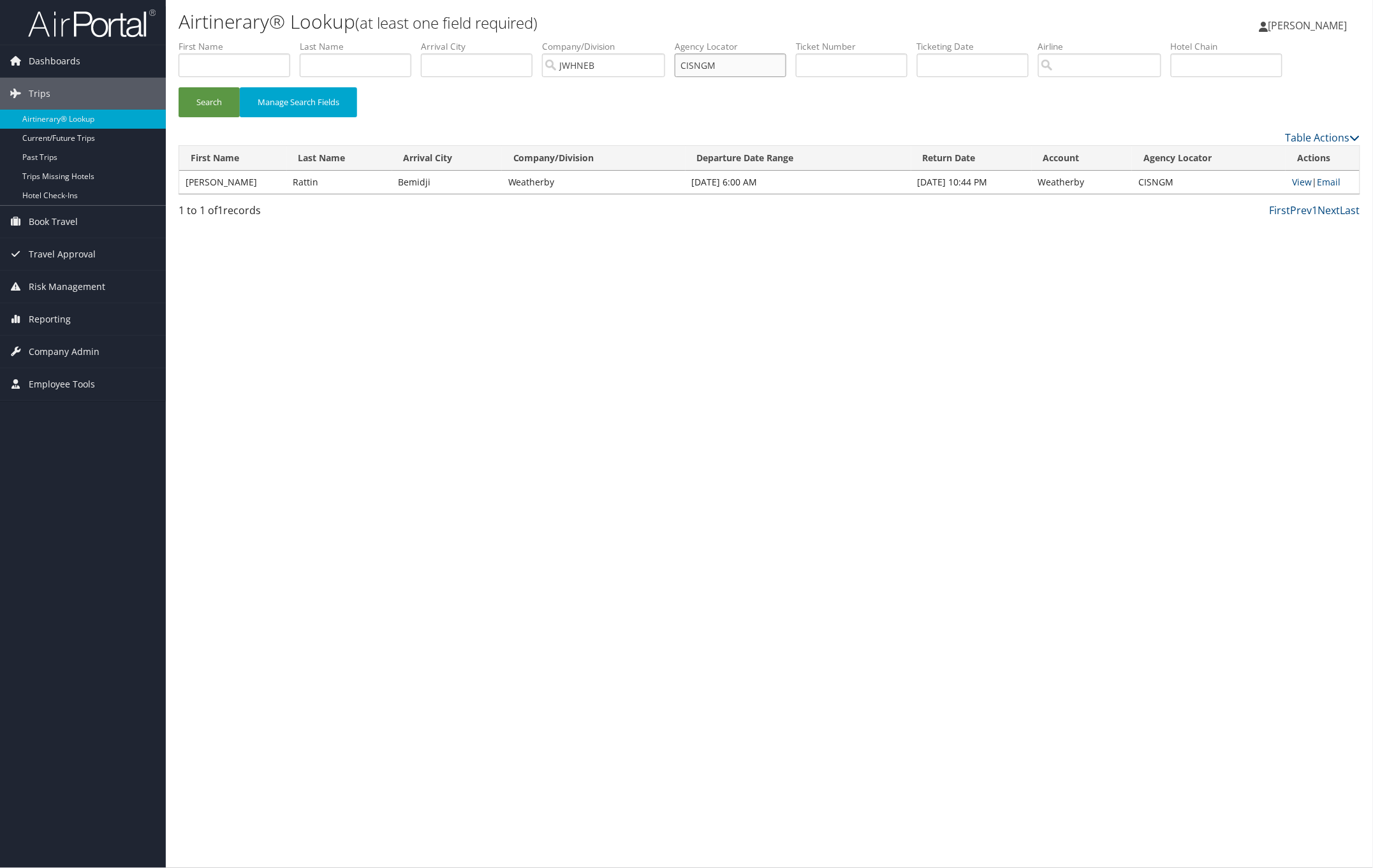
paste input "JWHNEB"
drag, startPoint x: 750, startPoint y: 66, endPoint x: 563, endPoint y: 65, distance: 187.0
click at [556, 40] on ul "First Name Last Name Departure City Arrival City Company/Division JWHNEB Airpor…" at bounding box center [769, 40] width 1181 height 0
type input "JWHNEB"
drag, startPoint x: 614, startPoint y: 70, endPoint x: 416, endPoint y: 55, distance: 198.6
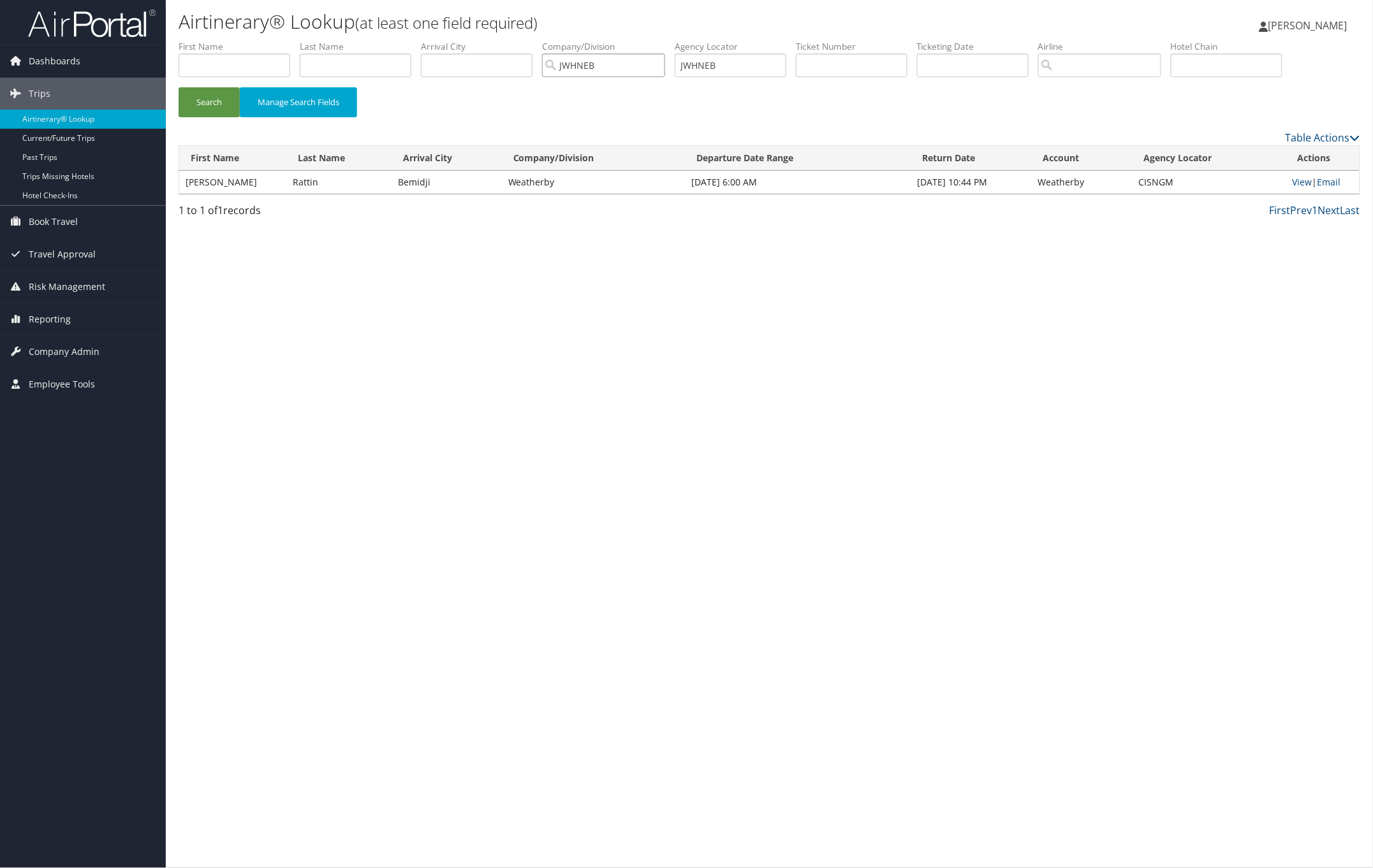
click at [416, 40] on ul "First Name Last Name Departure City Arrival City Company/Division JWHNEB Airpor…" at bounding box center [769, 40] width 1181 height 0
click at [221, 102] on button "Search" at bounding box center [209, 103] width 61 height 30
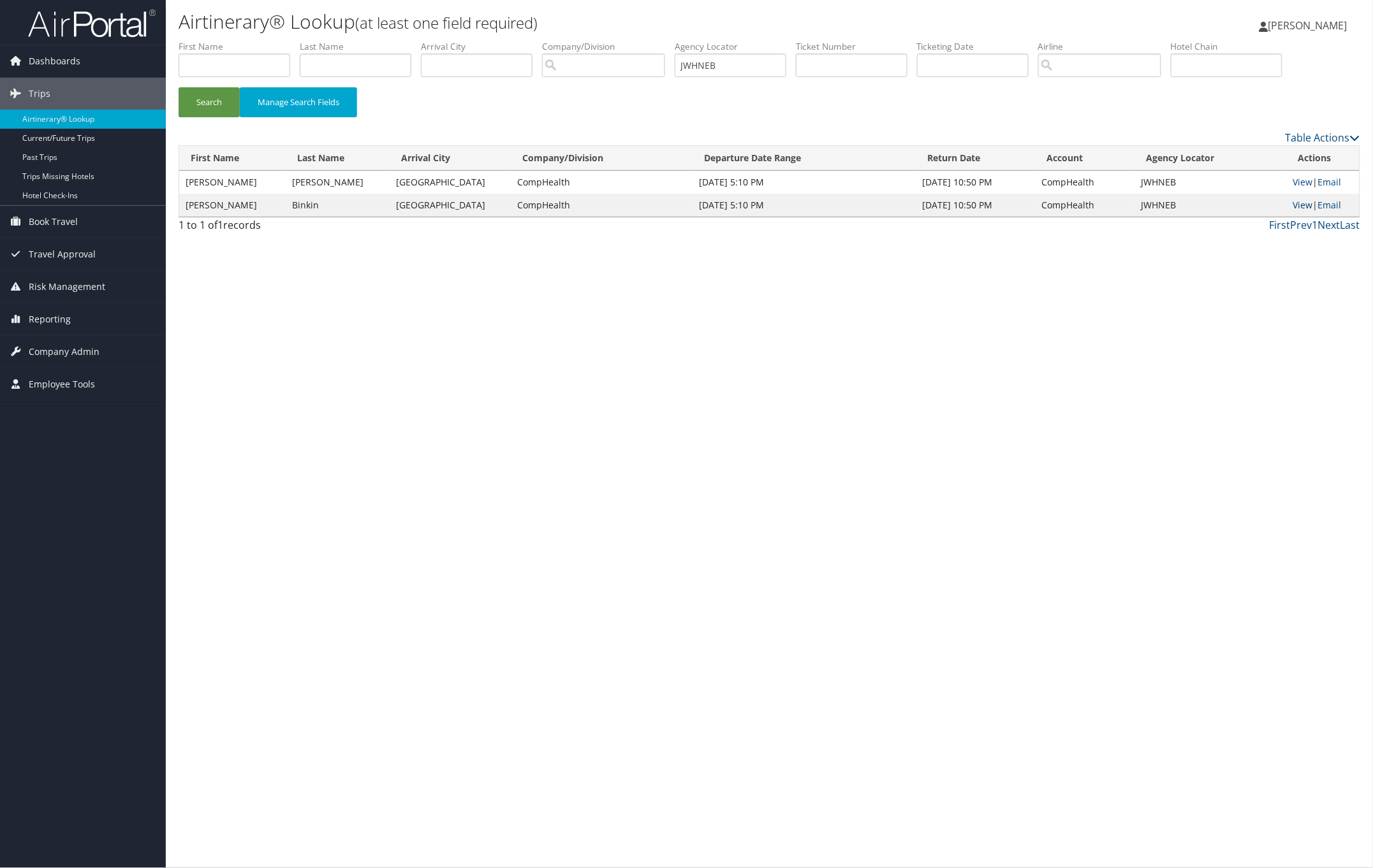
click at [1297, 208] on link "View" at bounding box center [1302, 204] width 19 height 12
click at [1298, 207] on link "View" at bounding box center [1302, 204] width 19 height 12
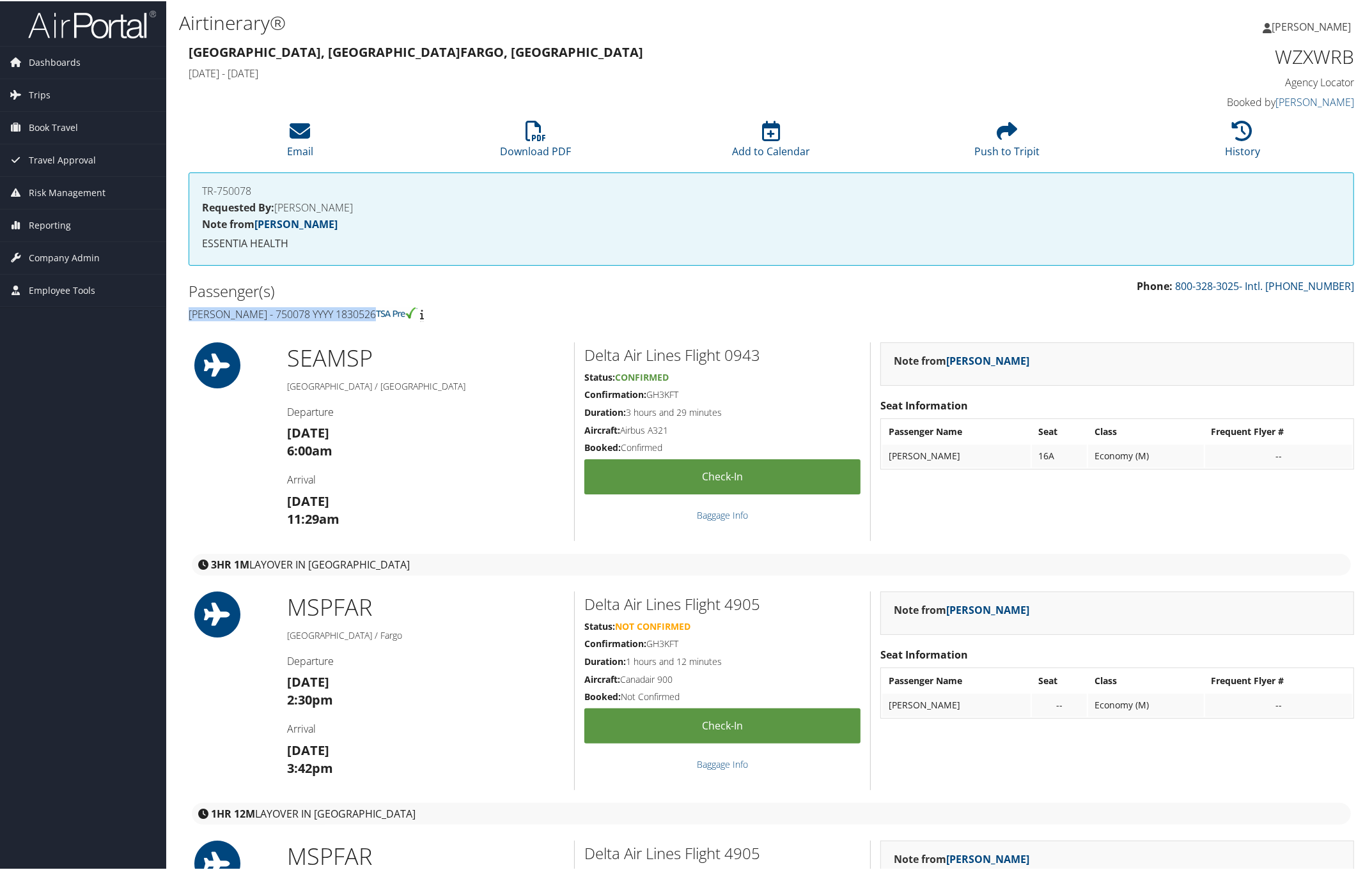
drag, startPoint x: 184, startPoint y: 307, endPoint x: 374, endPoint y: 311, distance: 190.0
click at [374, 311] on div "Passenger(s) [PERSON_NAME] - 750078 YYYY 1830526" at bounding box center [475, 301] width 593 height 48
copy h4 "[PERSON_NAME] - 750078 YYYY 1830526"
drag, startPoint x: 1270, startPoint y: 53, endPoint x: 1347, endPoint y: 54, distance: 77.0
click at [1347, 54] on h1 "WZXWRB" at bounding box center [1215, 56] width 277 height 27
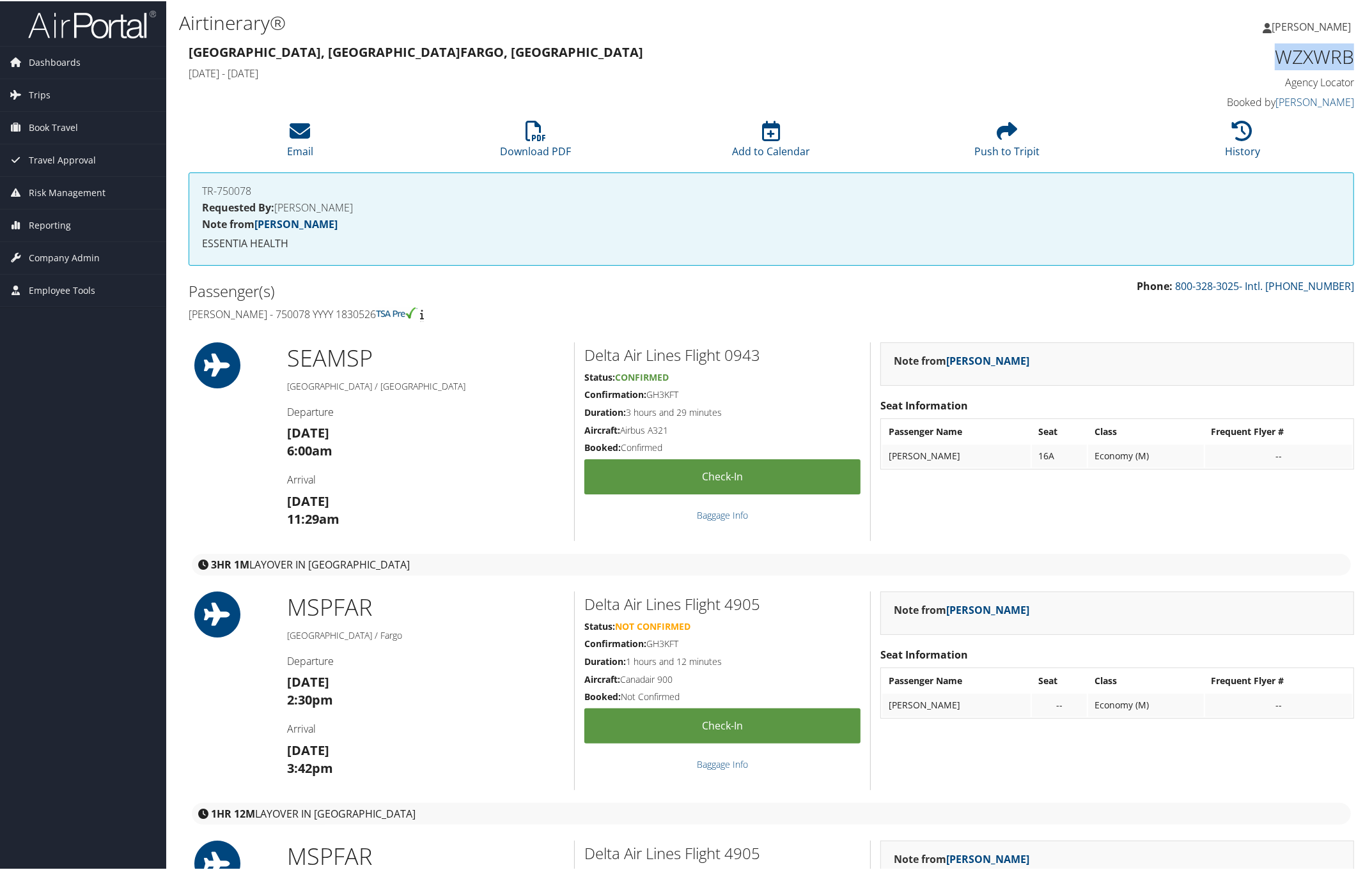
copy h1 "WZXWRB"
click at [1282, 56] on h1 "WZXWRB" at bounding box center [1215, 56] width 277 height 27
drag, startPoint x: 1276, startPoint y: 54, endPoint x: 1350, endPoint y: 53, distance: 74.0
click at [1350, 53] on div "WZXWRB Agency Locator Agency Locator WZXWRB Booked by Sarah Robbins Booked by S…" at bounding box center [1215, 77] width 296 height 72
copy h1 "WZXWRB"
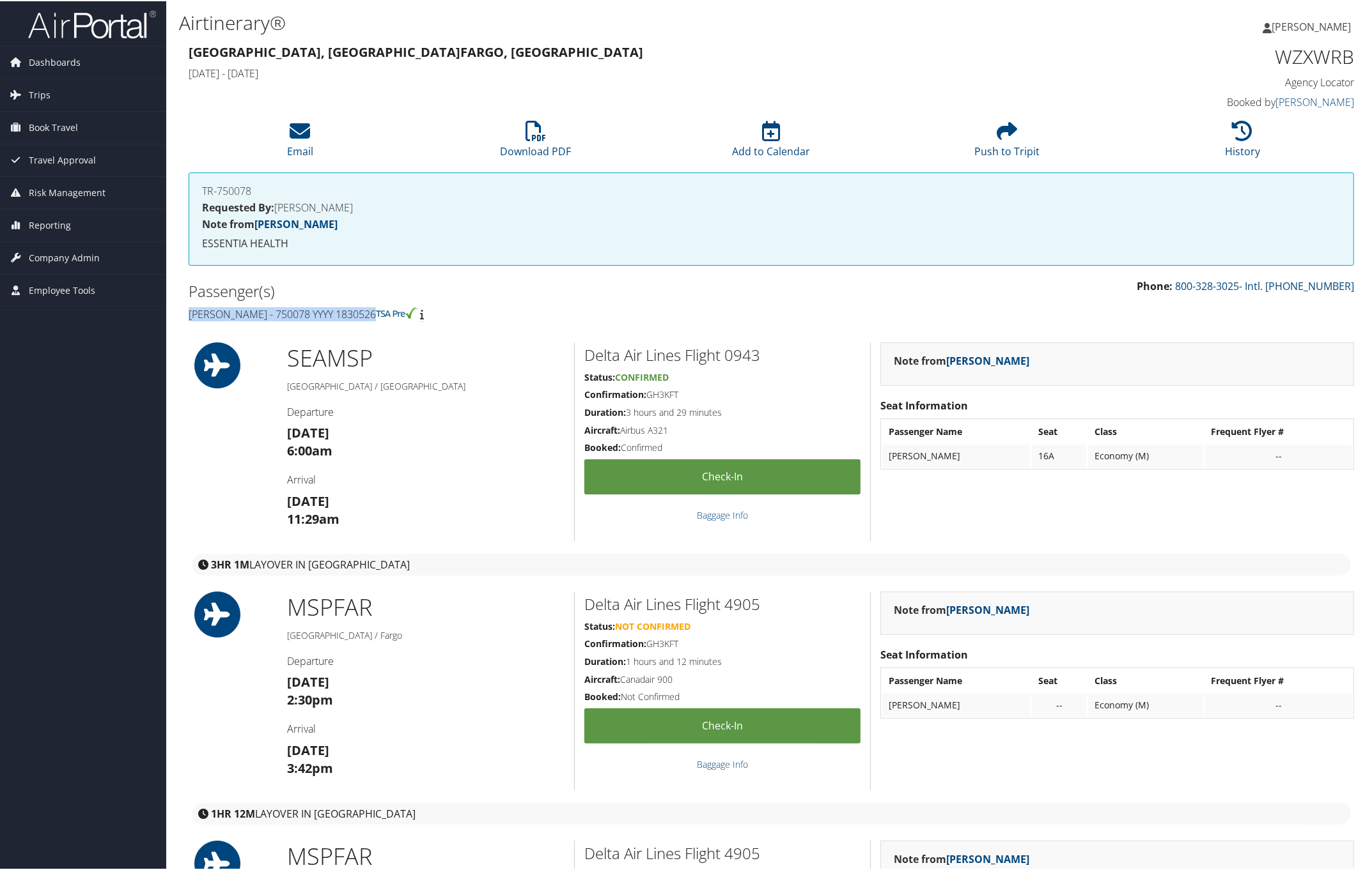
drag, startPoint x: 180, startPoint y: 311, endPoint x: 373, endPoint y: 313, distance: 193.0
click at [373, 313] on div "Passenger(s) Amy M Arisco - 750078 YYYY 1830526" at bounding box center [475, 301] width 593 height 48
copy h4 "Amy M Arisco - 750078 YYYY 1830526"
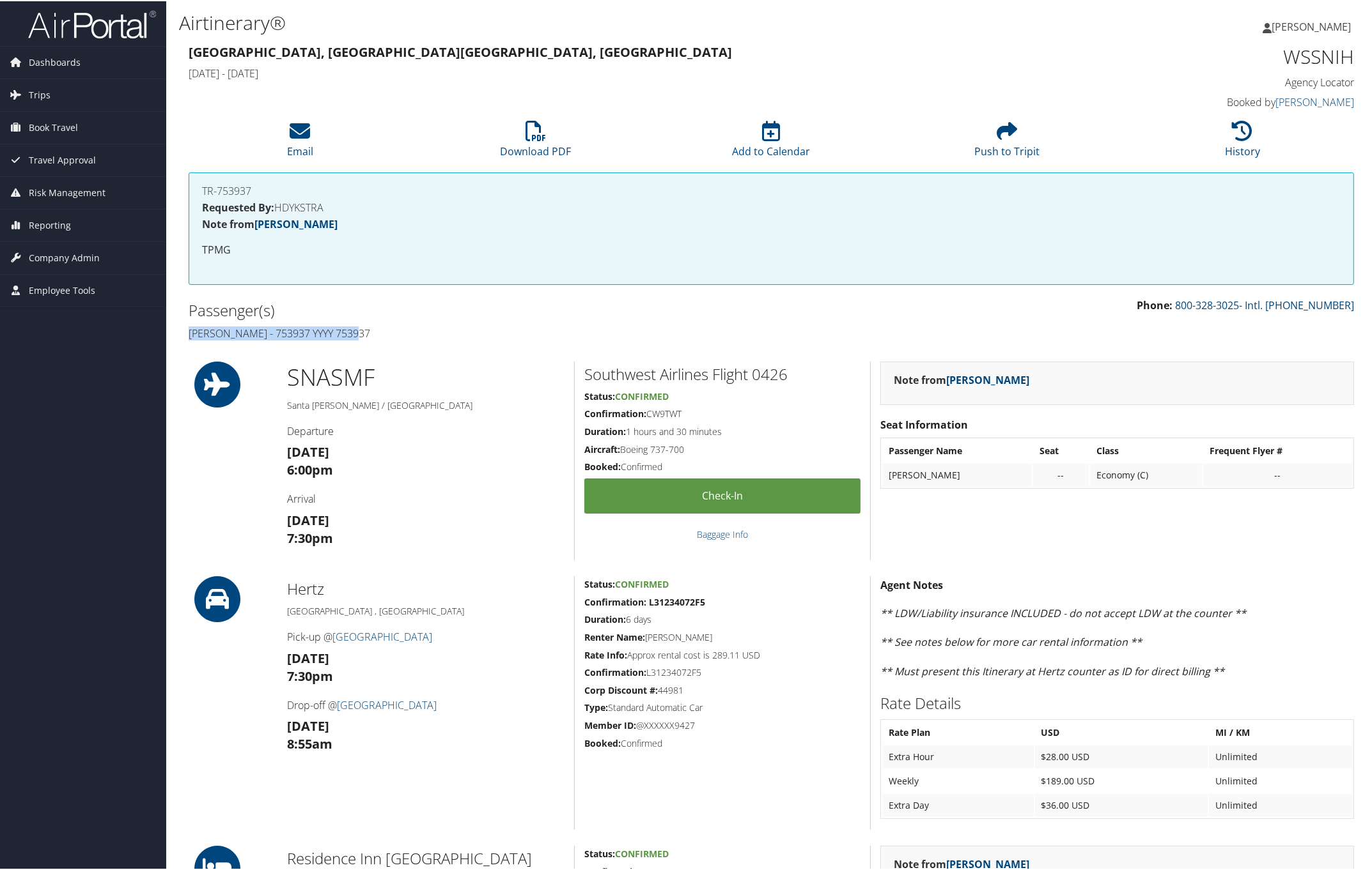
drag, startPoint x: 182, startPoint y: 333, endPoint x: 412, endPoint y: 336, distance: 230.0
click at [412, 336] on div "Passenger(s) [PERSON_NAME] - 753937 YYYY 753937" at bounding box center [475, 320] width 593 height 48
copy h4 "[PERSON_NAME] - 753937 YYYY 753937"
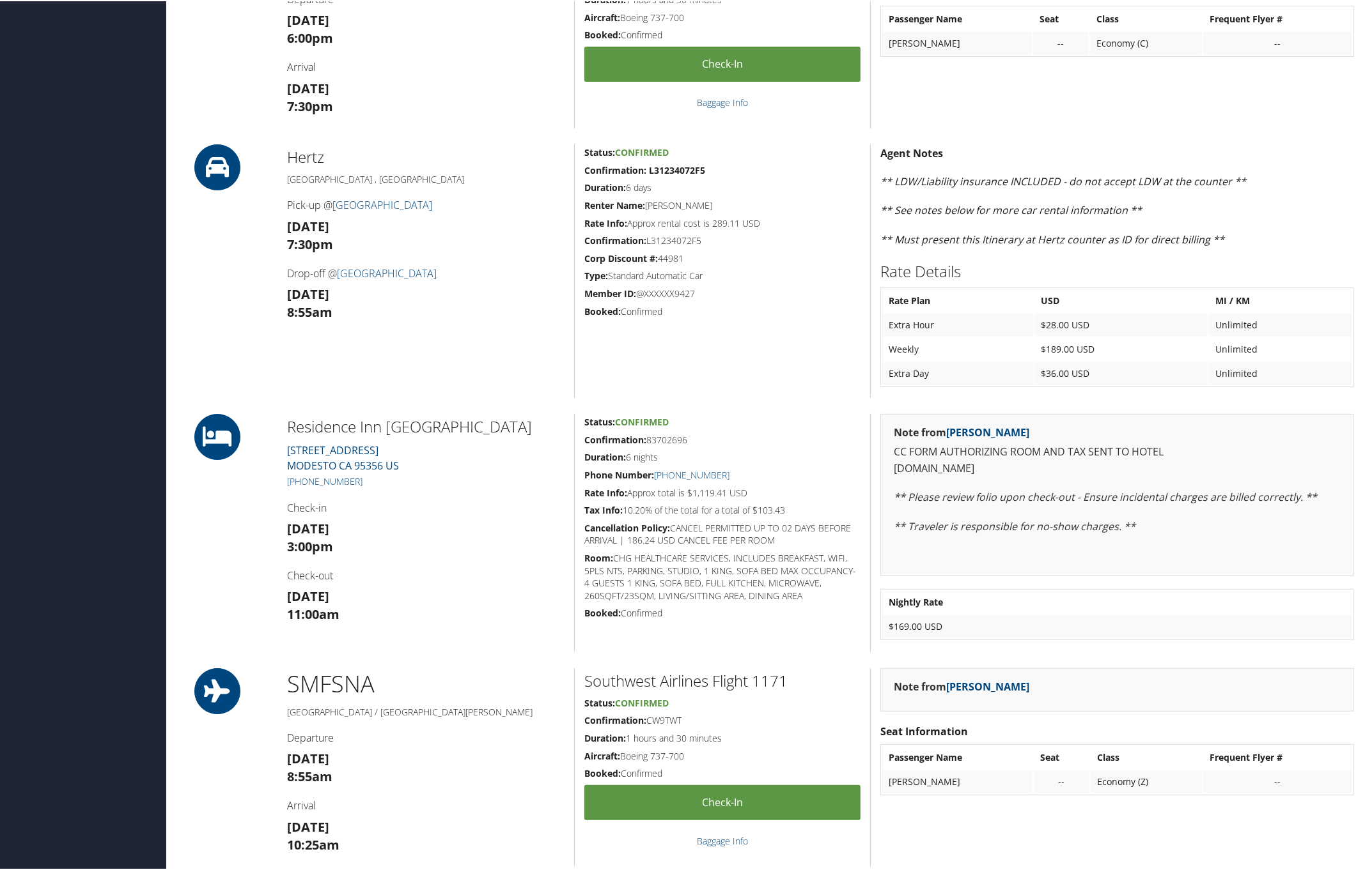
scroll to position [719, 0]
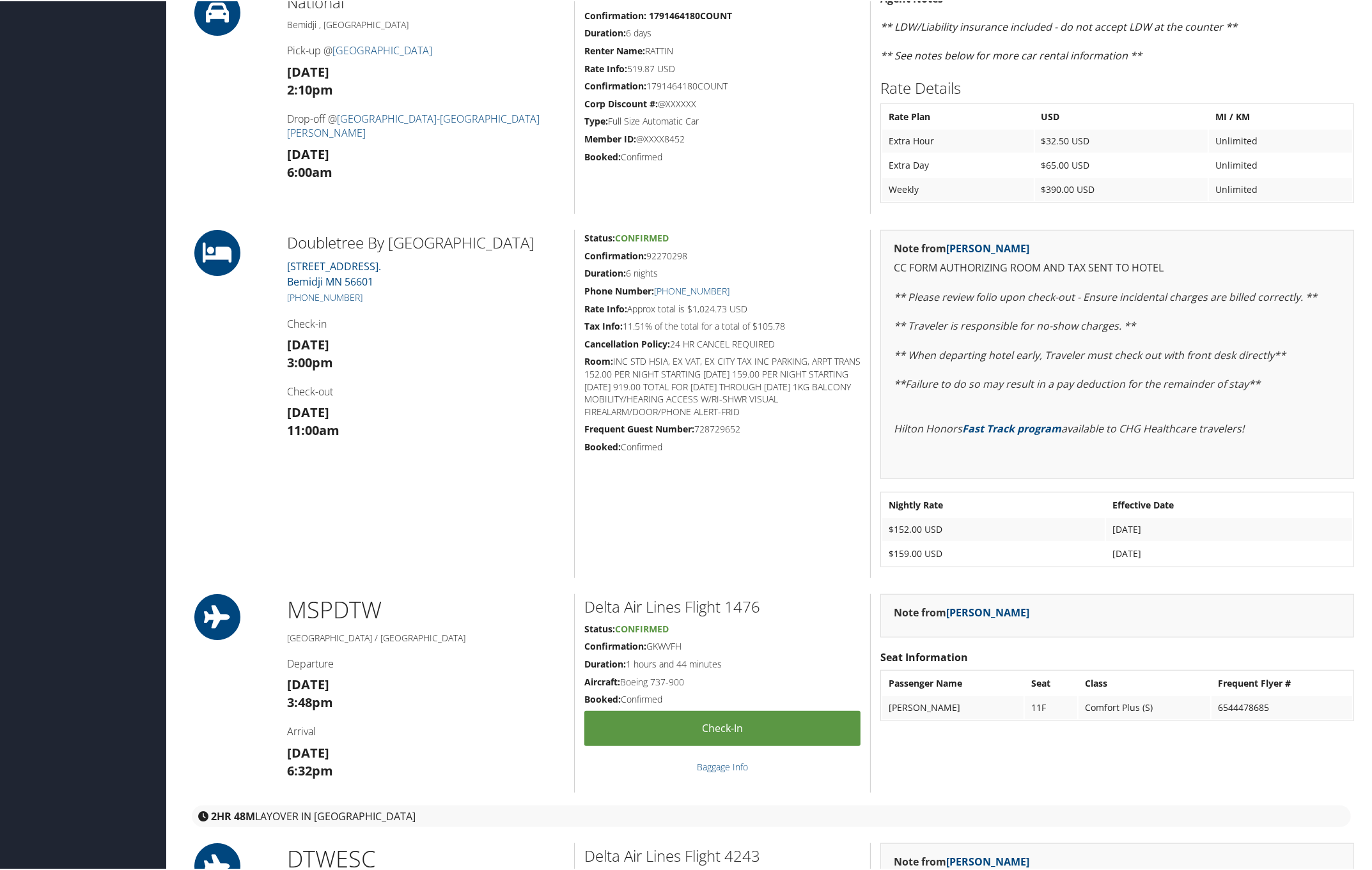
scroll to position [559, 0]
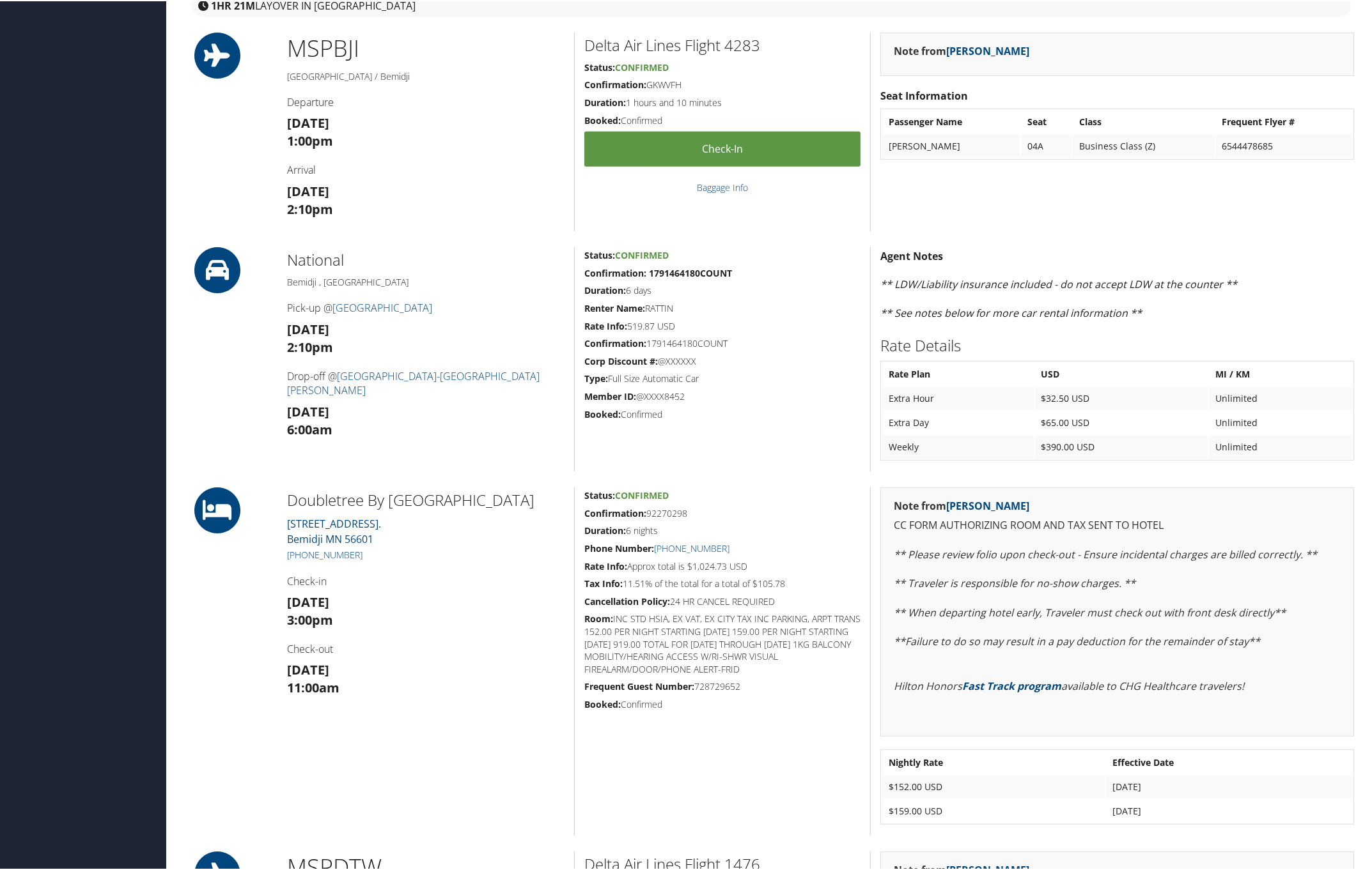
drag, startPoint x: 1293, startPoint y: 13, endPoint x: 1305, endPoint y: 16, distance: 12.4
click at [1296, 14] on div "1HR 21M layover in [GEOGRAPHIC_DATA]" at bounding box center [771, 4] width 1159 height 22
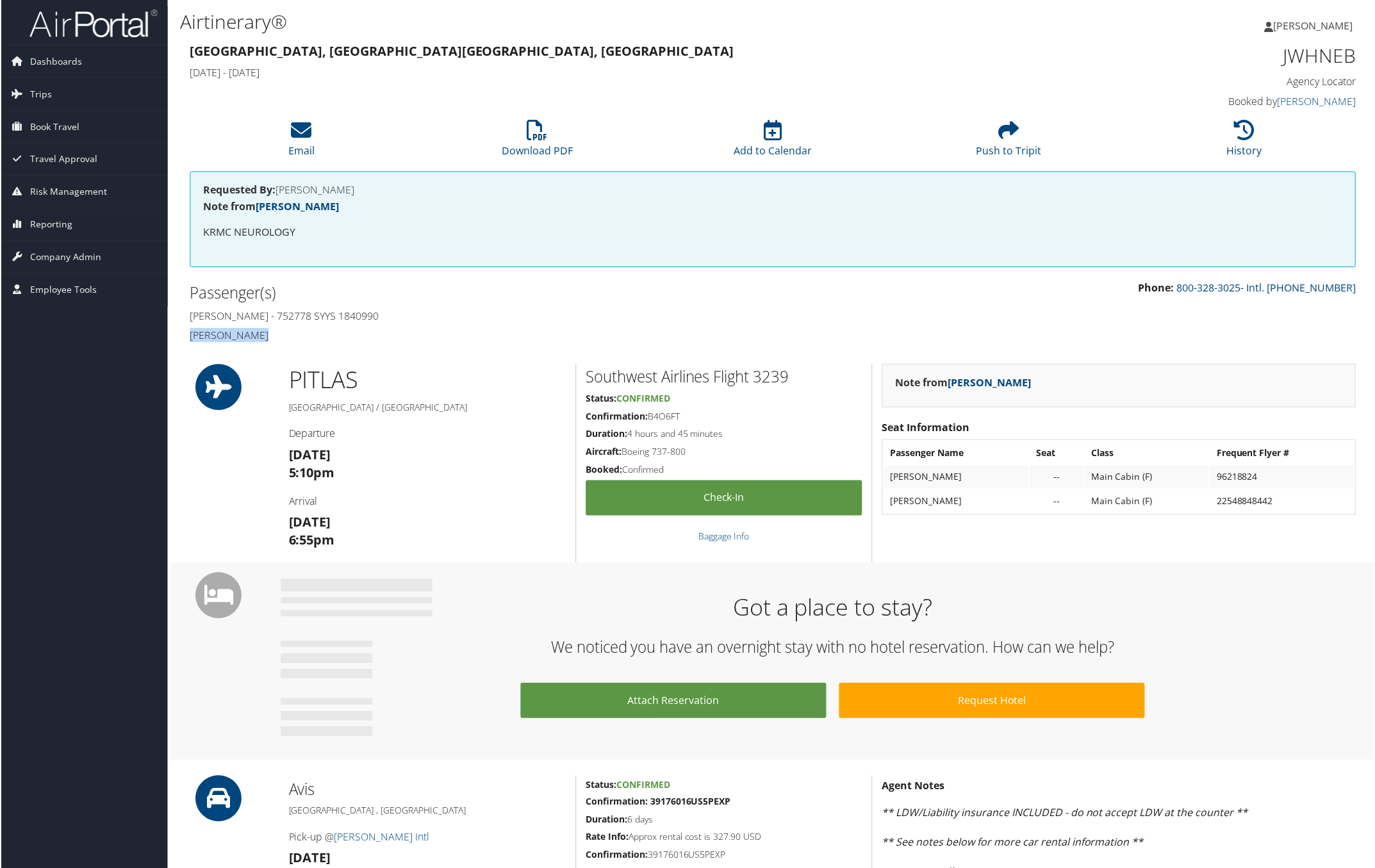
drag, startPoint x: 183, startPoint y: 335, endPoint x: 303, endPoint y: 333, distance: 120.0
click at [303, 333] on div "Passenger(s) [PERSON_NAME] - 752778 SYYS 1840990 [PERSON_NAME]" at bounding box center [476, 314] width 594 height 68
copy h4 "[PERSON_NAME]"
drag, startPoint x: 187, startPoint y: 311, endPoint x: 417, endPoint y: 311, distance: 230.0
click at [417, 311] on div "Passenger(s) [PERSON_NAME] - 752778 SYYS 1840990 [PERSON_NAME]" at bounding box center [476, 314] width 594 height 68
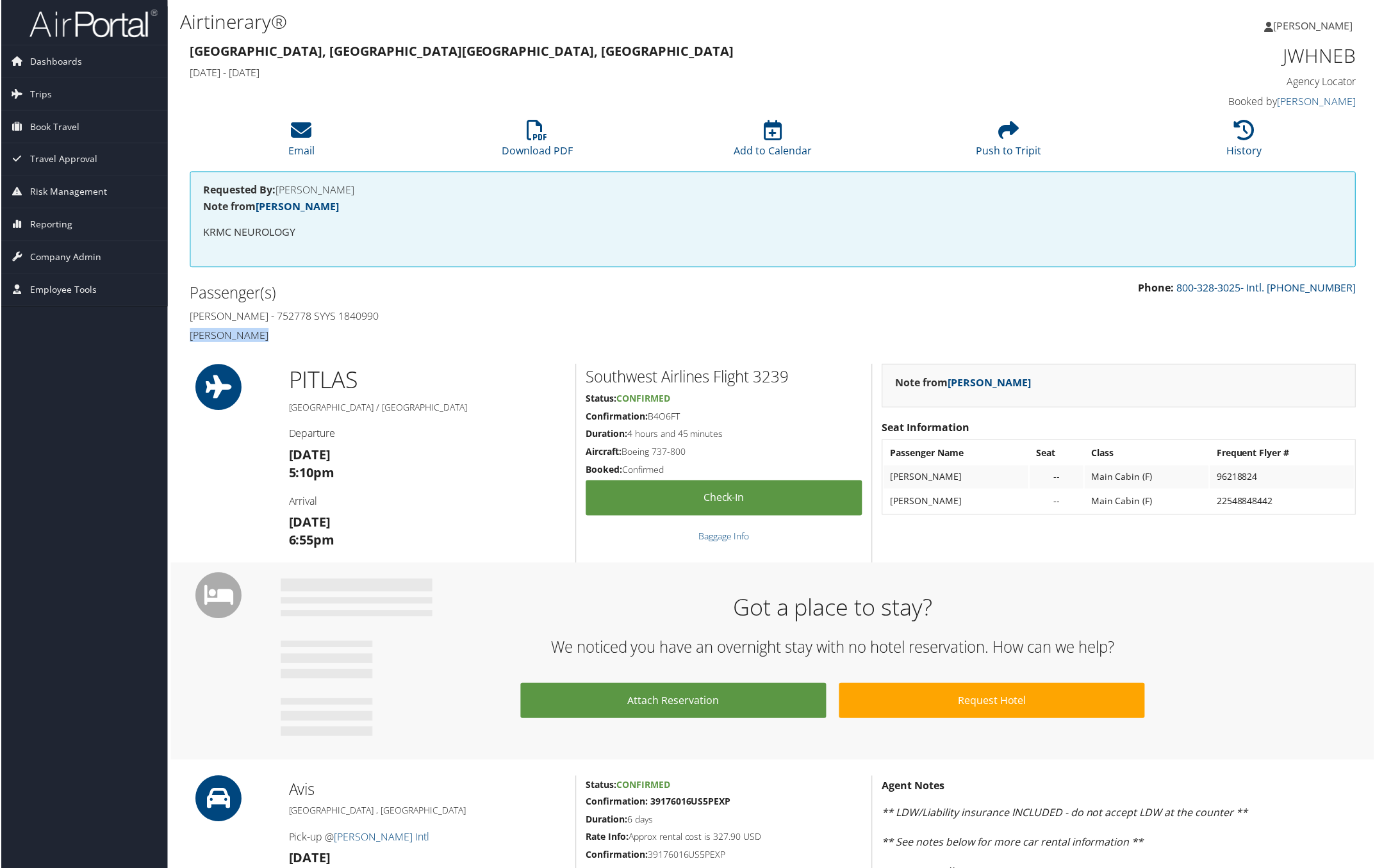
copy h4 "[PERSON_NAME] - 752778 SYYS 1840990"
